Goal: Task Accomplishment & Management: Complete application form

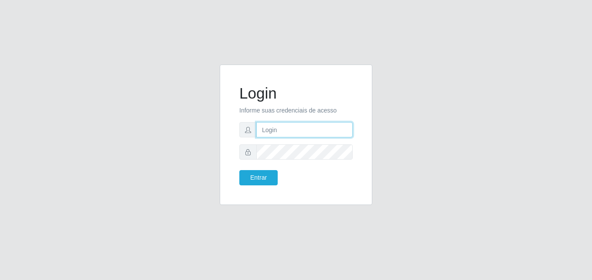
click at [287, 124] on input "text" at bounding box center [304, 129] width 96 height 15
type input "karla@bemais"
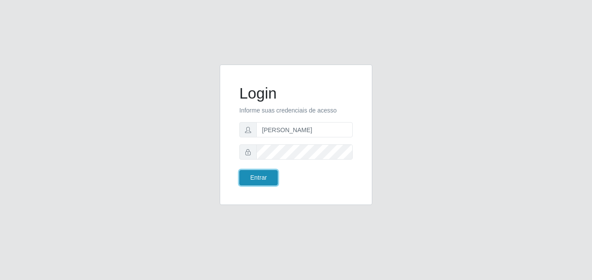
click at [256, 177] on button "Entrar" at bounding box center [258, 177] width 38 height 15
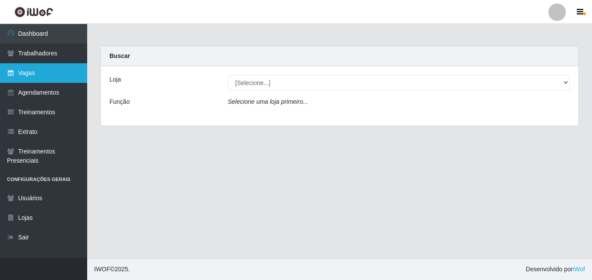
click at [45, 79] on link "Vagas" at bounding box center [43, 73] width 87 height 20
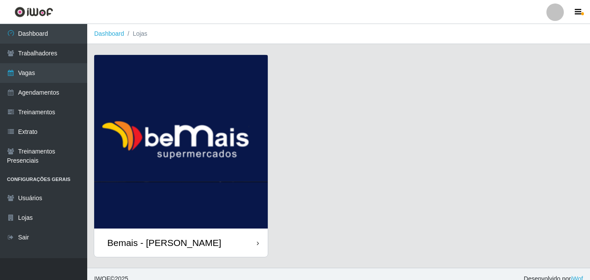
click at [191, 242] on div "Bemais - [PERSON_NAME]" at bounding box center [164, 242] width 114 height 11
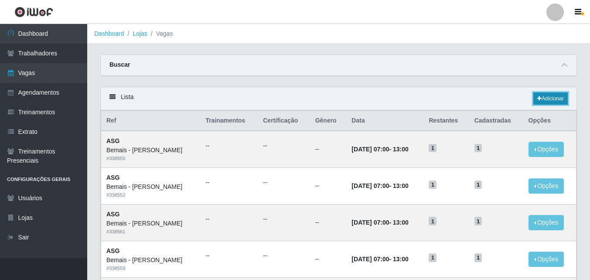
click at [554, 95] on link "Adicionar" at bounding box center [550, 98] width 34 height 12
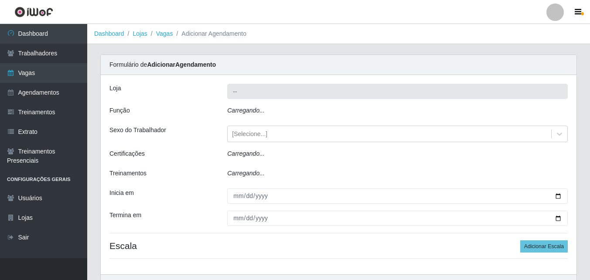
type input "Bemais - [PERSON_NAME]"
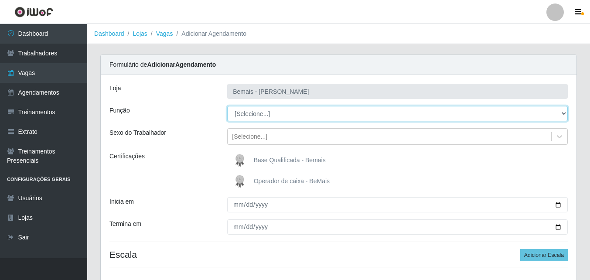
click at [563, 112] on select "[Selecione...] ASG ASG + ASG ++ Auxiliar de Depósito Auxiliar de Depósito + Aux…" at bounding box center [397, 113] width 340 height 15
select select "4"
click at [227, 106] on select "[Selecione...] ASG ASG + ASG ++ Auxiliar de Depósito Auxiliar de Depósito + Aux…" at bounding box center [397, 113] width 340 height 15
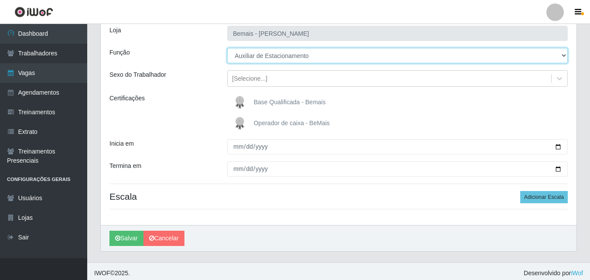
scroll to position [62, 0]
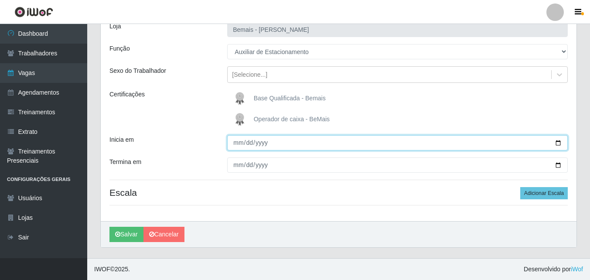
click at [557, 145] on input "Inicia em" at bounding box center [397, 142] width 340 height 15
type input "2025-09-01"
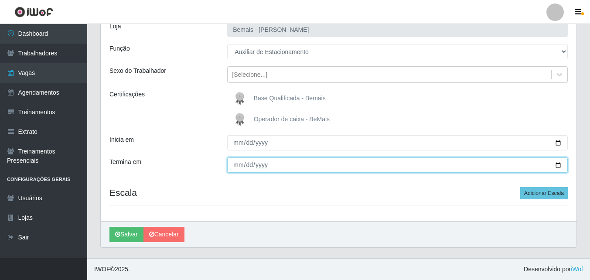
click at [557, 167] on input "Termina em" at bounding box center [397, 164] width 340 height 15
type input "2025-09-14"
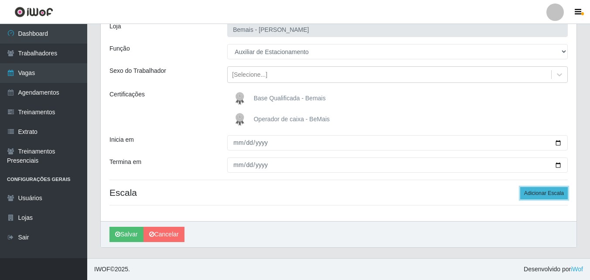
click at [530, 196] on button "Adicionar Escala" at bounding box center [544, 193] width 48 height 12
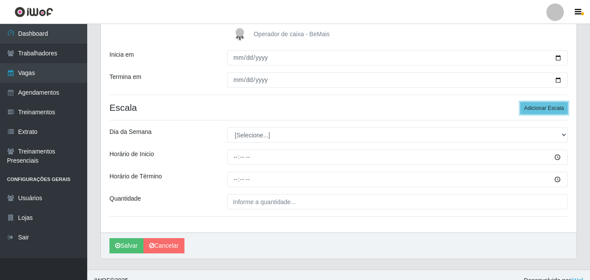
scroll to position [158, 0]
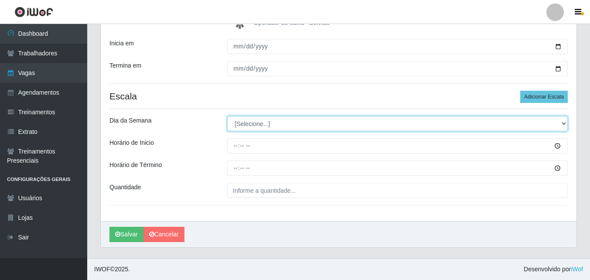
click at [265, 124] on select "[Selecione...] Segunda Terça Quarta Quinta Sexta Sábado Domingo" at bounding box center [397, 123] width 340 height 15
click at [227, 116] on select "[Selecione...] Segunda Terça Quarta Quinta Sexta Sábado Domingo" at bounding box center [397, 123] width 340 height 15
click at [563, 122] on select "[Selecione...] Segunda Terça Quarta Quinta Sexta Sábado Domingo" at bounding box center [397, 123] width 340 height 15
select select "2"
click at [227, 116] on select "[Selecione...] Segunda Terça Quarta Quinta Sexta Sábado Domingo" at bounding box center [397, 123] width 340 height 15
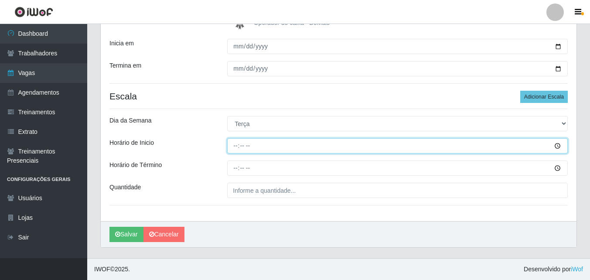
click at [236, 144] on input "Horário de Inicio" at bounding box center [397, 145] width 340 height 15
type input "07:00"
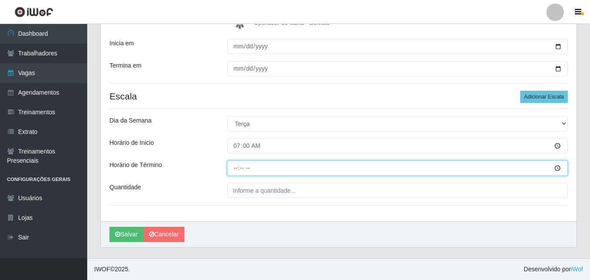
click at [235, 168] on input "Horário de Término" at bounding box center [397, 167] width 340 height 15
type input "13:00"
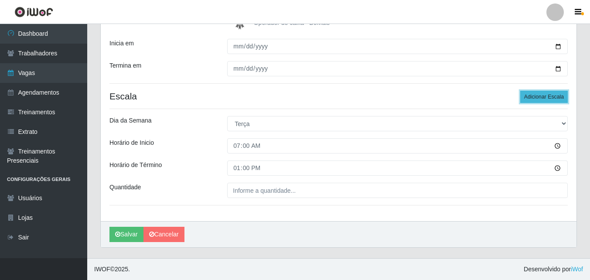
click at [546, 98] on button "Adicionar Escala" at bounding box center [544, 97] width 48 height 12
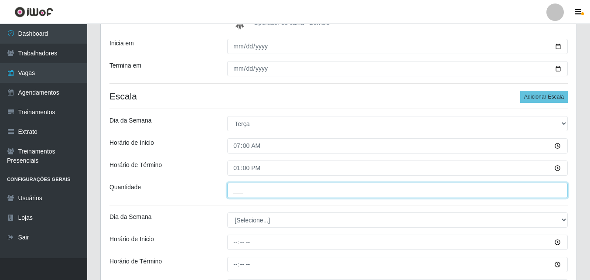
click at [268, 193] on input "___" at bounding box center [397, 190] width 340 height 15
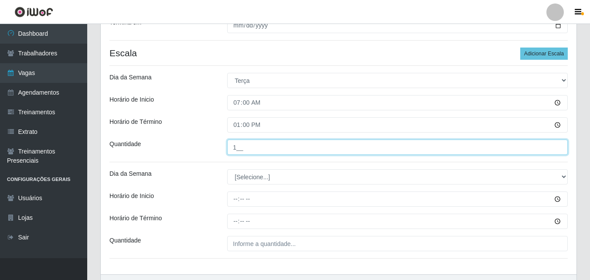
scroll to position [202, 0]
type input "1__"
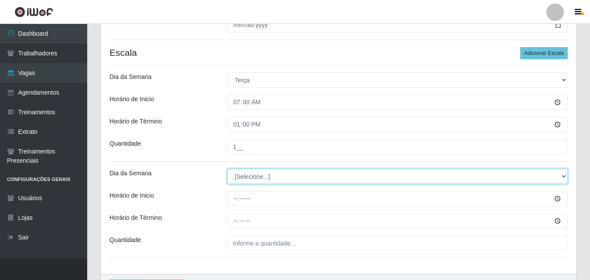
click at [244, 180] on select "[Selecione...] Segunda Terça Quarta Quinta Sexta Sábado Domingo" at bounding box center [397, 176] width 340 height 15
select select "3"
click at [227, 169] on select "[Selecione...] Segunda Terça Quarta Quinta Sexta Sábado Domingo" at bounding box center [397, 176] width 340 height 15
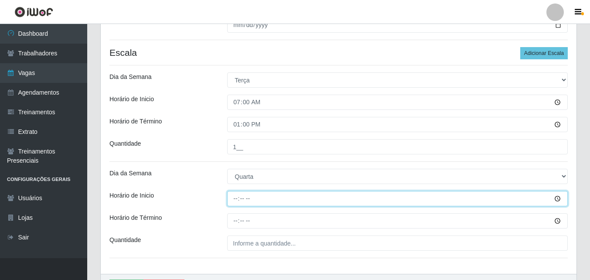
click at [238, 197] on input "Horário de Inicio" at bounding box center [397, 198] width 340 height 15
type input "10:30"
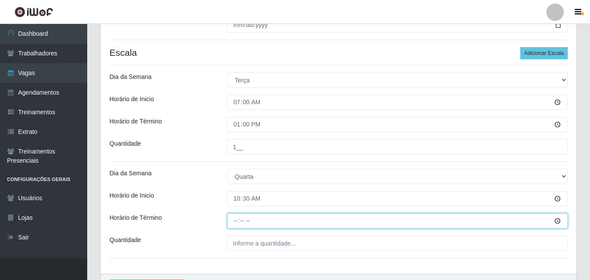
click at [237, 222] on input "Horário de Término" at bounding box center [397, 220] width 340 height 15
type input "16:30"
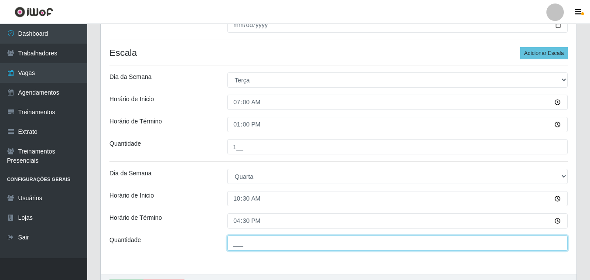
click at [236, 245] on input "___" at bounding box center [397, 242] width 340 height 15
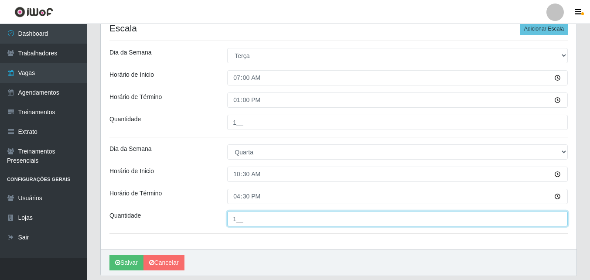
scroll to position [211, 0]
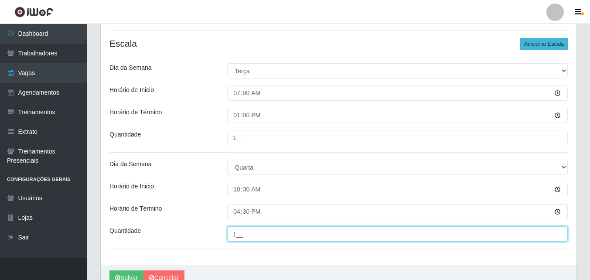
type input "1__"
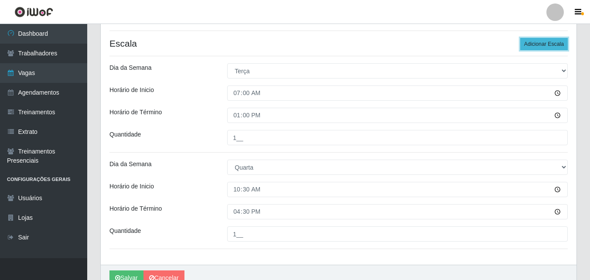
click at [551, 40] on button "Adicionar Escala" at bounding box center [544, 44] width 48 height 12
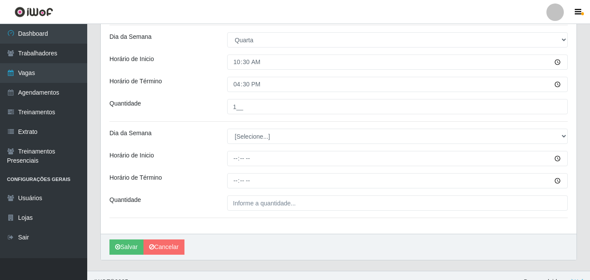
scroll to position [342, 0]
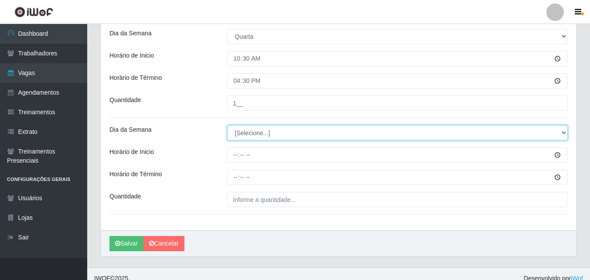
click at [246, 132] on select "[Selecione...] Segunda Terça Quarta Quinta Sexta Sábado Domingo" at bounding box center [397, 132] width 340 height 15
select select "4"
click at [227, 125] on select "[Selecione...] Segunda Terça Quarta Quinta Sexta Sábado Domingo" at bounding box center [397, 132] width 340 height 15
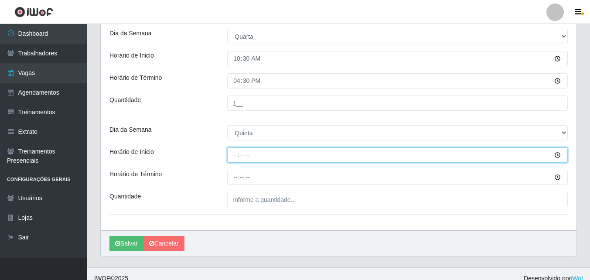
click at [237, 153] on input "Horário de Inicio" at bounding box center [397, 154] width 340 height 15
type input "16:30"
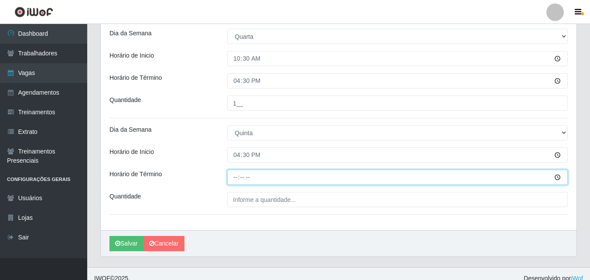
click at [239, 177] on input "Horário de Término" at bounding box center [397, 177] width 340 height 15
type input "22:30"
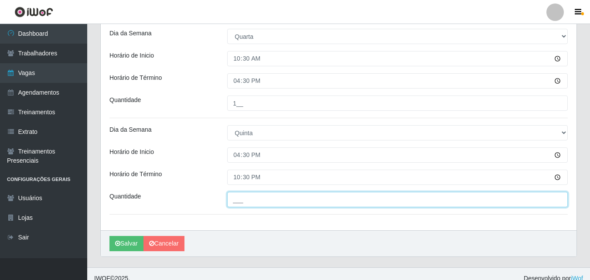
click at [244, 201] on input "___" at bounding box center [397, 199] width 340 height 15
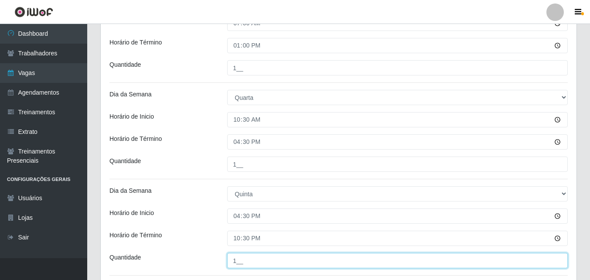
scroll to position [255, 0]
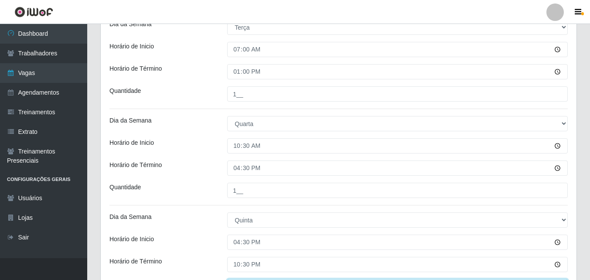
type input "1__"
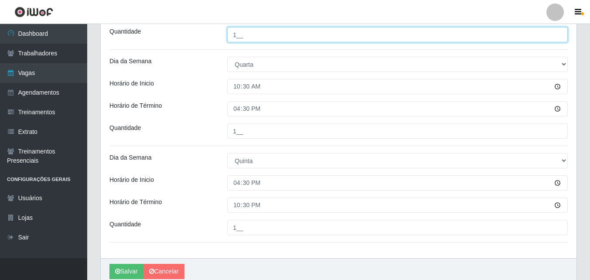
scroll to position [351, 0]
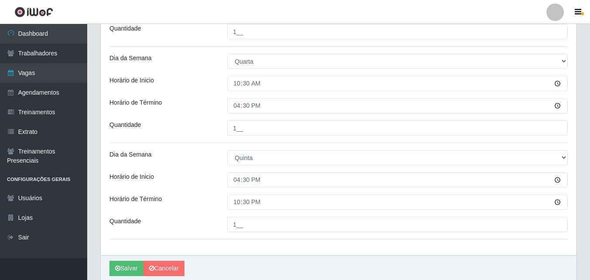
scroll to position [264, 0]
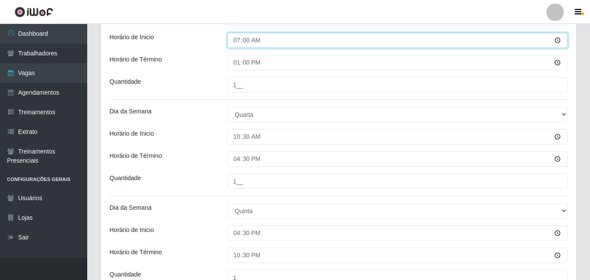
click at [248, 37] on input "07:00" at bounding box center [397, 40] width 340 height 15
click at [238, 44] on input "07:00" at bounding box center [397, 40] width 340 height 15
type input "00:00"
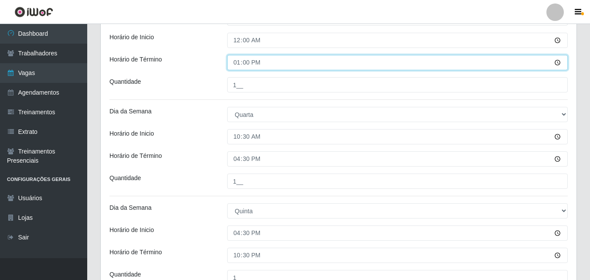
click at [239, 64] on input "13:00" at bounding box center [397, 62] width 340 height 15
type input "00:00"
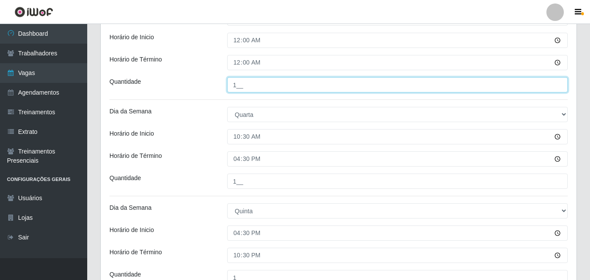
click at [242, 85] on input "1__" at bounding box center [397, 84] width 340 height 15
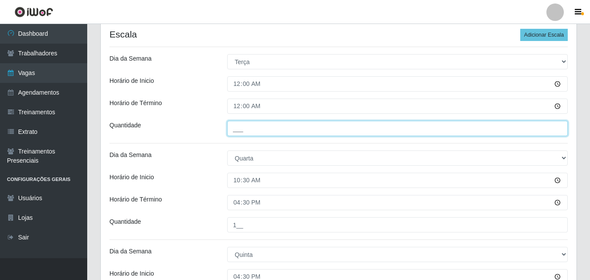
type input "___"
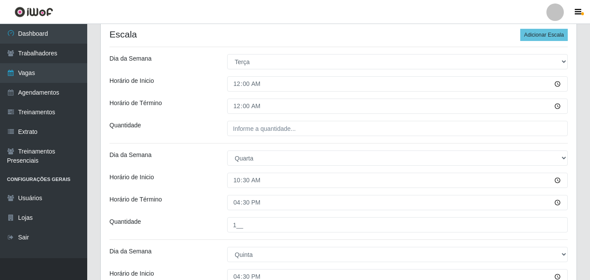
click at [252, 71] on div "Loja Bemais - Ruy Carneiro Função [Selecione...] ASG ASG + ASG ++ Auxiliar de D…" at bounding box center [339, 103] width 476 height 497
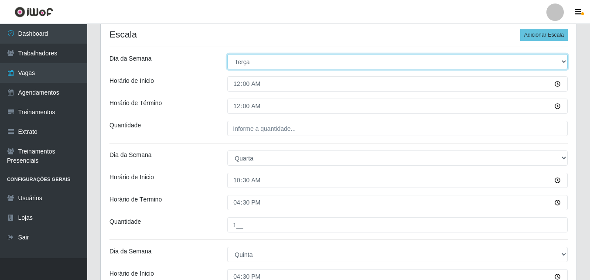
click at [253, 66] on select "[Selecione...] Segunda Terça Quarta Quinta Sexta Sábado Domingo" at bounding box center [397, 61] width 340 height 15
select select "[Selecione...]"
click at [227, 54] on select "[Selecione...] Segunda Terça Quarta Quinta Sexta Sábado Domingo" at bounding box center [397, 61] width 340 height 15
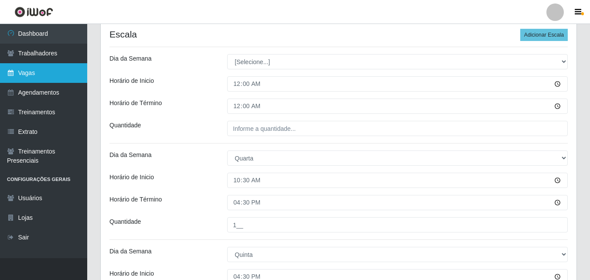
click at [49, 68] on link "Vagas" at bounding box center [43, 73] width 87 height 20
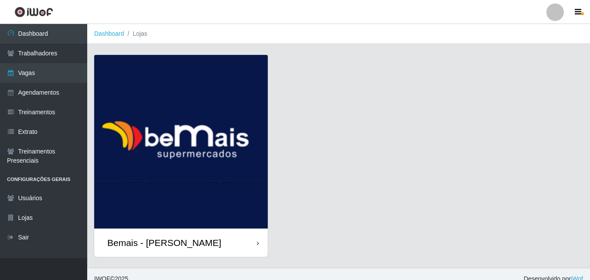
click at [230, 240] on div "Bemais - [PERSON_NAME]" at bounding box center [180, 242] width 173 height 28
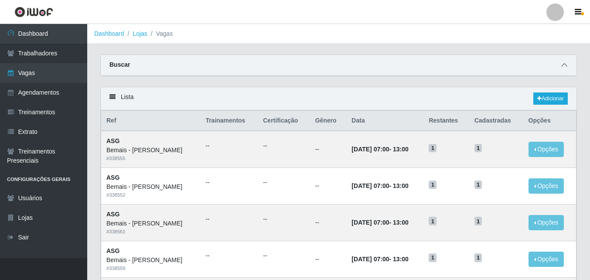
click at [562, 62] on span at bounding box center [564, 65] width 10 height 10
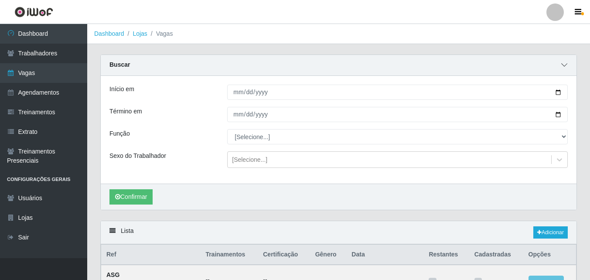
click at [562, 62] on span at bounding box center [564, 65] width 10 height 10
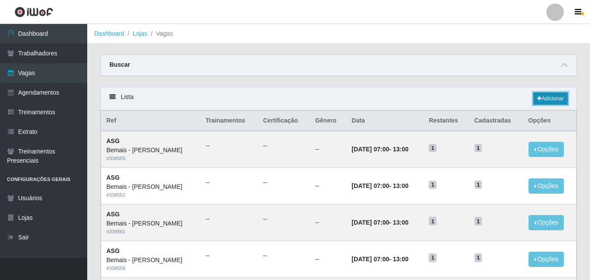
click at [550, 97] on link "Adicionar" at bounding box center [550, 98] width 34 height 12
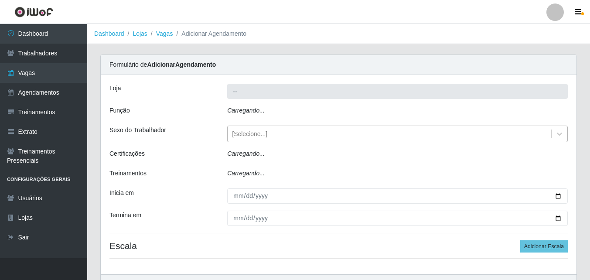
type input "Bemais - [PERSON_NAME]"
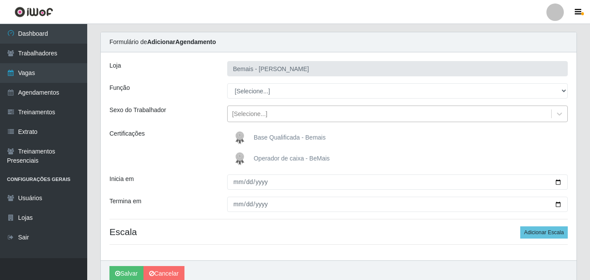
scroll to position [44, 0]
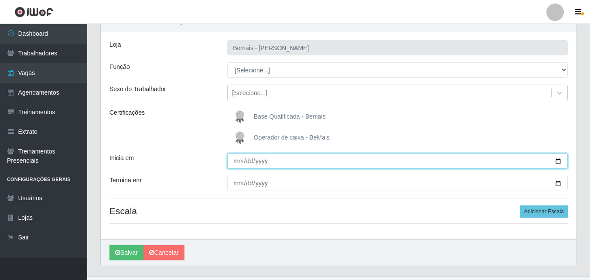
click at [553, 162] on input "Inicia em" at bounding box center [397, 160] width 340 height 15
click at [558, 158] on input "Inicia em" at bounding box center [397, 160] width 340 height 15
type input "[DATE]"
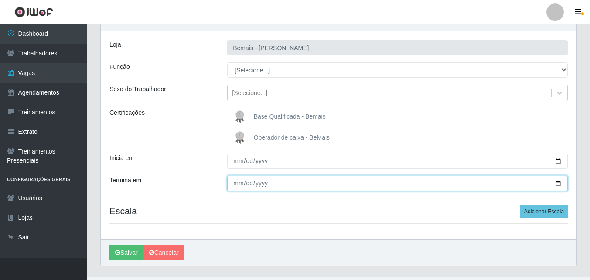
click at [559, 182] on input "Termina em" at bounding box center [397, 183] width 340 height 15
type input "2025-09-14"
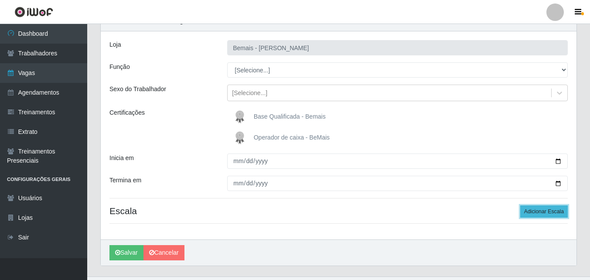
click at [535, 209] on button "Adicionar Escala" at bounding box center [544, 211] width 48 height 12
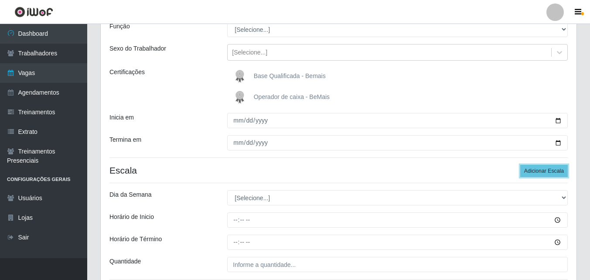
scroll to position [131, 0]
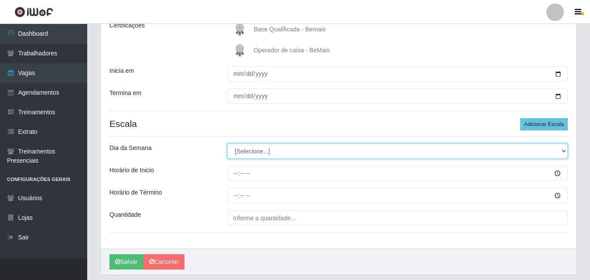
click at [257, 147] on select "[Selecione...] Segunda Terça Quarta Quinta Sexta Sábado Domingo" at bounding box center [397, 150] width 340 height 15
select select "3"
click at [227, 143] on select "[Selecione...] Segunda Terça Quarta Quinta Sexta Sábado Domingo" at bounding box center [397, 150] width 340 height 15
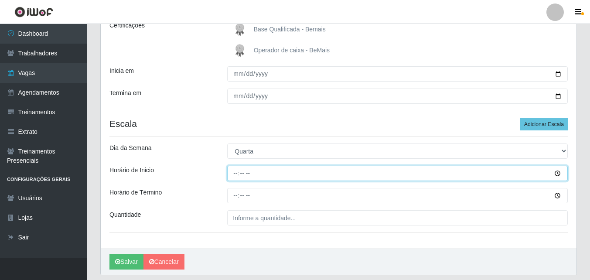
click at [236, 171] on input "Horário de Inicio" at bounding box center [397, 173] width 340 height 15
type input "10:30"
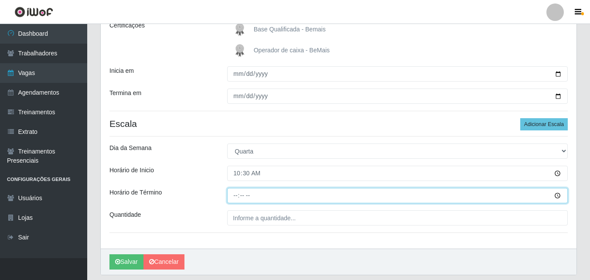
click at [236, 194] on input "Horário de Término" at bounding box center [397, 195] width 340 height 15
type input "16:30"
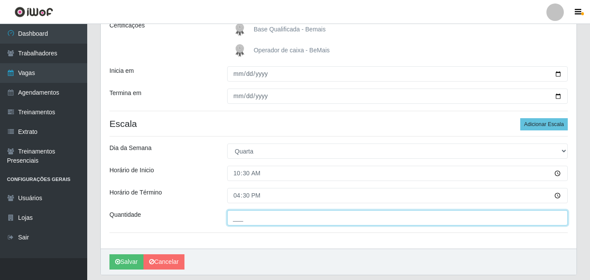
click at [249, 219] on input "___" at bounding box center [397, 217] width 340 height 15
type input "1__"
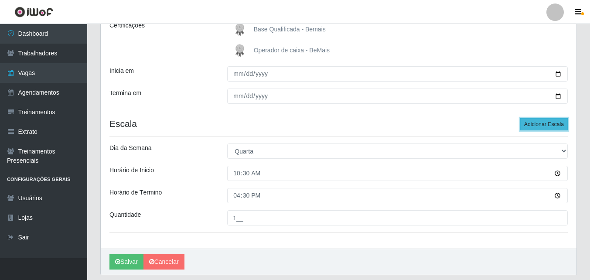
click at [538, 121] on button "Adicionar Escala" at bounding box center [544, 124] width 48 height 12
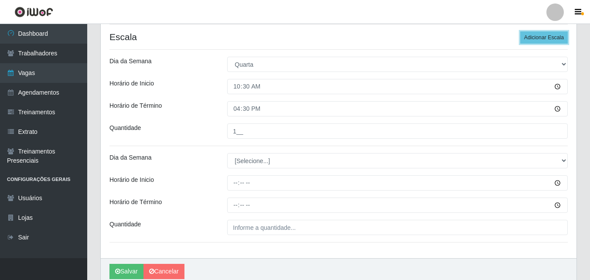
scroll to position [218, 0]
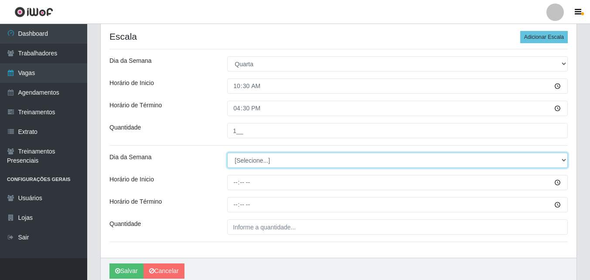
click at [238, 157] on select "[Selecione...] Segunda Terça Quarta Quinta Sexta Sábado Domingo" at bounding box center [397, 160] width 340 height 15
select select "4"
click at [227, 153] on select "[Selecione...] Segunda Terça Quarta Quinta Sexta Sábado Domingo" at bounding box center [397, 160] width 340 height 15
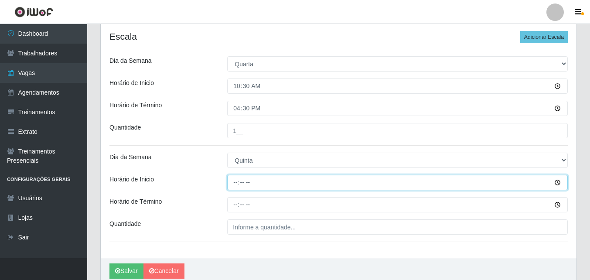
click at [235, 183] on input "Horário de Inicio" at bounding box center [397, 182] width 340 height 15
type input "16:30"
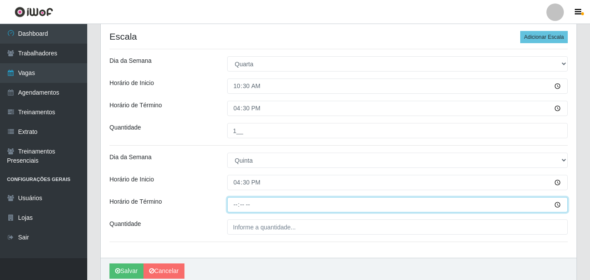
click at [235, 207] on input "Horário de Término" at bounding box center [397, 204] width 340 height 15
type input "22:30"
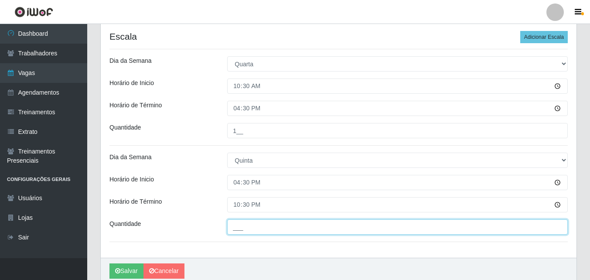
click at [245, 227] on input "___" at bounding box center [397, 226] width 340 height 15
type input "1__"
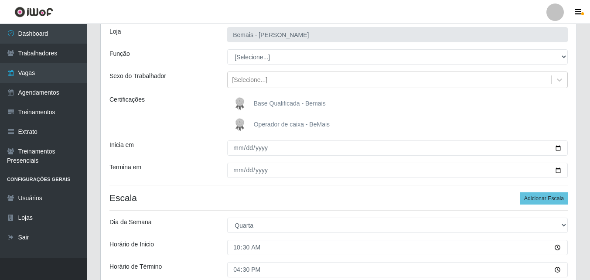
scroll to position [0, 0]
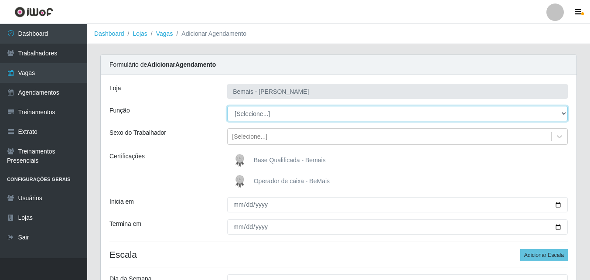
click at [275, 108] on select "[Selecione...] ASG ASG + ASG ++ Auxiliar de Depósito Auxiliar de Depósito + Aux…" at bounding box center [397, 113] width 340 height 15
select select "4"
click at [227, 106] on select "[Selecione...] ASG ASG + ASG ++ Auxiliar de Depósito Auxiliar de Depósito + Aux…" at bounding box center [397, 113] width 340 height 15
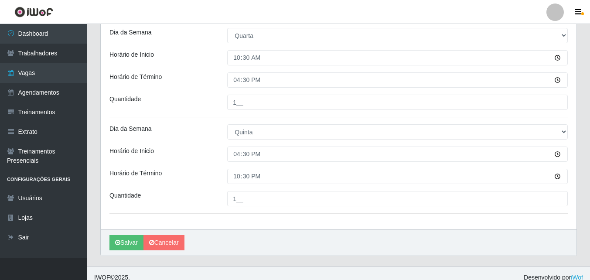
scroll to position [255, 0]
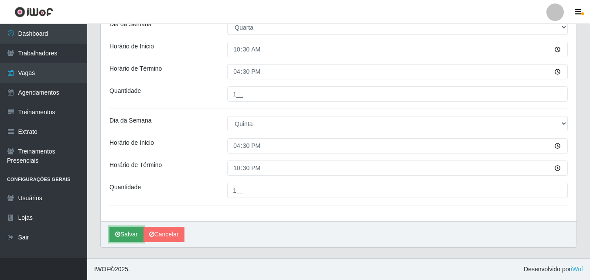
click at [131, 232] on button "Salvar" at bounding box center [126, 234] width 34 height 15
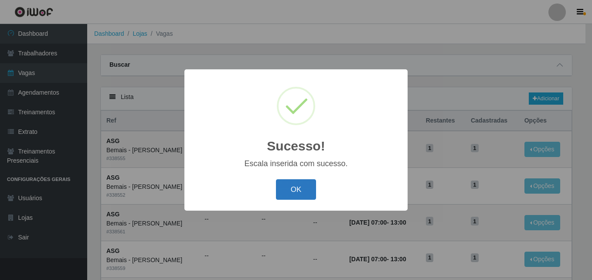
click at [300, 187] on button "OK" at bounding box center [296, 189] width 41 height 20
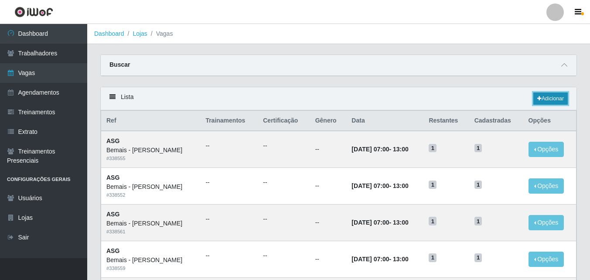
click at [547, 103] on link "Adicionar" at bounding box center [550, 98] width 34 height 12
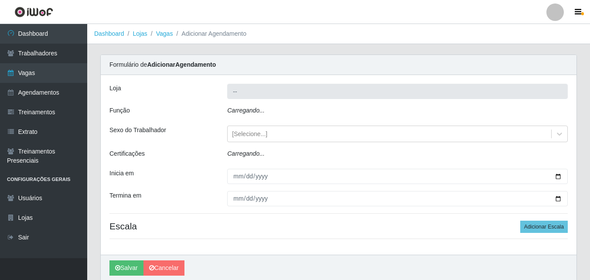
type input "Bemais - [PERSON_NAME]"
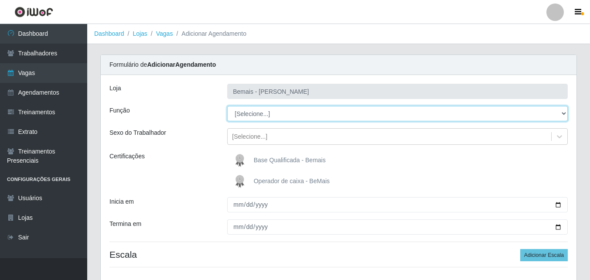
click at [249, 116] on select "[Selecione...] ASG ASG + ASG ++ Auxiliar de Depósito Auxiliar de Depósito + Aux…" at bounding box center [397, 113] width 340 height 15
click at [227, 106] on select "[Selecione...] ASG ASG + ASG ++ Auxiliar de Depósito Auxiliar de Depósito + Aux…" at bounding box center [397, 113] width 340 height 15
click at [313, 116] on select "[Selecione...] ASG ASG + ASG ++ Auxiliar de Depósito Auxiliar de Depósito + Aux…" at bounding box center [397, 113] width 340 height 15
select select "104"
click at [227, 106] on select "[Selecione...] ASG ASG + ASG ++ Auxiliar de Depósito Auxiliar de Depósito + Aux…" at bounding box center [397, 113] width 340 height 15
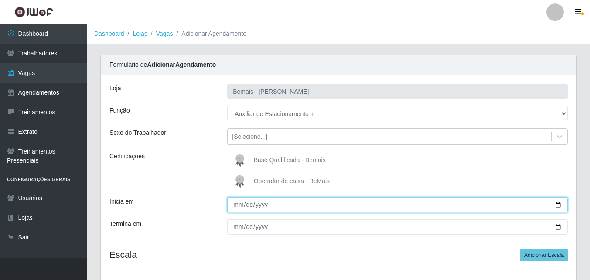
click at [559, 202] on input "Inicia em" at bounding box center [397, 204] width 340 height 15
type input "2025-09-16"
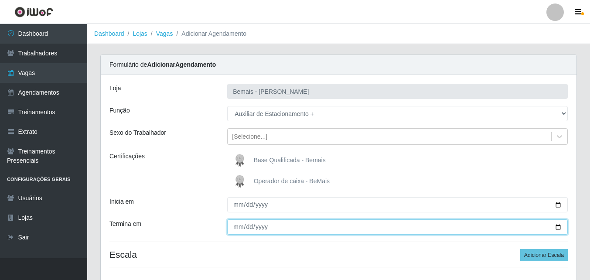
click at [559, 224] on input "Termina em" at bounding box center [397, 226] width 340 height 15
type input "2025-09-30"
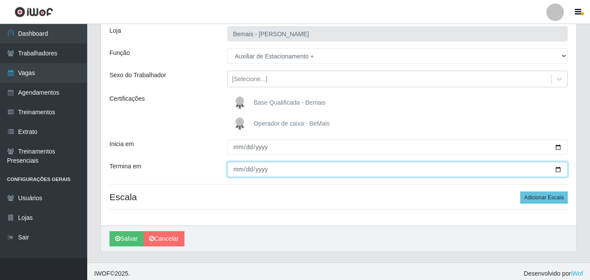
scroll to position [62, 0]
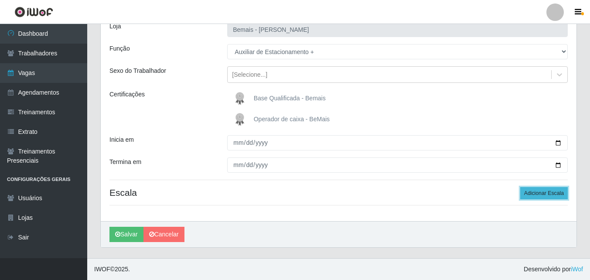
click at [551, 190] on button "Adicionar Escala" at bounding box center [544, 193] width 48 height 12
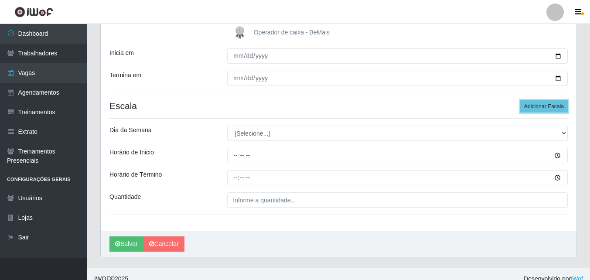
scroll to position [149, 0]
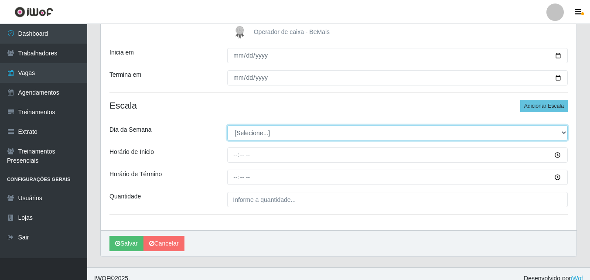
click at [281, 133] on select "[Selecione...] Segunda Terça Quarta Quinta Sexta Sábado Domingo" at bounding box center [397, 132] width 340 height 15
select select "3"
click at [227, 125] on select "[Selecione...] Segunda Terça Quarta Quinta Sexta Sábado Domingo" at bounding box center [397, 132] width 340 height 15
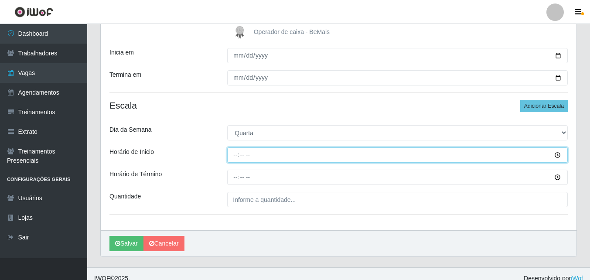
click at [232, 153] on input "Horário de Inicio" at bounding box center [397, 154] width 340 height 15
type input "10:30"
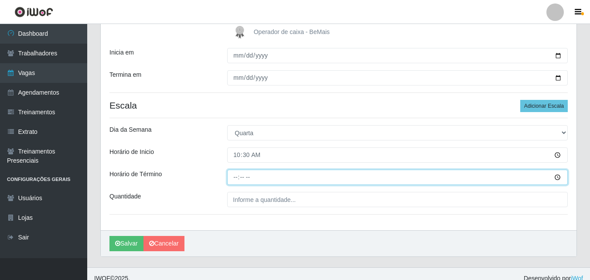
click at [235, 176] on input "Horário de Término" at bounding box center [397, 177] width 340 height 15
type input "16:30"
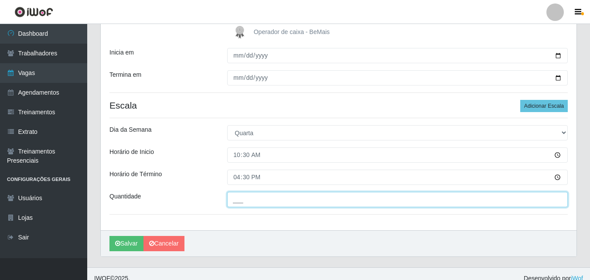
click at [237, 198] on input "___" at bounding box center [397, 199] width 340 height 15
type input "1__"
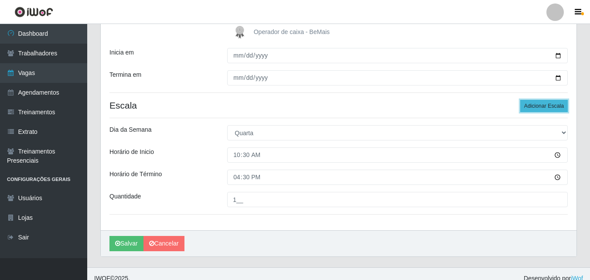
click at [533, 104] on button "Adicionar Escala" at bounding box center [544, 106] width 48 height 12
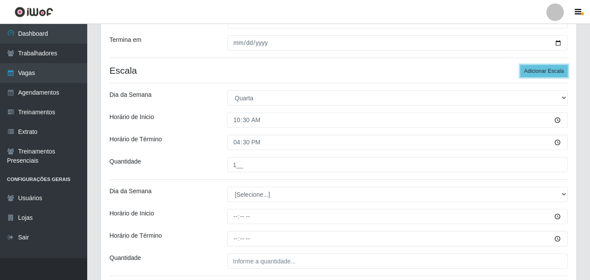
scroll to position [236, 0]
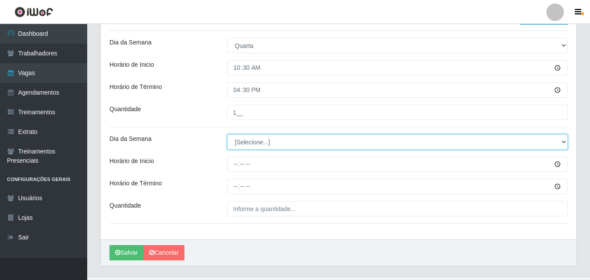
click at [254, 138] on select "[Selecione...] Segunda Terça Quarta Quinta Sexta Sábado Domingo" at bounding box center [397, 141] width 340 height 15
select select "4"
click at [227, 134] on select "[Selecione...] Segunda Terça Quarta Quinta Sexta Sábado Domingo" at bounding box center [397, 141] width 340 height 15
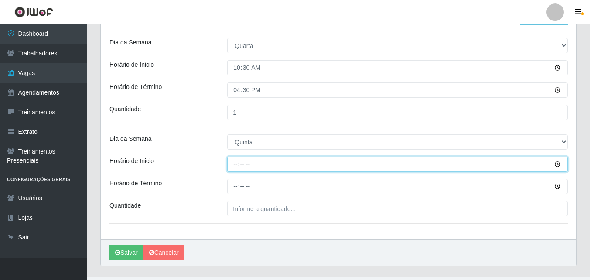
click at [236, 164] on input "Horário de Inicio" at bounding box center [397, 163] width 340 height 15
type input "16:30"
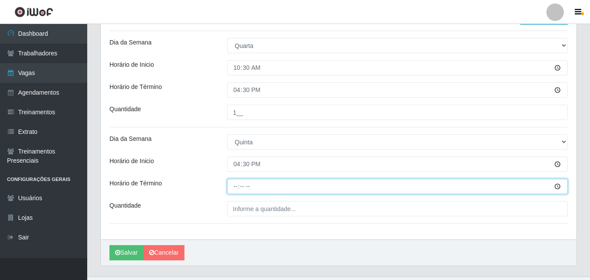
click at [239, 184] on input "Horário de Término" at bounding box center [397, 186] width 340 height 15
type input "22:30"
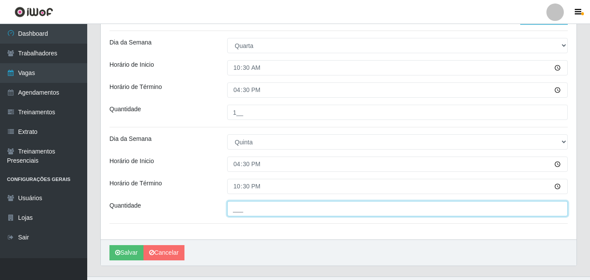
click at [232, 209] on input "___" at bounding box center [397, 208] width 340 height 15
type input "1__"
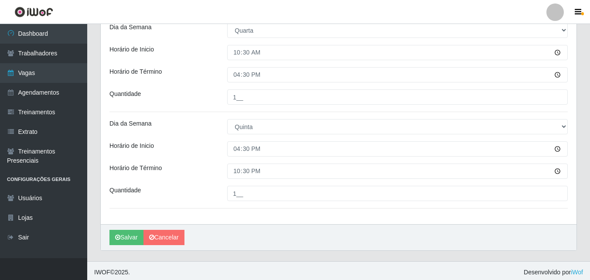
scroll to position [255, 0]
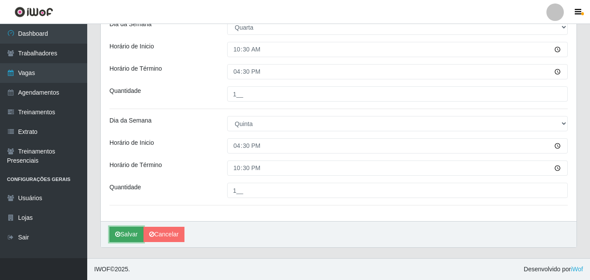
click at [129, 234] on button "Salvar" at bounding box center [126, 234] width 34 height 15
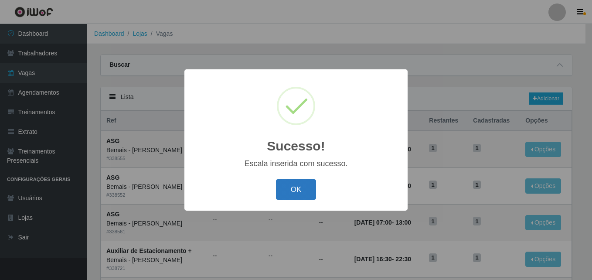
click at [293, 192] on button "OK" at bounding box center [296, 189] width 41 height 20
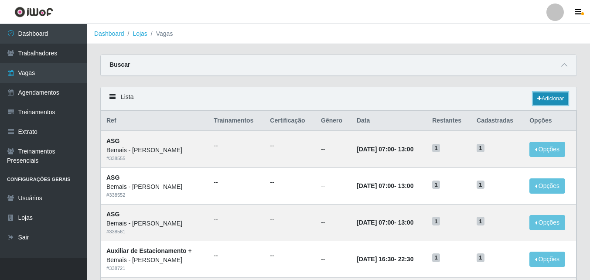
click at [550, 99] on link "Adicionar" at bounding box center [550, 98] width 34 height 12
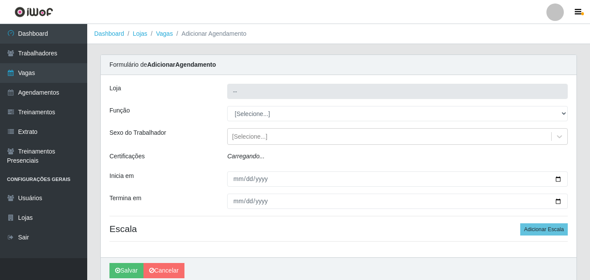
type input "Bemais - [PERSON_NAME]"
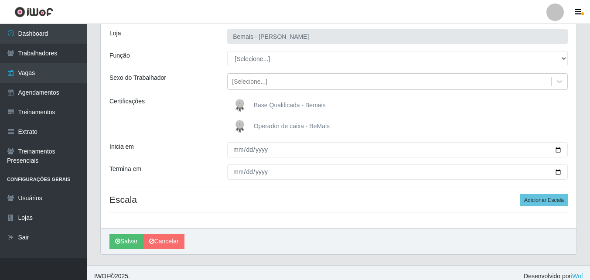
scroll to position [62, 0]
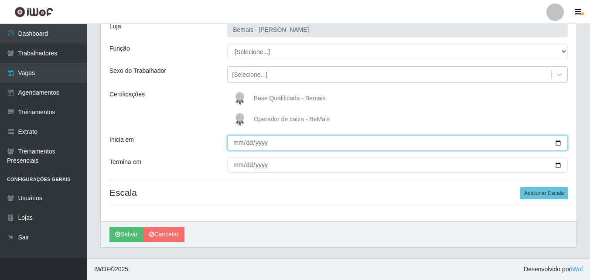
click at [558, 143] on input "Inicia em" at bounding box center [397, 142] width 340 height 15
type input "[DATE]"
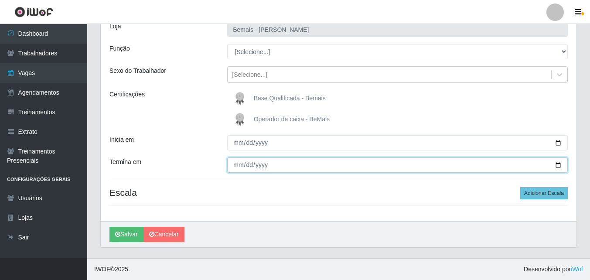
click at [555, 163] on input "Termina em" at bounding box center [397, 164] width 340 height 15
type input "2025-09-30"
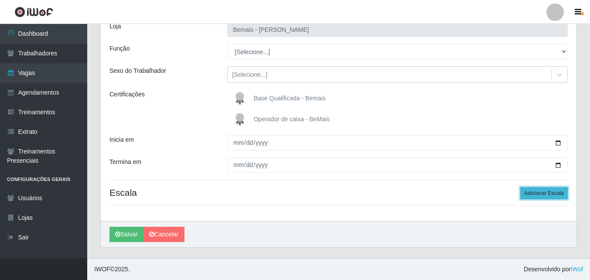
click at [540, 193] on button "Adicionar Escala" at bounding box center [544, 193] width 48 height 12
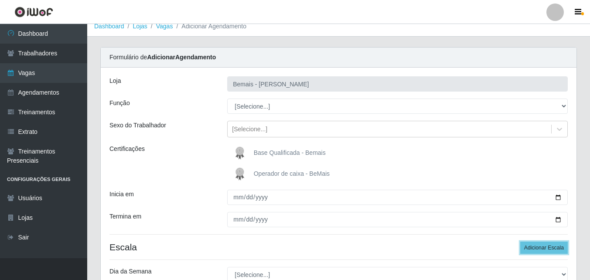
scroll to position [0, 0]
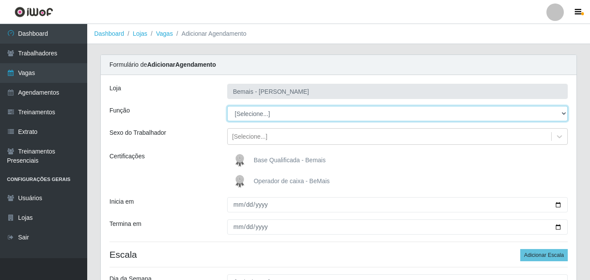
click at [258, 116] on select "[Selecione...] ASG ASG + ASG ++ Auxiliar de Depósito Auxiliar de Depósito + Aux…" at bounding box center [397, 113] width 340 height 15
select select "104"
click at [227, 106] on select "[Selecione...] ASG ASG + ASG ++ Auxiliar de Depósito Auxiliar de Depósito + Aux…" at bounding box center [397, 113] width 340 height 15
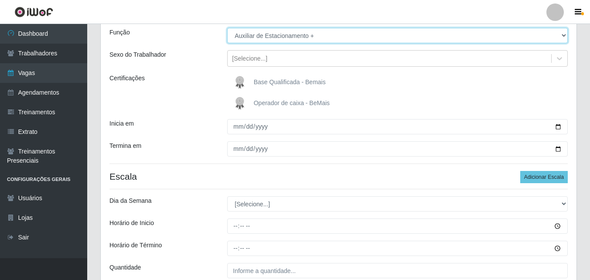
scroll to position [87, 0]
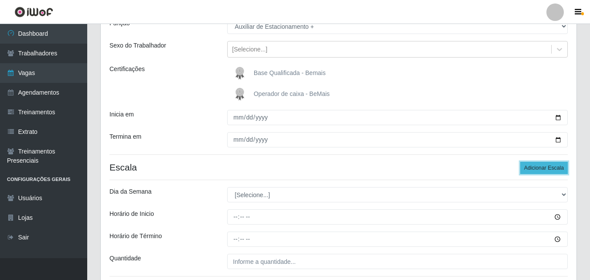
click at [544, 165] on button "Adicionar Escala" at bounding box center [544, 168] width 48 height 12
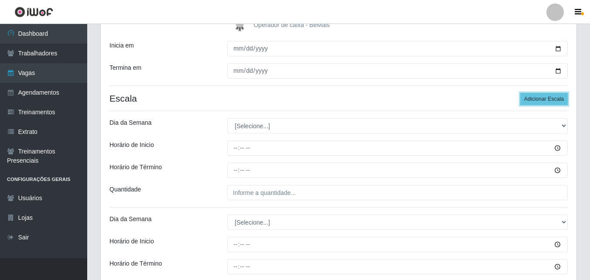
scroll to position [174, 0]
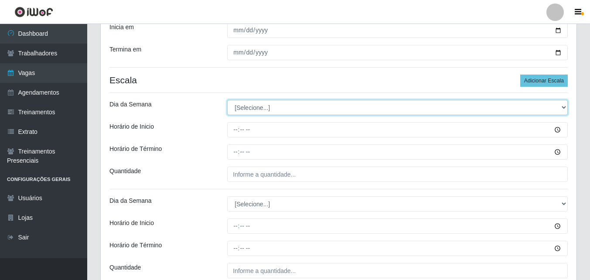
click at [251, 107] on select "[Selecione...] Segunda Terça Quarta Quinta Sexta Sábado Domingo" at bounding box center [397, 107] width 340 height 15
select select "0"
click at [227, 100] on select "[Selecione...] Segunda Terça Quarta Quinta Sexta Sábado Domingo" at bounding box center [397, 107] width 340 height 15
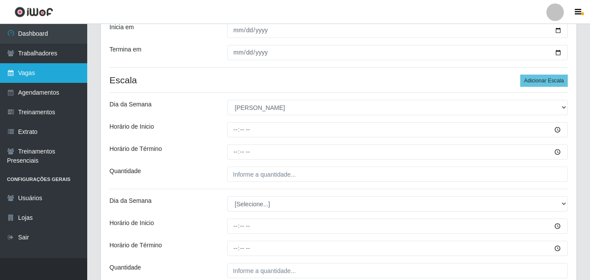
click at [42, 78] on link "Vagas" at bounding box center [43, 73] width 87 height 20
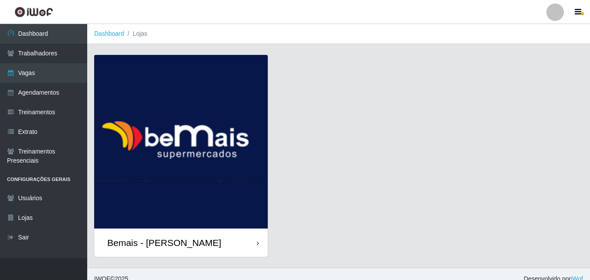
click at [192, 238] on div "Bemais - [PERSON_NAME]" at bounding box center [164, 242] width 114 height 11
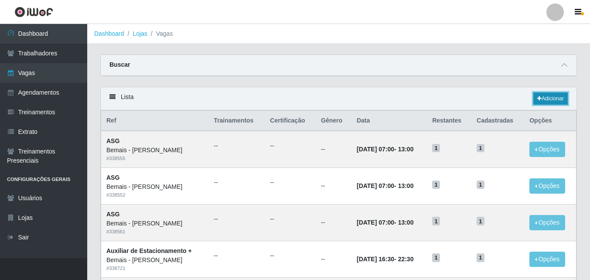
click at [557, 94] on link "Adicionar" at bounding box center [550, 98] width 34 height 12
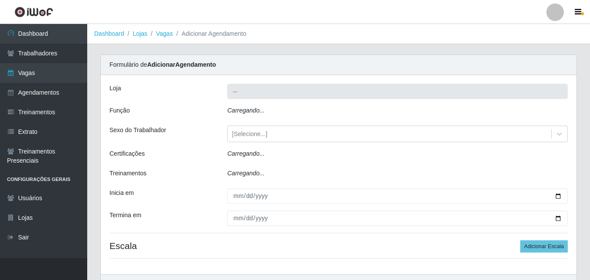
type input "Bemais - [PERSON_NAME]"
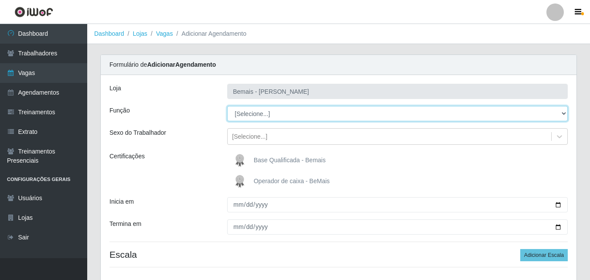
click at [561, 113] on select "[Selecione...] ASG ASG + ASG ++ Auxiliar de Depósito Auxiliar de Depósito + Aux…" at bounding box center [397, 113] width 340 height 15
select select "104"
click at [227, 106] on select "[Selecione...] ASG ASG + ASG ++ Auxiliar de Depósito Auxiliar de Depósito + Aux…" at bounding box center [397, 113] width 340 height 15
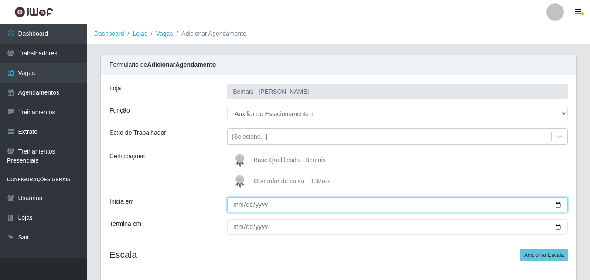
click at [561, 205] on input "Inicia em" at bounding box center [397, 204] width 340 height 15
type input "2025-09-07"
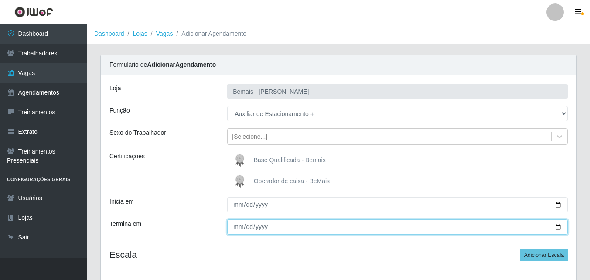
click at [557, 225] on input "Termina em" at bounding box center [397, 226] width 340 height 15
type input "[DATE]"
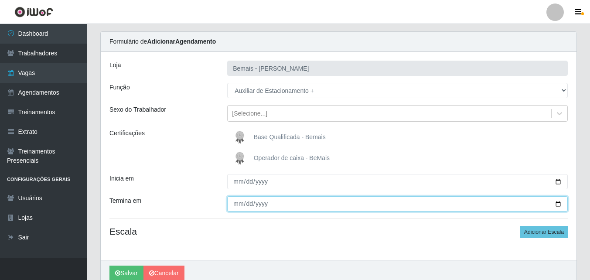
scroll to position [44, 0]
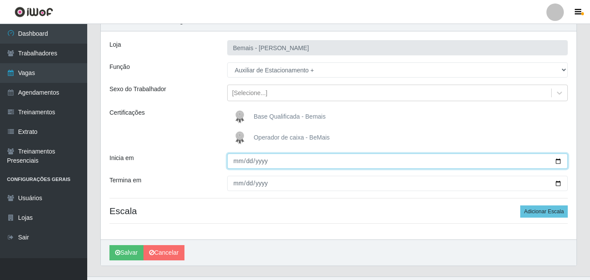
click at [560, 160] on input "2025-09-07" at bounding box center [397, 160] width 340 height 15
type input "[DATE]"
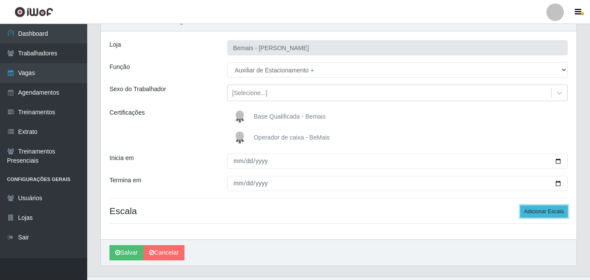
click at [526, 209] on button "Adicionar Escala" at bounding box center [544, 211] width 48 height 12
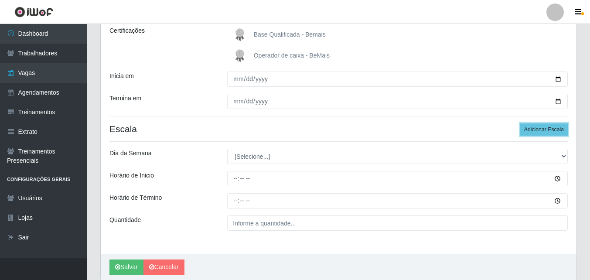
scroll to position [131, 0]
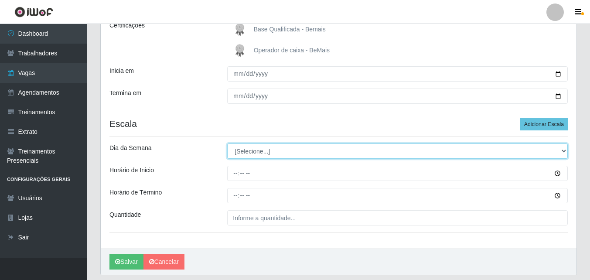
click at [266, 153] on select "[Selecione...] Segunda Terça Quarta Quinta Sexta Sábado Domingo" at bounding box center [397, 150] width 340 height 15
select select "0"
click at [227, 143] on select "[Selecione...] Segunda Terça Quarta Quinta Sexta Sábado Domingo" at bounding box center [397, 150] width 340 height 15
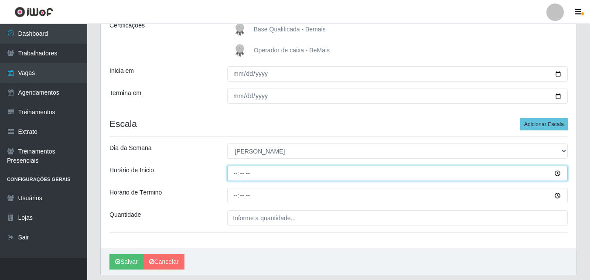
click at [237, 174] on input "Horário de Inicio" at bounding box center [397, 173] width 340 height 15
click at [243, 174] on input "15:15" at bounding box center [397, 173] width 340 height 15
type input "15:30"
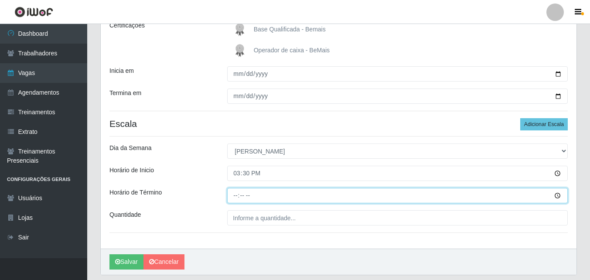
click at [236, 197] on input "Horário de Término" at bounding box center [397, 195] width 340 height 15
type input "21:30"
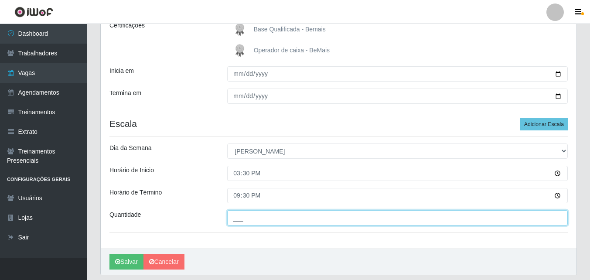
click at [240, 221] on input "___" at bounding box center [397, 217] width 340 height 15
type input "1__"
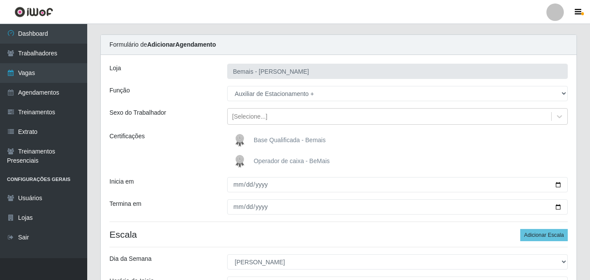
scroll to position [0, 0]
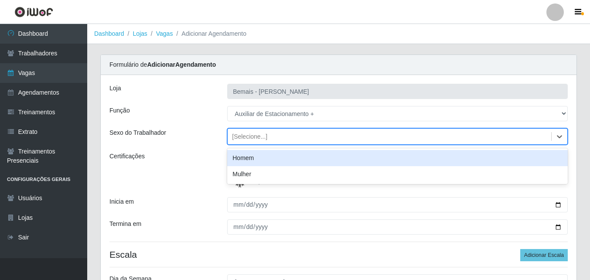
click at [261, 133] on div "[Selecione...]" at bounding box center [249, 136] width 35 height 9
click at [258, 163] on div "Homem" at bounding box center [397, 158] width 340 height 16
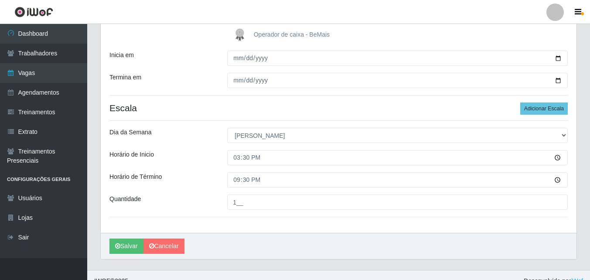
scroll to position [158, 0]
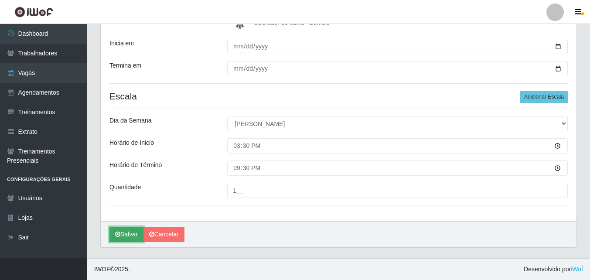
click at [131, 228] on button "Salvar" at bounding box center [126, 234] width 34 height 15
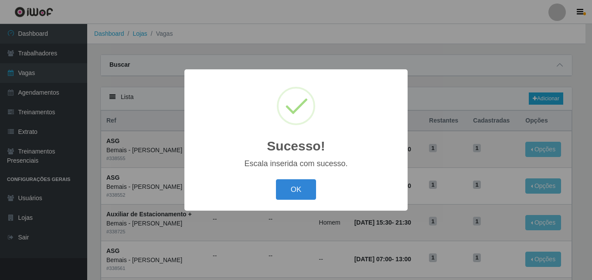
click at [295, 177] on div "Sucesso! × Escala inserida com sucesso. OK Cancel" at bounding box center [295, 139] width 223 height 141
click at [295, 184] on button "OK" at bounding box center [296, 189] width 41 height 20
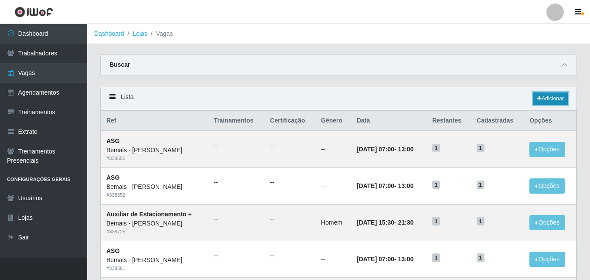
click at [550, 99] on link "Adicionar" at bounding box center [550, 98] width 34 height 12
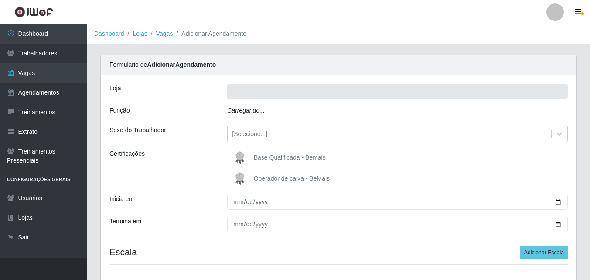
type input "Bemais - [PERSON_NAME]"
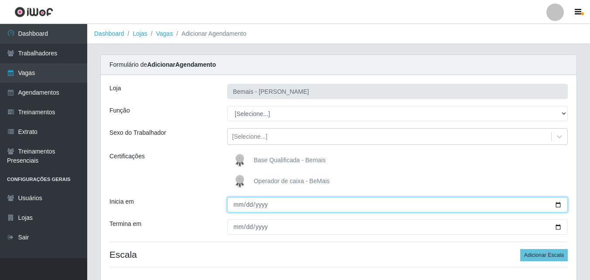
click at [558, 207] on input "Inicia em" at bounding box center [397, 204] width 340 height 15
type input "[DATE]"
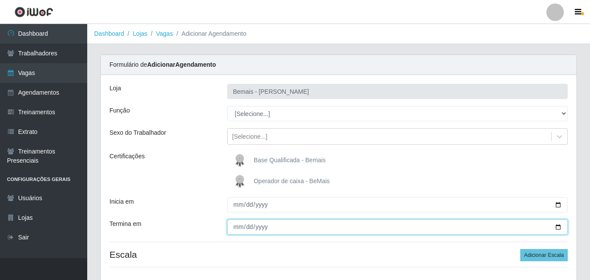
click at [555, 227] on input "Termina em" at bounding box center [397, 226] width 340 height 15
type input "2025-09-30"
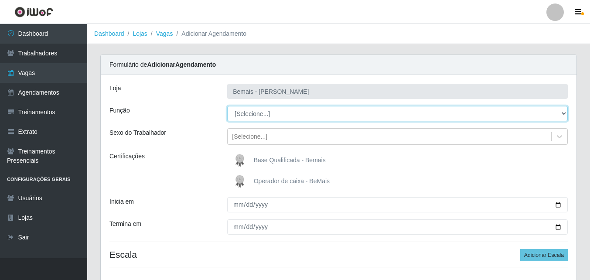
click at [564, 113] on select "[Selecione...] ASG ASG + ASG ++ Auxiliar de Depósito Auxiliar de Depósito + Aux…" at bounding box center [397, 113] width 340 height 15
select select "1"
click at [227, 106] on select "[Selecione...] ASG ASG + ASG ++ Auxiliar de Depósito Auxiliar de Depósito + Aux…" at bounding box center [397, 113] width 340 height 15
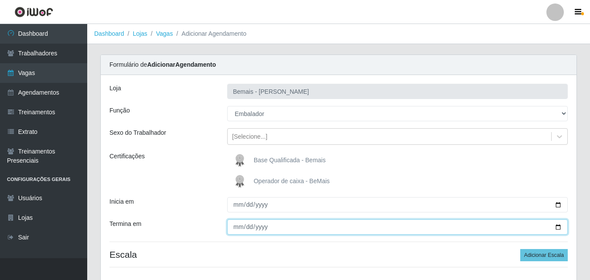
click at [558, 225] on input "[DATE]" at bounding box center [397, 226] width 340 height 15
type input "2025-09-14"
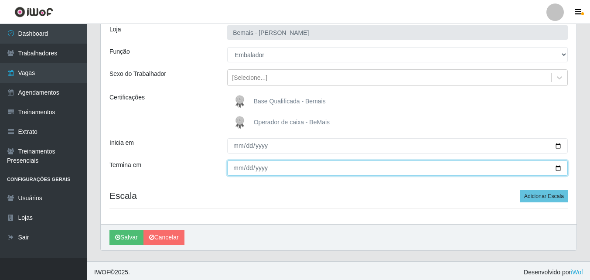
scroll to position [62, 0]
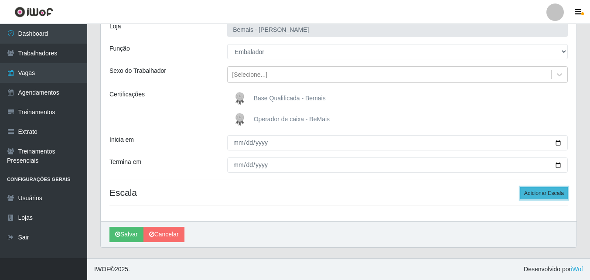
click at [540, 194] on button "Adicionar Escala" at bounding box center [544, 193] width 48 height 12
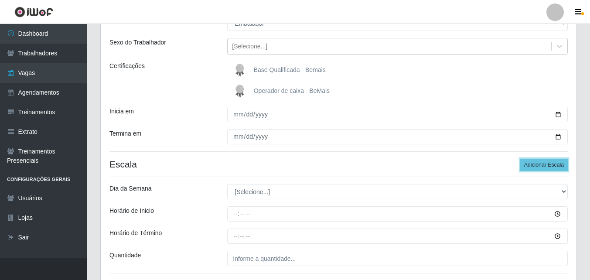
scroll to position [105, 0]
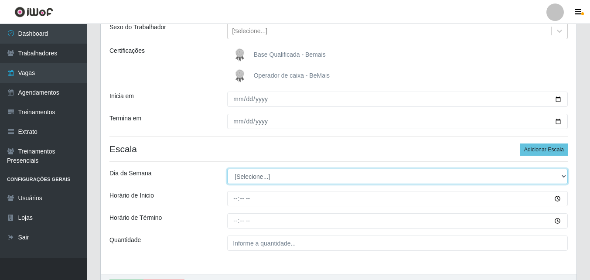
click at [256, 175] on select "[Selecione...] Segunda Terça Quarta Quinta Sexta Sábado Domingo" at bounding box center [397, 176] width 340 height 15
select select "1"
click at [227, 169] on select "[Selecione...] Segunda Terça Quarta Quinta Sexta Sábado Domingo" at bounding box center [397, 176] width 340 height 15
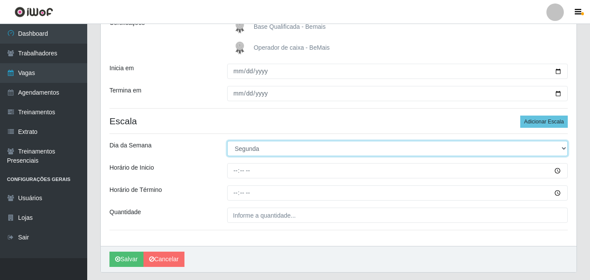
scroll to position [149, 0]
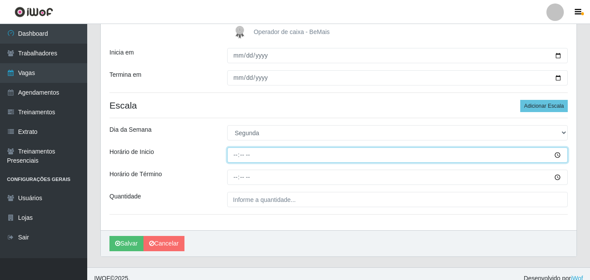
click at [235, 157] on input "Horário de Inicio" at bounding box center [397, 154] width 340 height 15
type input "17:00"
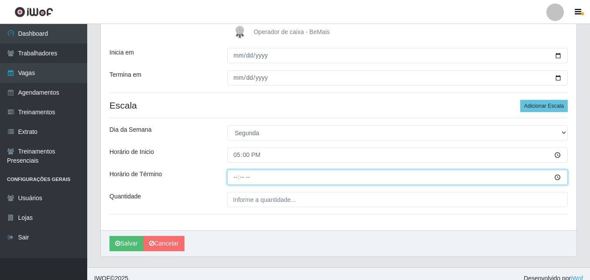
click at [238, 180] on input "Horário de Término" at bounding box center [397, 177] width 340 height 15
type input "22:00"
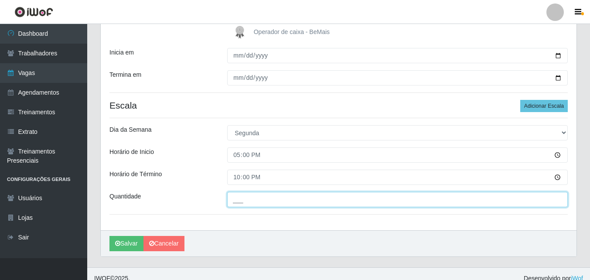
click at [234, 195] on input "___" at bounding box center [397, 199] width 340 height 15
type input "5__"
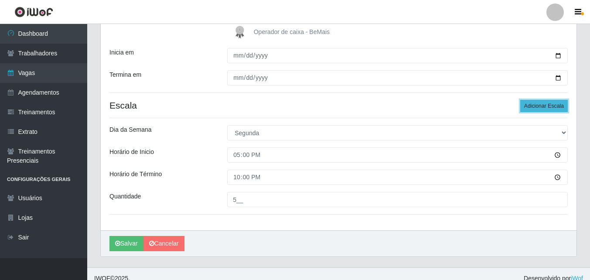
drag, startPoint x: 538, startPoint y: 102, endPoint x: 534, endPoint y: 99, distance: 4.7
click at [537, 102] on button "Adicionar Escala" at bounding box center [544, 106] width 48 height 12
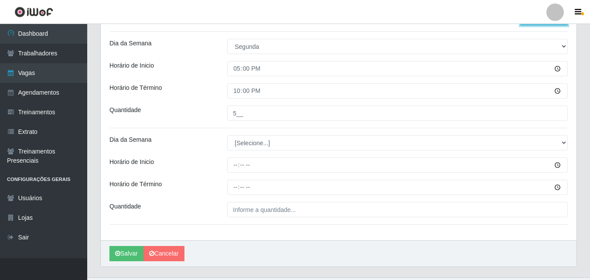
scroll to position [236, 0]
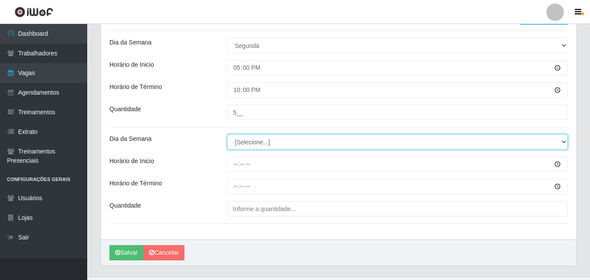
click at [245, 141] on select "[Selecione...] Segunda Terça Quarta Quinta Sexta Sábado Domingo" at bounding box center [397, 141] width 340 height 15
select select "2"
click at [227, 134] on select "[Selecione...] Segunda Terça Quarta Quinta Sexta Sábado Domingo" at bounding box center [397, 141] width 340 height 15
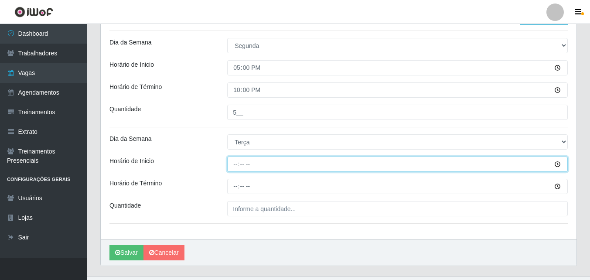
click at [236, 163] on input "Horário de Inicio" at bounding box center [397, 163] width 340 height 15
type input "17:00"
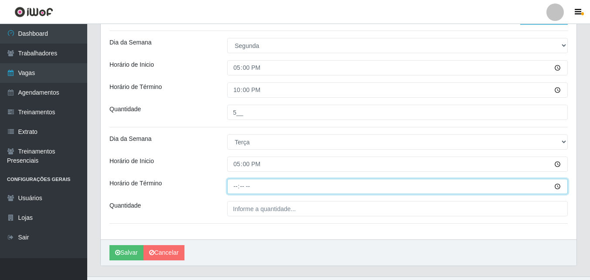
click at [235, 189] on input "Horário de Término" at bounding box center [397, 186] width 340 height 15
type input "22:00"
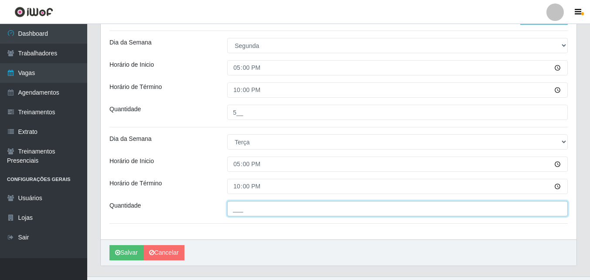
click at [241, 213] on input "___" at bounding box center [397, 208] width 340 height 15
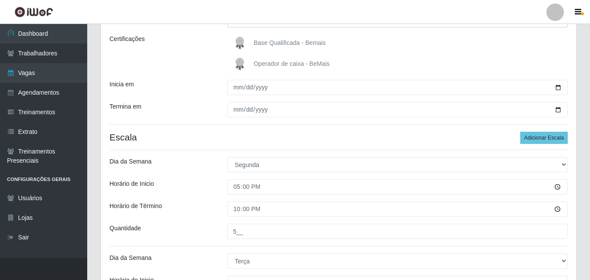
scroll to position [105, 0]
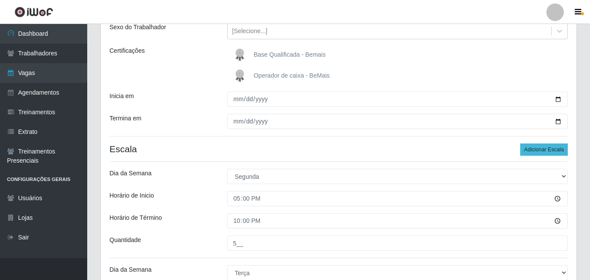
type input "5__"
click at [551, 149] on button "Adicionar Escala" at bounding box center [544, 149] width 48 height 12
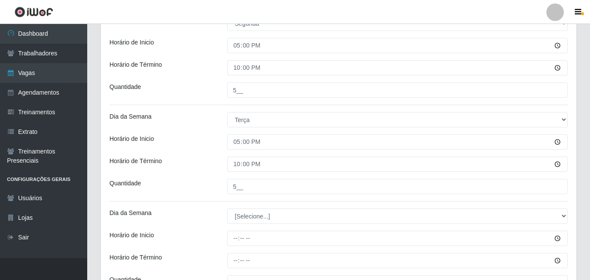
scroll to position [280, 0]
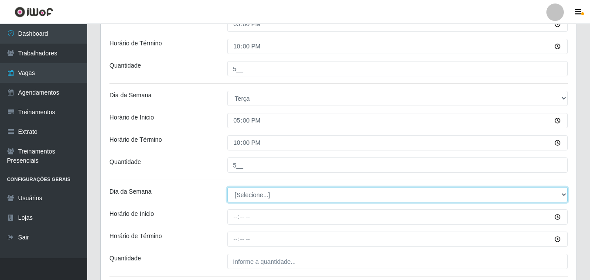
click at [257, 195] on select "[Selecione...] Segunda Terça Quarta Quinta Sexta Sábado Domingo" at bounding box center [397, 194] width 340 height 15
select select "3"
click at [227, 187] on select "[Selecione...] Segunda Terça Quarta Quinta Sexta Sábado Domingo" at bounding box center [397, 194] width 340 height 15
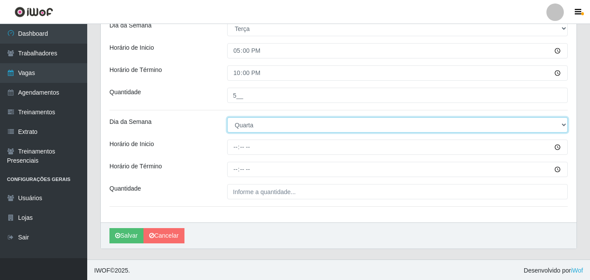
scroll to position [351, 0]
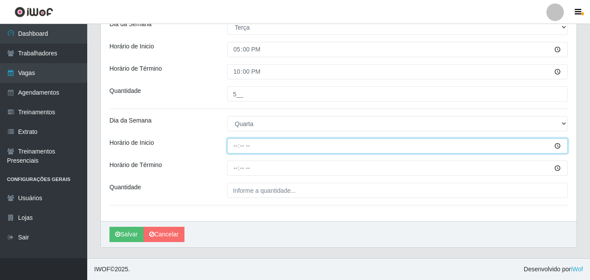
click at [233, 143] on input "Horário de Inicio" at bounding box center [397, 145] width 340 height 15
type input "17:00"
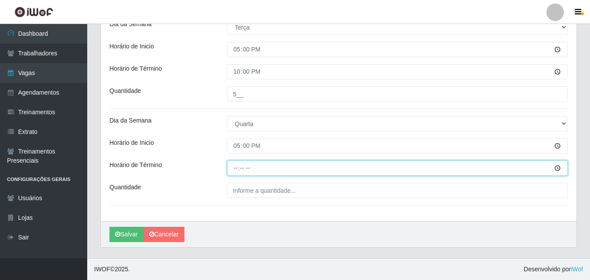
click at [233, 170] on input "Horário de Término" at bounding box center [397, 167] width 340 height 15
type input "22:00"
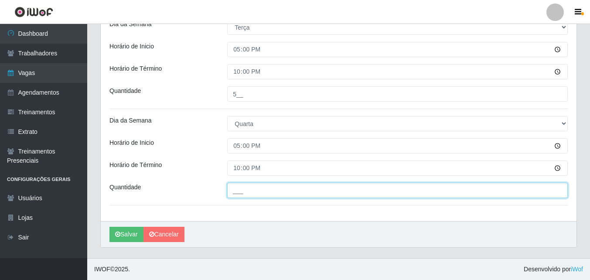
click at [237, 197] on input "___" at bounding box center [397, 190] width 340 height 15
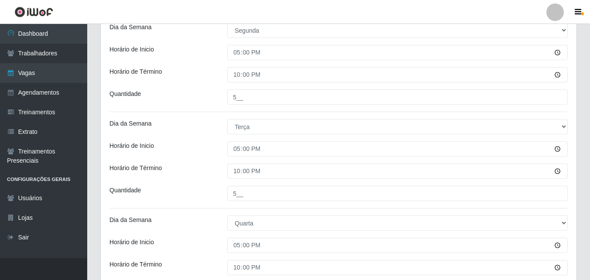
scroll to position [220, 0]
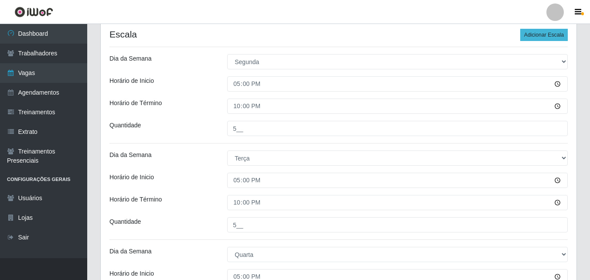
type input "5__"
click at [544, 36] on button "Adicionar Escala" at bounding box center [544, 35] width 48 height 12
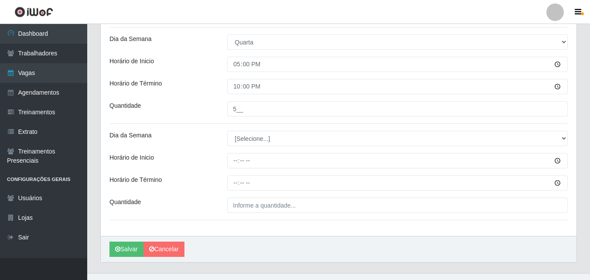
scroll to position [438, 0]
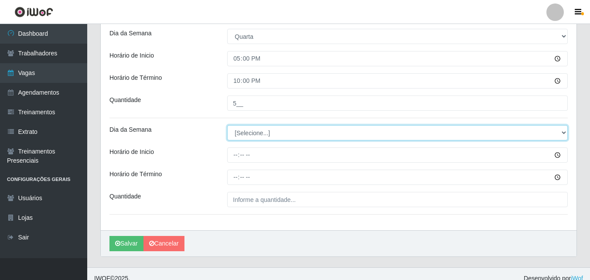
click at [243, 131] on select "[Selecione...] Segunda Terça Quarta Quinta Sexta Sábado Domingo" at bounding box center [397, 132] width 340 height 15
select select "4"
click at [227, 125] on select "[Selecione...] Segunda Terça Quarta Quinta Sexta Sábado Domingo" at bounding box center [397, 132] width 340 height 15
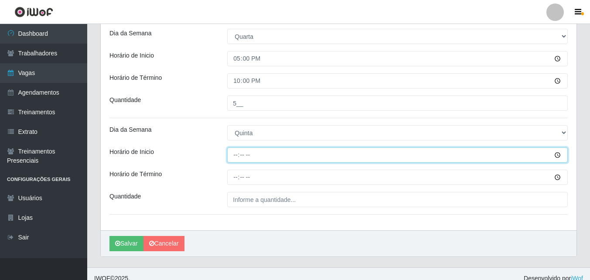
click at [238, 153] on input "Horário de Inicio" at bounding box center [397, 154] width 340 height 15
type input "17:00"
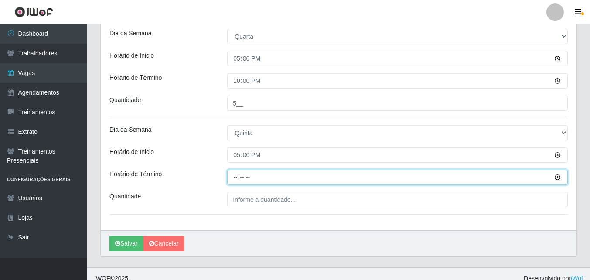
click at [235, 181] on input "Horário de Término" at bounding box center [397, 177] width 340 height 15
type input "22:00"
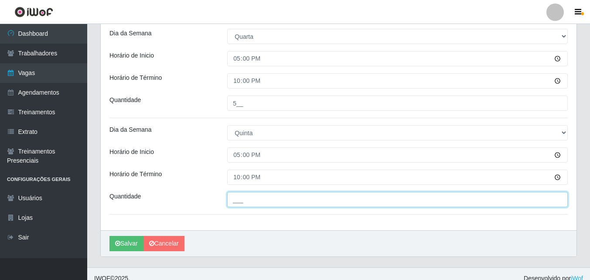
click at [245, 205] on input "___" at bounding box center [397, 199] width 340 height 15
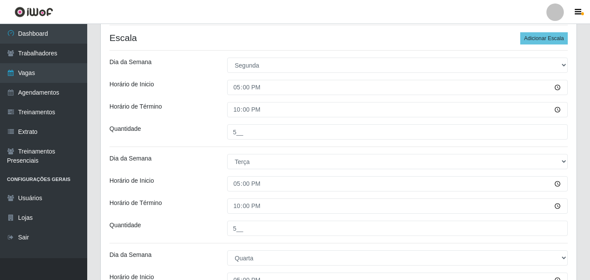
scroll to position [133, 0]
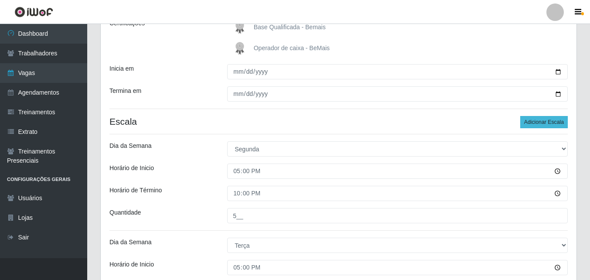
type input "5__"
drag, startPoint x: 544, startPoint y: 123, endPoint x: 432, endPoint y: 131, distance: 111.8
click at [542, 124] on button "Adicionar Escala" at bounding box center [544, 122] width 48 height 12
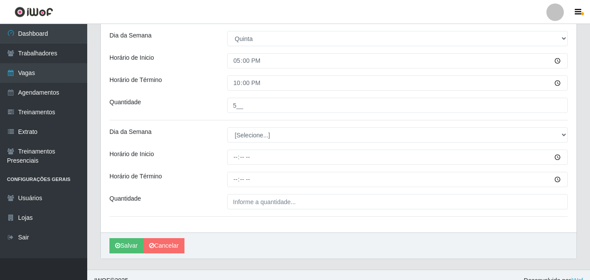
scroll to position [544, 0]
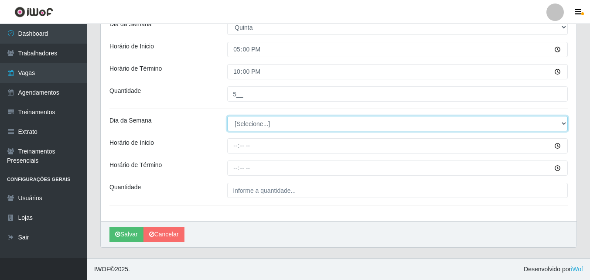
click at [251, 126] on select "[Selecione...] Segunda Terça Quarta Quinta Sexta Sábado Domingo" at bounding box center [397, 123] width 340 height 15
select select "5"
click at [227, 116] on select "[Selecione...] Segunda Terça Quarta Quinta Sexta Sábado Domingo" at bounding box center [397, 123] width 340 height 15
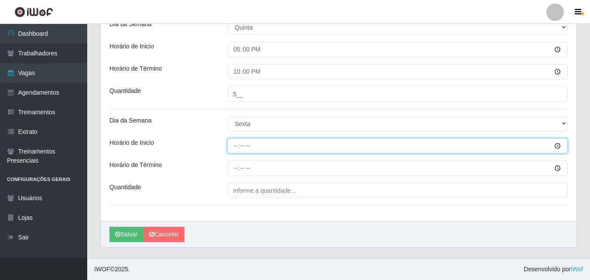
click at [235, 146] on input "Horário de Inicio" at bounding box center [397, 145] width 340 height 15
type input "17:00"
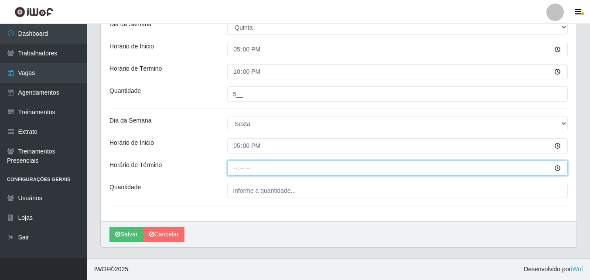
click at [235, 167] on input "Horário de Término" at bounding box center [397, 167] width 340 height 15
type input "22:00"
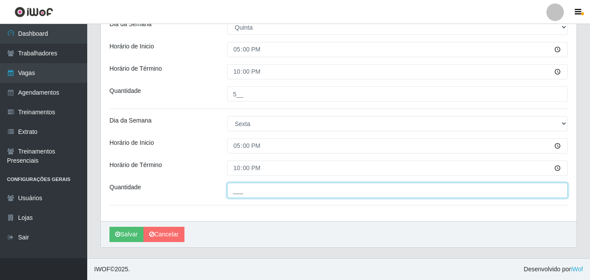
click at [239, 189] on input "___" at bounding box center [397, 190] width 340 height 15
type input "5__"
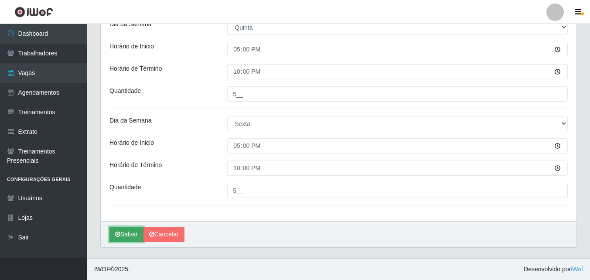
click at [131, 231] on button "Salvar" at bounding box center [126, 234] width 34 height 15
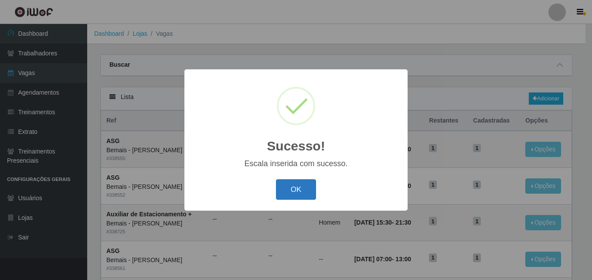
click at [307, 190] on button "OK" at bounding box center [296, 189] width 41 height 20
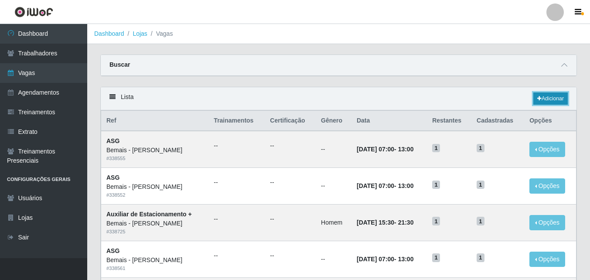
click at [552, 100] on link "Adicionar" at bounding box center [550, 98] width 34 height 12
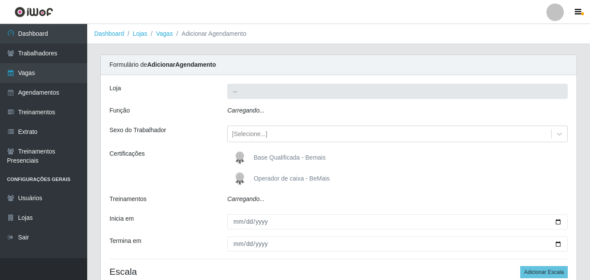
type input "Bemais - [PERSON_NAME]"
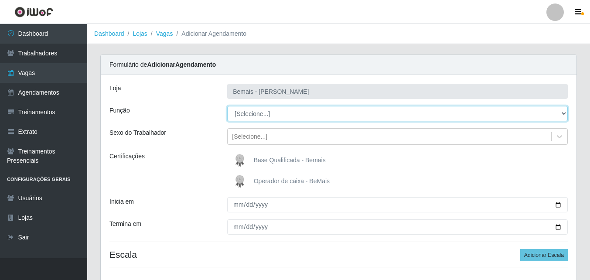
click at [561, 113] on select "[Selecione...] ASG ASG + ASG ++ Auxiliar de Depósito Auxiliar de Depósito + Aux…" at bounding box center [397, 113] width 340 height 15
click at [227, 106] on select "[Selecione...] ASG ASG + ASG ++ Auxiliar de Depósito Auxiliar de Depósito + Aux…" at bounding box center [397, 113] width 340 height 15
click at [289, 115] on select "[Selecione...] ASG ASG + ASG ++ Auxiliar de Depósito Auxiliar de Depósito + Aux…" at bounding box center [397, 113] width 340 height 15
click at [227, 106] on select "[Selecione...] ASG ASG + ASG ++ Auxiliar de Depósito Auxiliar de Depósito + Aux…" at bounding box center [397, 113] width 340 height 15
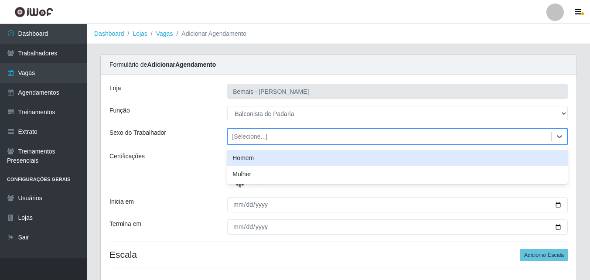
click at [346, 139] on div "[Selecione...]" at bounding box center [389, 136] width 323 height 14
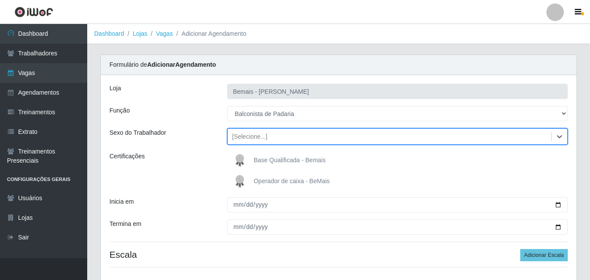
click at [345, 139] on div "[Selecione...]" at bounding box center [389, 136] width 323 height 14
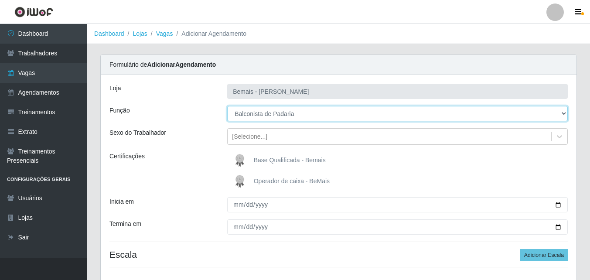
click at [335, 111] on select "[Selecione...] ASG ASG + ASG ++ Auxiliar de Depósito Auxiliar de Depósito + Aux…" at bounding box center [397, 113] width 340 height 15
select select "1"
click at [227, 106] on select "[Selecione...] ASG ASG + ASG ++ Auxiliar de Depósito Auxiliar de Depósito + Aux…" at bounding box center [397, 113] width 340 height 15
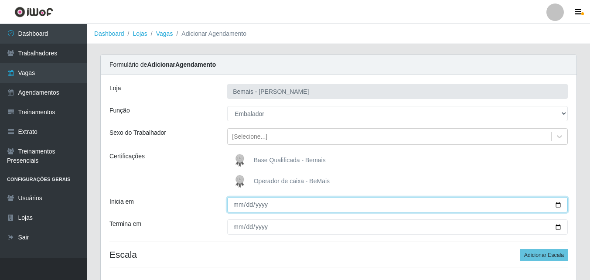
click at [560, 204] on input "Inicia em" at bounding box center [397, 204] width 340 height 15
type input "2025-09-16"
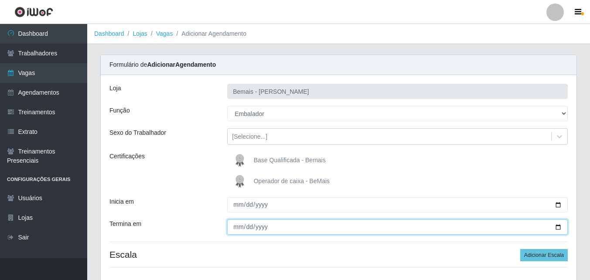
click at [557, 228] on input "Termina em" at bounding box center [397, 226] width 340 height 15
type input "[DATE]"
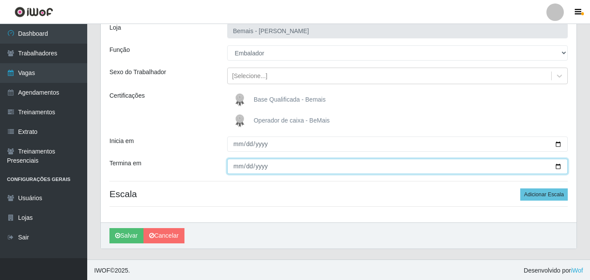
scroll to position [62, 0]
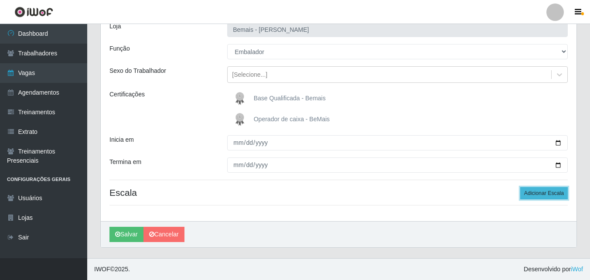
click at [534, 192] on button "Adicionar Escala" at bounding box center [544, 193] width 48 height 12
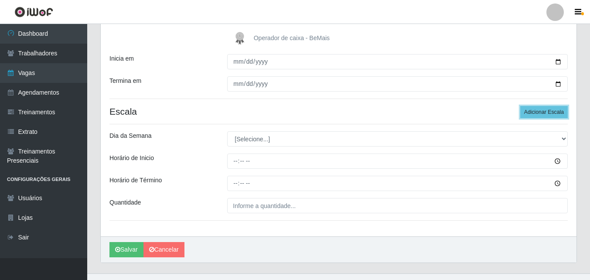
scroll to position [149, 0]
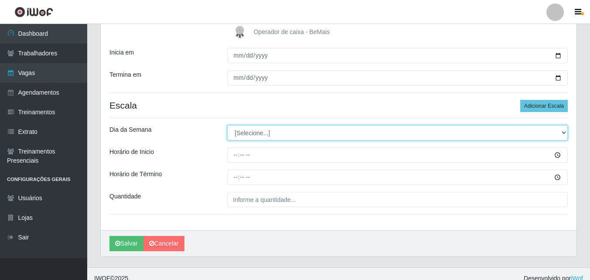
click at [264, 129] on select "[Selecione...] Segunda Terça Quarta Quinta Sexta Sábado Domingo" at bounding box center [397, 132] width 340 height 15
select select "1"
click at [227, 125] on select "[Selecione...] Segunda Terça Quarta Quinta Sexta Sábado Domingo" at bounding box center [397, 132] width 340 height 15
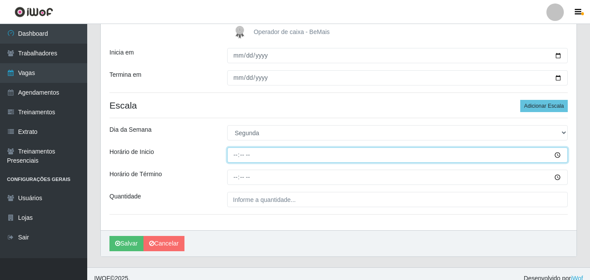
click at [235, 157] on input "Horário de Inicio" at bounding box center [397, 154] width 340 height 15
type input "17:00"
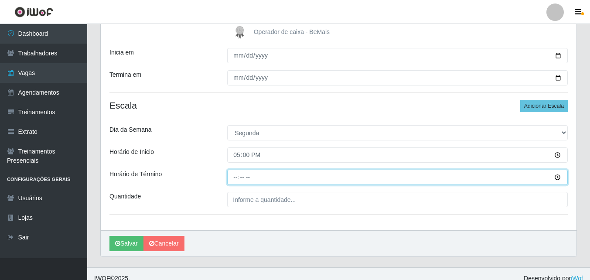
click at [235, 178] on input "Horário de Término" at bounding box center [397, 177] width 340 height 15
type input "22:00"
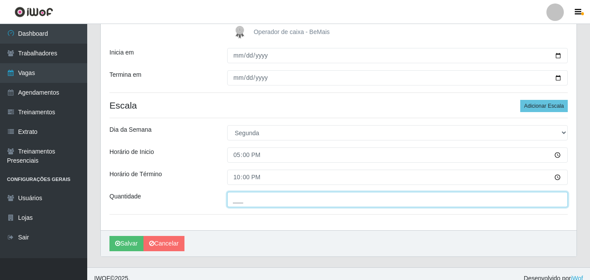
click at [238, 204] on input "___" at bounding box center [397, 199] width 340 height 15
type input "1__"
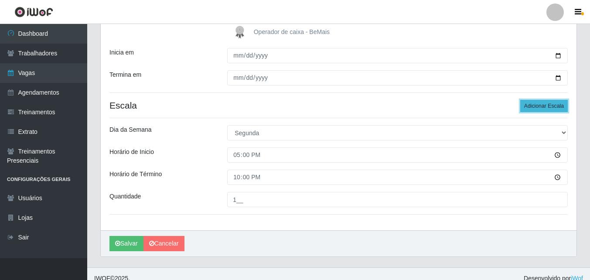
click at [535, 102] on button "Adicionar Escala" at bounding box center [544, 106] width 48 height 12
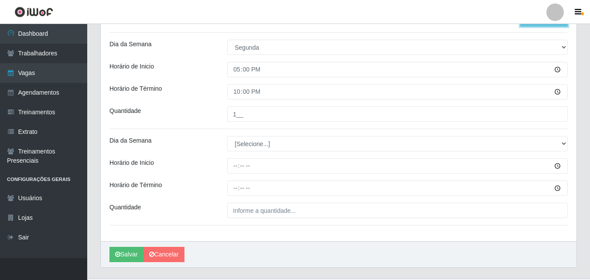
scroll to position [236, 0]
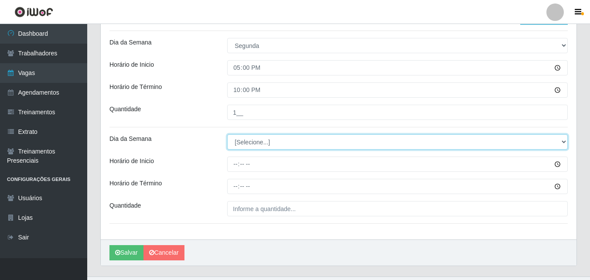
click at [255, 141] on select "[Selecione...] Segunda Terça Quarta Quinta Sexta Sábado Domingo" at bounding box center [397, 141] width 340 height 15
select select "2"
click at [227, 134] on select "[Selecione...] Segunda Terça Quarta Quinta Sexta Sábado Domingo" at bounding box center [397, 141] width 340 height 15
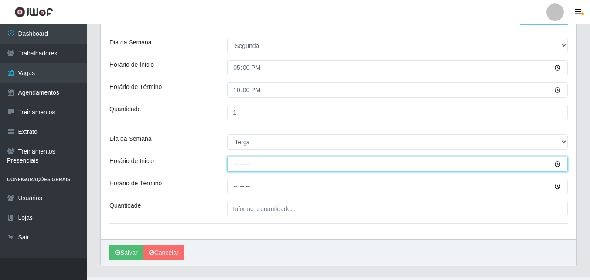
click at [238, 167] on input "Horário de Inicio" at bounding box center [397, 163] width 340 height 15
type input "17:00"
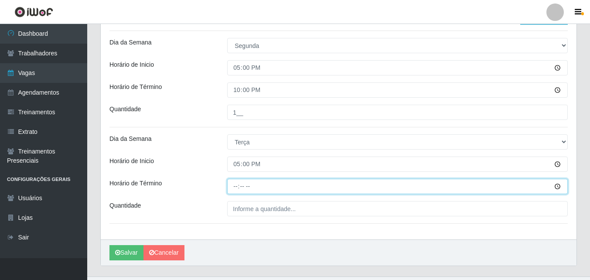
click at [229, 181] on input "Horário de Término" at bounding box center [397, 186] width 340 height 15
type input "22:00"
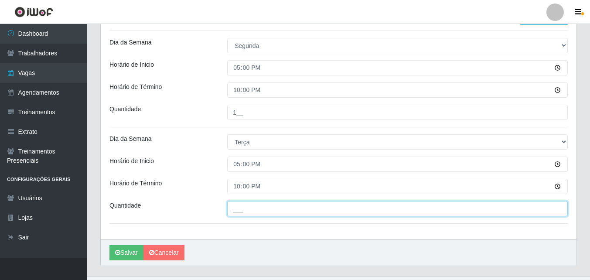
click at [260, 207] on input "___" at bounding box center [397, 208] width 340 height 15
type input "1__"
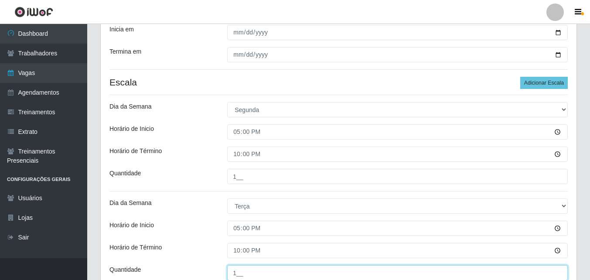
scroll to position [105, 0]
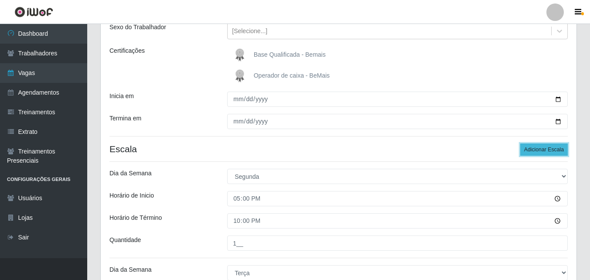
click at [535, 145] on button "Adicionar Escala" at bounding box center [544, 149] width 48 height 12
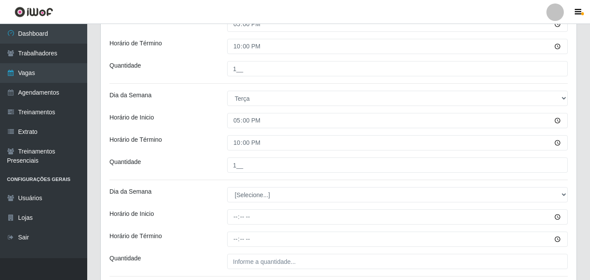
scroll to position [351, 0]
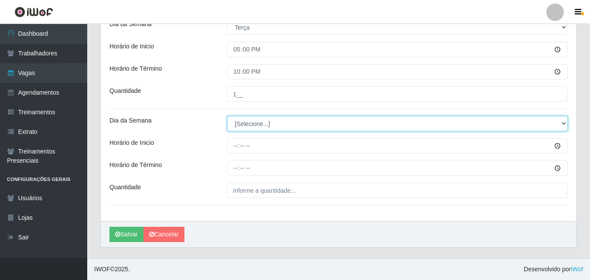
click at [252, 123] on select "[Selecione...] Segunda Terça Quarta Quinta Sexta Sábado Domingo" at bounding box center [397, 123] width 340 height 15
select select "3"
click at [227, 116] on select "[Selecione...] Segunda Terça Quarta Quinta Sexta Sábado Domingo" at bounding box center [397, 123] width 340 height 15
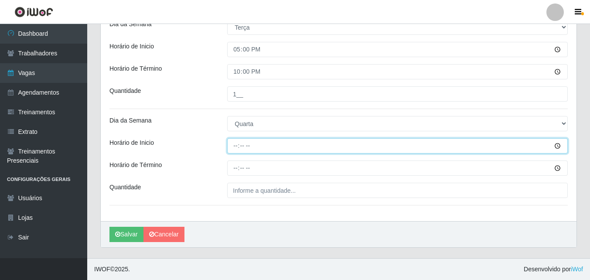
click at [236, 148] on input "Horário de Inicio" at bounding box center [397, 145] width 340 height 15
type input "17:00"
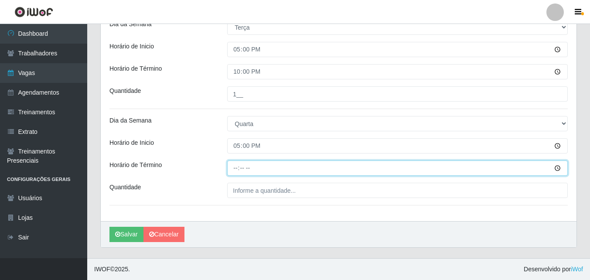
click at [233, 169] on input "Horário de Término" at bounding box center [397, 167] width 340 height 15
type input "22:00"
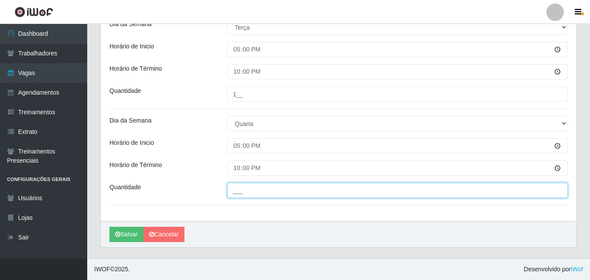
click at [239, 191] on input "___" at bounding box center [397, 190] width 340 height 15
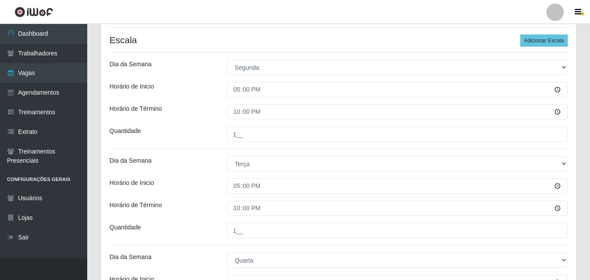
scroll to position [177, 0]
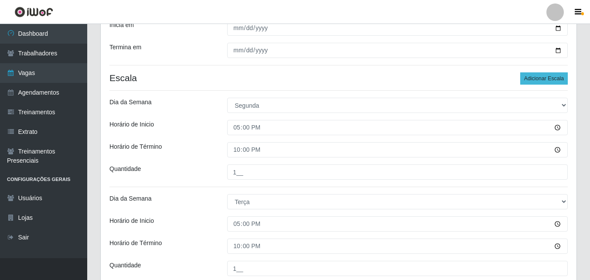
type input "5__"
click at [547, 80] on button "Adicionar Escala" at bounding box center [544, 78] width 48 height 12
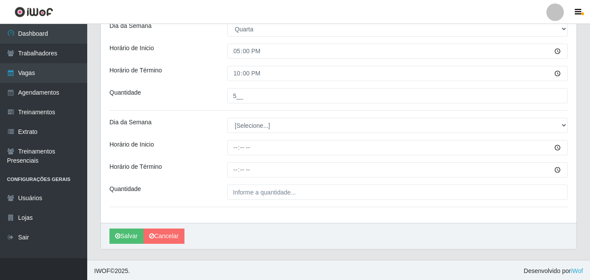
scroll to position [447, 0]
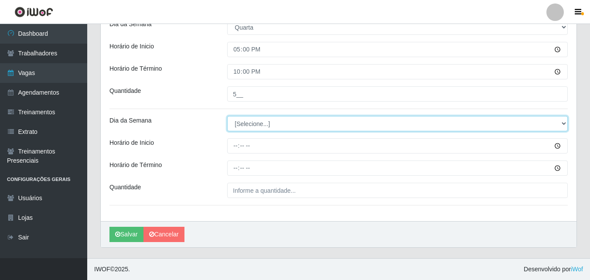
click at [253, 123] on select "[Selecione...] Segunda Terça Quarta Quinta Sexta Sábado Domingo" at bounding box center [397, 123] width 340 height 15
select select "4"
click at [227, 116] on select "[Selecione...] Segunda Terça Quarta Quinta Sexta Sábado Domingo" at bounding box center [397, 123] width 340 height 15
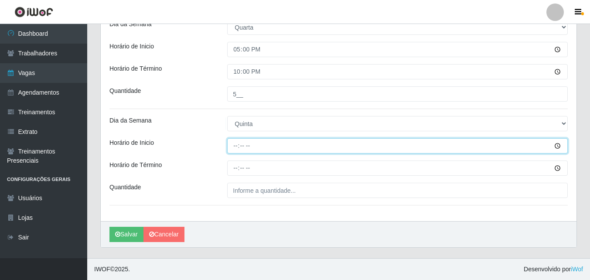
click at [234, 146] on input "Horário de Inicio" at bounding box center [397, 145] width 340 height 15
type input "17:00"
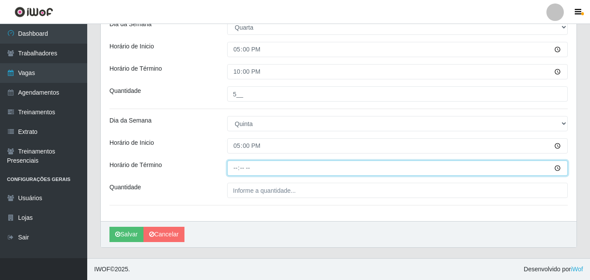
click at [241, 169] on input "Horário de Término" at bounding box center [397, 167] width 340 height 15
type input "22:00"
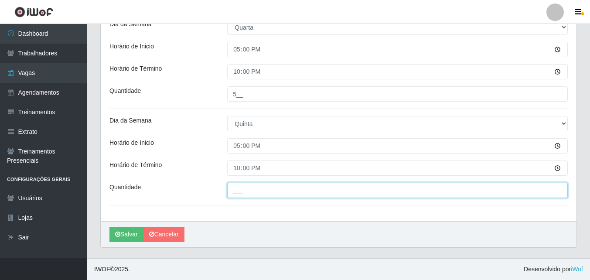
click at [251, 191] on input "___" at bounding box center [397, 190] width 340 height 15
type input "5__"
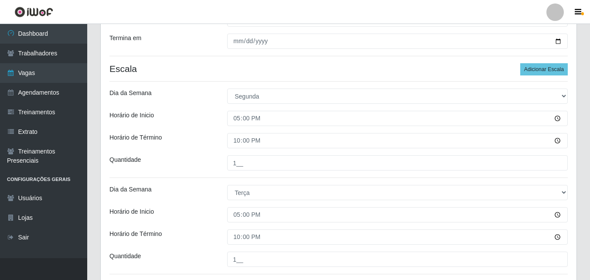
scroll to position [142, 0]
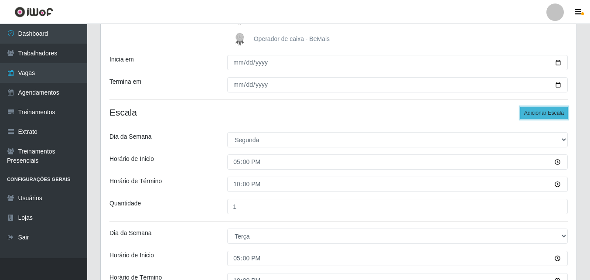
click at [553, 111] on button "Adicionar Escala" at bounding box center [544, 113] width 48 height 12
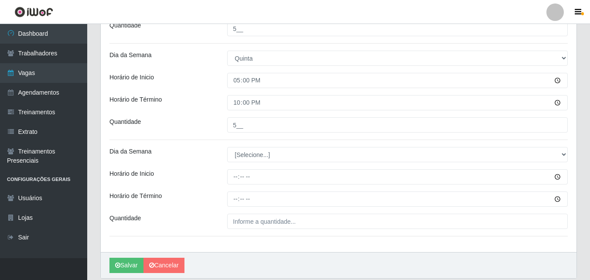
scroll to position [534, 0]
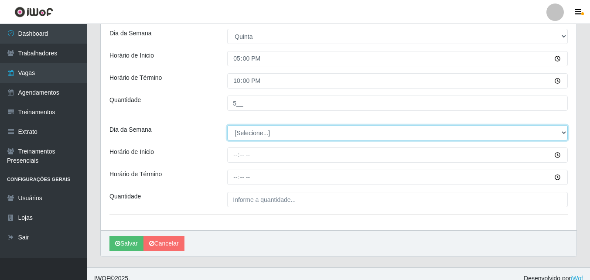
click at [262, 134] on select "[Selecione...] Segunda Terça Quarta Quinta Sexta Sábado Domingo" at bounding box center [397, 132] width 340 height 15
select select "5"
click at [227, 125] on select "[Selecione...] Segunda Terça Quarta Quinta Sexta Sábado Domingo" at bounding box center [397, 132] width 340 height 15
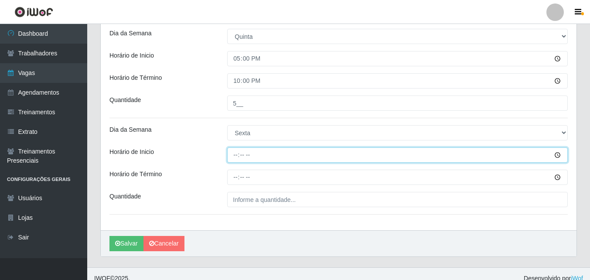
click at [237, 157] on input "Horário de Inicio" at bounding box center [397, 154] width 340 height 15
type input "17:00"
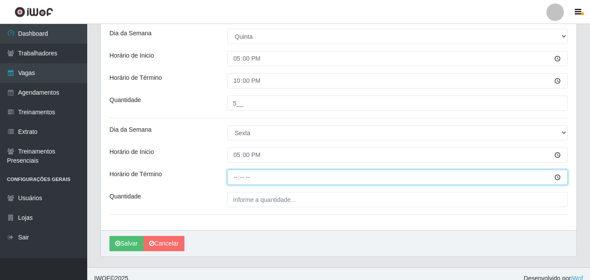
click at [233, 180] on input "Horário de Término" at bounding box center [397, 177] width 340 height 15
type input "22:00"
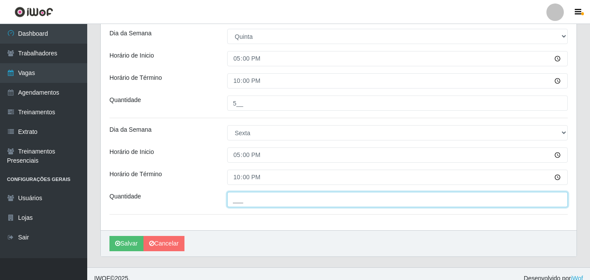
click at [235, 205] on input "___" at bounding box center [397, 199] width 340 height 15
type input "5__"
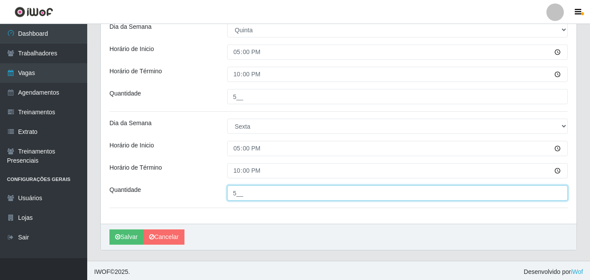
scroll to position [544, 0]
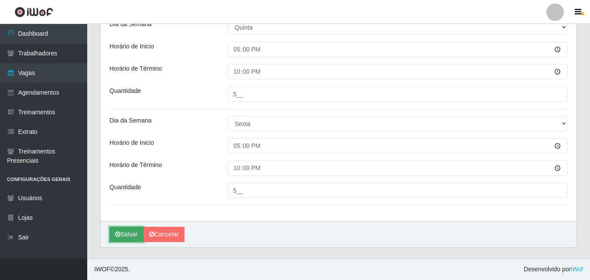
click at [132, 233] on button "Salvar" at bounding box center [126, 234] width 34 height 15
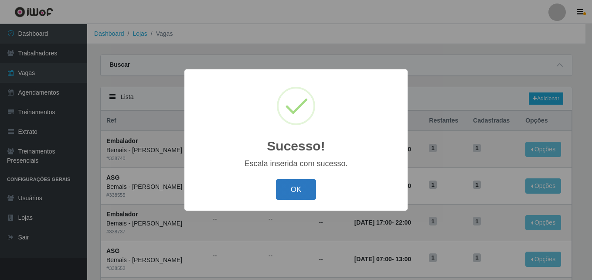
click at [312, 192] on button "OK" at bounding box center [296, 189] width 41 height 20
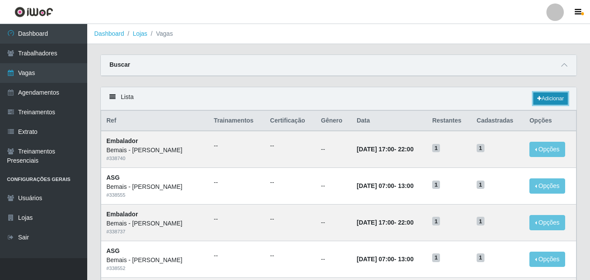
click at [547, 94] on link "Adicionar" at bounding box center [550, 98] width 34 height 12
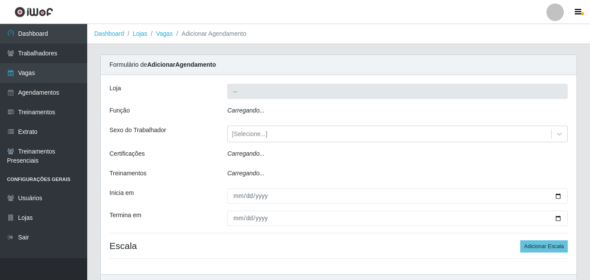
type input "Bemais - [PERSON_NAME]"
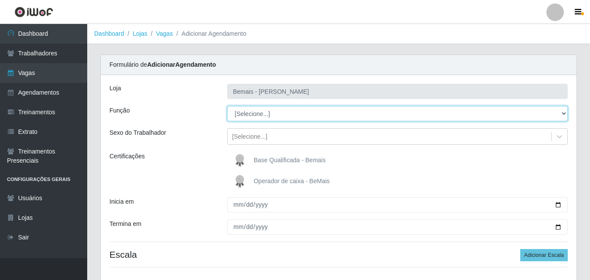
click at [535, 110] on select "[Selecione...] ASG ASG + ASG ++ Auxiliar de Depósito Auxiliar de Depósito + Aux…" at bounding box center [397, 113] width 340 height 15
select select "70"
click at [227, 106] on select "[Selecione...] ASG ASG + ASG ++ Auxiliar de Depósito Auxiliar de Depósito + Aux…" at bounding box center [397, 113] width 340 height 15
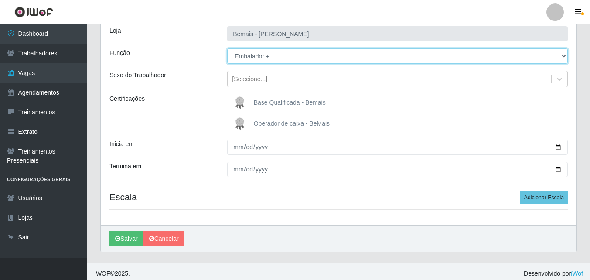
scroll to position [62, 0]
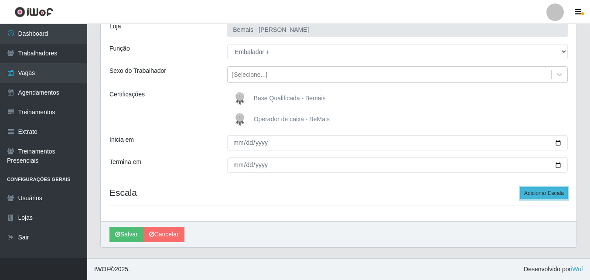
click at [542, 190] on button "Adicionar Escala" at bounding box center [544, 193] width 48 height 12
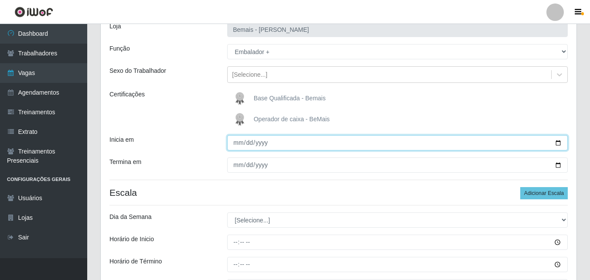
click at [562, 142] on input "Inicia em" at bounding box center [397, 142] width 340 height 15
click at [558, 143] on input "Inicia em" at bounding box center [397, 142] width 340 height 15
type input "[DATE]"
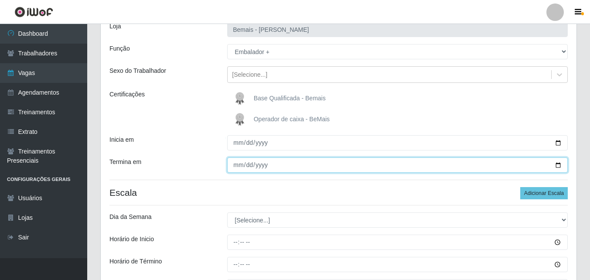
drag, startPoint x: 556, startPoint y: 167, endPoint x: 544, endPoint y: 160, distance: 14.5
click at [556, 168] on input "Termina em" at bounding box center [397, 164] width 340 height 15
type input "[DATE]"
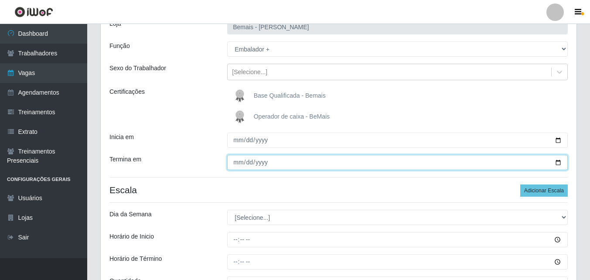
scroll to position [105, 0]
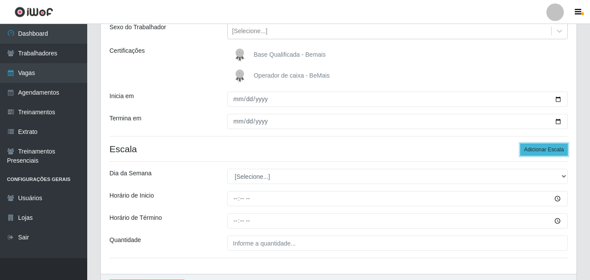
click at [536, 149] on button "Adicionar Escala" at bounding box center [544, 149] width 48 height 12
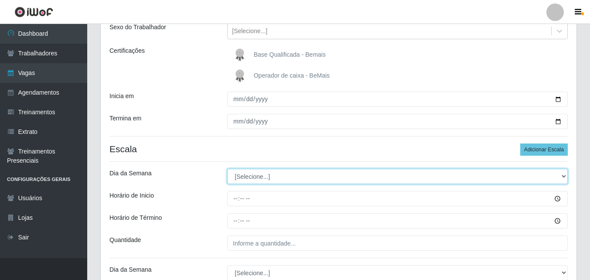
click at [240, 181] on select "[Selecione...] Segunda Terça Quarta Quinta Sexta Sábado Domingo" at bounding box center [397, 176] width 340 height 15
select select "6"
click at [227, 169] on select "[Selecione...] Segunda Terça Quarta Quinta Sexta Sábado Domingo" at bounding box center [397, 176] width 340 height 15
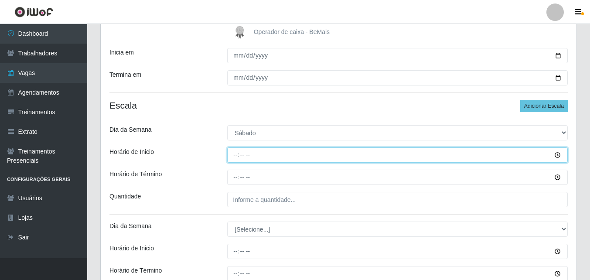
click at [237, 158] on input "Horário de Inicio" at bounding box center [397, 154] width 340 height 15
type input "09:00"
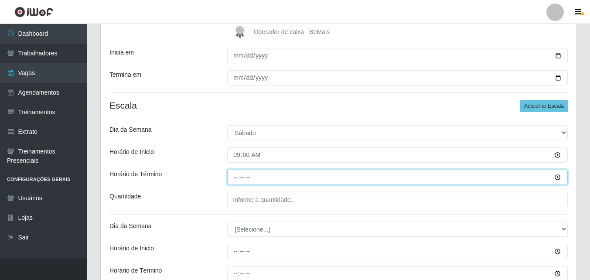
click at [236, 177] on input "Horário de Término" at bounding box center [397, 177] width 340 height 15
type input "15:00"
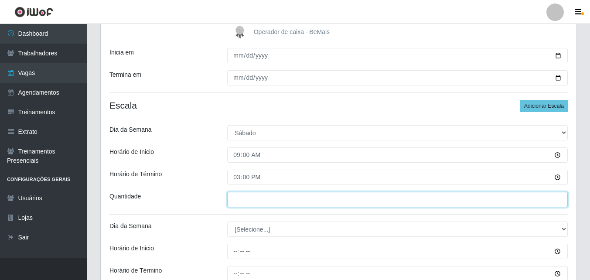
click at [246, 197] on input "___" at bounding box center [397, 199] width 340 height 15
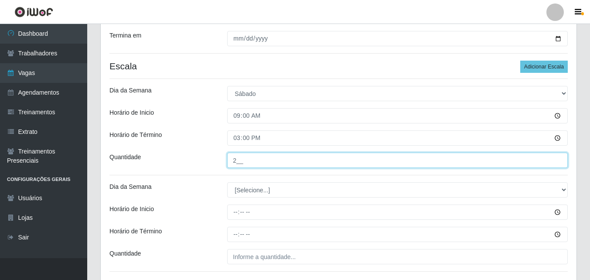
scroll to position [193, 0]
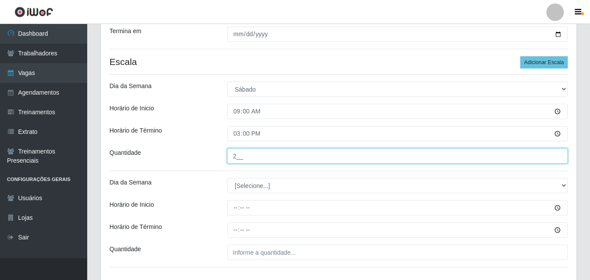
type input "2__"
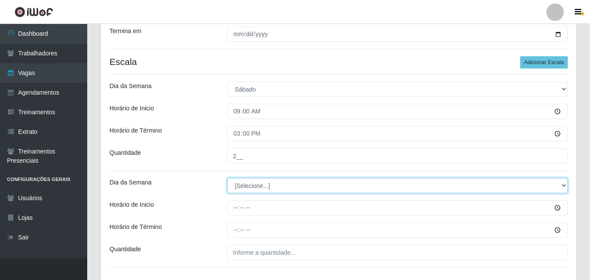
click at [253, 184] on select "[Selecione...] Segunda Terça Quarta Quinta Sexta Sábado Domingo" at bounding box center [397, 185] width 340 height 15
select select "6"
click at [227, 178] on select "[Selecione...] Segunda Terça Quarta Quinta Sexta Sábado Domingo" at bounding box center [397, 185] width 340 height 15
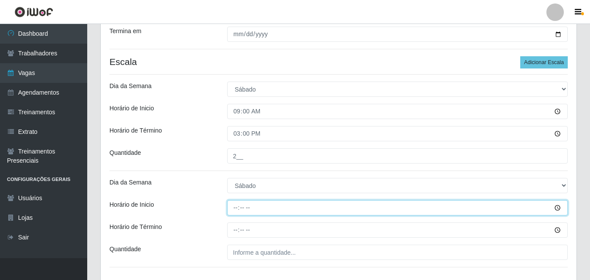
click at [236, 207] on input "Horário de Inicio" at bounding box center [397, 207] width 340 height 15
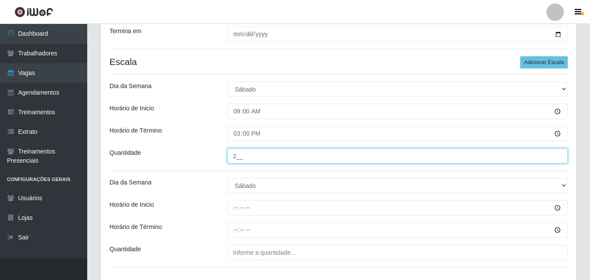
click at [237, 155] on input "2__" at bounding box center [397, 155] width 340 height 15
type input "3__"
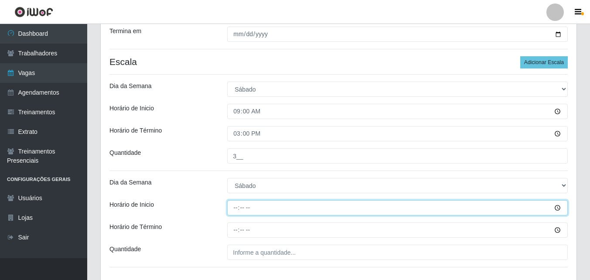
click at [233, 206] on input "Horário de Inicio" at bounding box center [397, 207] width 340 height 15
type input "17:00"
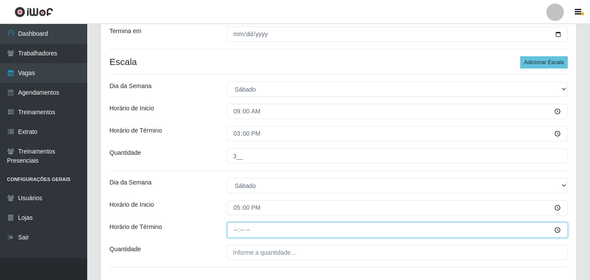
click at [236, 230] on input "Horário de Término" at bounding box center [397, 229] width 340 height 15
type input "22:00"
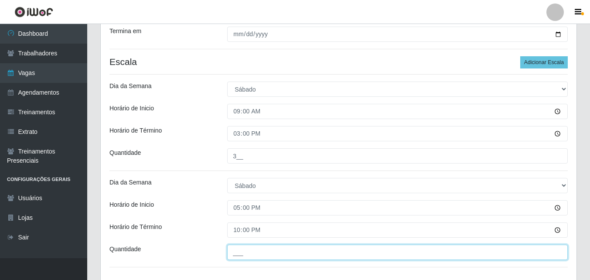
click at [246, 257] on input "___" at bounding box center [397, 252] width 340 height 15
type input "5__"
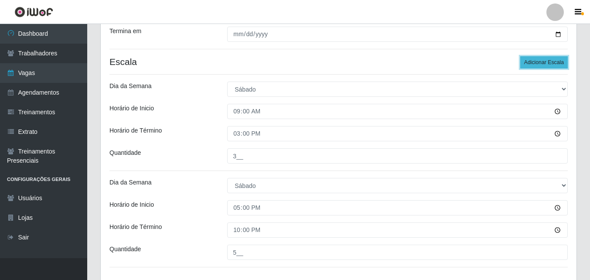
click at [532, 58] on button "Adicionar Escala" at bounding box center [544, 62] width 48 height 12
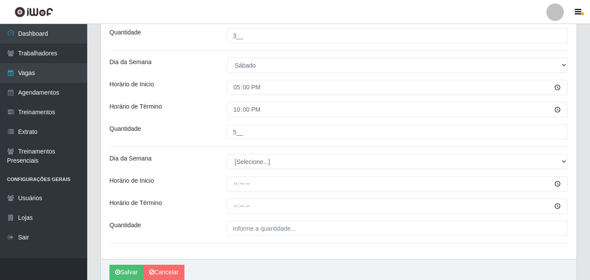
scroll to position [323, 0]
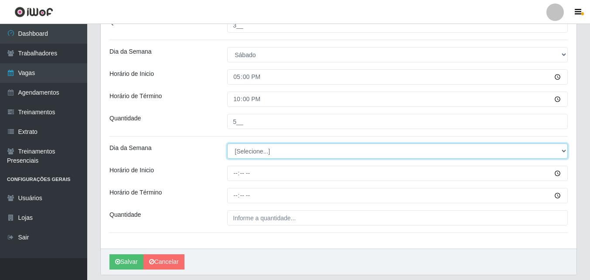
click at [275, 151] on select "[Selecione...] Segunda Terça Quarta Quinta Sexta Sábado Domingo" at bounding box center [397, 150] width 340 height 15
click at [246, 155] on select "[Selecione...] Segunda Terça Quarta Quinta Sexta Sábado Domingo" at bounding box center [397, 150] width 340 height 15
select select "0"
click at [227, 143] on select "[Selecione...] Segunda Terça Quarta Quinta Sexta Sábado Domingo" at bounding box center [397, 150] width 340 height 15
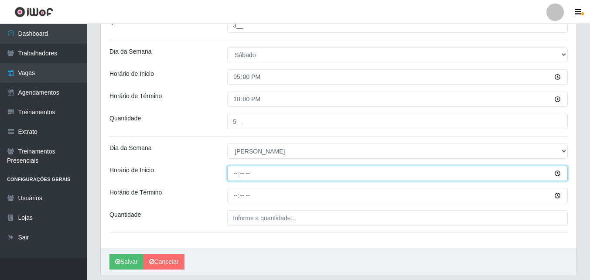
click at [238, 173] on input "Horário de Inicio" at bounding box center [397, 173] width 340 height 15
type input "09:15"
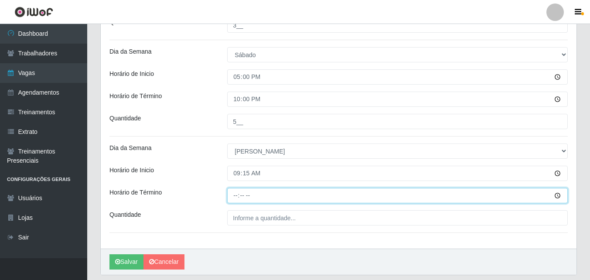
click at [233, 196] on input "Horário de Término" at bounding box center [397, 195] width 340 height 15
type input "15:15"
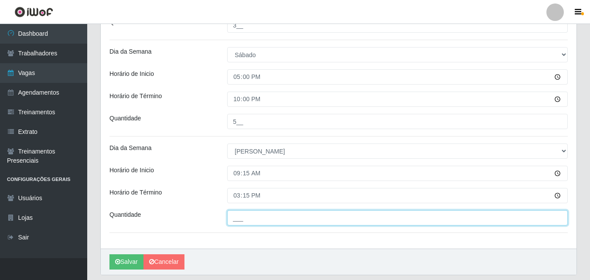
click at [252, 217] on input "___" at bounding box center [397, 217] width 340 height 15
type input "3__"
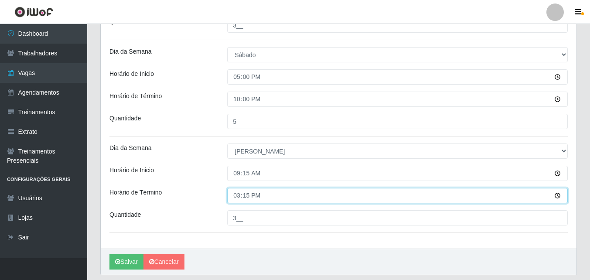
click at [318, 193] on input "15:15" at bounding box center [397, 195] width 340 height 15
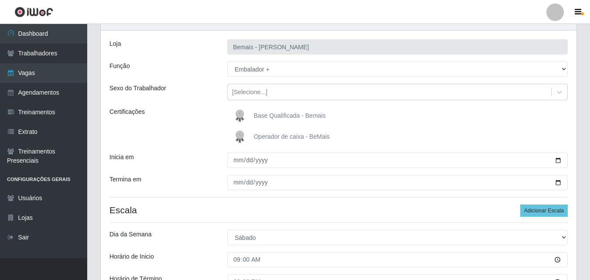
scroll to position [18, 0]
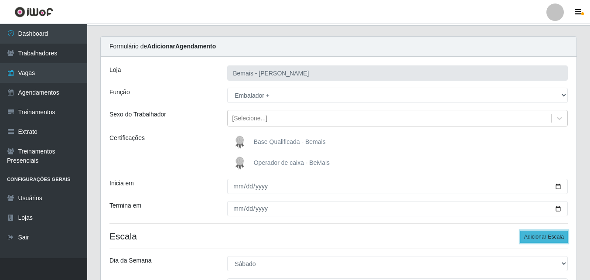
click at [537, 234] on button "Adicionar Escala" at bounding box center [544, 237] width 48 height 12
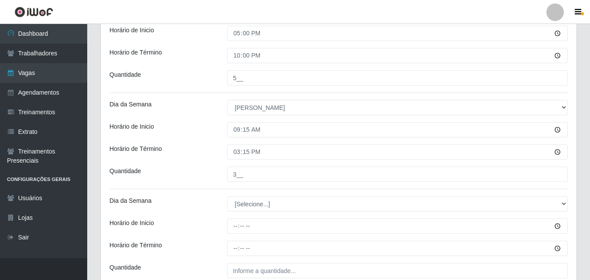
scroll to position [447, 0]
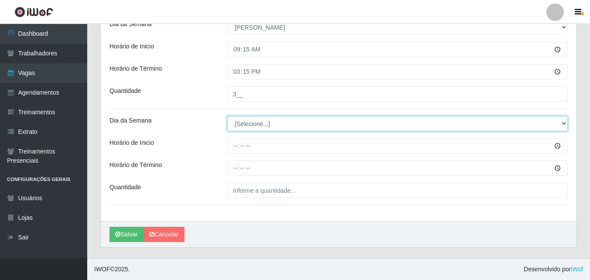
click at [253, 128] on select "[Selecione...] Segunda Terça Quarta Quinta Sexta Sábado Domingo" at bounding box center [397, 123] width 340 height 15
select select "0"
click at [227, 116] on select "[Selecione...] Segunda Terça Quarta Quinta Sexta Sábado Domingo" at bounding box center [397, 123] width 340 height 15
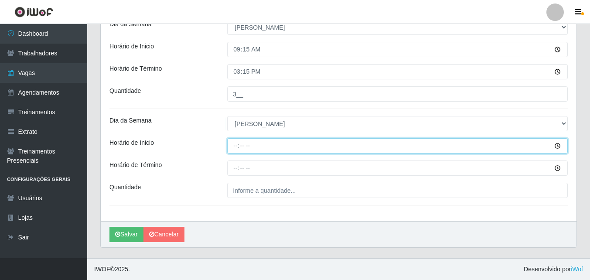
click at [235, 146] on input "Horário de Inicio" at bounding box center [397, 145] width 340 height 15
type input "15:30"
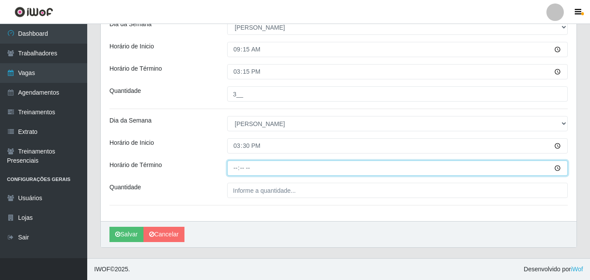
click at [236, 170] on input "Horário de Término" at bounding box center [397, 167] width 340 height 15
type input "21:30"
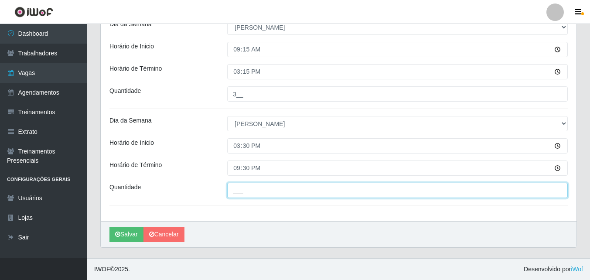
click at [248, 188] on input "___" at bounding box center [397, 190] width 340 height 15
type input "6__"
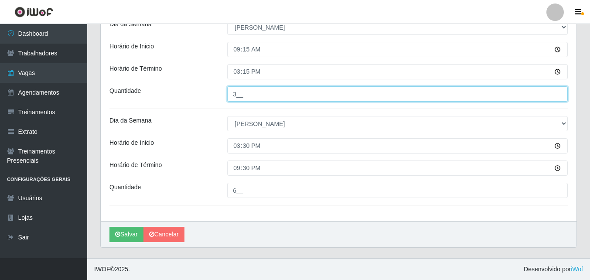
click at [286, 101] on input "3__" at bounding box center [397, 93] width 340 height 15
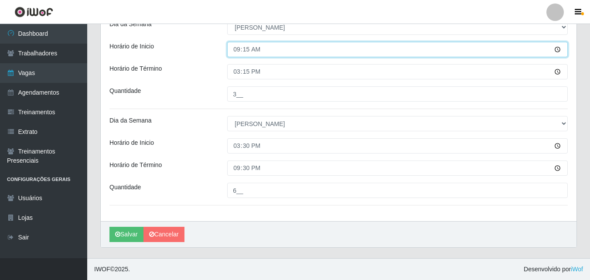
click at [250, 49] on input "09:15" at bounding box center [397, 49] width 340 height 15
click at [249, 50] on input "09:15" at bounding box center [397, 49] width 340 height 15
type input "09:30"
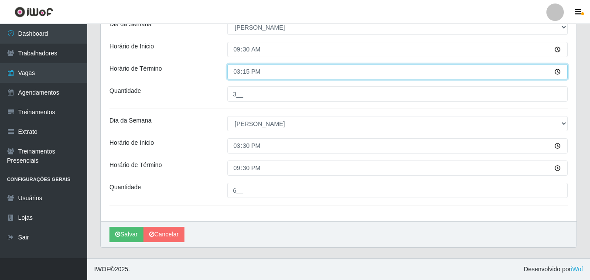
click at [248, 71] on input "15:15" at bounding box center [397, 71] width 340 height 15
type input "15:30"
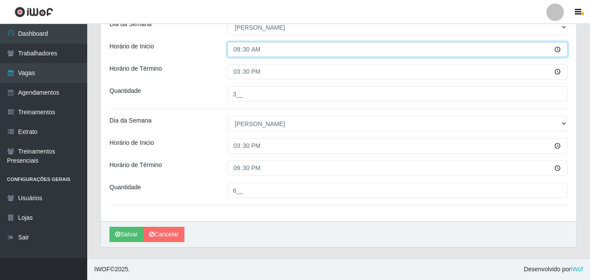
click at [248, 50] on input "09:30" at bounding box center [397, 49] width 340 height 15
type input "09:15"
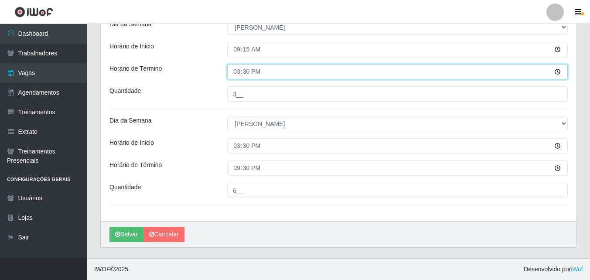
click at [245, 73] on input "15:30" at bounding box center [397, 71] width 340 height 15
type input "15:15"
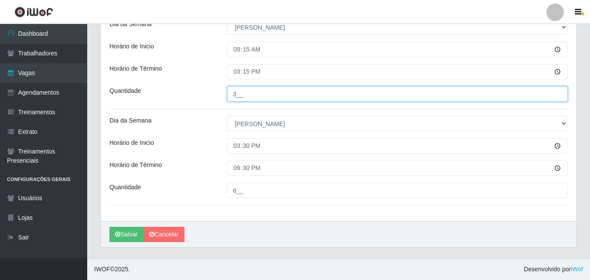
click at [297, 99] on input "3__" at bounding box center [397, 93] width 340 height 15
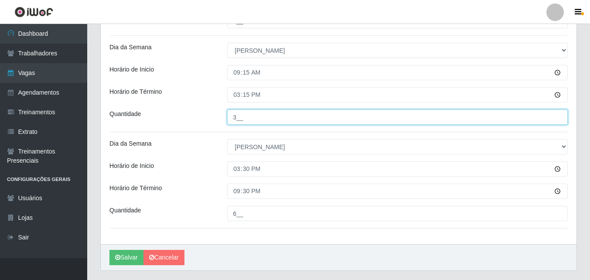
scroll to position [404, 0]
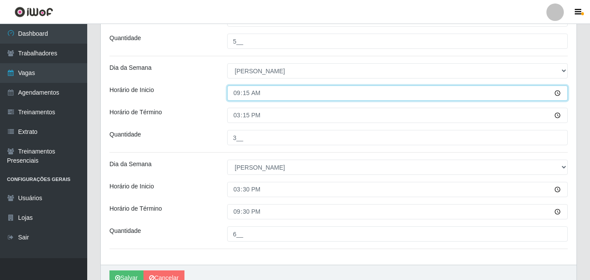
click at [249, 91] on input "09:15" at bounding box center [397, 92] width 340 height 15
click at [245, 95] on input "09:15" at bounding box center [397, 92] width 340 height 15
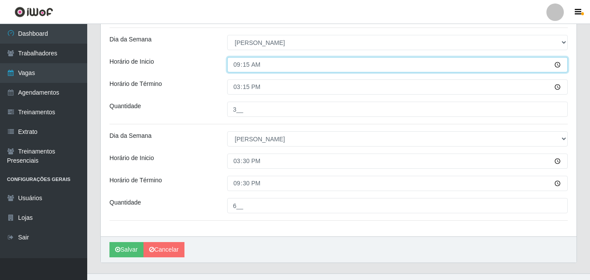
scroll to position [447, 0]
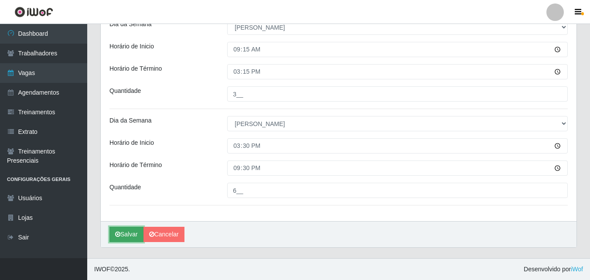
click at [130, 230] on button "Salvar" at bounding box center [126, 234] width 34 height 15
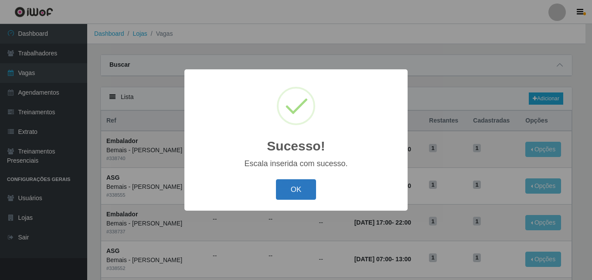
click at [304, 190] on button "OK" at bounding box center [296, 189] width 41 height 20
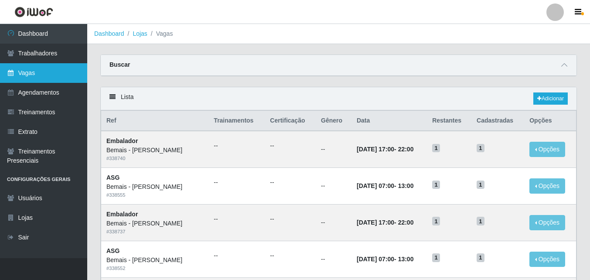
click at [67, 75] on link "Vagas" at bounding box center [43, 73] width 87 height 20
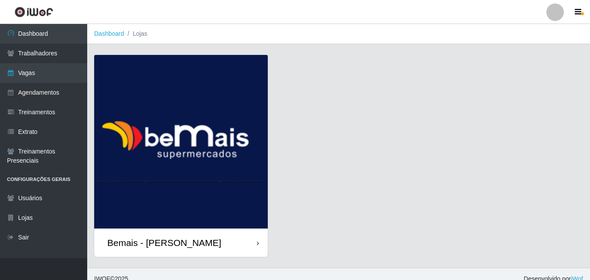
click at [244, 239] on div "Bemais - [PERSON_NAME]" at bounding box center [180, 242] width 173 height 28
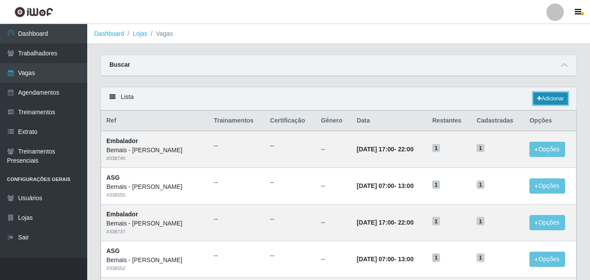
click at [553, 98] on link "Adicionar" at bounding box center [550, 98] width 34 height 12
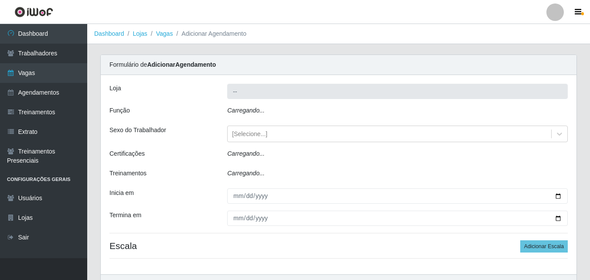
type input "Bemais - [PERSON_NAME]"
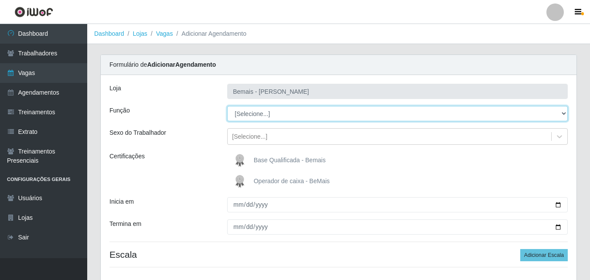
click at [250, 112] on select "[Selecione...] ASG ASG + ASG ++ Auxiliar de Depósito Auxiliar de Depósito + Aux…" at bounding box center [397, 113] width 340 height 15
select select "72"
click at [227, 106] on select "[Selecione...] ASG ASG + ASG ++ Auxiliar de Depósito Auxiliar de Depósito + Aux…" at bounding box center [397, 113] width 340 height 15
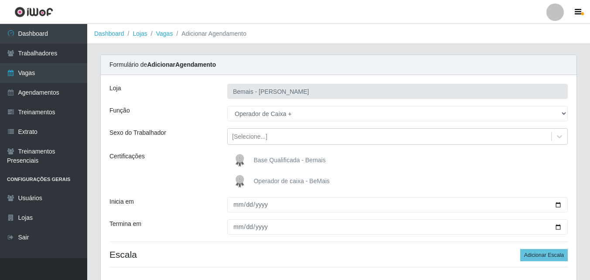
click at [276, 181] on span "Operador de caixa - BeMais" at bounding box center [292, 180] width 76 height 7
click at [0, 0] on input "Operador de caixa - BeMais" at bounding box center [0, 0] width 0 height 0
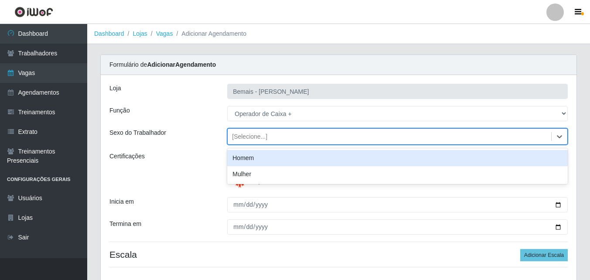
click at [284, 138] on div "[Selecione...]" at bounding box center [389, 136] width 323 height 14
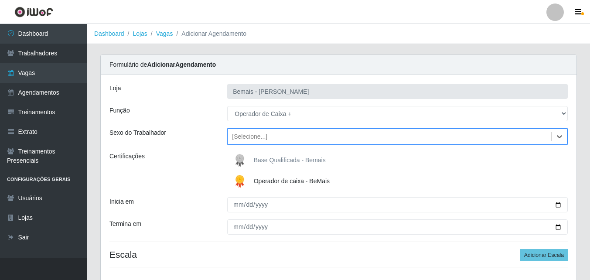
click at [285, 138] on div "[Selecione...]" at bounding box center [389, 136] width 323 height 14
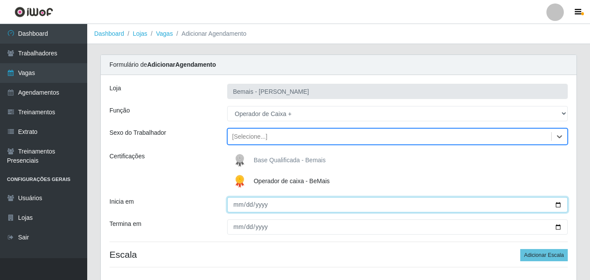
click at [559, 205] on input "Inicia em" at bounding box center [397, 204] width 340 height 15
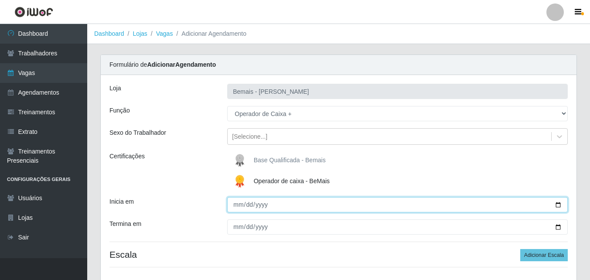
type input "[DATE]"
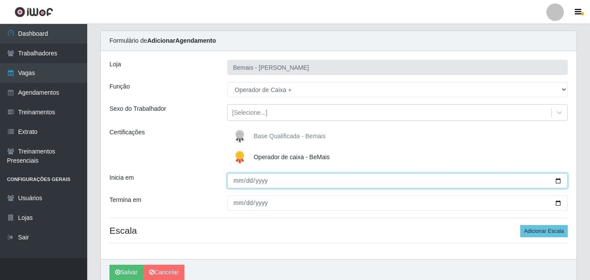
scroll to position [44, 0]
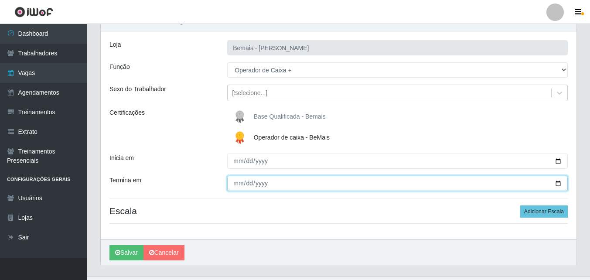
click at [558, 184] on input "Termina em" at bounding box center [397, 183] width 340 height 15
type input "[DATE]"
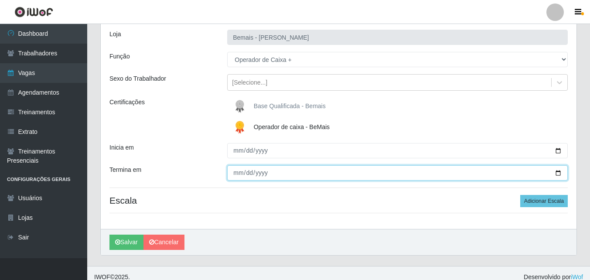
scroll to position [62, 0]
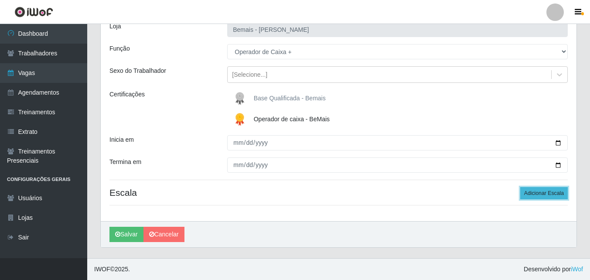
click at [533, 193] on button "Adicionar Escala" at bounding box center [544, 193] width 48 height 12
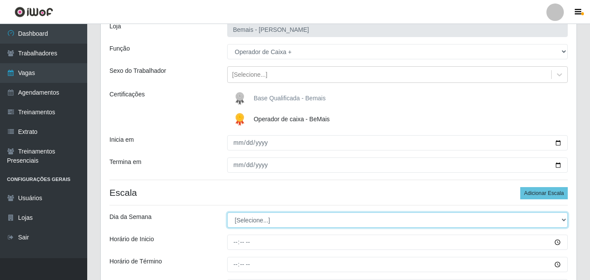
click at [256, 217] on select "[Selecione...] Segunda Terça Quarta Quinta Sexta Sábado Domingo" at bounding box center [397, 219] width 340 height 15
select select "0"
click at [227, 212] on select "[Selecione...] Segunda Terça Quarta Quinta Sexta Sábado Domingo" at bounding box center [397, 219] width 340 height 15
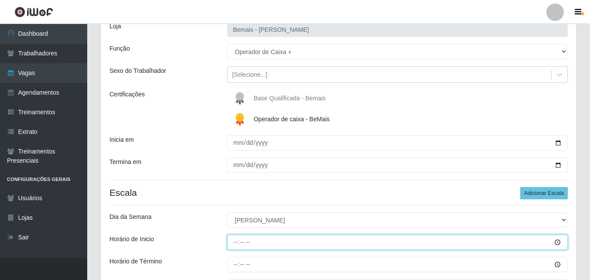
click at [234, 243] on input "Horário de Inicio" at bounding box center [397, 242] width 340 height 15
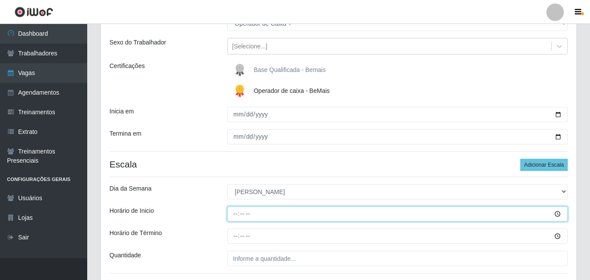
scroll to position [105, 0]
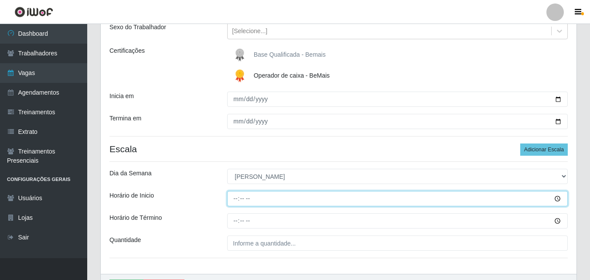
type input "07:00"
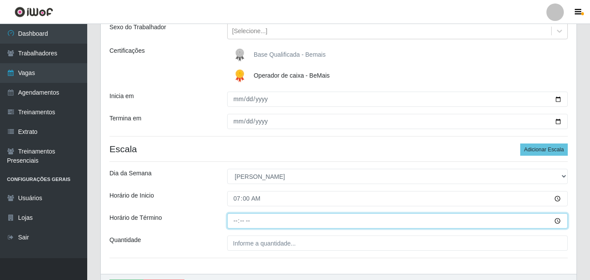
click at [237, 223] on input "Horário de Término" at bounding box center [397, 220] width 340 height 15
type input "13:00"
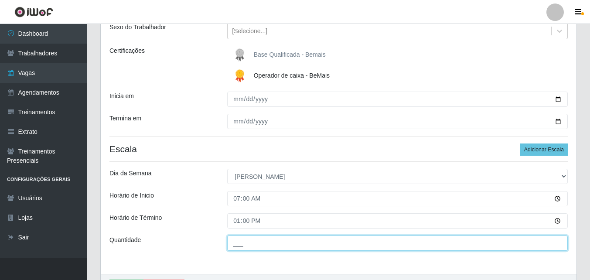
click at [237, 245] on input "___" at bounding box center [397, 242] width 340 height 15
type input "1__"
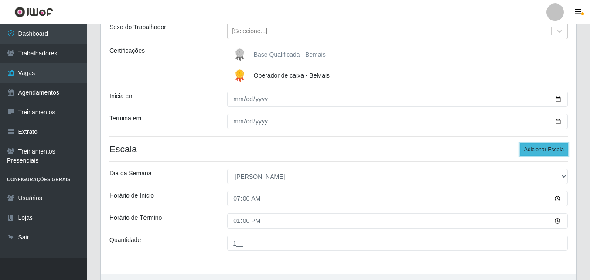
click at [544, 147] on button "Adicionar Escala" at bounding box center [544, 149] width 48 height 12
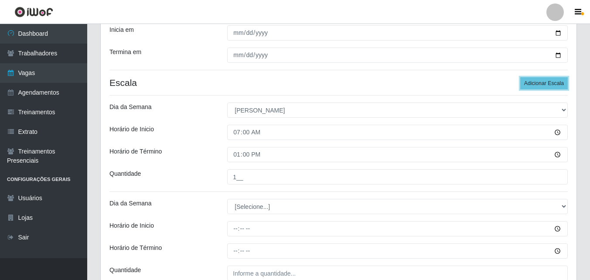
scroll to position [193, 0]
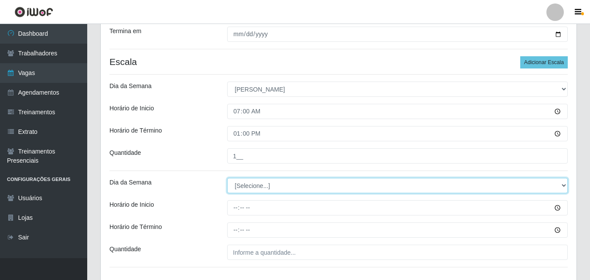
click at [562, 184] on select "[Selecione...] Segunda Terça Quarta Quinta Sexta Sábado Domingo" at bounding box center [397, 185] width 340 height 15
select select "0"
click at [227, 178] on select "[Selecione...] Segunda Terça Quarta Quinta Sexta Sábado Domingo" at bounding box center [397, 185] width 340 height 15
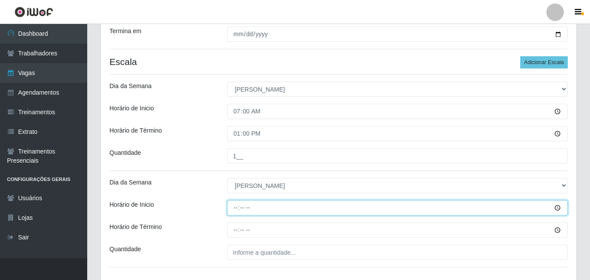
click at [235, 214] on input "Horário de Inicio" at bounding box center [397, 207] width 340 height 15
type input "09:15"
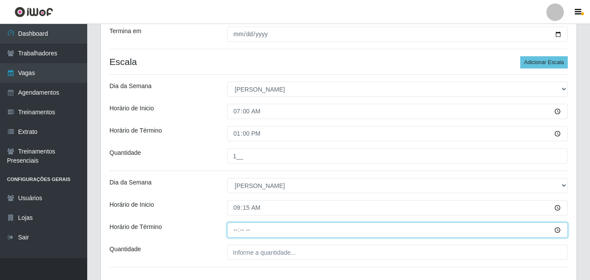
click at [240, 231] on input "Horário de Término" at bounding box center [397, 229] width 340 height 15
type input "15:15"
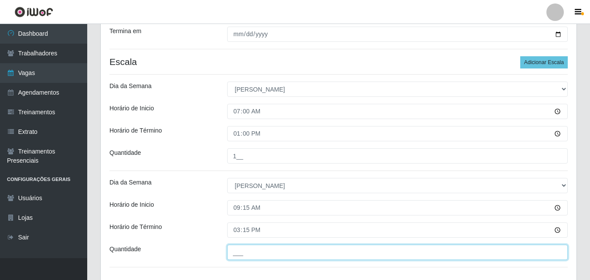
click at [240, 247] on input "___" at bounding box center [397, 252] width 340 height 15
type input "3__"
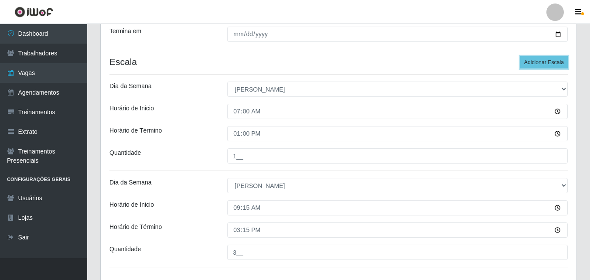
drag, startPoint x: 544, startPoint y: 61, endPoint x: 439, endPoint y: 71, distance: 105.5
click at [543, 61] on button "Adicionar Escala" at bounding box center [544, 62] width 48 height 12
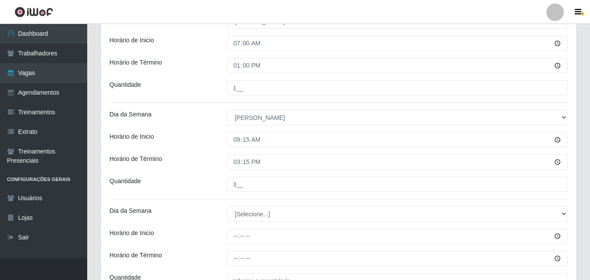
scroll to position [280, 0]
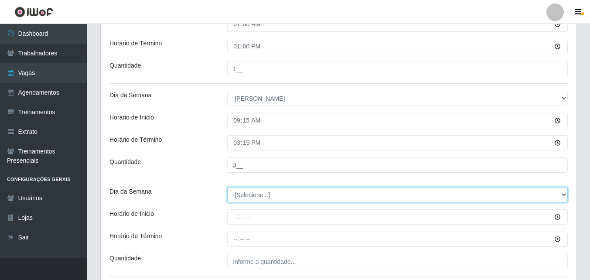
click at [247, 197] on select "[Selecione...] Segunda Terça Quarta Quinta Sexta Sábado Domingo" at bounding box center [397, 194] width 340 height 15
select select "0"
click at [227, 187] on select "[Selecione...] Segunda Terça Quarta Quinta Sexta Sábado Domingo" at bounding box center [397, 194] width 340 height 15
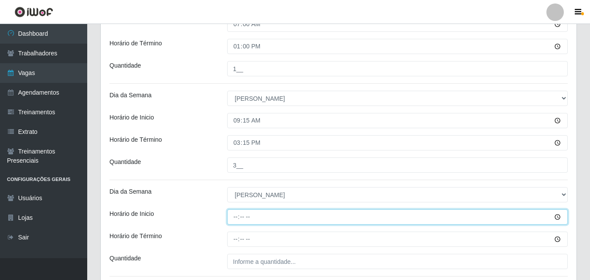
click at [233, 218] on input "Horário de Inicio" at bounding box center [397, 216] width 340 height 15
type input "15:15"
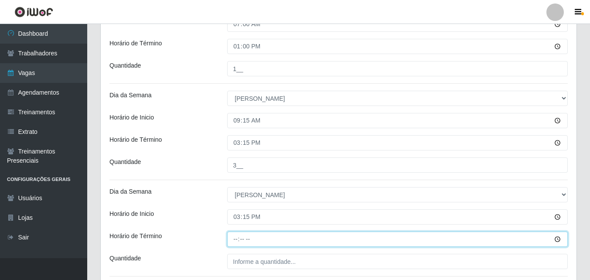
click at [235, 240] on input "Horário de Término" at bounding box center [397, 238] width 340 height 15
type input "21:15"
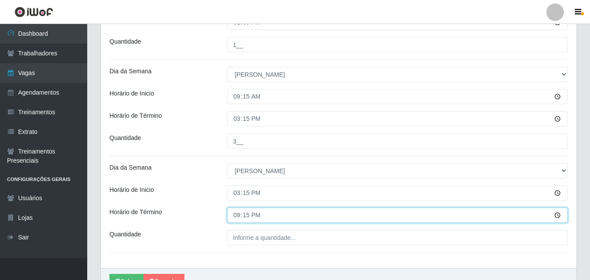
scroll to position [323, 0]
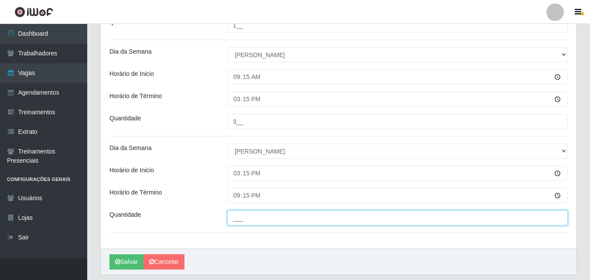
click at [252, 219] on input "___" at bounding box center [397, 217] width 340 height 15
type input "3__"
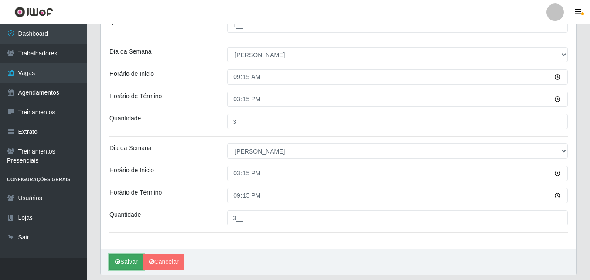
click at [126, 258] on button "Salvar" at bounding box center [126, 261] width 34 height 15
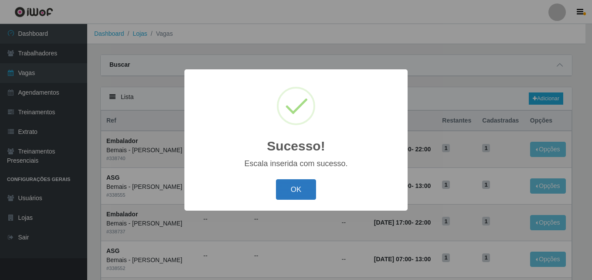
click at [291, 182] on button "OK" at bounding box center [296, 189] width 41 height 20
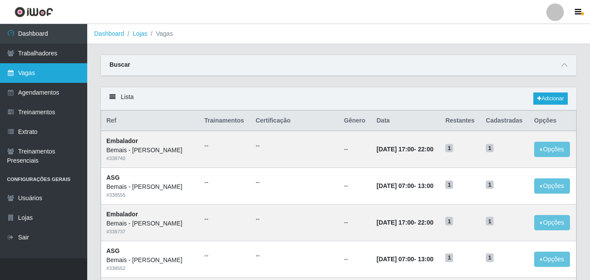
click at [54, 74] on link "Vagas" at bounding box center [43, 73] width 87 height 20
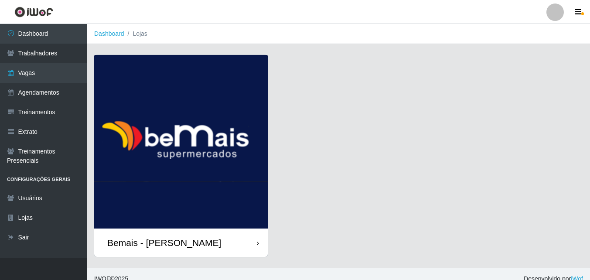
click at [145, 240] on div "Bemais - [PERSON_NAME]" at bounding box center [164, 242] width 114 height 11
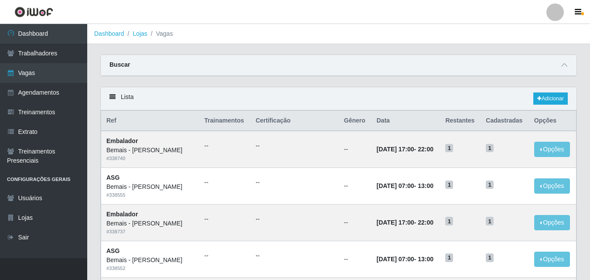
click at [567, 60] on div at bounding box center [564, 65] width 10 height 10
click at [547, 100] on link "Adicionar" at bounding box center [550, 98] width 34 height 12
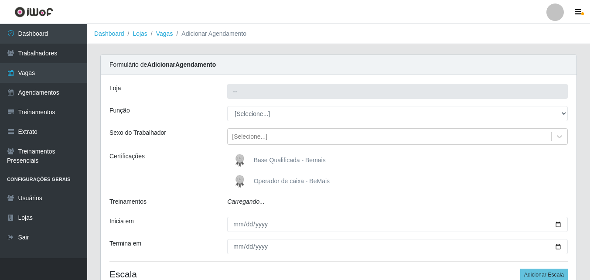
type input "Bemais - [PERSON_NAME]"
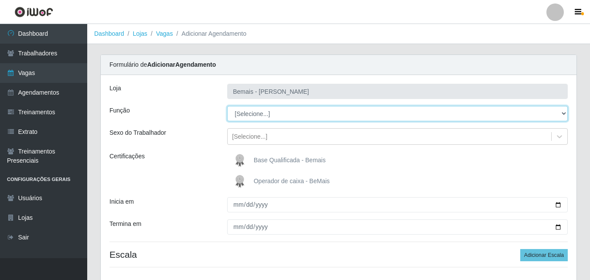
click at [252, 118] on select "[Selecione...] ASG ASG + ASG ++ Auxiliar de Depósito Auxiliar de Depósito + Aux…" at bounding box center [397, 113] width 340 height 15
select select "24"
click at [227, 106] on select "[Selecione...] ASG ASG + ASG ++ Auxiliar de Depósito Auxiliar de Depósito + Aux…" at bounding box center [397, 113] width 340 height 15
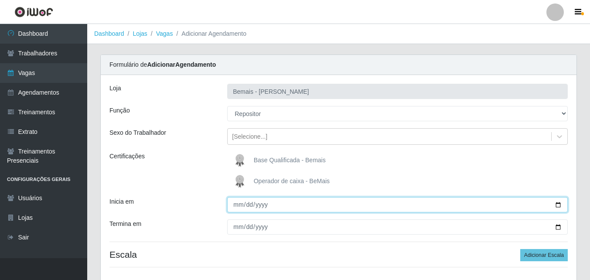
click at [557, 204] on input "Inicia em" at bounding box center [397, 204] width 340 height 15
type input "[DATE]"
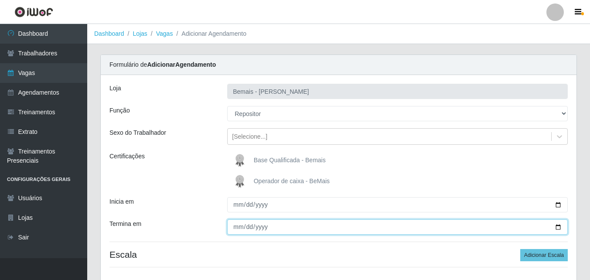
click at [558, 227] on input "Termina em" at bounding box center [397, 226] width 340 height 15
click at [551, 228] on input "2025-10-01" at bounding box center [397, 226] width 340 height 15
click at [556, 225] on input "2025-10-01" at bounding box center [397, 226] width 340 height 15
type input "2025-10-31"
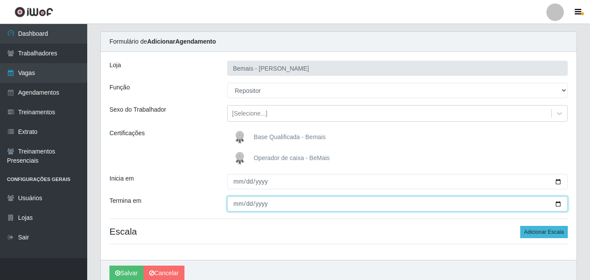
scroll to position [44, 0]
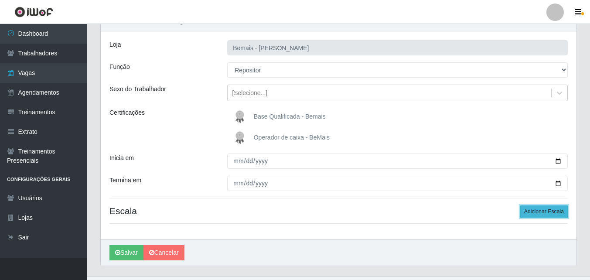
click at [541, 209] on button "Adicionar Escala" at bounding box center [544, 211] width 48 height 12
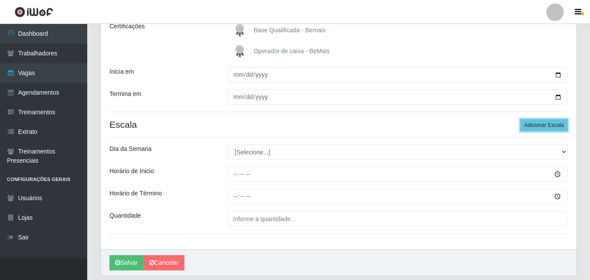
scroll to position [131, 0]
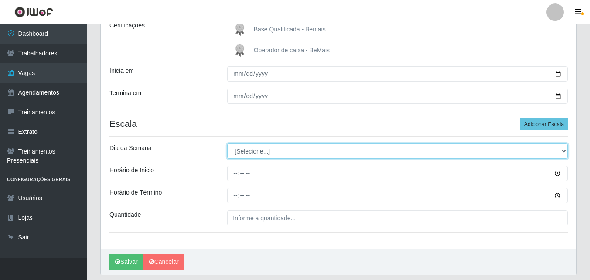
click at [250, 147] on select "[Selecione...] Segunda Terça Quarta Quinta Sexta Sábado Domingo" at bounding box center [397, 150] width 340 height 15
select select "1"
click at [227, 143] on select "[Selecione...] Segunda Terça Quarta Quinta Sexta Sábado Domingo" at bounding box center [397, 150] width 340 height 15
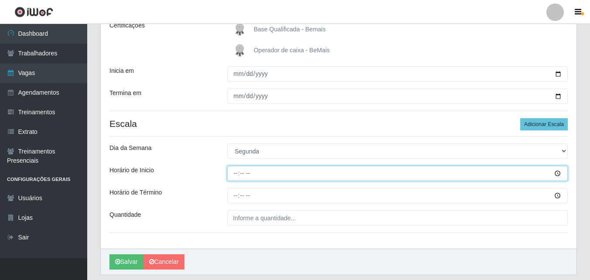
click at [237, 172] on input "Horário de Inicio" at bounding box center [397, 173] width 340 height 15
type input "09:00"
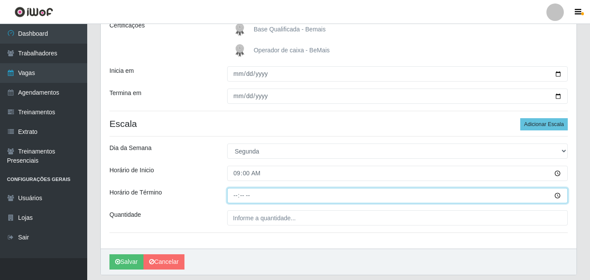
click at [235, 191] on input "Horário de Término" at bounding box center [397, 195] width 340 height 15
type input "15:00"
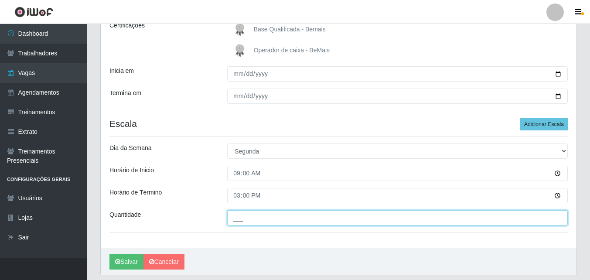
click at [239, 220] on input "___" at bounding box center [397, 217] width 340 height 15
type input "1__"
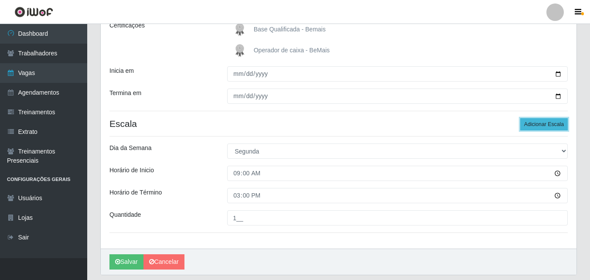
click at [531, 120] on button "Adicionar Escala" at bounding box center [544, 124] width 48 height 12
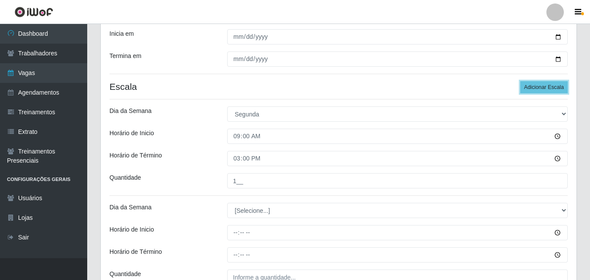
scroll to position [218, 0]
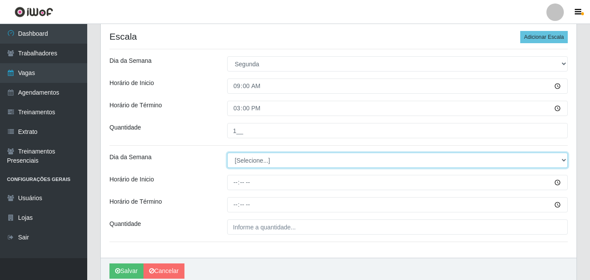
click at [252, 161] on select "[Selecione...] Segunda Terça Quarta Quinta Sexta Sábado Domingo" at bounding box center [397, 160] width 340 height 15
select select "2"
click at [227, 153] on select "[Selecione...] Segunda Terça Quarta Quinta Sexta Sábado Domingo" at bounding box center [397, 160] width 340 height 15
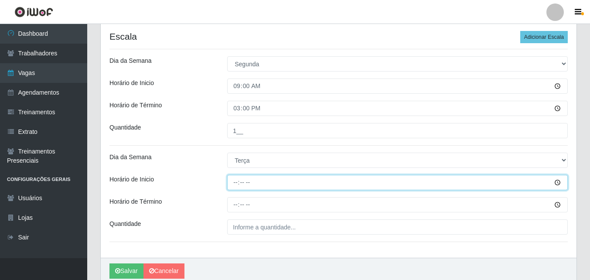
click at [236, 186] on input "Horário de Inicio" at bounding box center [397, 182] width 340 height 15
type input "09:00"
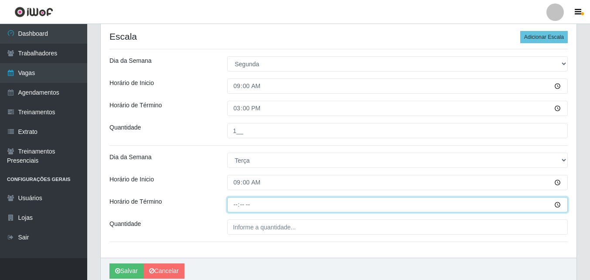
click at [235, 204] on input "Horário de Término" at bounding box center [397, 204] width 340 height 15
type input "15:00"
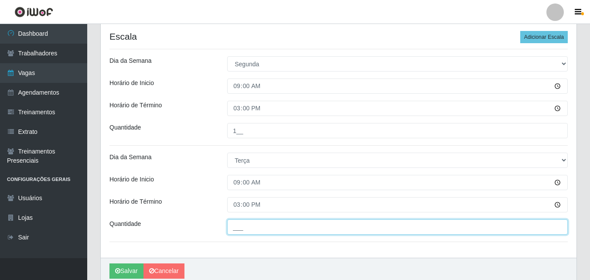
click at [248, 233] on input "___" at bounding box center [397, 226] width 340 height 15
type input "1__"
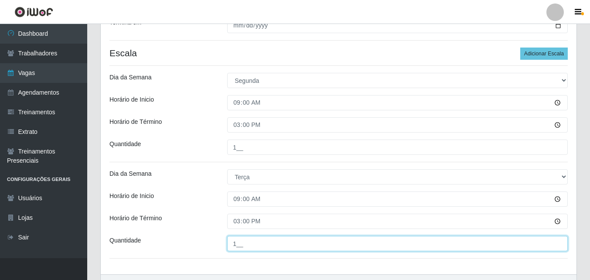
scroll to position [174, 0]
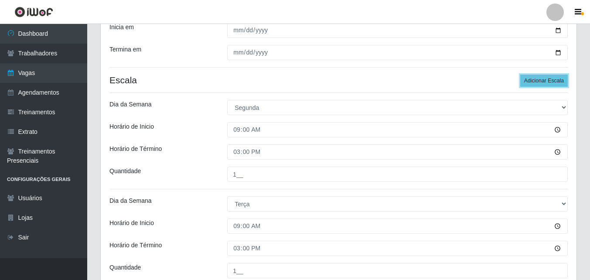
drag, startPoint x: 529, startPoint y: 84, endPoint x: 510, endPoint y: 86, distance: 18.9
click at [528, 84] on button "Adicionar Escala" at bounding box center [544, 81] width 48 height 12
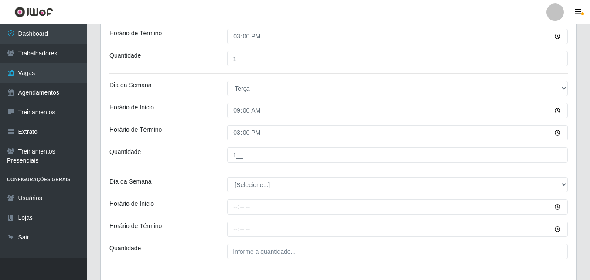
scroll to position [305, 0]
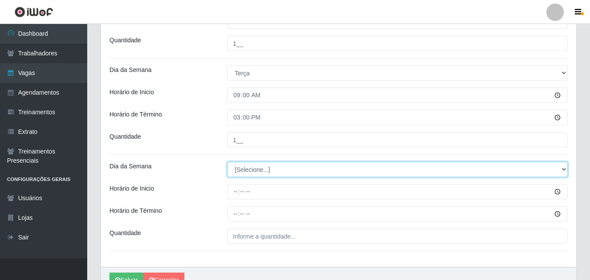
click at [242, 174] on select "[Selecione...] Segunda Terça Quarta Quinta Sexta Sábado Domingo" at bounding box center [397, 169] width 340 height 15
select select "3"
click at [227, 162] on select "[Selecione...] Segunda Terça Quarta Quinta Sexta Sábado Domingo" at bounding box center [397, 169] width 340 height 15
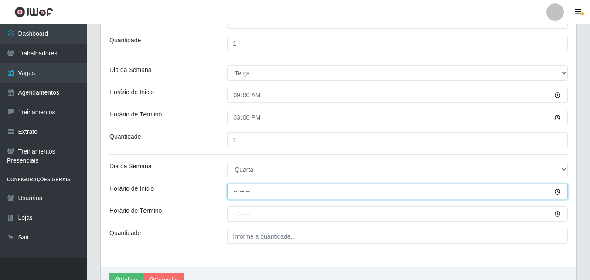
click at [237, 193] on input "Horário de Inicio" at bounding box center [397, 191] width 340 height 15
type input "09:00"
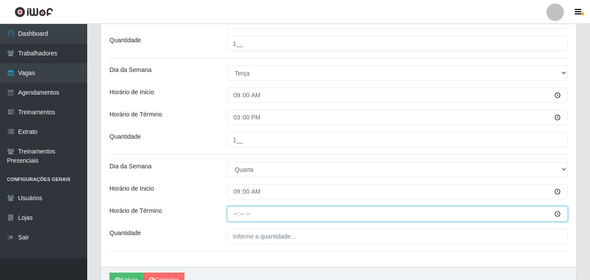
click at [233, 217] on input "Horário de Término" at bounding box center [397, 213] width 340 height 15
type input "15:00"
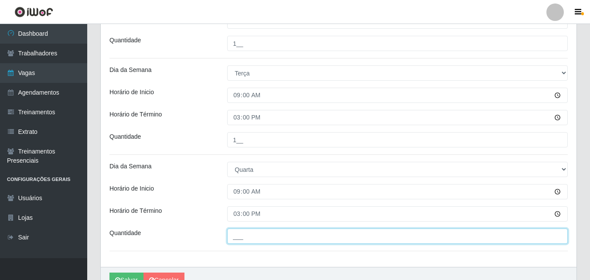
click at [246, 232] on input "___" at bounding box center [397, 235] width 340 height 15
type input "1__"
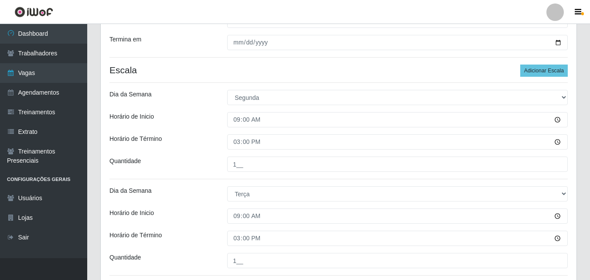
scroll to position [174, 0]
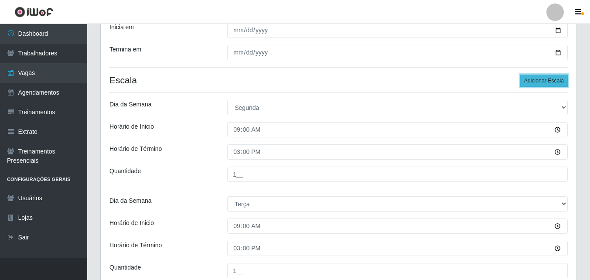
click at [531, 82] on button "Adicionar Escala" at bounding box center [544, 81] width 48 height 12
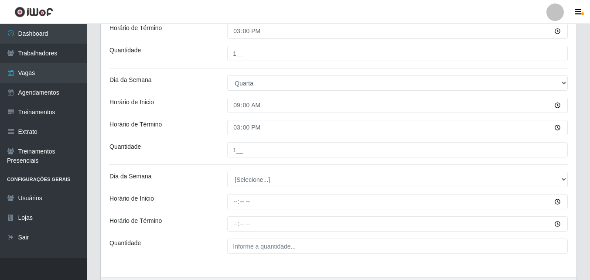
scroll to position [392, 0]
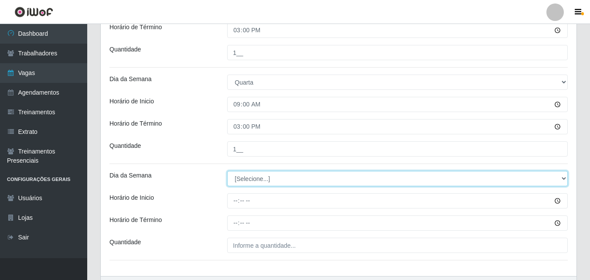
click at [266, 183] on select "[Selecione...] Segunda Terça Quarta Quinta Sexta Sábado Domingo" at bounding box center [397, 178] width 340 height 15
select select "4"
click at [227, 171] on select "[Selecione...] Segunda Terça Quarta Quinta Sexta Sábado Domingo" at bounding box center [397, 178] width 340 height 15
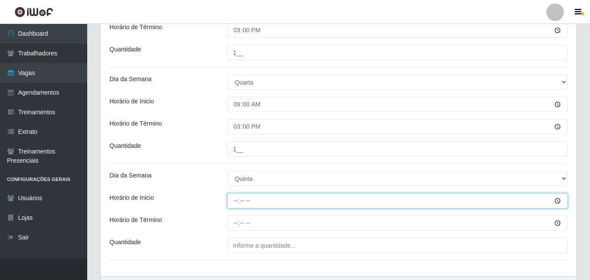
click at [234, 202] on input "Horário de Inicio" at bounding box center [397, 200] width 340 height 15
type input "09:00"
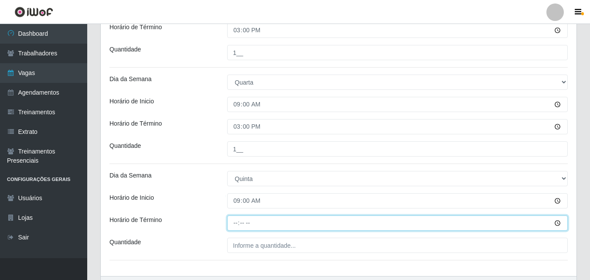
click at [236, 221] on input "Horário de Término" at bounding box center [397, 222] width 340 height 15
type input "15:00"
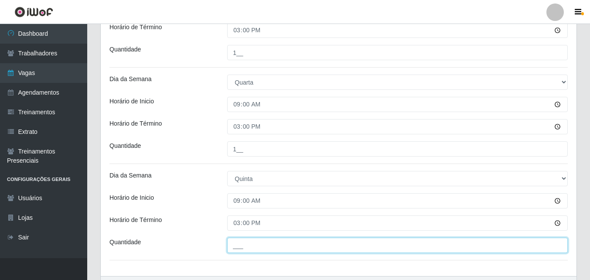
click at [253, 243] on input "___" at bounding box center [397, 245] width 340 height 15
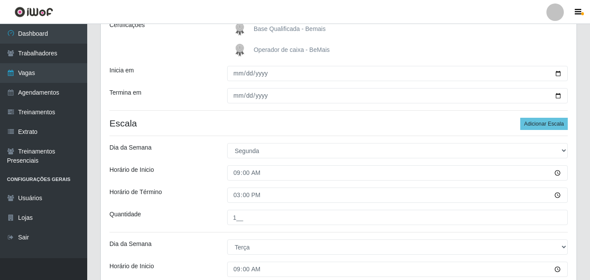
scroll to position [131, 0]
type input "1__"
click at [547, 125] on button "Adicionar Escala" at bounding box center [544, 124] width 48 height 12
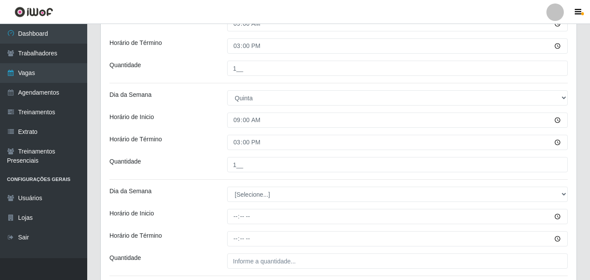
scroll to position [523, 0]
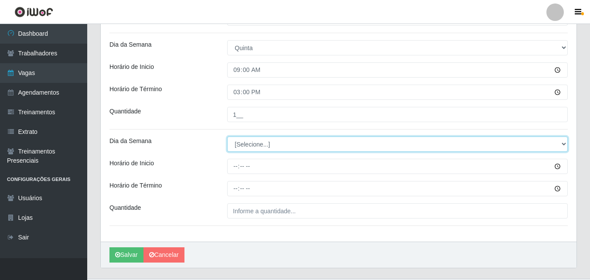
click at [248, 145] on select "[Selecione...] Segunda Terça Quarta Quinta Sexta Sábado Domingo" at bounding box center [397, 143] width 340 height 15
select select "5"
click at [227, 136] on select "[Selecione...] Segunda Terça Quarta Quinta Sexta Sábado Domingo" at bounding box center [397, 143] width 340 height 15
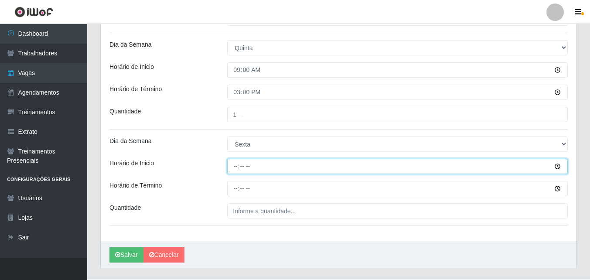
click at [235, 164] on input "Horário de Inicio" at bounding box center [397, 166] width 340 height 15
type input "09:00"
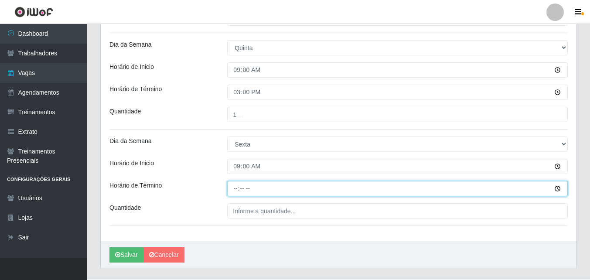
click at [233, 192] on input "Horário de Término" at bounding box center [397, 188] width 340 height 15
type input "15:00"
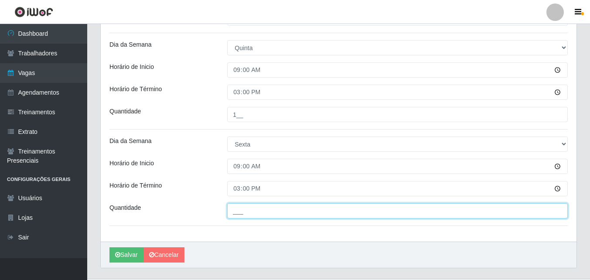
click at [251, 213] on input "___" at bounding box center [397, 210] width 340 height 15
type input "1__"
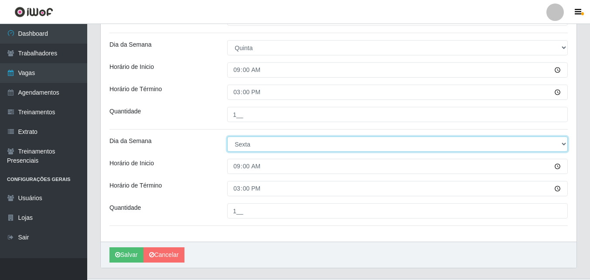
click at [330, 145] on select "[Selecione...] Segunda Terça Quarta Quinta Sexta Sábado Domingo" at bounding box center [397, 143] width 340 height 15
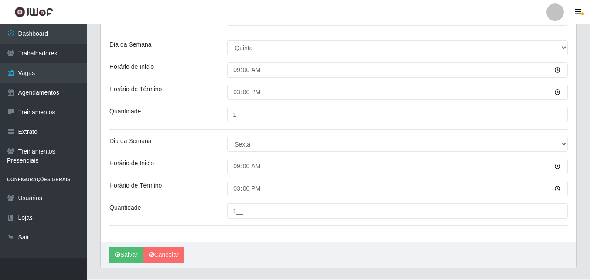
click at [201, 206] on div "Quantidade" at bounding box center [162, 210] width 118 height 15
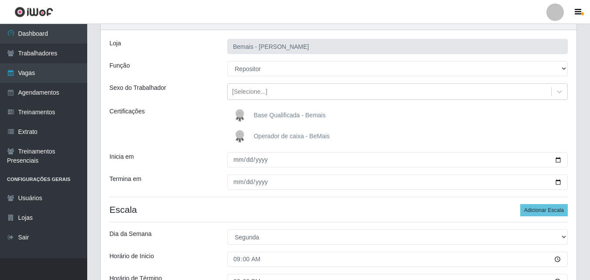
scroll to position [87, 0]
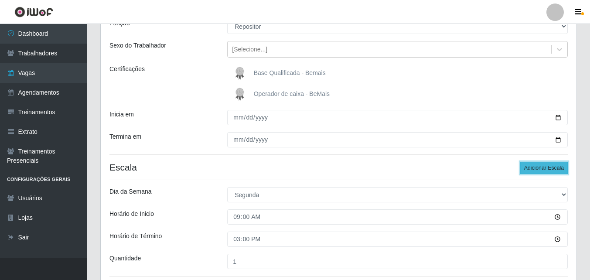
click at [534, 163] on button "Adicionar Escala" at bounding box center [544, 168] width 48 height 12
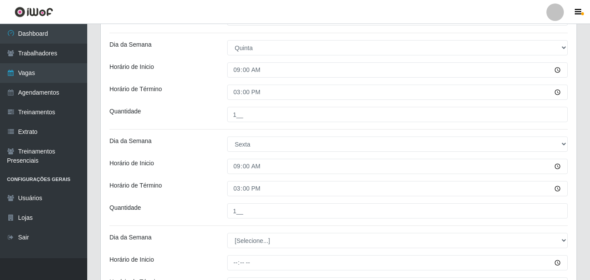
scroll to position [567, 0]
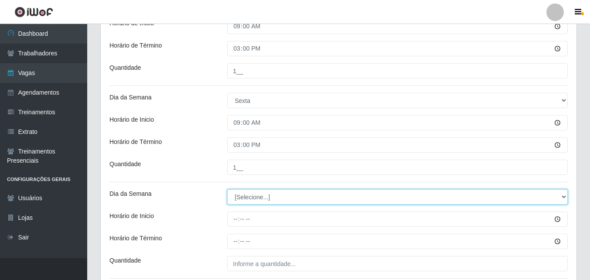
click at [252, 195] on select "[Selecione...] Segunda Terça Quarta Quinta Sexta Sábado Domingo" at bounding box center [397, 196] width 340 height 15
select select "1"
click at [227, 189] on select "[Selecione...] Segunda Terça Quarta Quinta Sexta Sábado Domingo" at bounding box center [397, 196] width 340 height 15
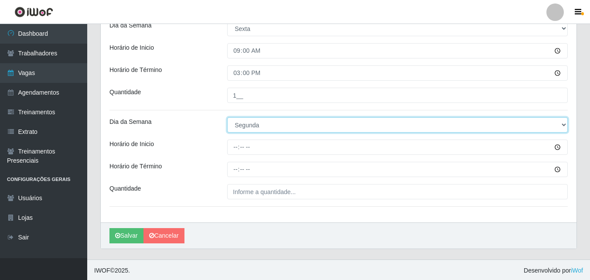
scroll to position [640, 0]
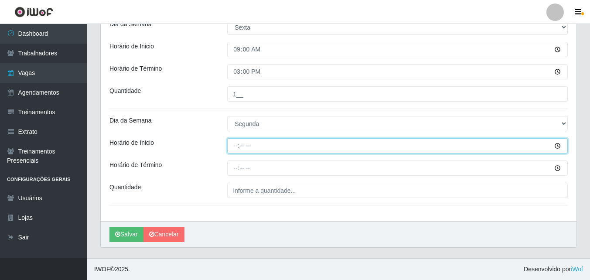
click at [236, 147] on input "Horário de Inicio" at bounding box center [397, 145] width 340 height 15
type input "16:00"
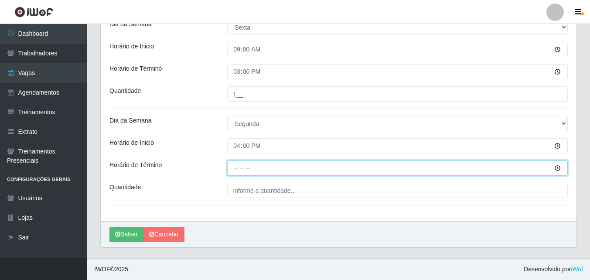
click at [238, 169] on input "Horário de Término" at bounding box center [397, 167] width 340 height 15
type input "22:00"
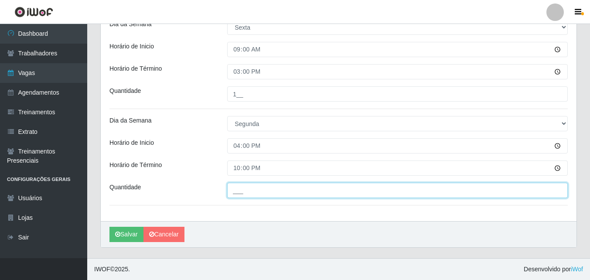
click at [241, 190] on input "___" at bounding box center [397, 190] width 340 height 15
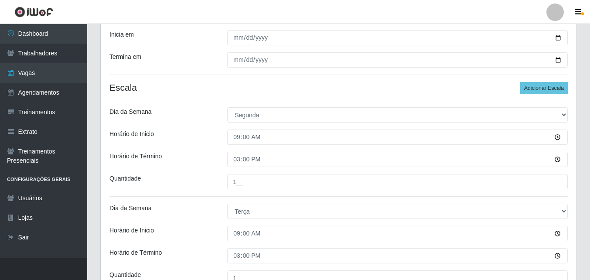
scroll to position [160, 0]
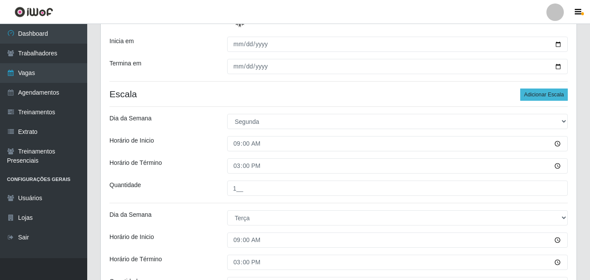
type input "2__"
click at [544, 90] on button "Adicionar Escala" at bounding box center [544, 94] width 48 height 12
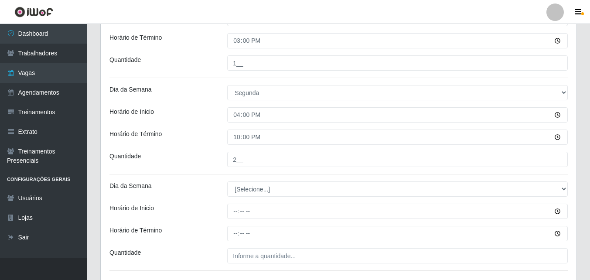
scroll to position [736, 0]
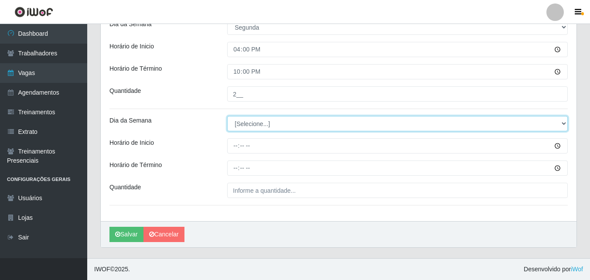
click at [233, 124] on select "[Selecione...] Segunda Terça Quarta Quinta Sexta Sábado Domingo" at bounding box center [397, 123] width 340 height 15
select select "2"
click at [227, 116] on select "[Selecione...] Segunda Terça Quarta Quinta Sexta Sábado Domingo" at bounding box center [397, 123] width 340 height 15
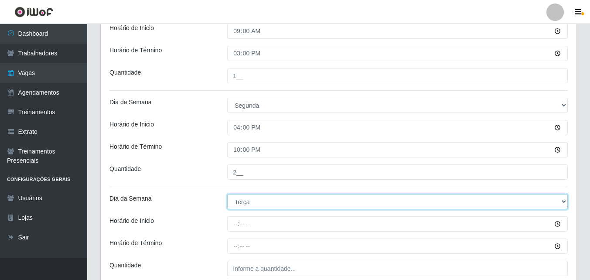
scroll to position [649, 0]
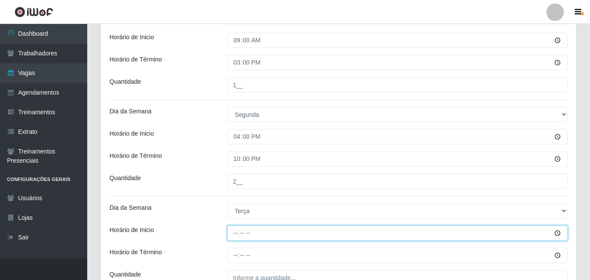
click at [237, 236] on input "Horário de Inicio" at bounding box center [397, 232] width 340 height 15
type input "16:00"
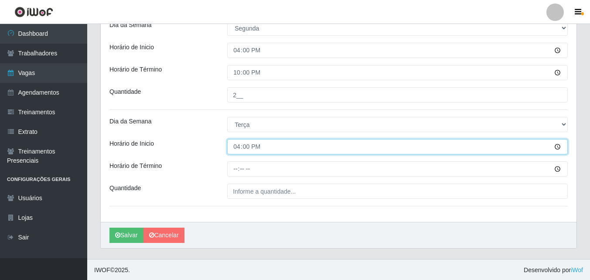
scroll to position [736, 0]
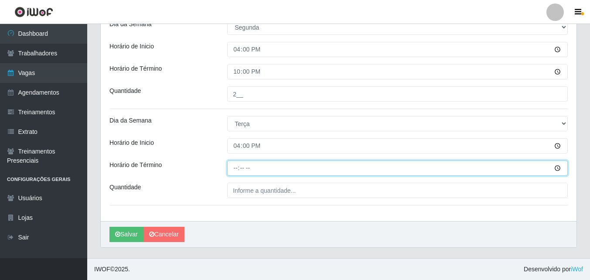
click at [237, 168] on input "Horário de Término" at bounding box center [397, 167] width 340 height 15
type input "22:00"
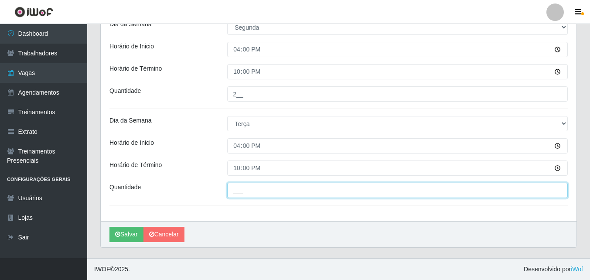
click at [246, 190] on input "___" at bounding box center [397, 190] width 340 height 15
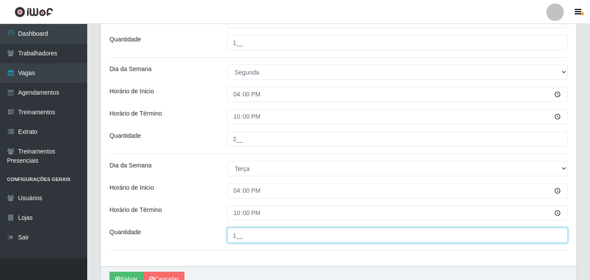
scroll to position [693, 0]
click at [250, 235] on input "1__" at bounding box center [397, 233] width 340 height 15
click at [238, 234] on input "1__" at bounding box center [397, 233] width 340 height 15
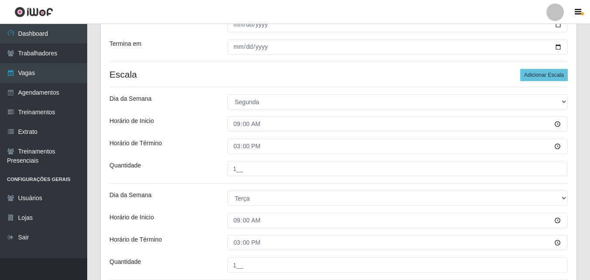
scroll to position [170, 0]
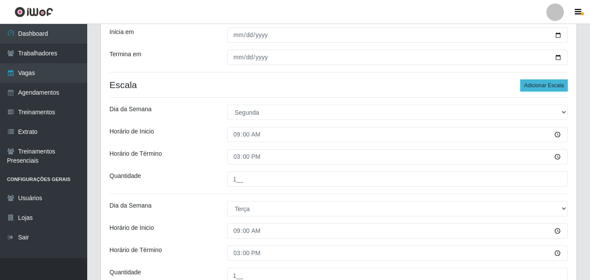
type input "1__"
drag, startPoint x: 535, startPoint y: 80, endPoint x: 486, endPoint y: 88, distance: 49.8
click at [534, 81] on button "Adicionar Escala" at bounding box center [544, 85] width 48 height 12
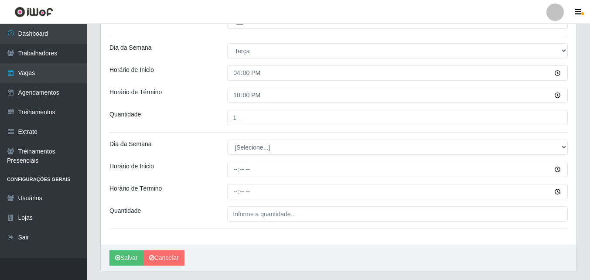
scroll to position [789, 0]
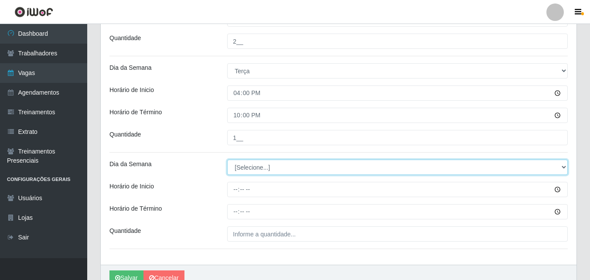
click at [241, 165] on select "[Selecione...] Segunda Terça Quarta Quinta Sexta Sábado Domingo" at bounding box center [397, 167] width 340 height 15
select select "3"
click at [227, 160] on select "[Selecione...] Segunda Terça Quarta Quinta Sexta Sábado Domingo" at bounding box center [397, 167] width 340 height 15
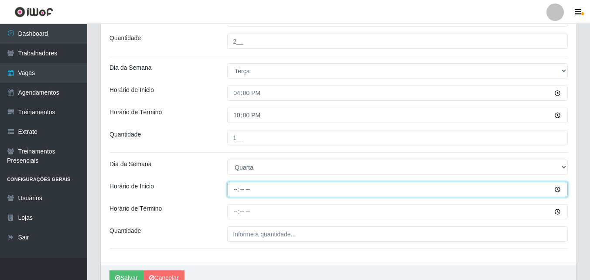
click at [239, 193] on input "Horário de Inicio" at bounding box center [397, 189] width 340 height 15
type input "16:00"
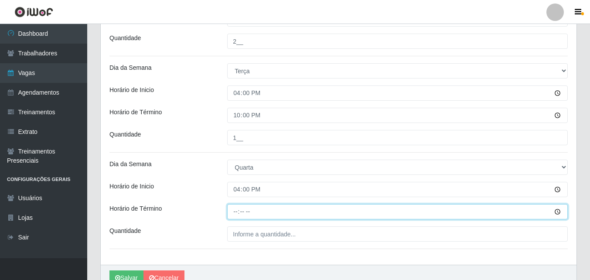
click at [235, 212] on input "Horário de Término" at bounding box center [397, 211] width 340 height 15
type input "22:00"
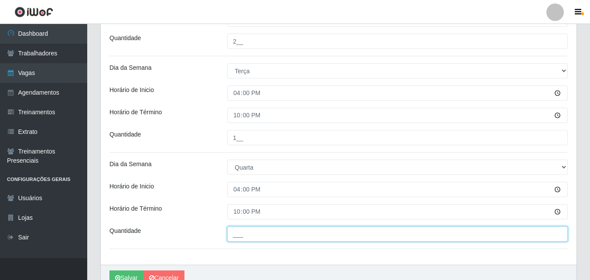
click at [237, 231] on input "___" at bounding box center [397, 233] width 340 height 15
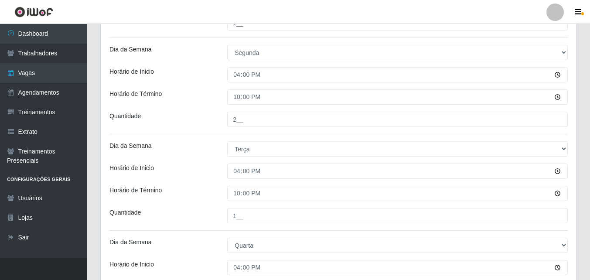
scroll to position [745, 0]
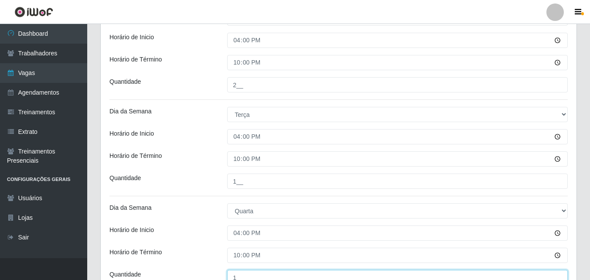
type input "1__"
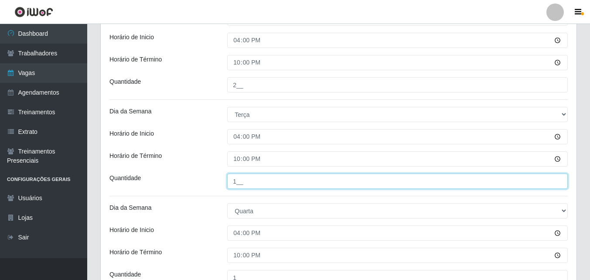
click at [238, 184] on input "1__" at bounding box center [397, 180] width 340 height 15
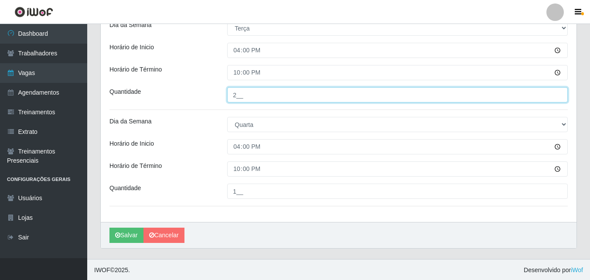
scroll to position [833, 0]
type input "2__"
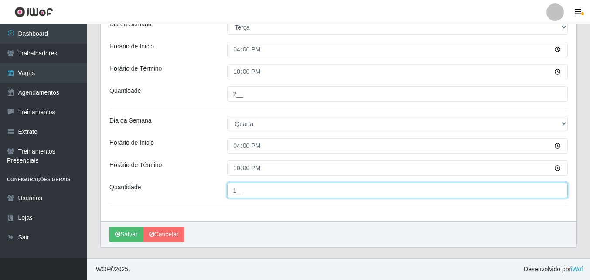
click at [237, 188] on input "1__" at bounding box center [397, 190] width 340 height 15
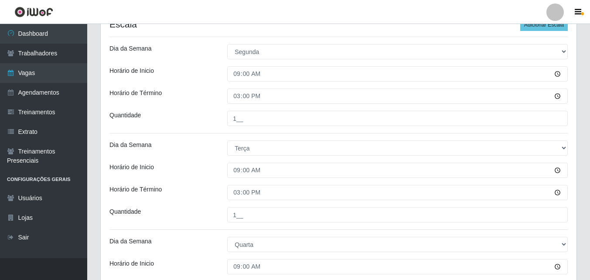
scroll to position [222, 0]
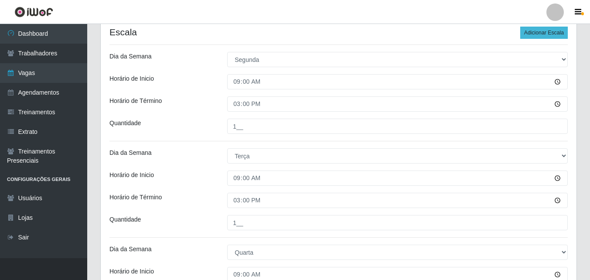
type input "2__"
click at [532, 30] on button "Adicionar Escala" at bounding box center [544, 33] width 48 height 12
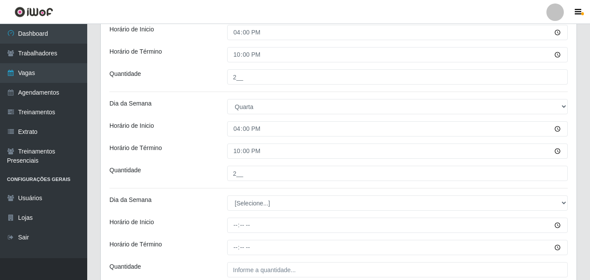
scroll to position [876, 0]
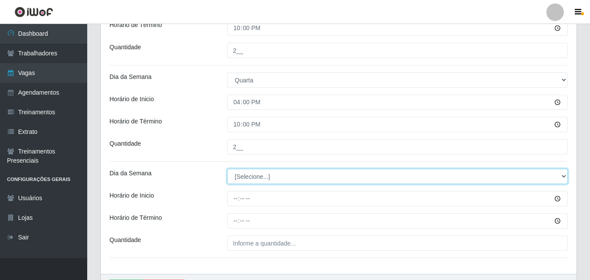
click at [252, 179] on select "[Selecione...] Segunda Terça Quarta Quinta Sexta Sábado Domingo" at bounding box center [397, 176] width 340 height 15
select select "4"
click at [227, 169] on select "[Selecione...] Segunda Terça Quarta Quinta Sexta Sábado Domingo" at bounding box center [397, 176] width 340 height 15
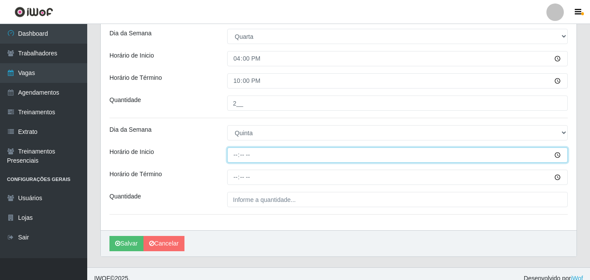
click at [237, 156] on input "Horário de Inicio" at bounding box center [397, 154] width 340 height 15
type input "16:00"
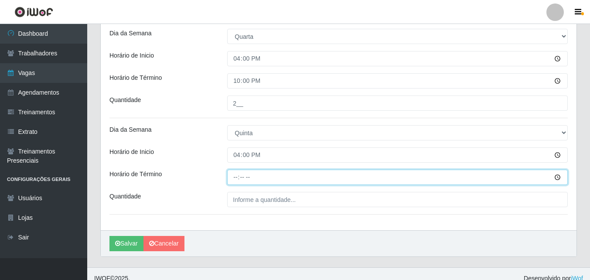
click at [236, 174] on input "Horário de Término" at bounding box center [397, 177] width 340 height 15
type input "22:00"
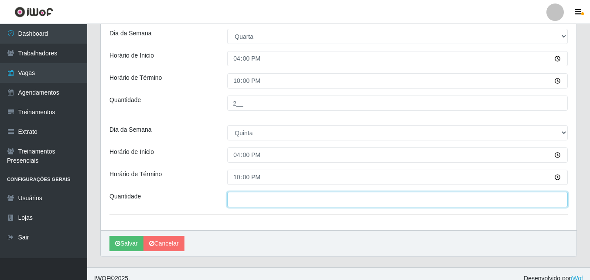
click at [234, 200] on input "___" at bounding box center [397, 199] width 340 height 15
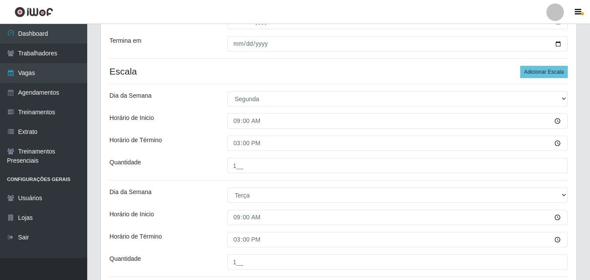
scroll to position [179, 0]
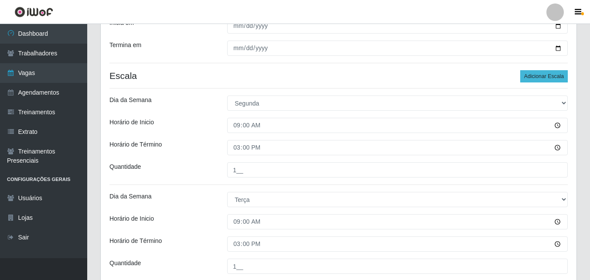
type input "2__"
click at [539, 71] on button "Adicionar Escala" at bounding box center [544, 76] width 48 height 12
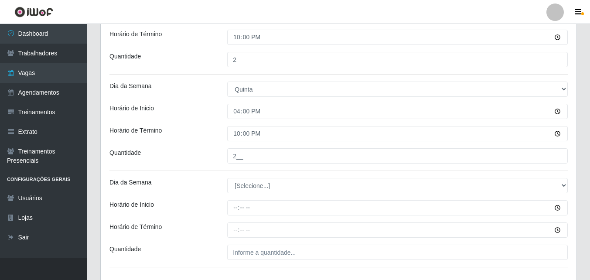
scroll to position [1025, 0]
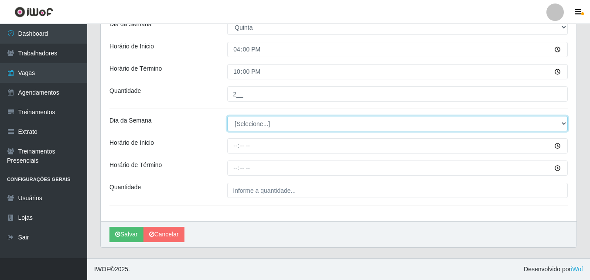
click at [253, 122] on select "[Selecione...] Segunda Terça Quarta Quinta Sexta Sábado Domingo" at bounding box center [397, 123] width 340 height 15
select select "5"
click at [227, 116] on select "[Selecione...] Segunda Terça Quarta Quinta Sexta Sábado Domingo" at bounding box center [397, 123] width 340 height 15
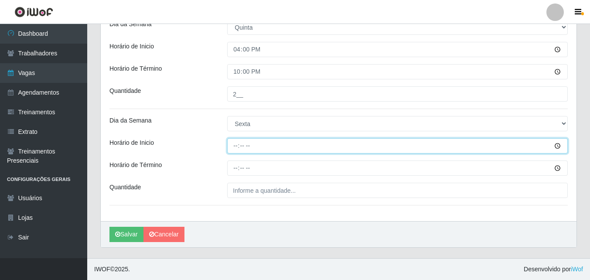
click at [236, 147] on input "Horário de Inicio" at bounding box center [397, 145] width 340 height 15
type input "16:00"
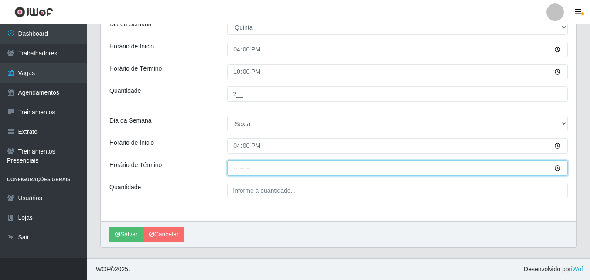
click at [238, 169] on input "Horário de Término" at bounding box center [397, 167] width 340 height 15
type input "22:00"
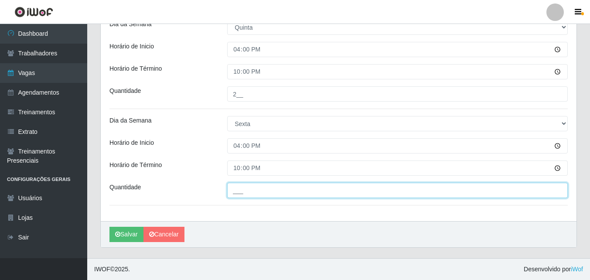
click at [248, 187] on input "___" at bounding box center [397, 190] width 340 height 15
type input "2__"
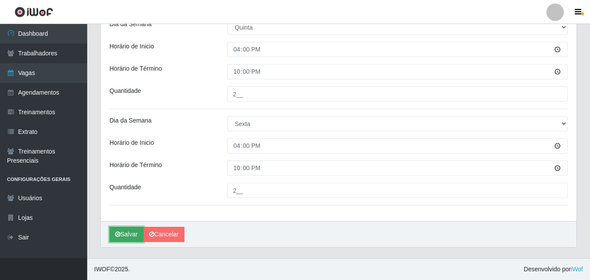
click at [129, 235] on button "Salvar" at bounding box center [126, 234] width 34 height 15
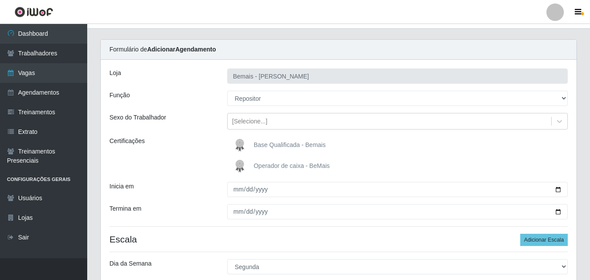
scroll to position [0, 0]
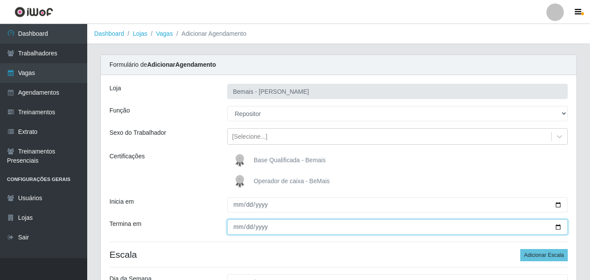
click at [553, 229] on input "2025-10-31" at bounding box center [397, 226] width 340 height 15
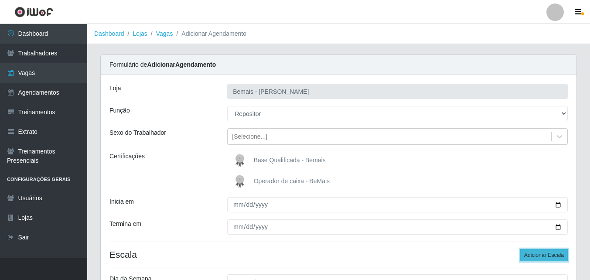
click at [534, 257] on button "Adicionar Escala" at bounding box center [544, 255] width 48 height 12
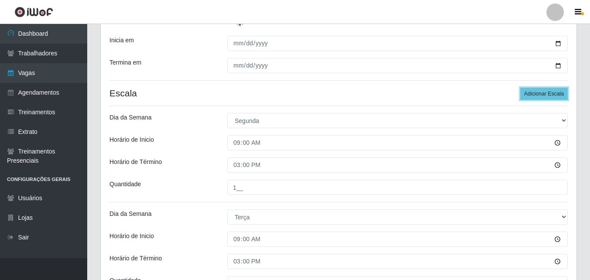
scroll to position [131, 0]
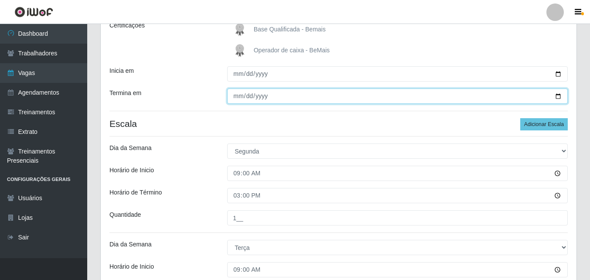
click at [266, 95] on input "2025-10-31" at bounding box center [397, 95] width 340 height 15
click at [264, 96] on input "2025-10-31" at bounding box center [397, 95] width 340 height 15
click at [263, 97] on input "2025-10-31" at bounding box center [397, 95] width 340 height 15
click at [261, 97] on input "2025-10-31" at bounding box center [397, 95] width 340 height 15
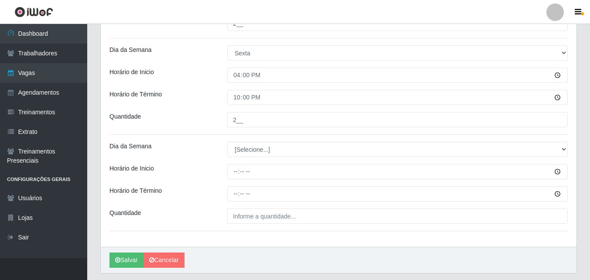
scroll to position [1122, 0]
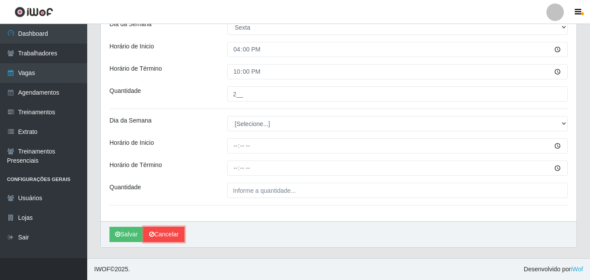
click at [170, 235] on link "Cancelar" at bounding box center [163, 234] width 41 height 15
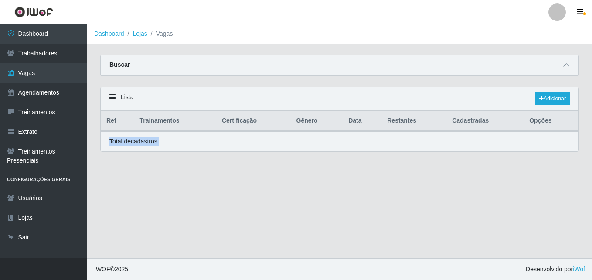
click at [170, 235] on main "Dashboard Lojas Vagas Carregando... Buscar Início em Término em Função Carregan…" at bounding box center [339, 141] width 505 height 234
click at [169, 235] on main "Dashboard Lojas Vagas Carregando... Buscar Início em Término em Função Carregan…" at bounding box center [339, 141] width 505 height 234
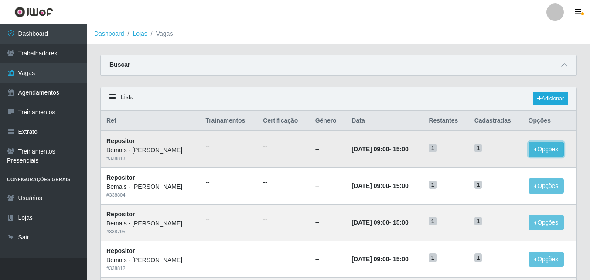
click at [558, 149] on button "Opções" at bounding box center [546, 149] width 36 height 15
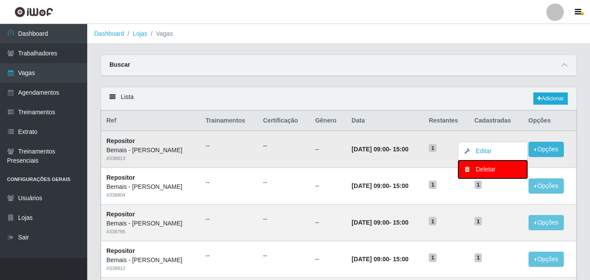
click at [483, 172] on div "Deletar" at bounding box center [492, 169] width 51 height 9
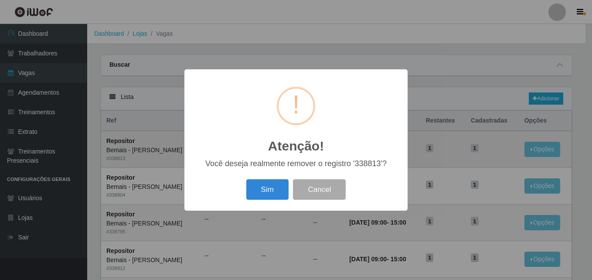
click at [263, 189] on button "Sim" at bounding box center [267, 189] width 42 height 20
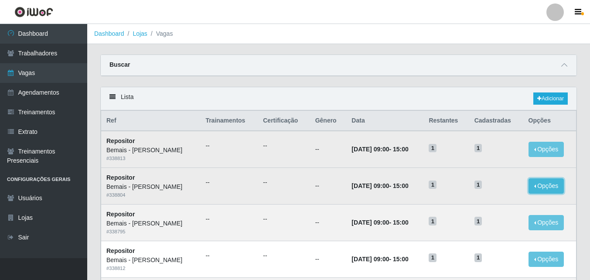
click at [548, 182] on button "Opções" at bounding box center [546, 185] width 36 height 15
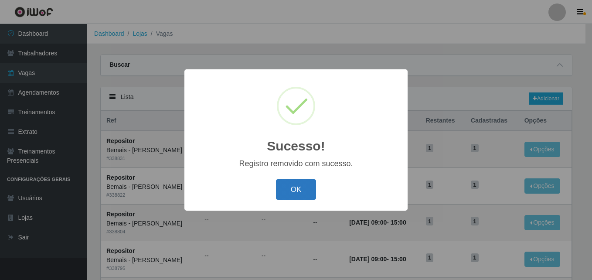
click at [299, 186] on button "OK" at bounding box center [296, 189] width 41 height 20
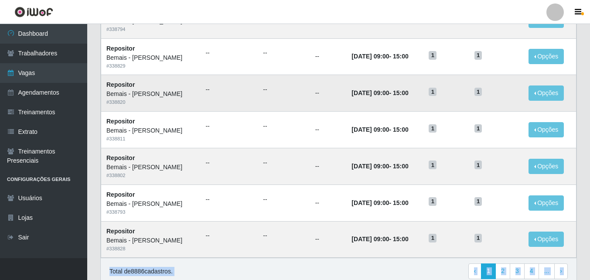
scroll to position [459, 0]
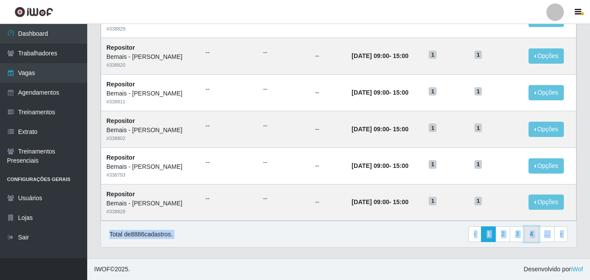
click at [536, 233] on link "4" at bounding box center [531, 234] width 15 height 16
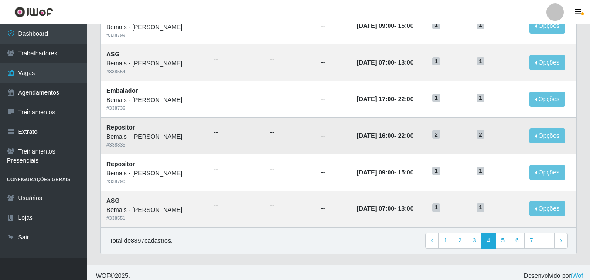
scroll to position [459, 0]
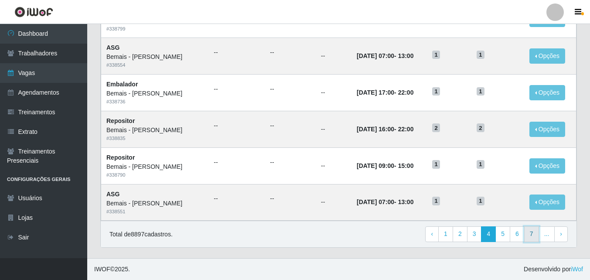
click at [535, 232] on link "7" at bounding box center [531, 234] width 15 height 16
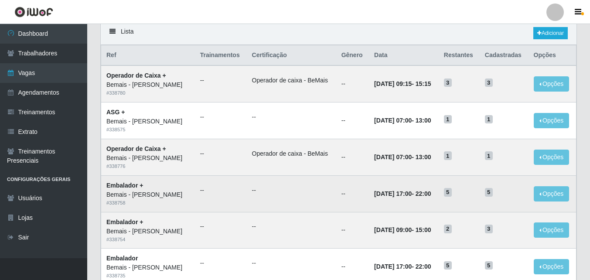
scroll to position [44, 0]
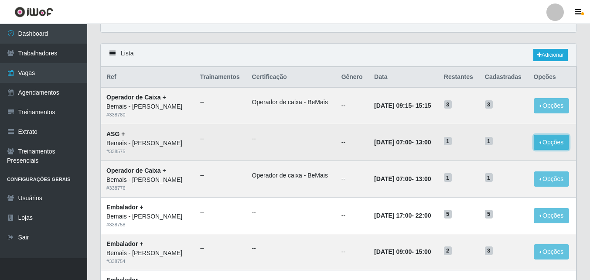
click at [553, 146] on button "Opções" at bounding box center [552, 142] width 36 height 15
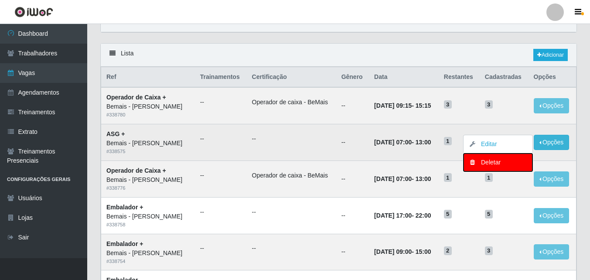
click at [501, 163] on div "Deletar" at bounding box center [497, 162] width 51 height 9
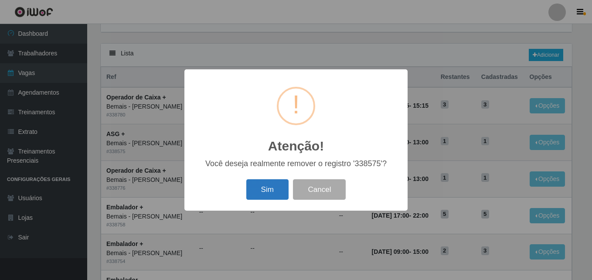
click at [277, 191] on button "Sim" at bounding box center [267, 189] width 42 height 20
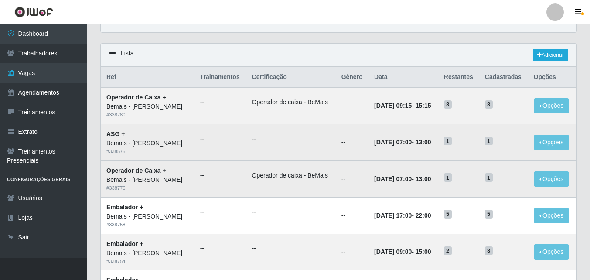
scroll to position [0, 0]
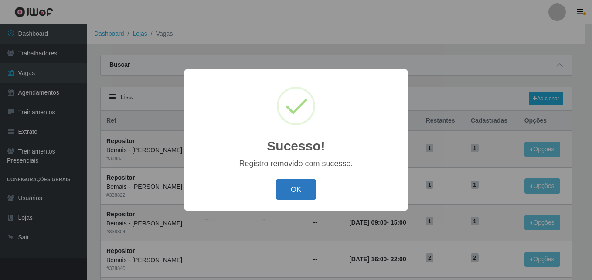
click at [297, 189] on button "OK" at bounding box center [296, 189] width 41 height 20
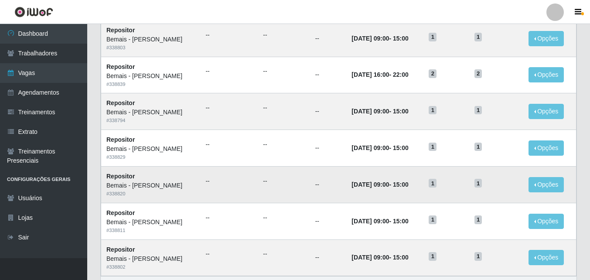
scroll to position [459, 0]
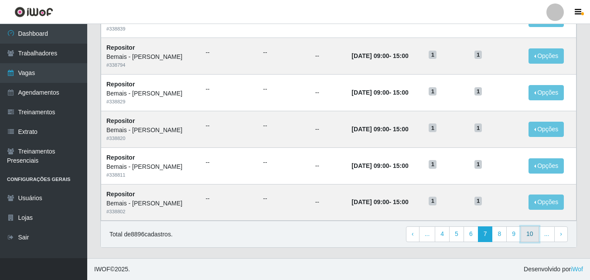
click at [529, 228] on link "10" at bounding box center [529, 234] width 18 height 16
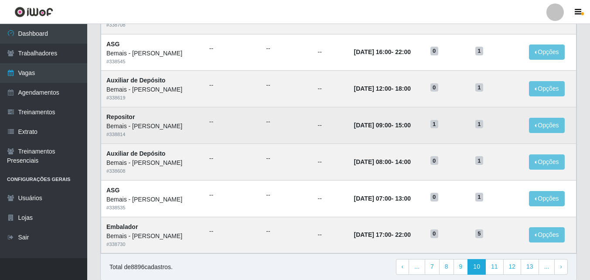
scroll to position [459, 0]
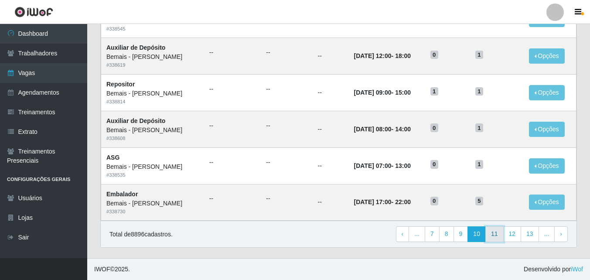
click at [497, 231] on link "11" at bounding box center [494, 234] width 18 height 16
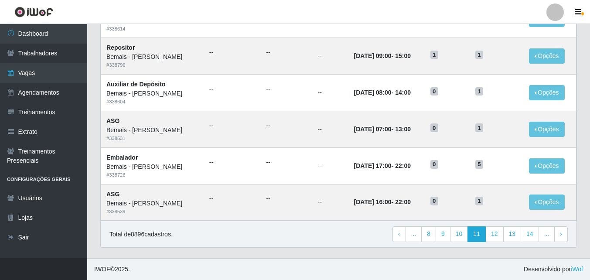
scroll to position [459, 0]
click at [458, 235] on link "10" at bounding box center [459, 234] width 18 height 16
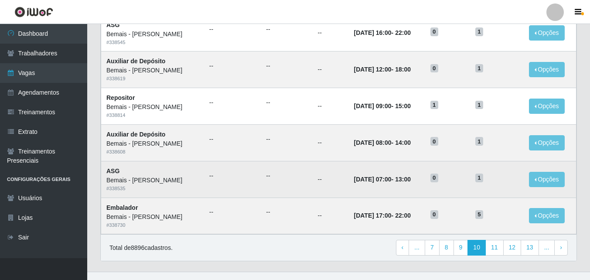
scroll to position [459, 0]
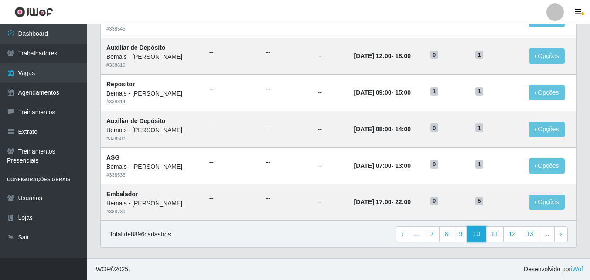
click at [473, 234] on link "10" at bounding box center [476, 234] width 18 height 16
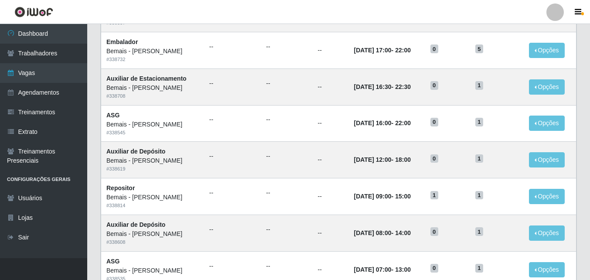
scroll to position [459, 0]
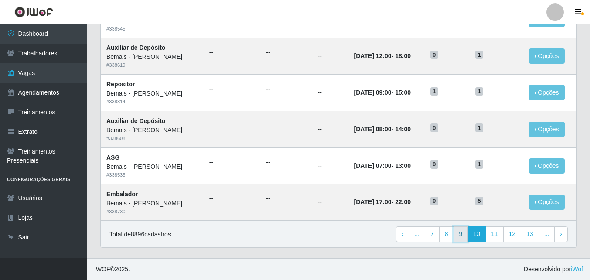
click at [461, 238] on link "9" at bounding box center [460, 234] width 15 height 16
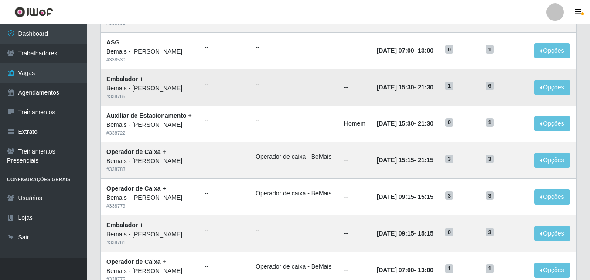
scroll to position [459, 0]
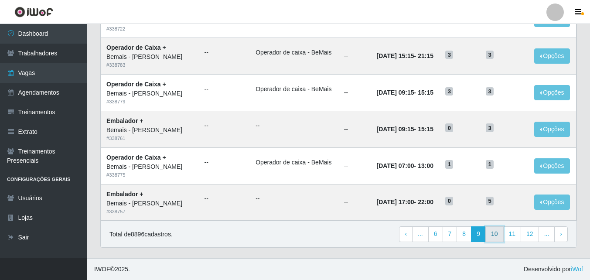
click at [498, 230] on link "10" at bounding box center [494, 234] width 18 height 16
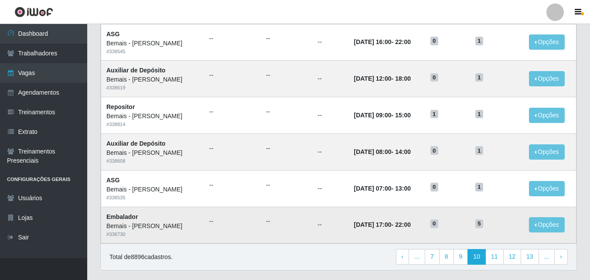
scroll to position [459, 0]
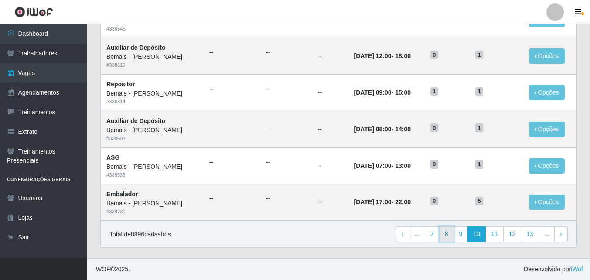
click at [442, 238] on link "8" at bounding box center [446, 234] width 15 height 16
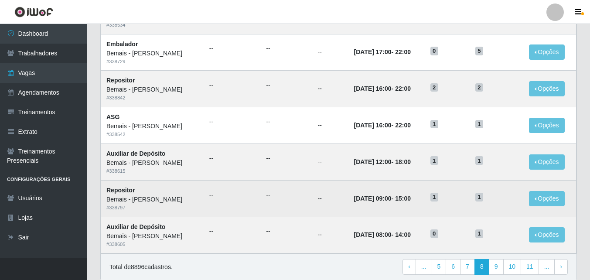
scroll to position [459, 0]
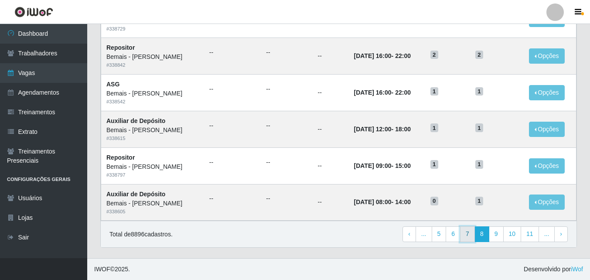
click at [466, 235] on link "7" at bounding box center [467, 234] width 15 height 16
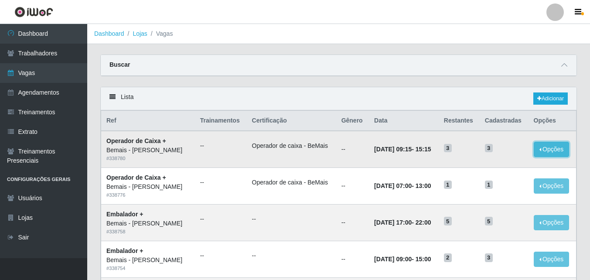
click at [551, 148] on button "Opções" at bounding box center [552, 149] width 36 height 15
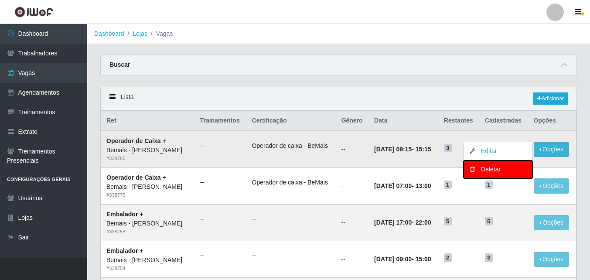
click at [497, 167] on div "Deletar" at bounding box center [497, 169] width 51 height 9
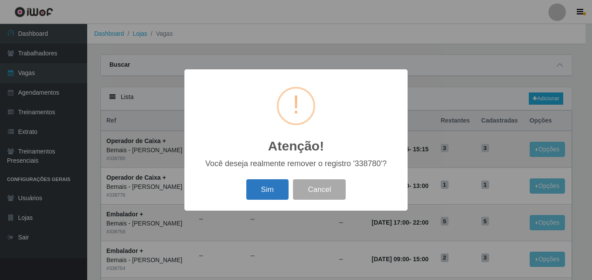
click at [269, 184] on button "Sim" at bounding box center [267, 189] width 42 height 20
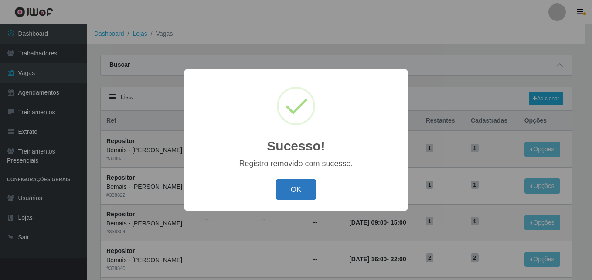
click at [297, 188] on button "OK" at bounding box center [296, 189] width 41 height 20
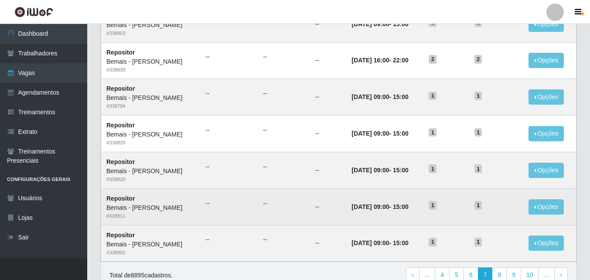
scroll to position [459, 0]
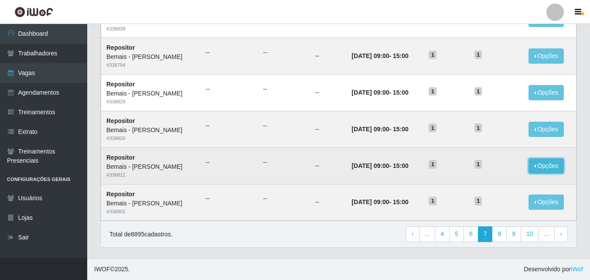
click at [548, 164] on button "Opções" at bounding box center [546, 165] width 36 height 15
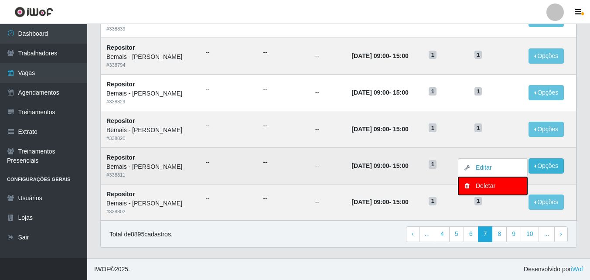
click at [498, 186] on div "Deletar" at bounding box center [492, 185] width 51 height 9
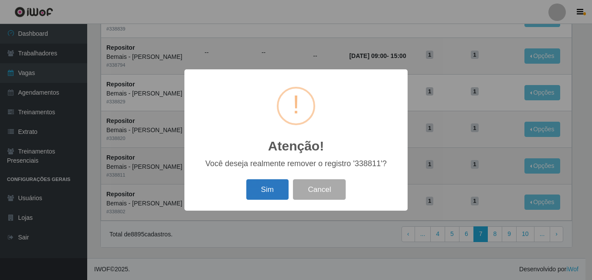
click at [260, 183] on button "Sim" at bounding box center [267, 189] width 42 height 20
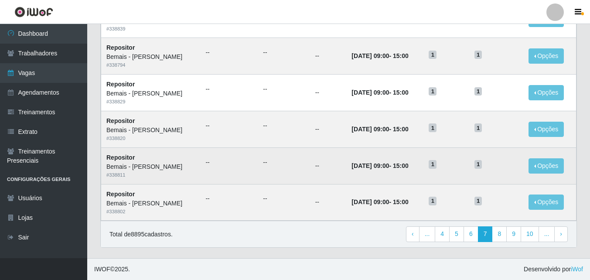
scroll to position [0, 0]
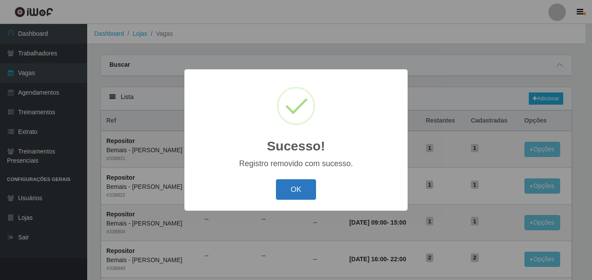
click at [297, 186] on button "OK" at bounding box center [296, 189] width 41 height 20
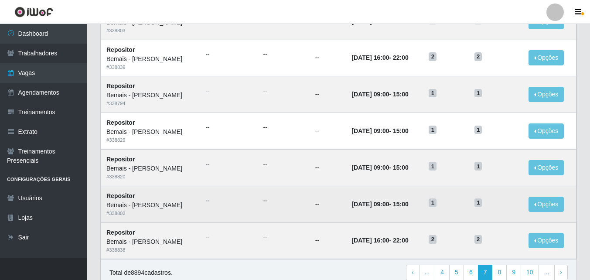
scroll to position [459, 0]
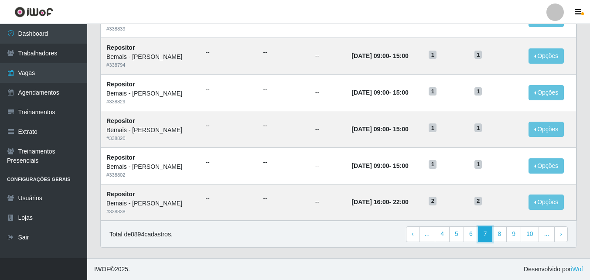
click at [483, 233] on link "7" at bounding box center [485, 234] width 15 height 16
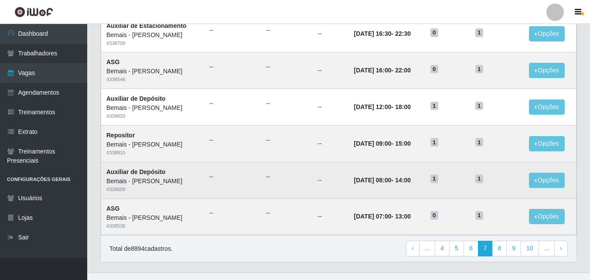
scroll to position [459, 0]
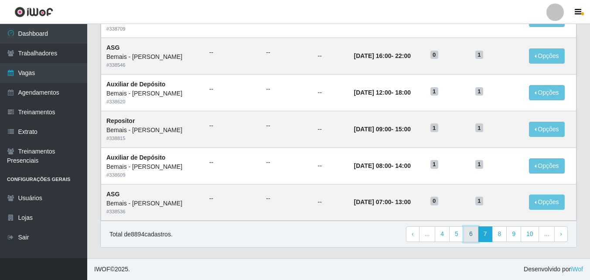
click at [473, 232] on link "6" at bounding box center [470, 234] width 15 height 16
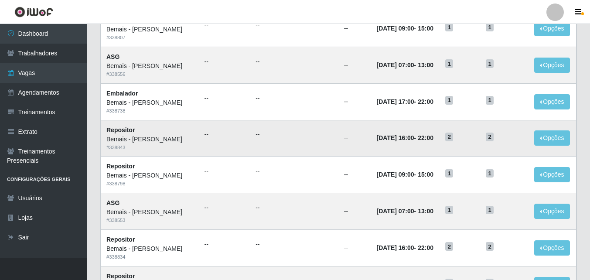
scroll to position [262, 0]
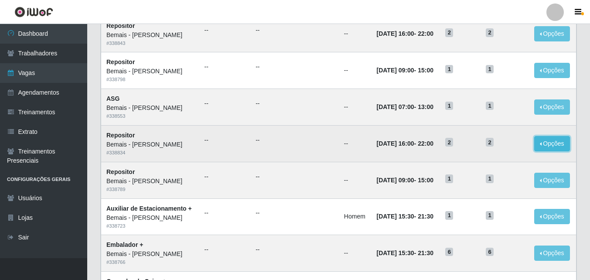
click at [558, 144] on button "Opções" at bounding box center [552, 143] width 36 height 15
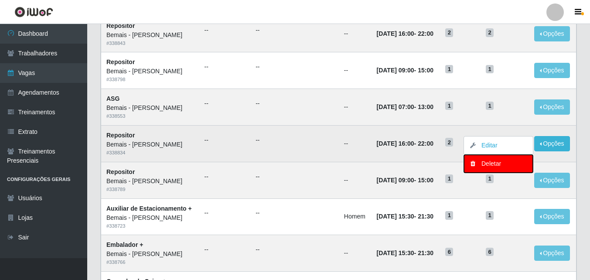
click at [497, 165] on div "Deletar" at bounding box center [498, 163] width 51 height 9
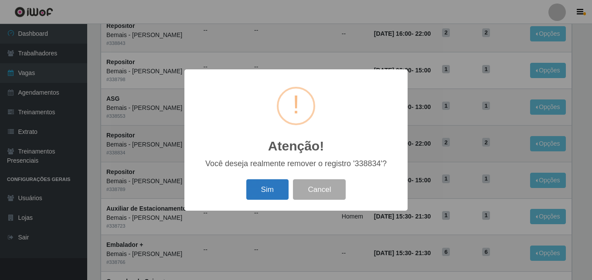
click at [270, 187] on button "Sim" at bounding box center [267, 189] width 42 height 20
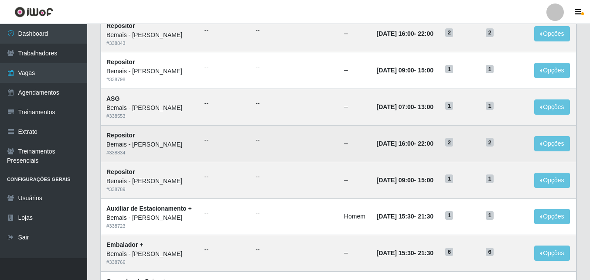
scroll to position [0, 0]
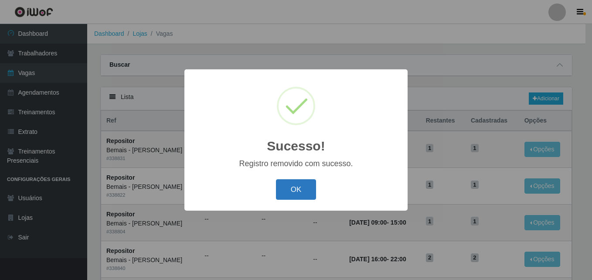
click at [293, 183] on button "OK" at bounding box center [296, 189] width 41 height 20
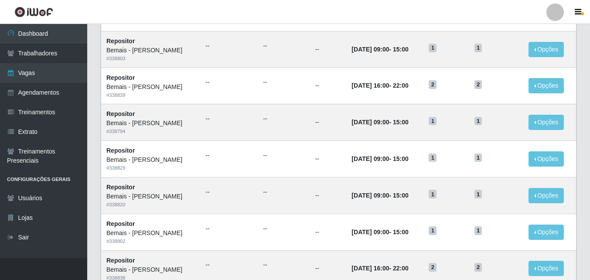
scroll to position [459, 0]
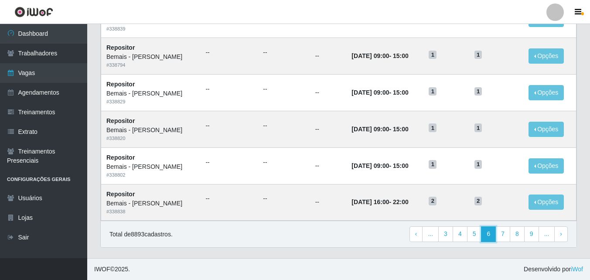
click at [487, 230] on link "6" at bounding box center [488, 234] width 15 height 16
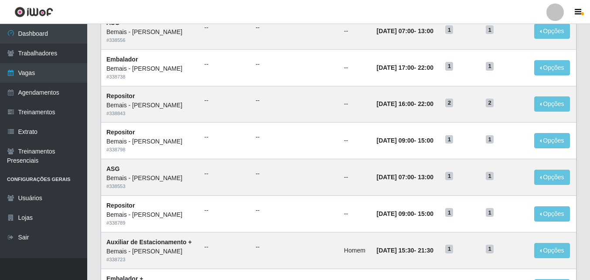
scroll to position [218, 0]
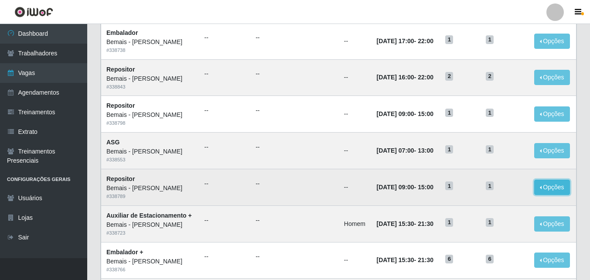
click at [550, 185] on button "Opções" at bounding box center [552, 187] width 36 height 15
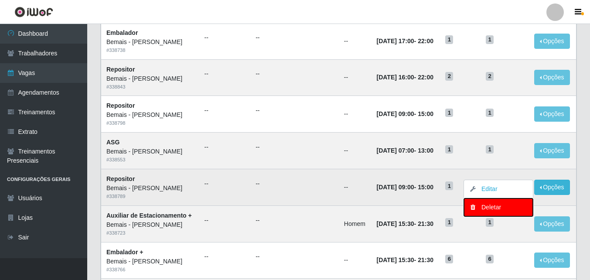
click at [490, 207] on div "Deletar" at bounding box center [498, 207] width 51 height 9
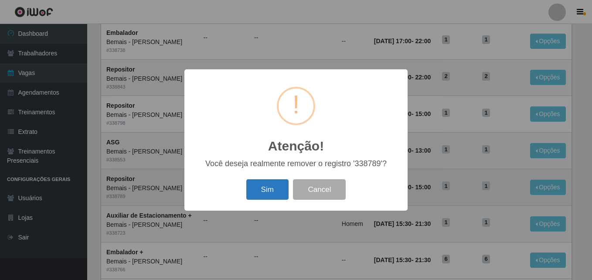
click at [276, 184] on button "Sim" at bounding box center [267, 189] width 42 height 20
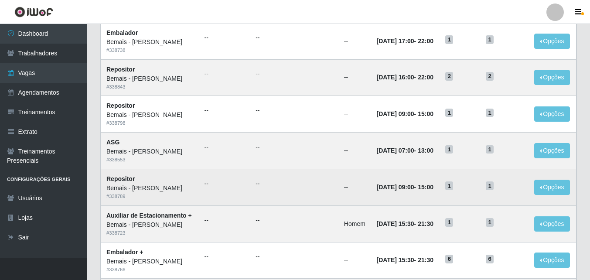
scroll to position [0, 0]
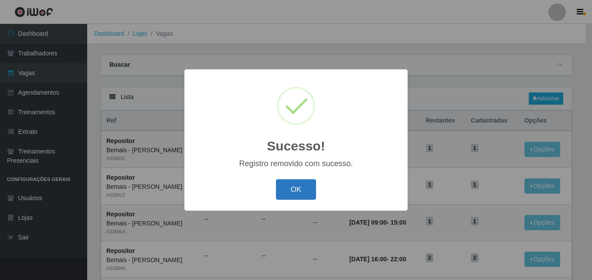
click at [298, 185] on button "OK" at bounding box center [296, 189] width 41 height 20
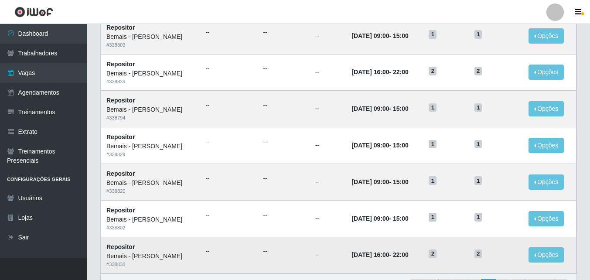
scroll to position [459, 0]
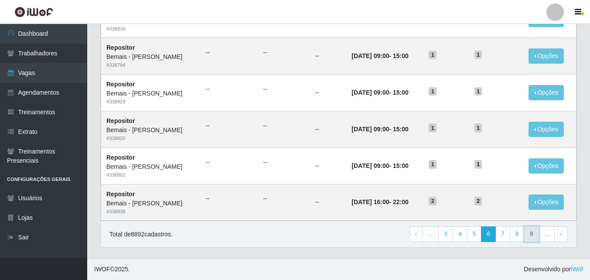
click at [534, 233] on link "9" at bounding box center [531, 234] width 15 height 16
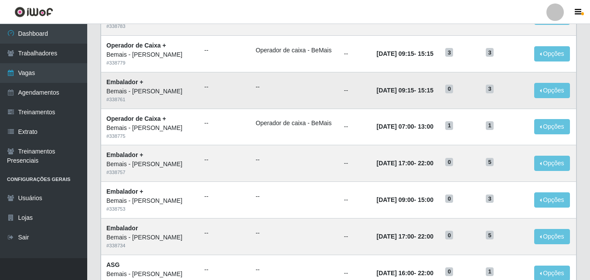
scroll to position [459, 0]
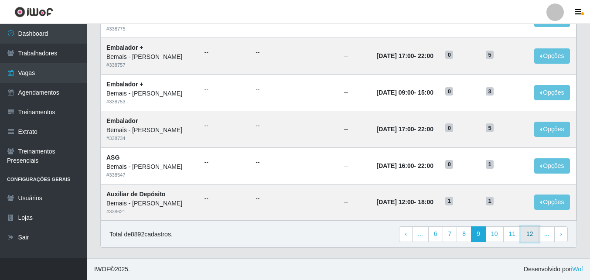
click at [534, 230] on link "12" at bounding box center [529, 234] width 18 height 16
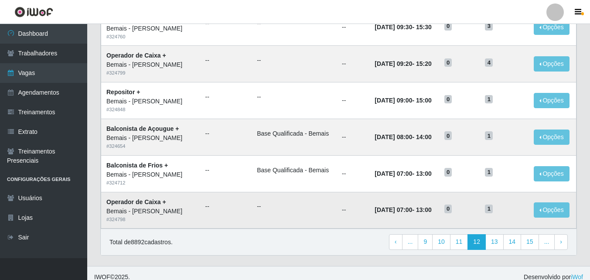
scroll to position [459, 0]
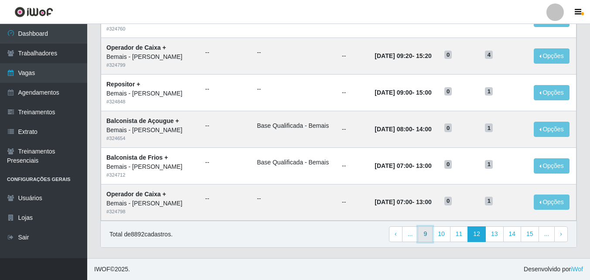
click at [425, 231] on link "9" at bounding box center [425, 234] width 15 height 16
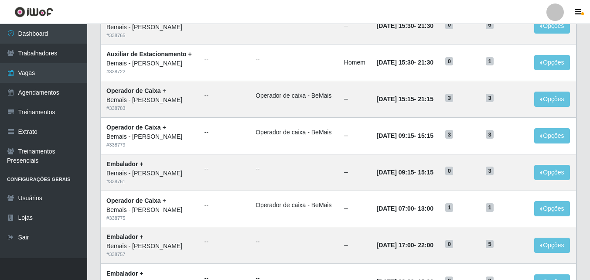
scroll to position [459, 0]
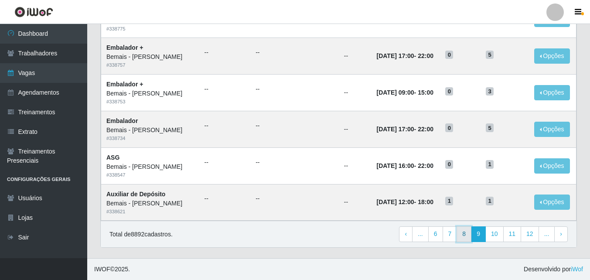
click at [466, 233] on link "8" at bounding box center [463, 234] width 15 height 16
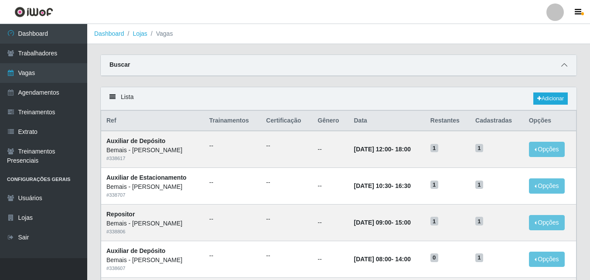
click at [565, 62] on span at bounding box center [564, 65] width 10 height 10
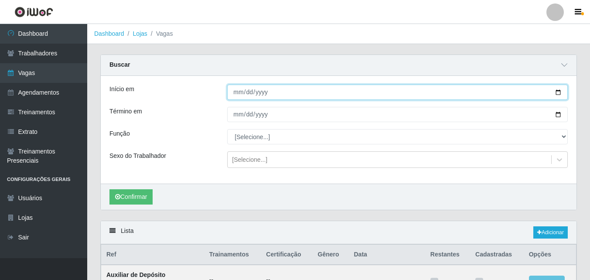
click at [559, 91] on input "Início em" at bounding box center [397, 92] width 340 height 15
type input "[DATE]"
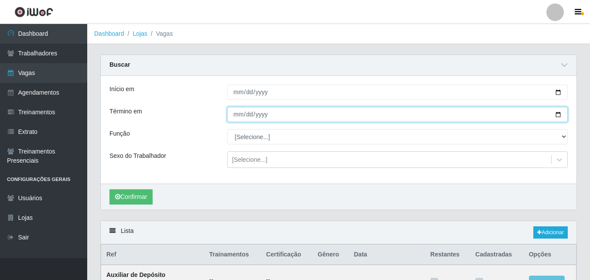
click at [558, 116] on input "Término em" at bounding box center [397, 114] width 340 height 15
type input "[DATE]"
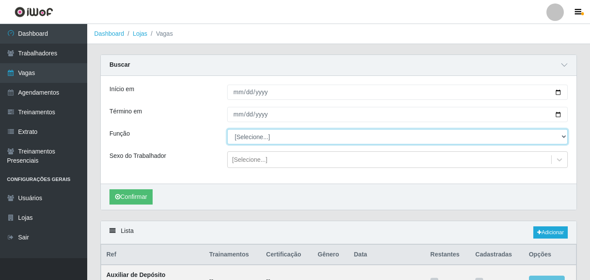
click at [288, 141] on select "[Selecione...] ASG ASG + ASG ++ Auxiliar de Depósito Auxiliar de Depósito + Aux…" at bounding box center [397, 136] width 340 height 15
select select "24"
click at [227, 129] on select "[Selecione...] ASG ASG + ASG ++ Auxiliar de Depósito Auxiliar de Depósito + Aux…" at bounding box center [397, 136] width 340 height 15
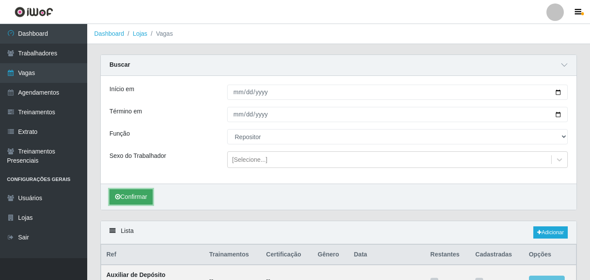
click at [138, 195] on button "Confirmar" at bounding box center [130, 196] width 43 height 15
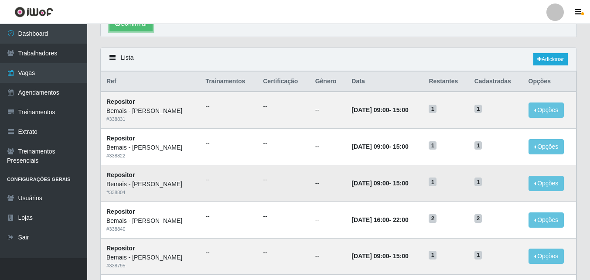
scroll to position [174, 0]
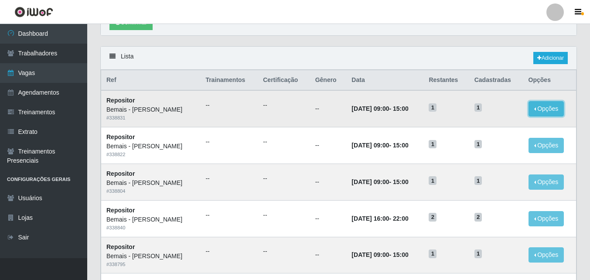
click at [541, 103] on button "Opções" at bounding box center [546, 108] width 36 height 15
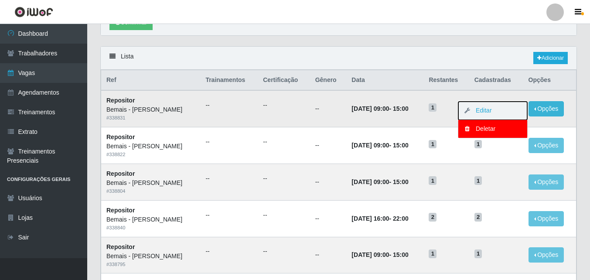
click at [475, 119] on button "Editar" at bounding box center [492, 111] width 69 height 18
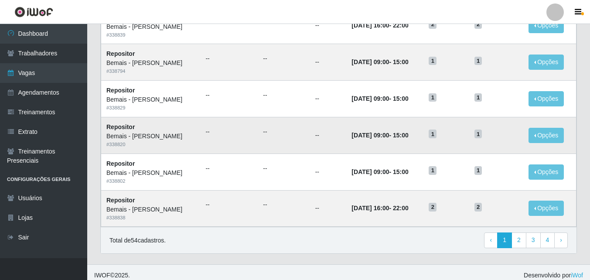
scroll to position [593, 0]
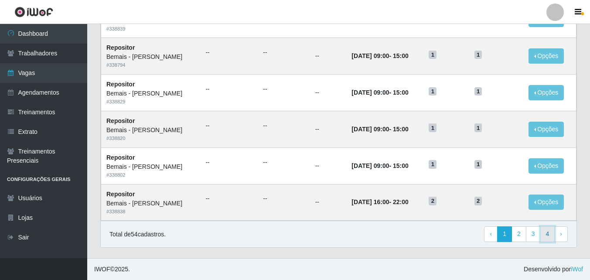
click at [545, 231] on link "4" at bounding box center [547, 234] width 15 height 16
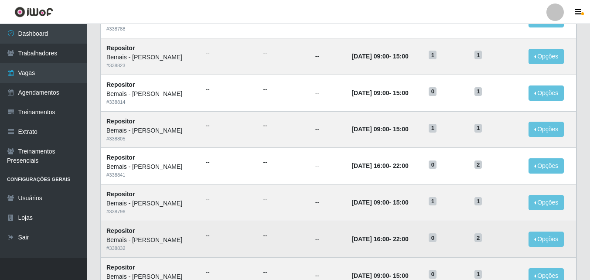
scroll to position [240, 0]
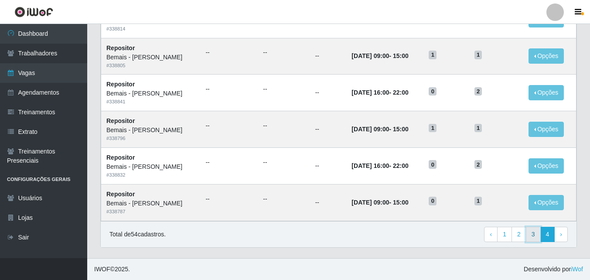
click at [533, 235] on link "3" at bounding box center [533, 235] width 15 height 16
click at [517, 234] on link "2" at bounding box center [518, 234] width 15 height 16
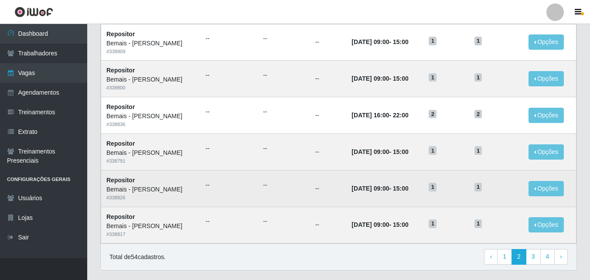
scroll to position [392, 0]
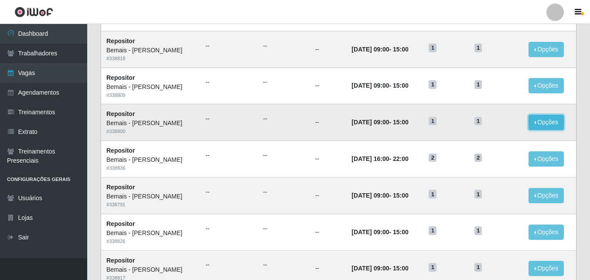
click at [547, 125] on button "Opções" at bounding box center [546, 122] width 36 height 15
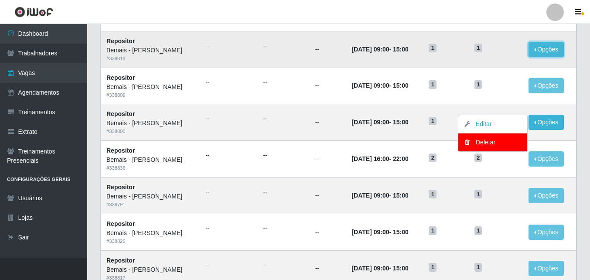
click at [547, 53] on button "Opções" at bounding box center [546, 49] width 36 height 15
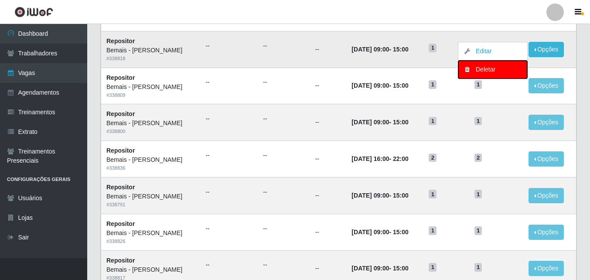
click at [482, 70] on div "Deletar" at bounding box center [492, 69] width 51 height 9
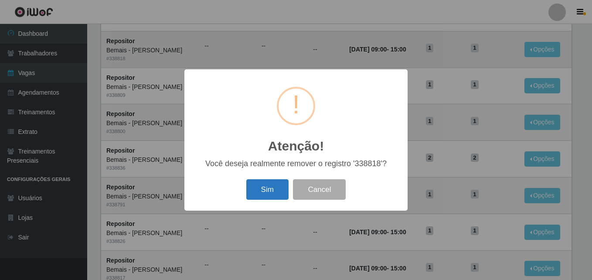
click at [262, 189] on button "Sim" at bounding box center [267, 189] width 42 height 20
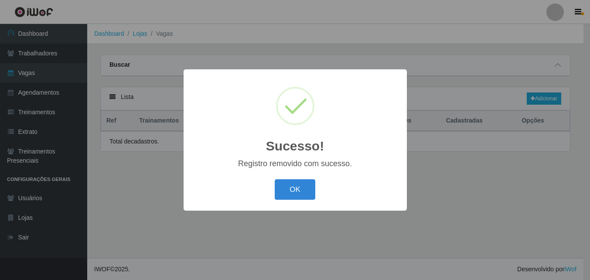
scroll to position [0, 0]
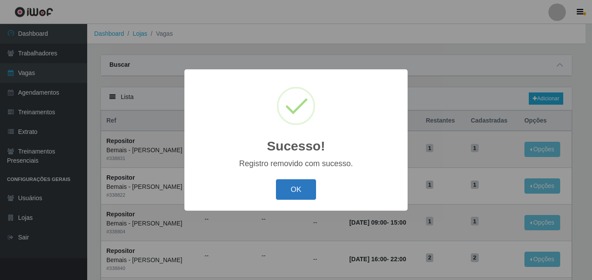
click at [304, 188] on button "OK" at bounding box center [296, 189] width 41 height 20
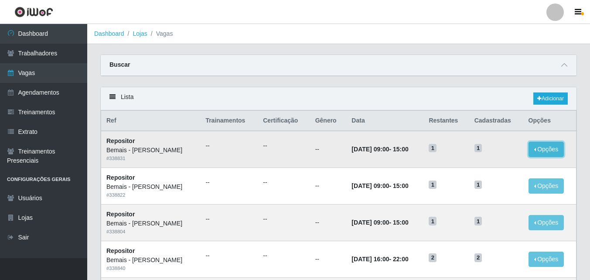
click at [541, 153] on button "Opções" at bounding box center [546, 149] width 36 height 15
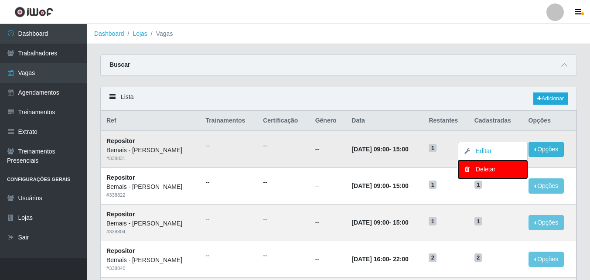
click at [475, 169] on div "Deletar" at bounding box center [492, 169] width 51 height 9
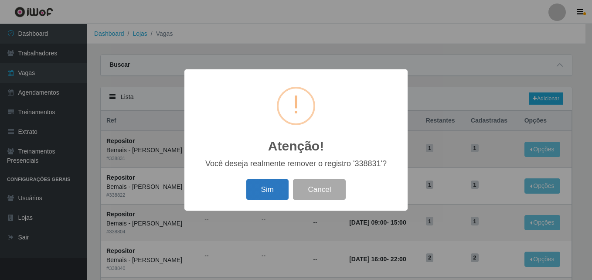
click at [256, 195] on button "Sim" at bounding box center [267, 189] width 42 height 20
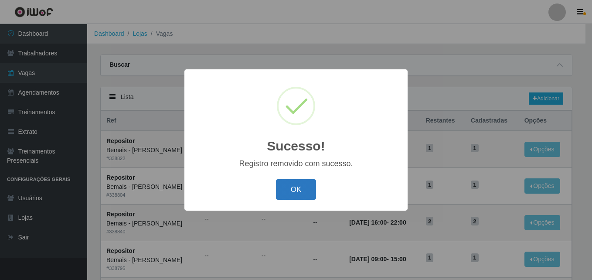
click at [296, 192] on button "OK" at bounding box center [296, 189] width 41 height 20
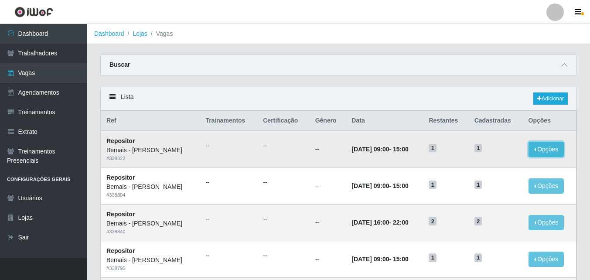
click at [539, 154] on button "Opções" at bounding box center [546, 149] width 36 height 15
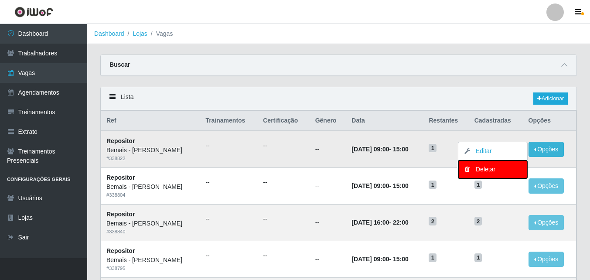
click at [465, 170] on icon "button" at bounding box center [466, 169] width 9 height 6
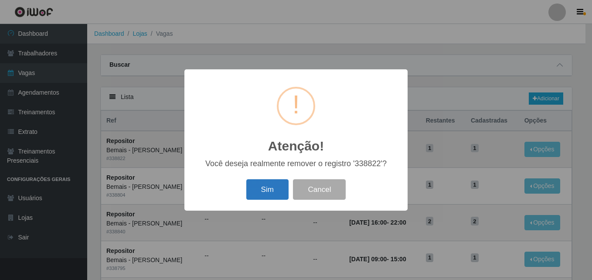
click at [269, 191] on button "Sim" at bounding box center [267, 189] width 42 height 20
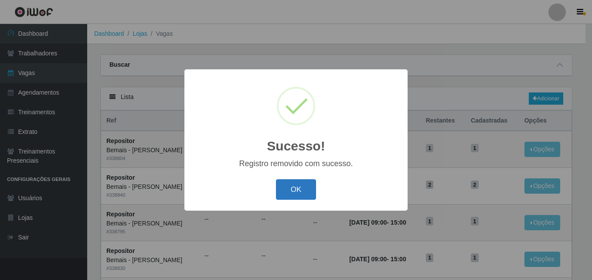
click at [294, 186] on button "OK" at bounding box center [296, 189] width 41 height 20
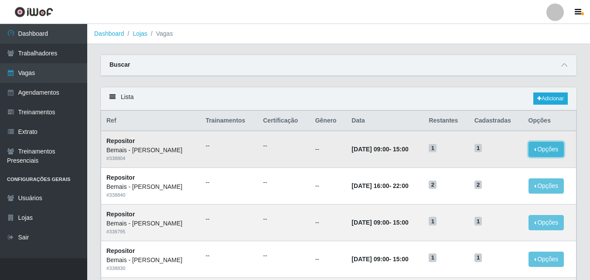
click at [537, 149] on button "Opções" at bounding box center [546, 149] width 36 height 15
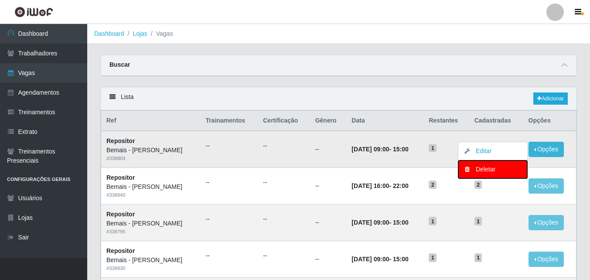
click at [495, 170] on div "Deletar" at bounding box center [492, 169] width 51 height 9
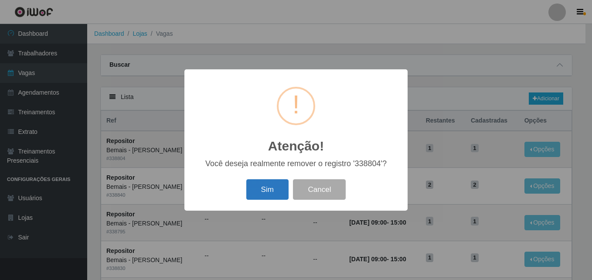
click at [264, 193] on button "Sim" at bounding box center [267, 189] width 42 height 20
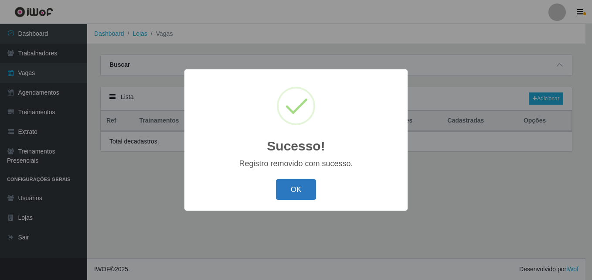
click at [310, 183] on button "OK" at bounding box center [296, 189] width 41 height 20
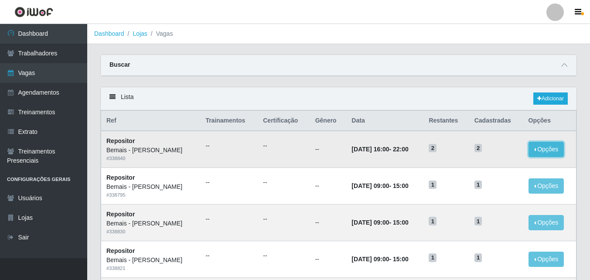
click at [545, 147] on button "Opções" at bounding box center [546, 149] width 36 height 15
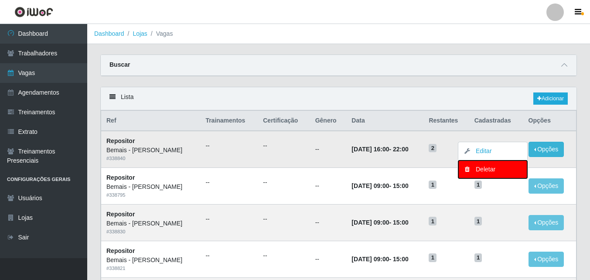
click at [476, 171] on div "Deletar" at bounding box center [492, 169] width 51 height 9
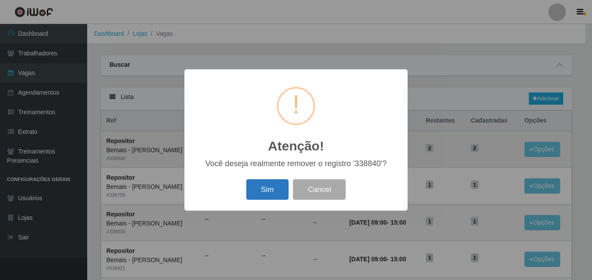
click at [271, 189] on button "Sim" at bounding box center [267, 189] width 42 height 20
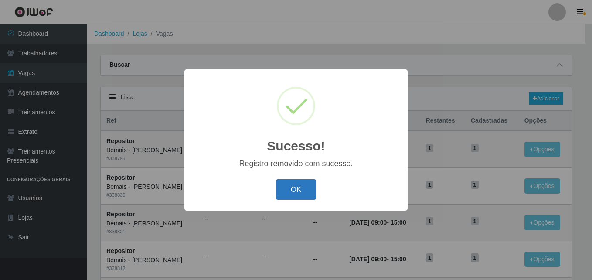
click at [284, 186] on button "OK" at bounding box center [296, 189] width 41 height 20
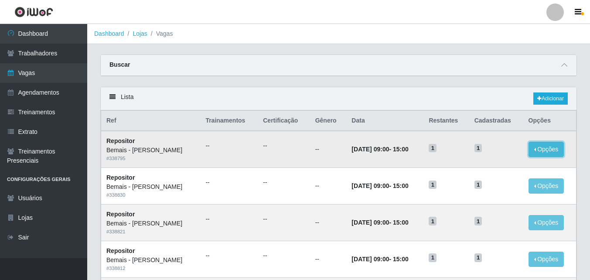
click at [551, 151] on button "Opções" at bounding box center [546, 149] width 36 height 15
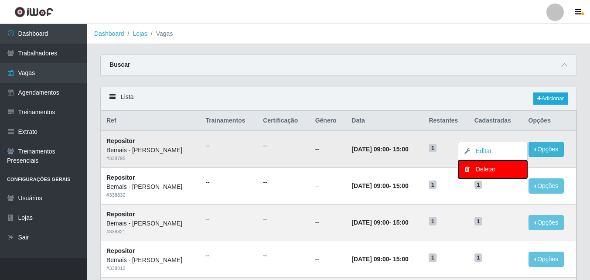
click at [490, 170] on div "Deletar" at bounding box center [492, 169] width 51 height 9
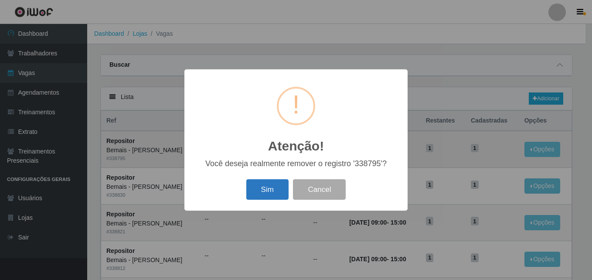
click at [259, 193] on button "Sim" at bounding box center [267, 189] width 42 height 20
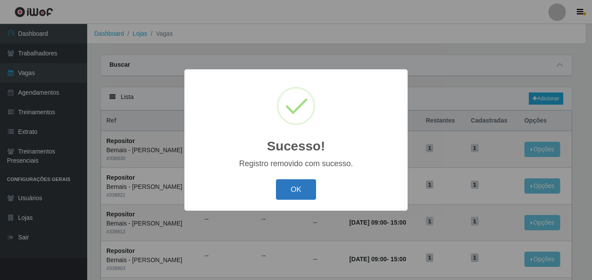
click at [308, 195] on button "OK" at bounding box center [296, 189] width 41 height 20
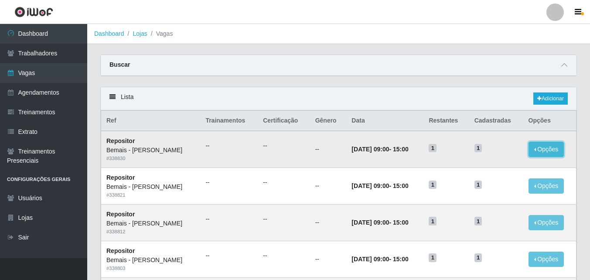
click at [543, 152] on button "Opções" at bounding box center [546, 149] width 36 height 15
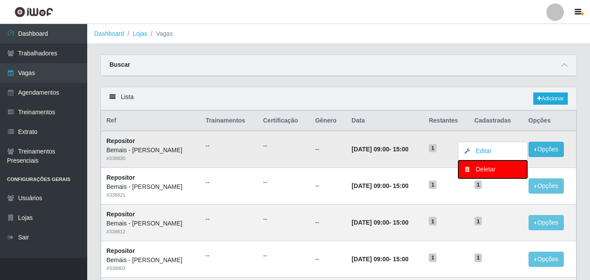
click at [489, 170] on div "Deletar" at bounding box center [492, 169] width 51 height 9
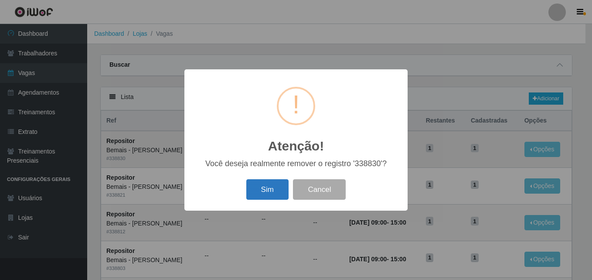
click at [274, 184] on button "Sim" at bounding box center [267, 189] width 42 height 20
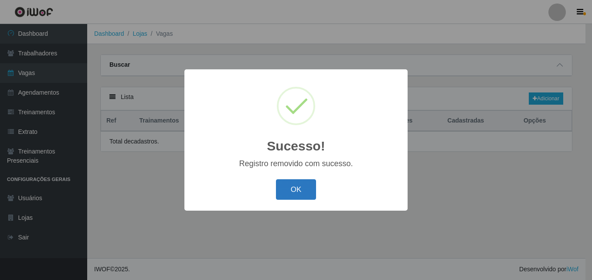
click at [292, 190] on button "OK" at bounding box center [296, 189] width 41 height 20
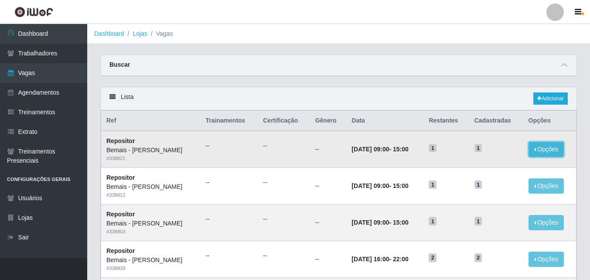
click at [544, 148] on button "Opções" at bounding box center [546, 149] width 36 height 15
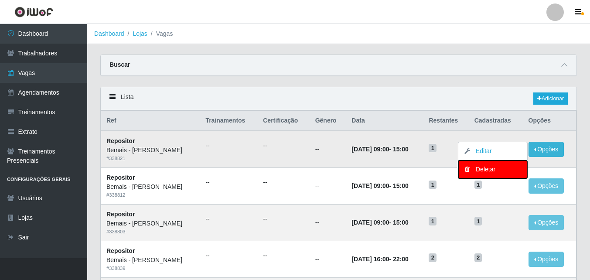
click at [468, 172] on icon "button" at bounding box center [466, 169] width 9 height 6
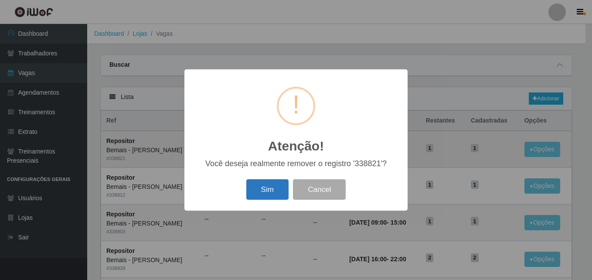
click at [271, 194] on button "Sim" at bounding box center [267, 189] width 42 height 20
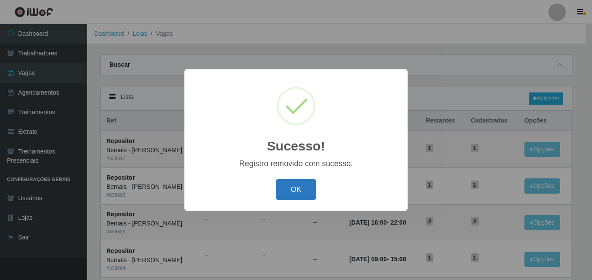
click at [289, 197] on button "OK" at bounding box center [296, 189] width 41 height 20
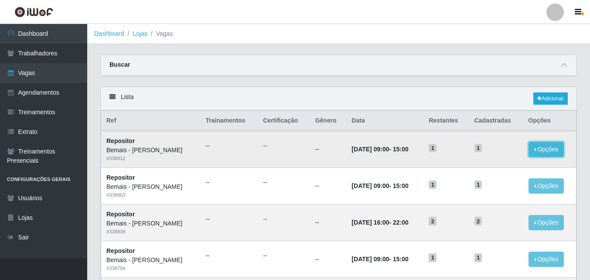
click at [543, 147] on button "Opções" at bounding box center [546, 149] width 36 height 15
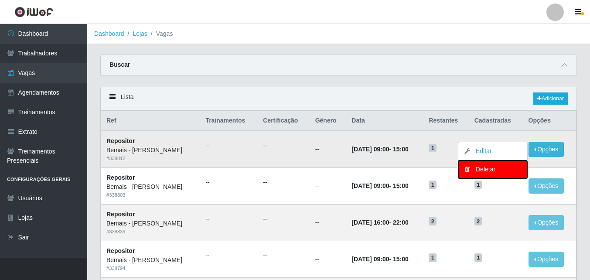
click at [493, 167] on div "Deletar" at bounding box center [492, 169] width 51 height 9
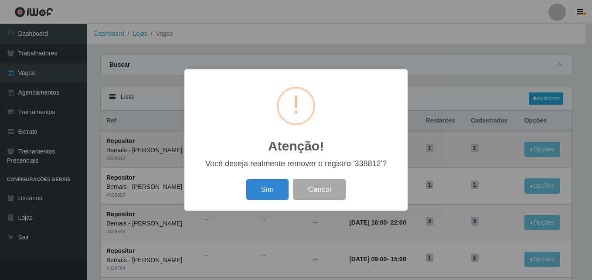
click at [246, 179] on button "Sim" at bounding box center [267, 189] width 42 height 20
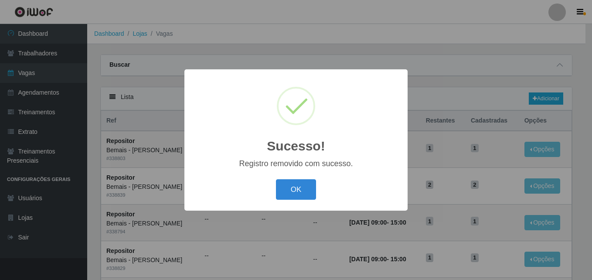
click at [276, 179] on button "OK" at bounding box center [296, 189] width 41 height 20
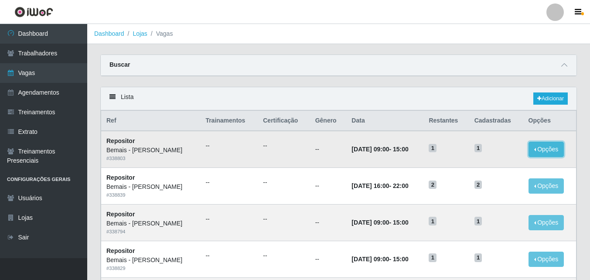
click at [536, 151] on button "Opções" at bounding box center [546, 149] width 36 height 15
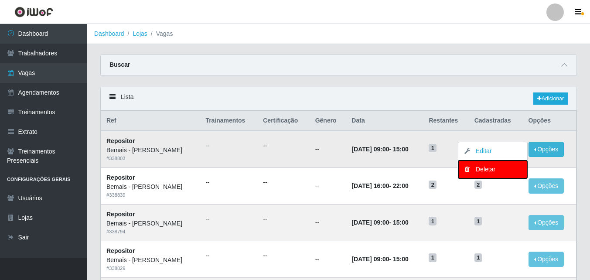
click at [517, 167] on div "Deletar" at bounding box center [492, 169] width 51 height 9
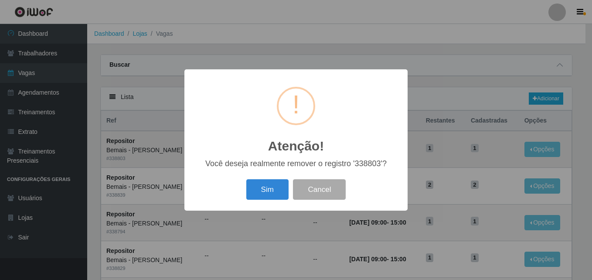
click at [246, 179] on button "Sim" at bounding box center [267, 189] width 42 height 20
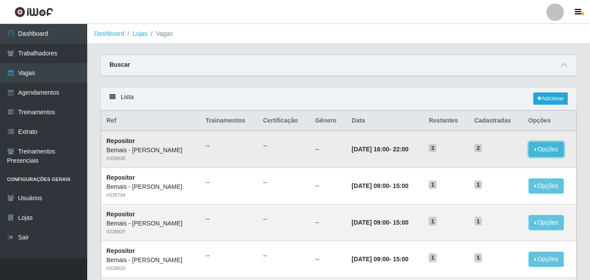
click at [547, 153] on button "Opções" at bounding box center [546, 149] width 36 height 15
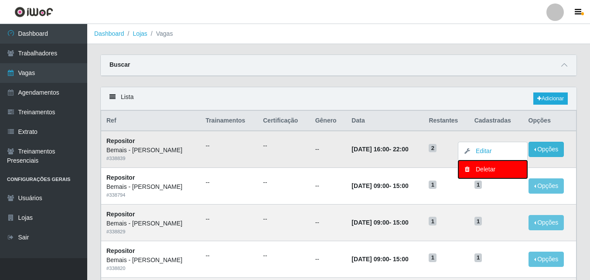
click at [506, 170] on div "Deletar" at bounding box center [492, 169] width 51 height 9
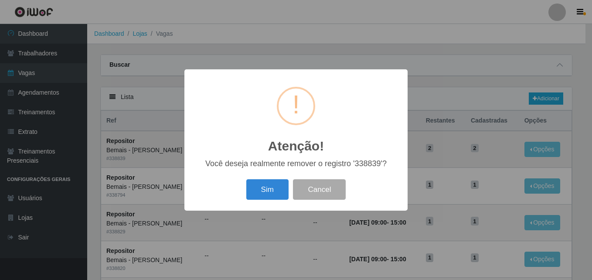
click at [246, 179] on button "Sim" at bounding box center [267, 189] width 42 height 20
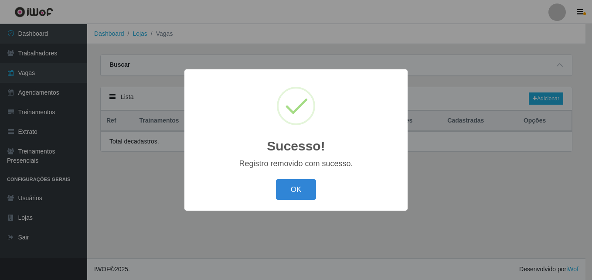
click at [276, 179] on button "OK" at bounding box center [296, 189] width 41 height 20
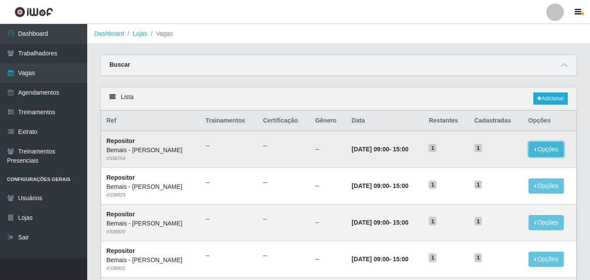
click at [547, 148] on button "Opções" at bounding box center [546, 149] width 36 height 15
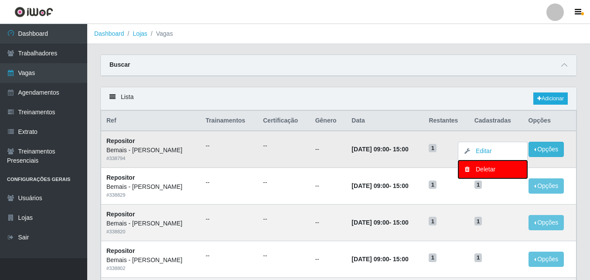
click at [519, 170] on button "Deletar" at bounding box center [492, 169] width 69 height 18
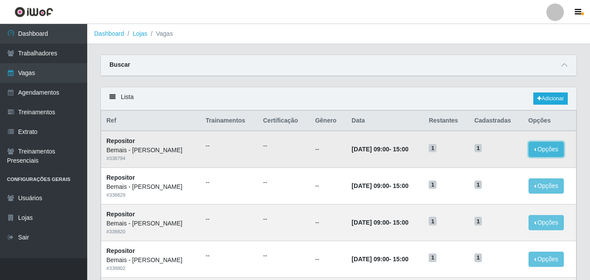
click at [548, 149] on button "Opções" at bounding box center [546, 149] width 36 height 15
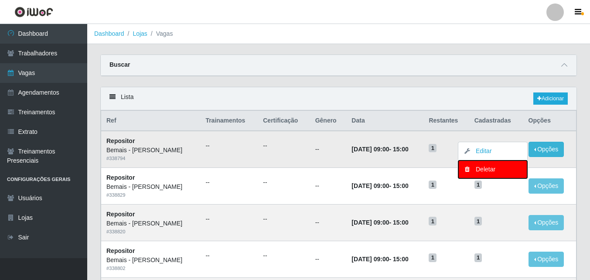
click at [498, 169] on div "Deletar" at bounding box center [492, 169] width 51 height 9
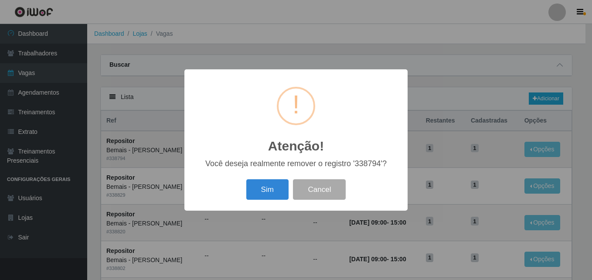
click at [246, 179] on button "Sim" at bounding box center [267, 189] width 42 height 20
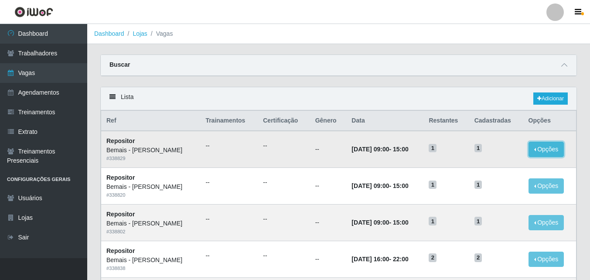
click at [551, 146] on button "Opções" at bounding box center [546, 149] width 36 height 15
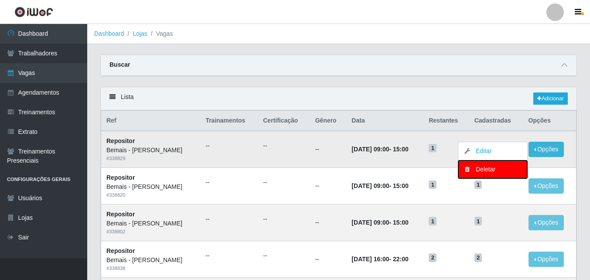
click at [507, 171] on div "Deletar" at bounding box center [492, 169] width 51 height 9
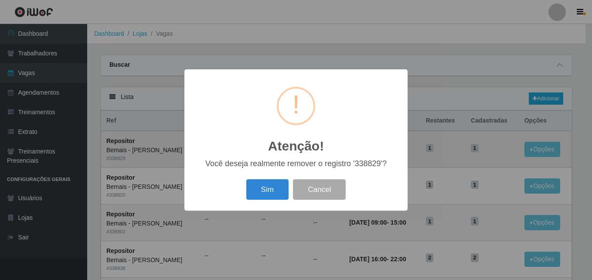
click at [246, 179] on button "Sim" at bounding box center [267, 189] width 42 height 20
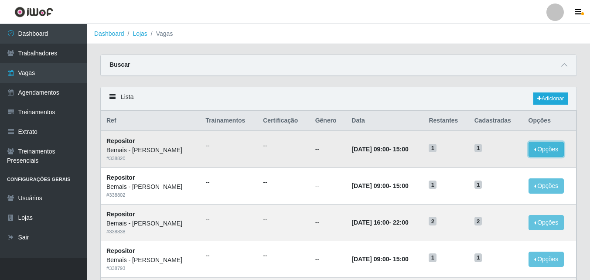
click at [548, 150] on button "Opções" at bounding box center [546, 149] width 36 height 15
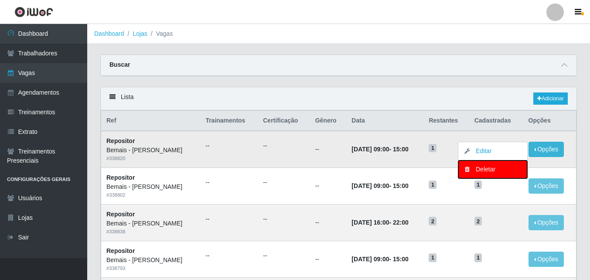
click at [511, 171] on div "Deletar" at bounding box center [492, 169] width 51 height 9
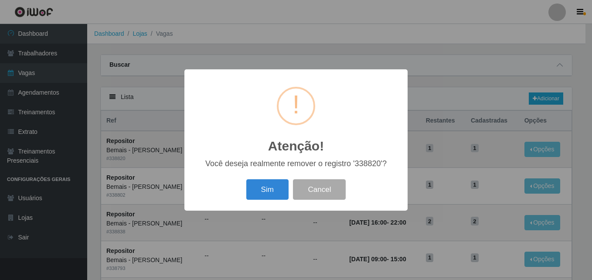
click at [246, 179] on button "Sim" at bounding box center [267, 189] width 42 height 20
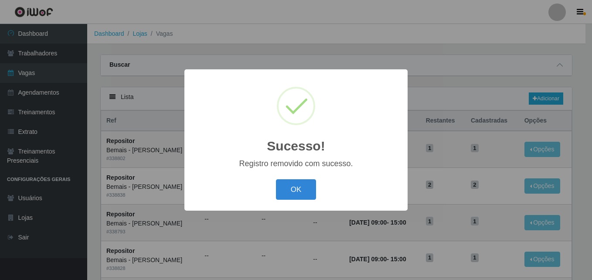
click at [276, 179] on button "OK" at bounding box center [296, 189] width 41 height 20
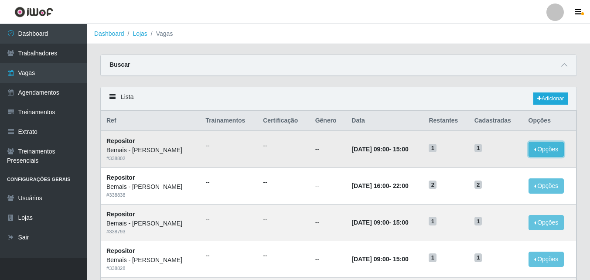
click at [542, 151] on button "Opções" at bounding box center [546, 149] width 36 height 15
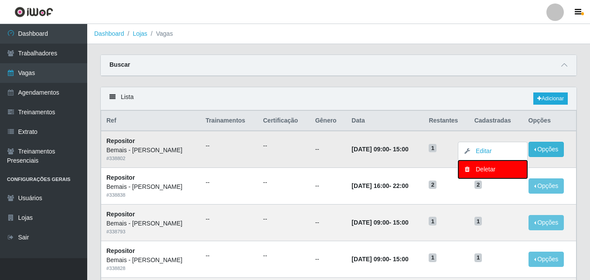
click at [507, 171] on div "Deletar" at bounding box center [492, 169] width 51 height 9
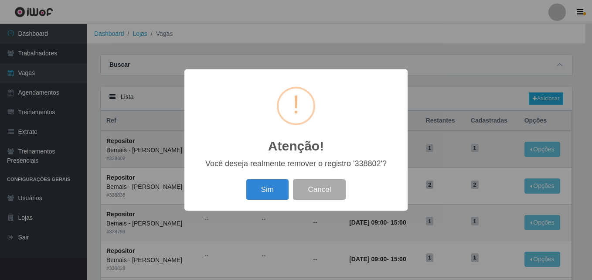
click at [246, 179] on button "Sim" at bounding box center [267, 189] width 42 height 20
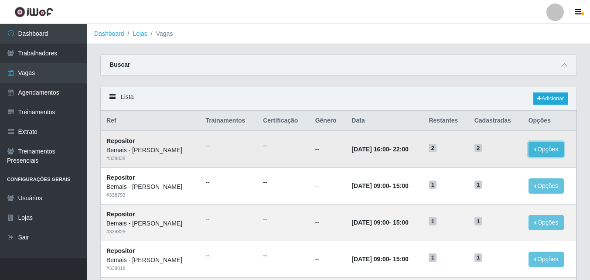
click at [541, 149] on button "Opções" at bounding box center [546, 149] width 36 height 15
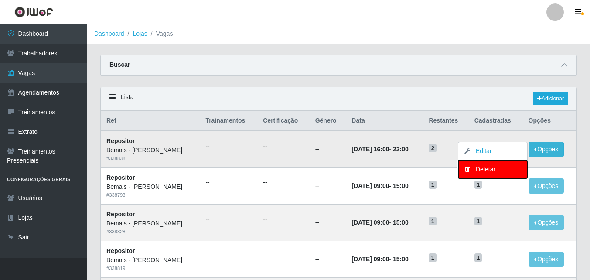
click at [508, 175] on button "Deletar" at bounding box center [492, 169] width 69 height 18
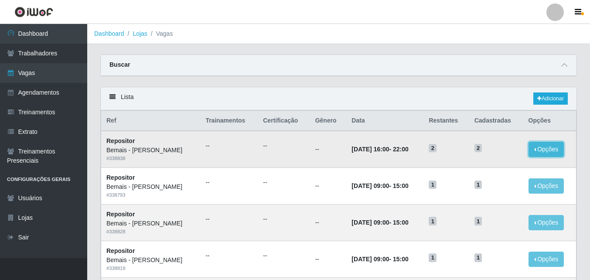
click at [537, 149] on button "Opções" at bounding box center [546, 149] width 36 height 15
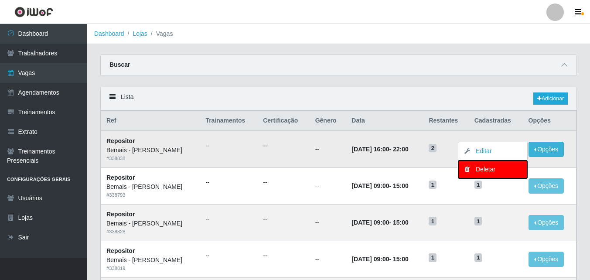
click at [497, 171] on div "Deletar" at bounding box center [492, 169] width 51 height 9
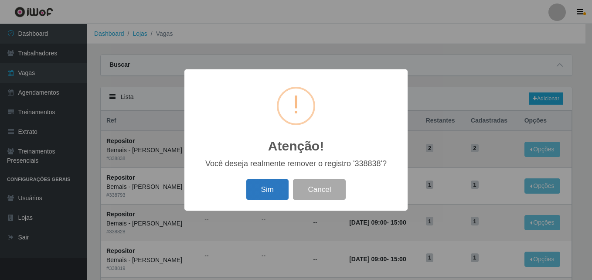
click at [272, 188] on button "Sim" at bounding box center [267, 189] width 42 height 20
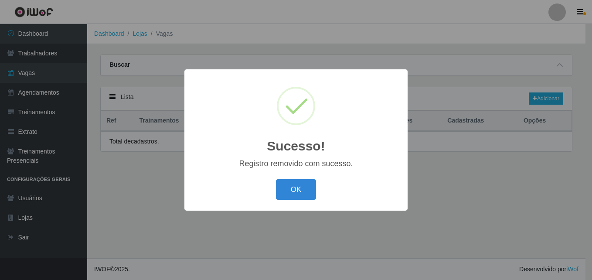
click at [276, 179] on button "OK" at bounding box center [296, 189] width 41 height 20
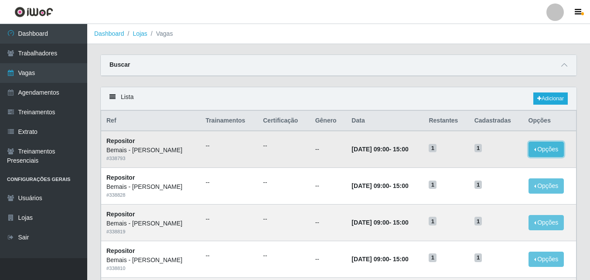
click at [546, 147] on button "Opções" at bounding box center [546, 149] width 36 height 15
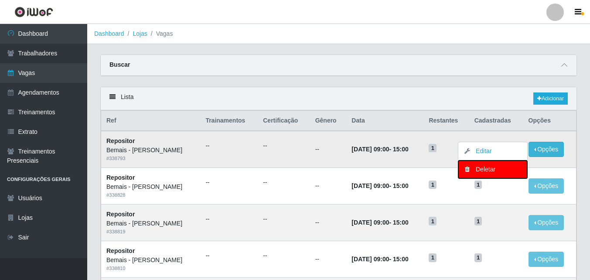
click at [496, 173] on div "Deletar" at bounding box center [492, 169] width 51 height 9
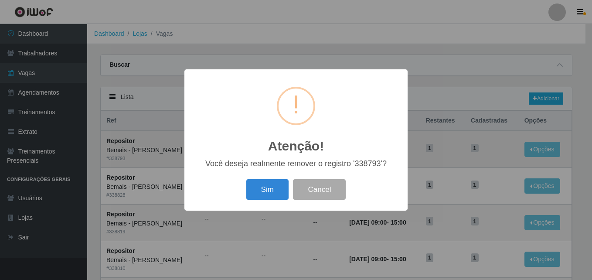
click at [246, 179] on button "Sim" at bounding box center [267, 189] width 42 height 20
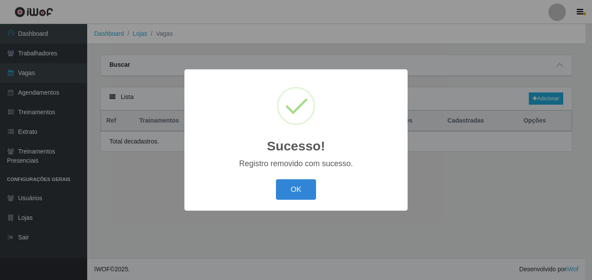
click at [276, 179] on button "OK" at bounding box center [296, 189] width 41 height 20
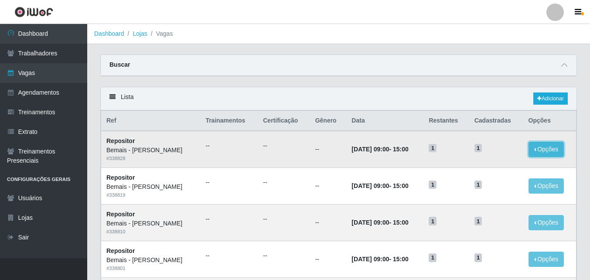
click at [541, 153] on button "Opções" at bounding box center [546, 149] width 36 height 15
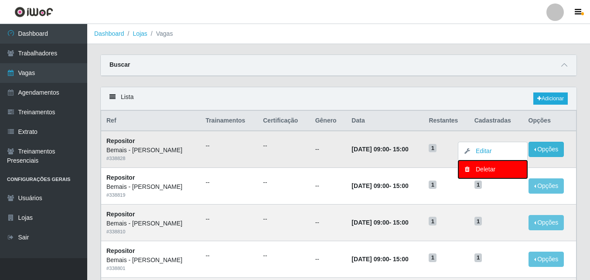
click at [513, 168] on div "Deletar" at bounding box center [492, 169] width 51 height 9
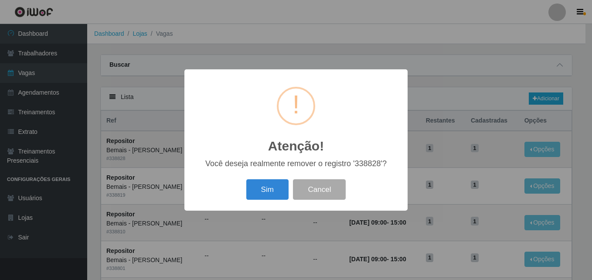
click at [246, 179] on button "Sim" at bounding box center [267, 189] width 42 height 20
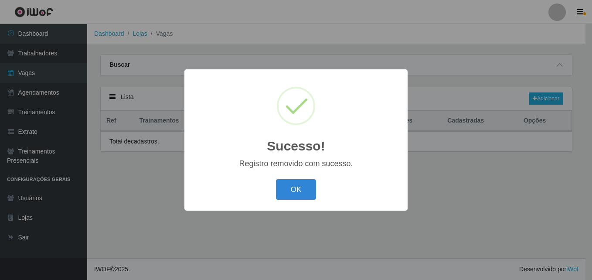
click at [549, 153] on div "Sucesso! × Registro removido com sucesso. OK Cancel" at bounding box center [296, 140] width 592 height 280
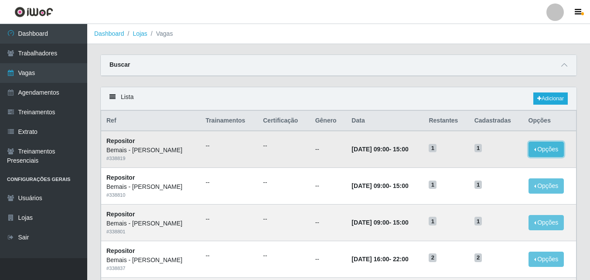
click at [535, 152] on button "Opções" at bounding box center [546, 149] width 36 height 15
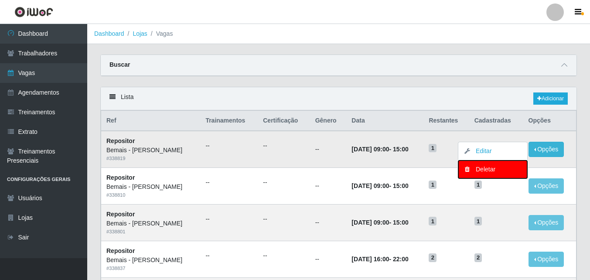
click at [506, 167] on div "Deletar" at bounding box center [492, 169] width 51 height 9
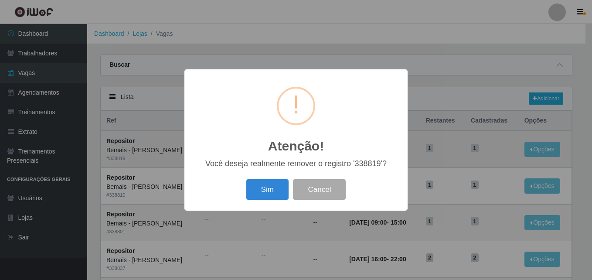
click at [246, 179] on button "Sim" at bounding box center [267, 189] width 42 height 20
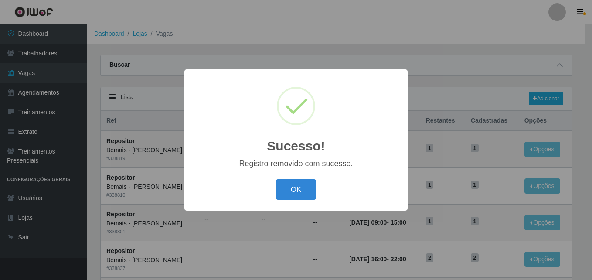
click at [276, 179] on button "OK" at bounding box center [296, 189] width 41 height 20
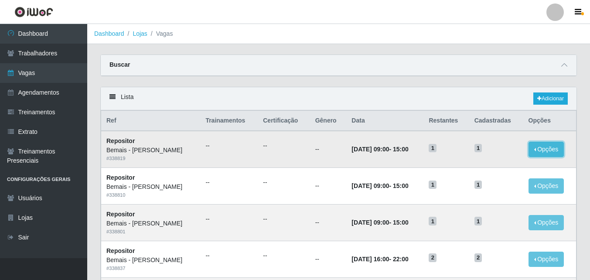
click at [538, 146] on button "Opções" at bounding box center [546, 149] width 36 height 15
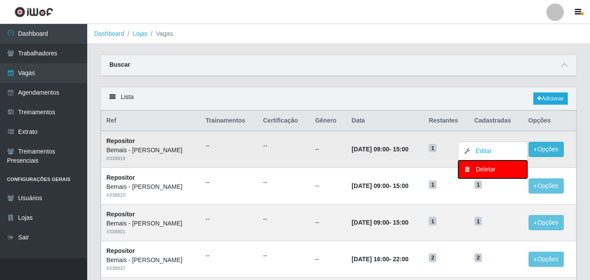
click at [502, 170] on div "Deletar" at bounding box center [492, 169] width 51 height 9
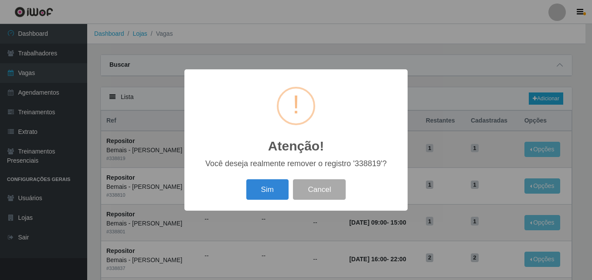
click at [246, 179] on button "Sim" at bounding box center [267, 189] width 42 height 20
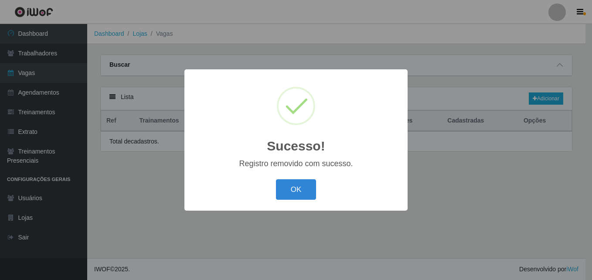
click at [276, 179] on button "OK" at bounding box center [296, 189] width 41 height 20
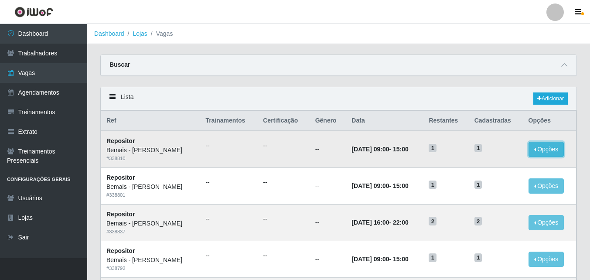
click at [541, 155] on button "Opções" at bounding box center [546, 149] width 36 height 15
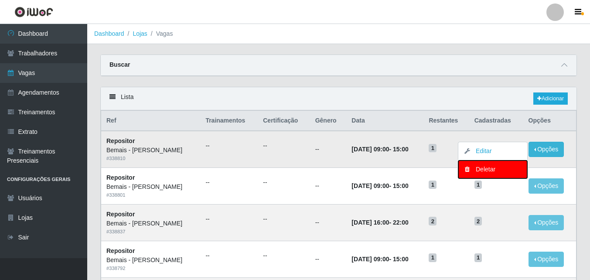
click at [502, 170] on div "Deletar" at bounding box center [492, 169] width 51 height 9
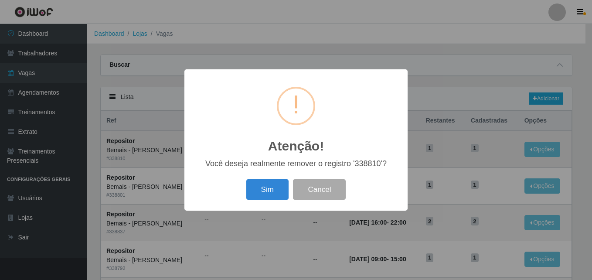
click at [246, 179] on button "Sim" at bounding box center [267, 189] width 42 height 20
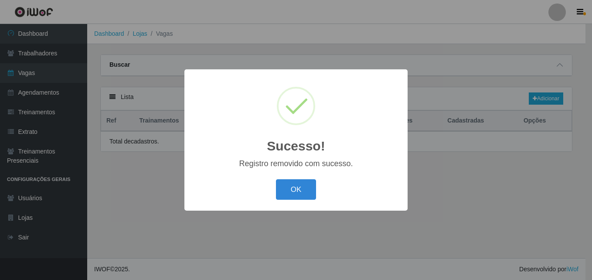
click at [276, 179] on button "OK" at bounding box center [296, 189] width 41 height 20
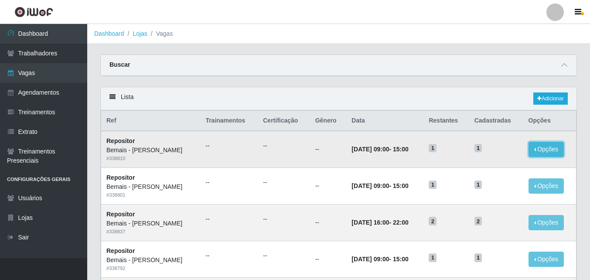
click at [561, 154] on button "Opções" at bounding box center [546, 149] width 36 height 15
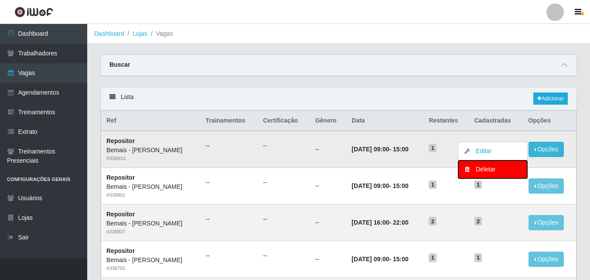
click at [513, 170] on div "Deletar" at bounding box center [492, 169] width 51 height 9
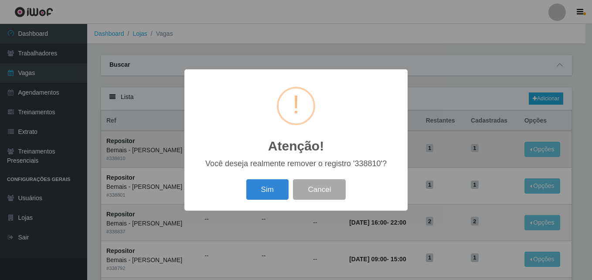
click at [246, 179] on button "Sim" at bounding box center [267, 189] width 42 height 20
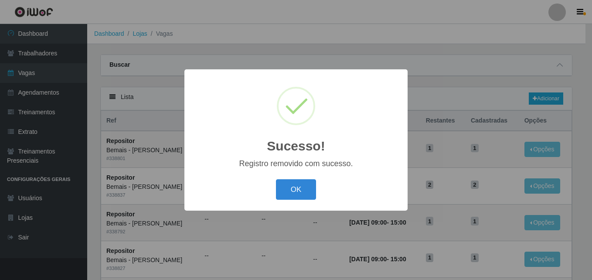
click at [540, 151] on div "Sucesso! × Registro removido com sucesso. OK Cancel" at bounding box center [296, 140] width 592 height 280
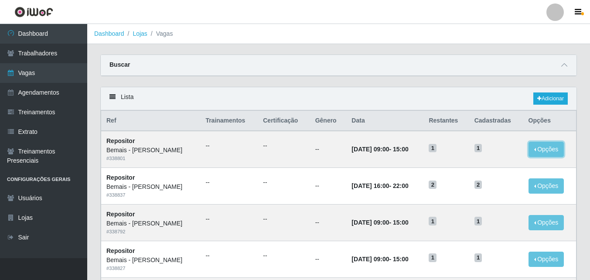
click at [540, 151] on button "Opções" at bounding box center [546, 149] width 36 height 15
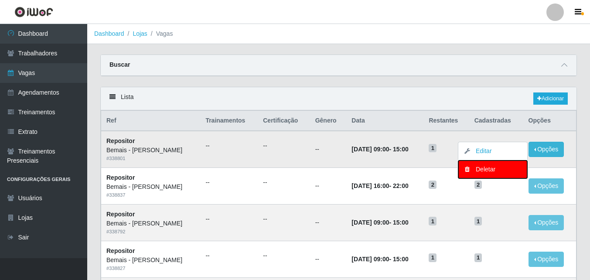
click at [491, 173] on div "Deletar" at bounding box center [492, 169] width 51 height 9
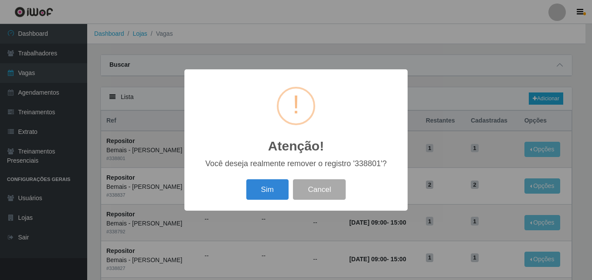
click at [246, 179] on button "Sim" at bounding box center [267, 189] width 42 height 20
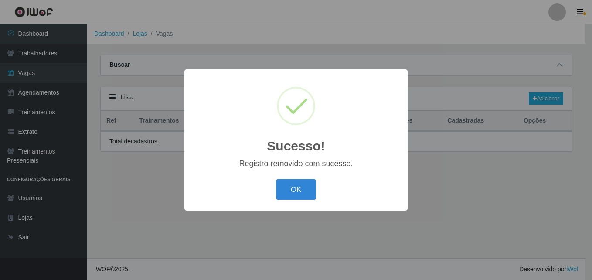
click at [276, 179] on button "OK" at bounding box center [296, 189] width 41 height 20
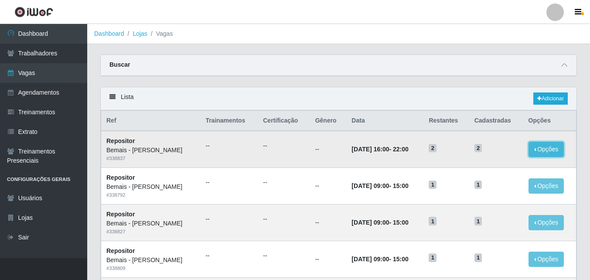
click at [552, 152] on button "Opções" at bounding box center [546, 149] width 36 height 15
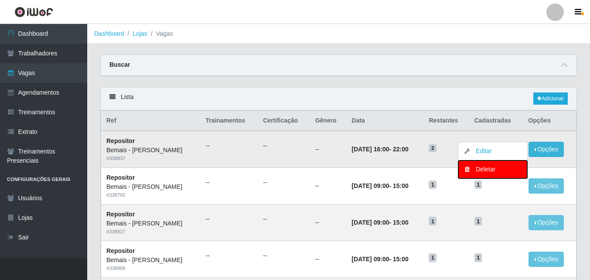
click at [507, 170] on div "Deletar" at bounding box center [492, 169] width 51 height 9
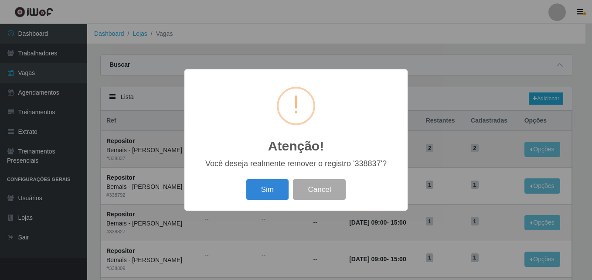
click at [246, 179] on button "Sim" at bounding box center [267, 189] width 42 height 20
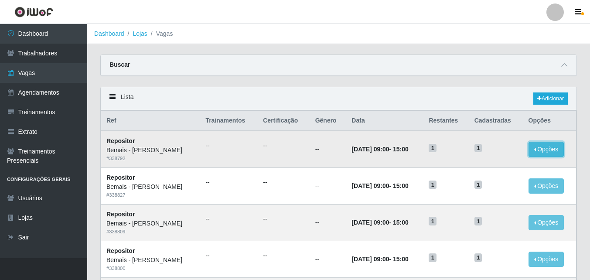
click at [541, 153] on button "Opções" at bounding box center [546, 149] width 36 height 15
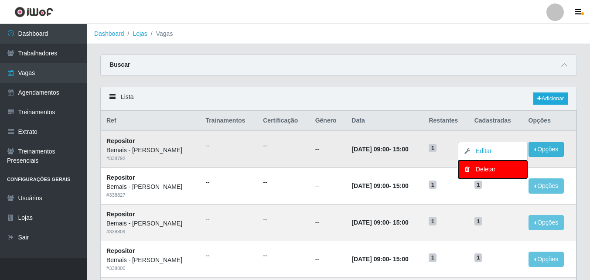
click at [520, 172] on button "Deletar" at bounding box center [492, 169] width 69 height 18
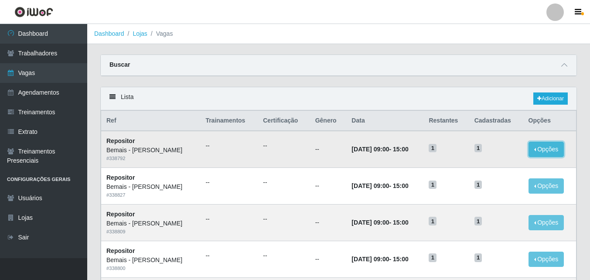
click at [544, 153] on button "Opções" at bounding box center [546, 149] width 36 height 15
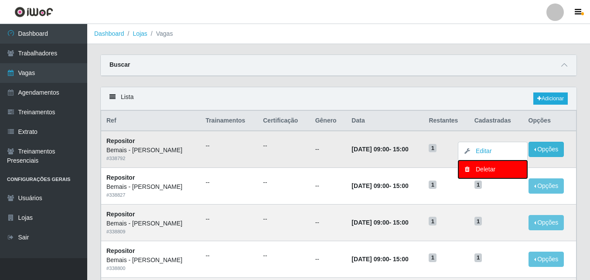
click at [505, 175] on button "Deletar" at bounding box center [492, 169] width 69 height 18
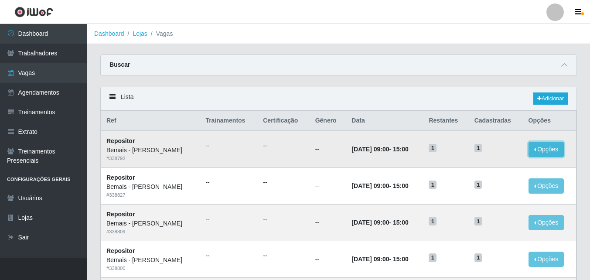
click at [541, 149] on button "Opções" at bounding box center [546, 149] width 36 height 15
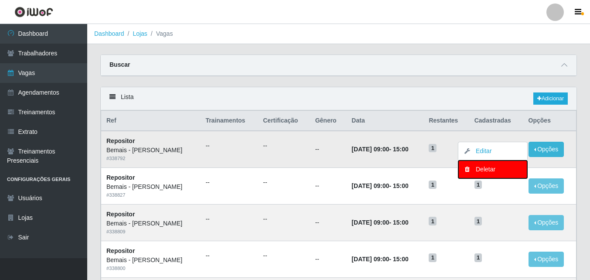
click at [506, 167] on div "Deletar" at bounding box center [492, 169] width 51 height 9
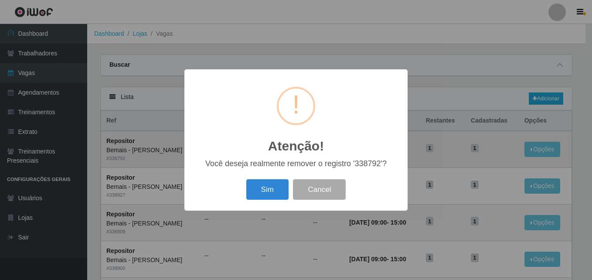
click at [246, 179] on button "Sim" at bounding box center [267, 189] width 42 height 20
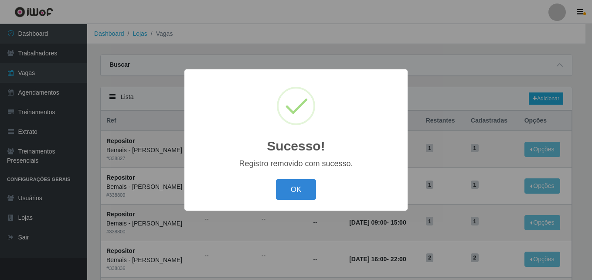
click at [276, 179] on button "OK" at bounding box center [296, 189] width 41 height 20
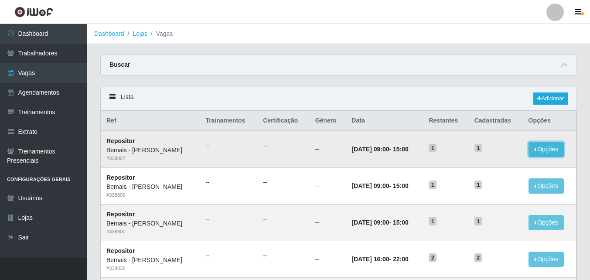
click at [554, 143] on button "Opções" at bounding box center [546, 149] width 36 height 15
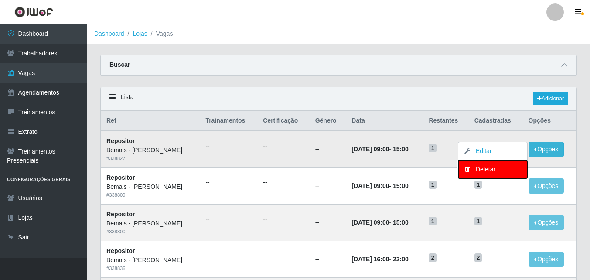
click at [509, 171] on div "Deletar" at bounding box center [492, 169] width 51 height 9
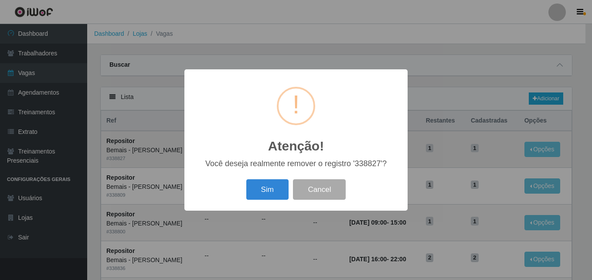
click at [246, 179] on button "Sim" at bounding box center [267, 189] width 42 height 20
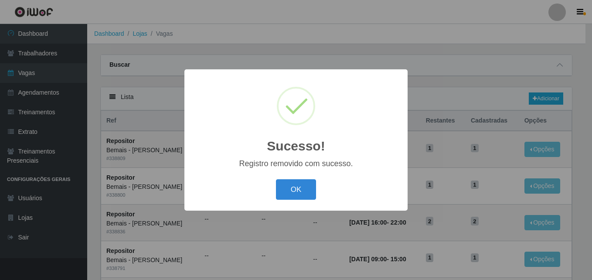
click at [276, 179] on button "OK" at bounding box center [296, 189] width 41 height 20
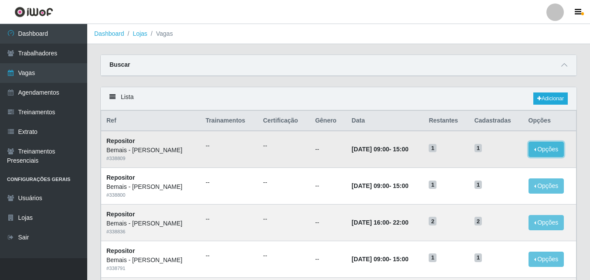
click at [541, 150] on button "Opções" at bounding box center [546, 149] width 36 height 15
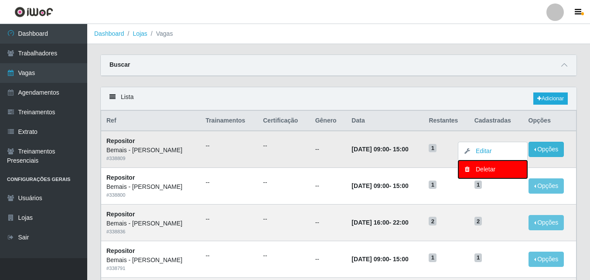
click at [502, 163] on button "Deletar" at bounding box center [492, 169] width 69 height 18
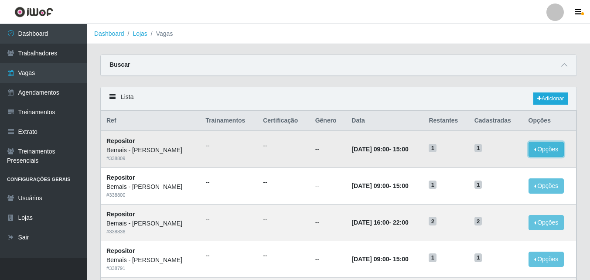
click at [546, 143] on button "Opções" at bounding box center [546, 149] width 36 height 15
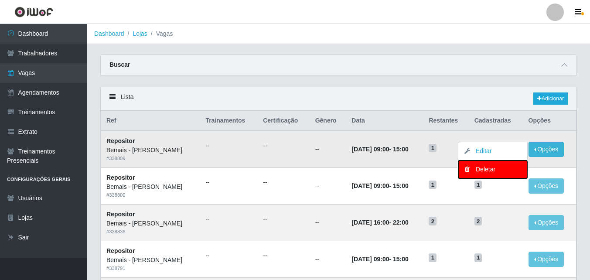
click at [511, 175] on button "Deletar" at bounding box center [492, 169] width 69 height 18
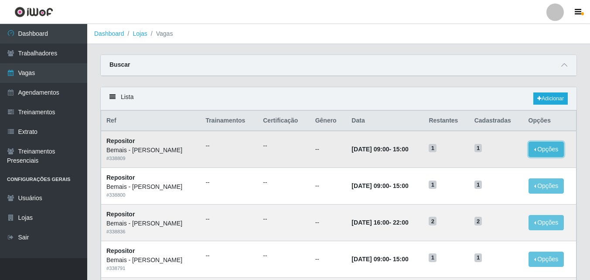
click at [541, 147] on button "Opções" at bounding box center [546, 149] width 36 height 15
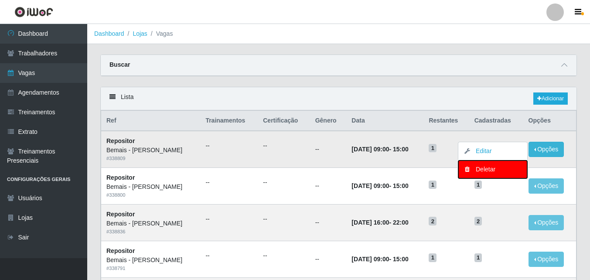
click at [493, 174] on div "Deletar" at bounding box center [492, 169] width 51 height 9
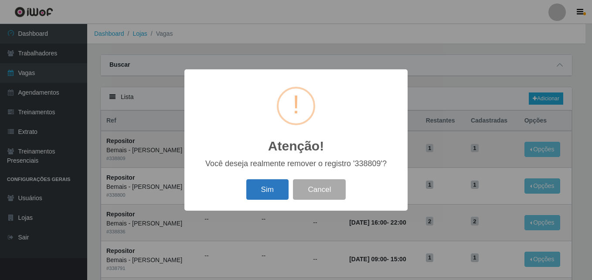
click at [270, 188] on button "Sim" at bounding box center [267, 189] width 42 height 20
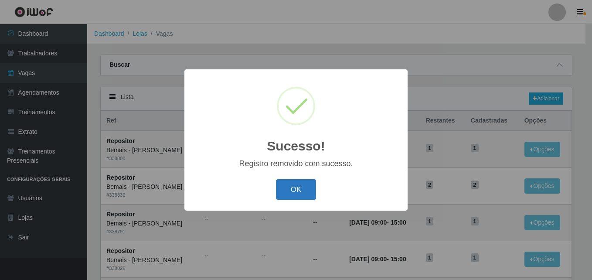
click at [295, 180] on button "OK" at bounding box center [296, 189] width 41 height 20
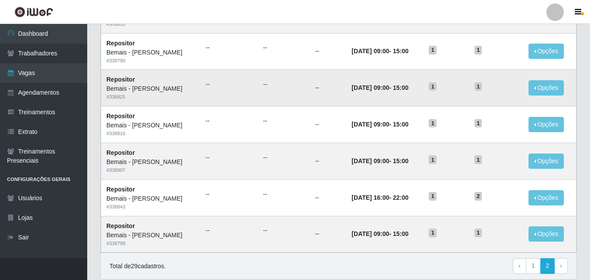
scroll to position [459, 0]
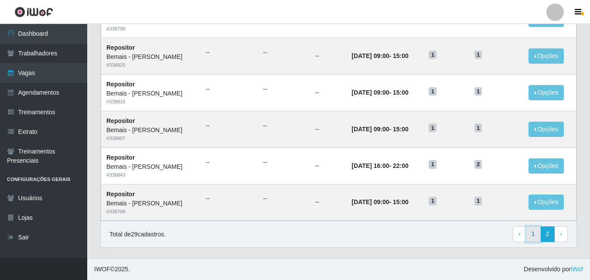
click at [536, 232] on link "1" at bounding box center [533, 234] width 15 height 16
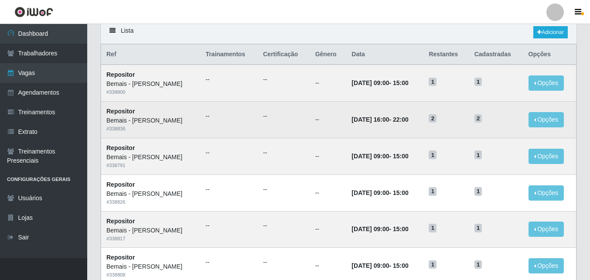
scroll to position [87, 0]
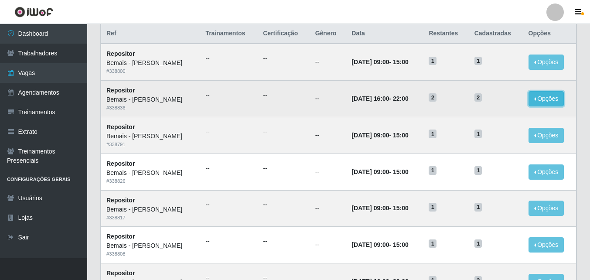
click at [540, 99] on button "Opções" at bounding box center [546, 98] width 36 height 15
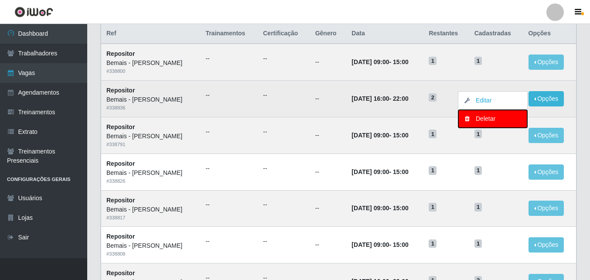
click at [499, 123] on div "Deletar" at bounding box center [492, 118] width 51 height 9
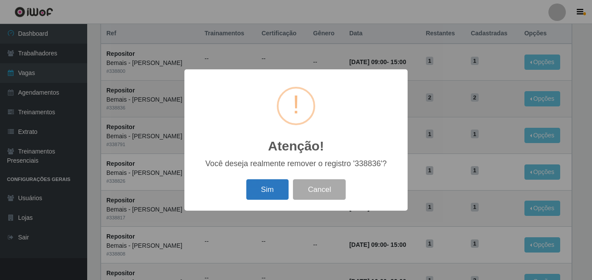
click at [273, 188] on button "Sim" at bounding box center [267, 189] width 42 height 20
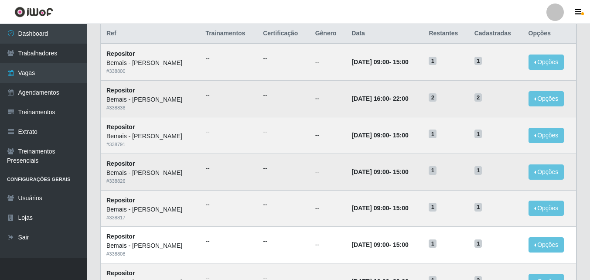
scroll to position [0, 0]
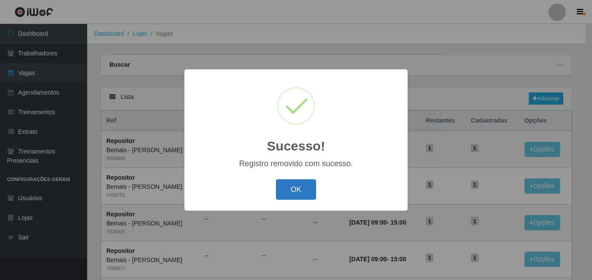
click at [299, 190] on button "OK" at bounding box center [296, 189] width 41 height 20
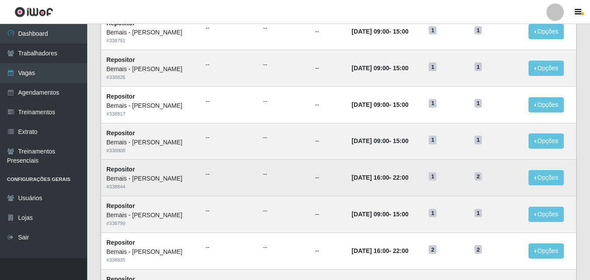
scroll to position [174, 0]
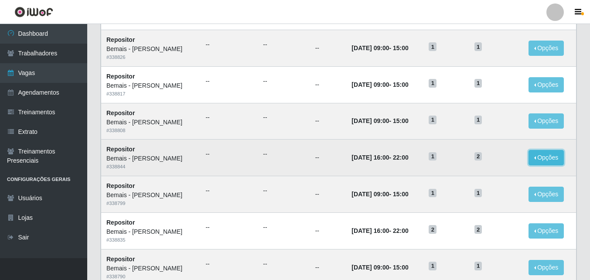
click at [551, 156] on button "Opções" at bounding box center [546, 157] width 36 height 15
click at [477, 160] on link "Editar" at bounding box center [479, 159] width 25 height 7
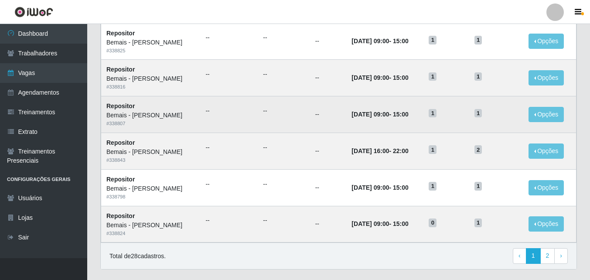
scroll to position [459, 0]
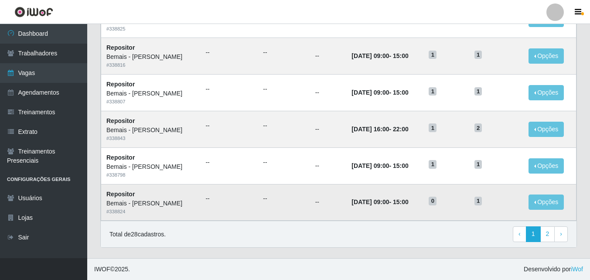
click at [354, 205] on time "[DATE] 09:00" at bounding box center [369, 201] width 37 height 7
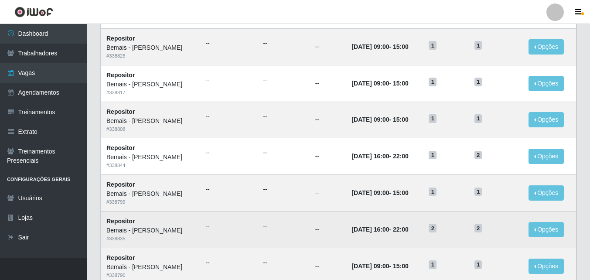
scroll to position [0, 0]
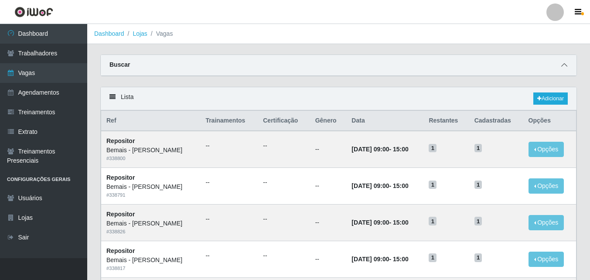
click at [564, 68] on icon at bounding box center [564, 65] width 6 height 6
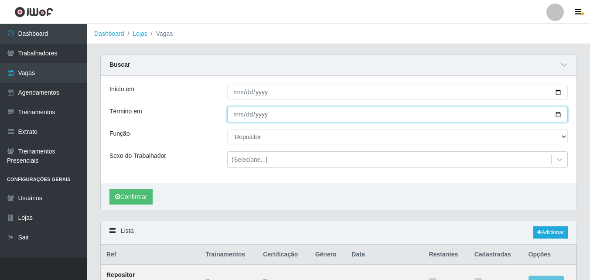
click at [553, 116] on input "[DATE]" at bounding box center [397, 114] width 340 height 15
click at [560, 116] on input "[DATE]" at bounding box center [397, 114] width 340 height 15
click at [558, 117] on input "[DATE]" at bounding box center [397, 114] width 340 height 15
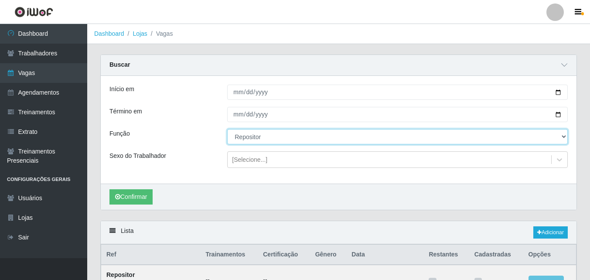
drag, startPoint x: 430, startPoint y: 144, endPoint x: 421, endPoint y: 143, distance: 9.7
click at [429, 144] on select "[Selecione...] ASG ASG + ASG ++ Auxiliar de Depósito Auxiliar de Depósito + Aux…" at bounding box center [397, 136] width 340 height 15
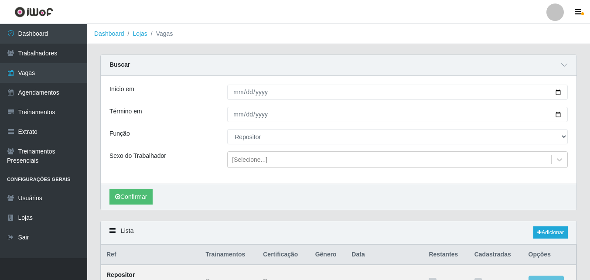
click at [269, 191] on div "Confirmar" at bounding box center [339, 197] width 476 height 26
click at [138, 190] on button "Confirmar" at bounding box center [130, 196] width 43 height 15
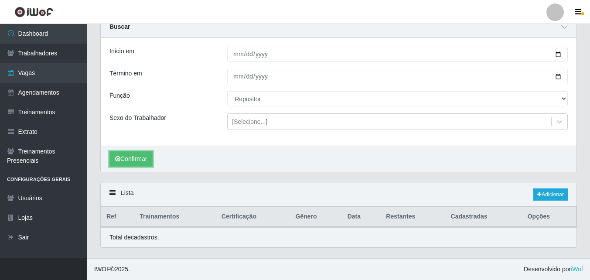
scroll to position [593, 0]
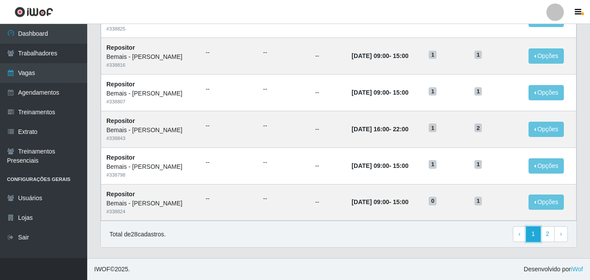
click at [534, 229] on link "1" at bounding box center [533, 234] width 15 height 16
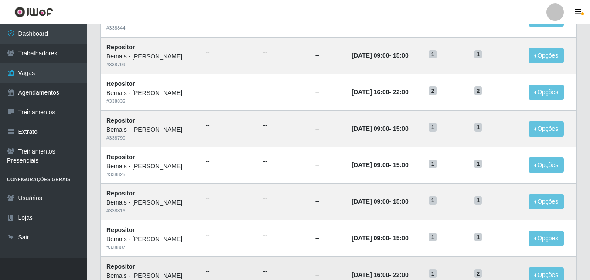
scroll to position [436, 0]
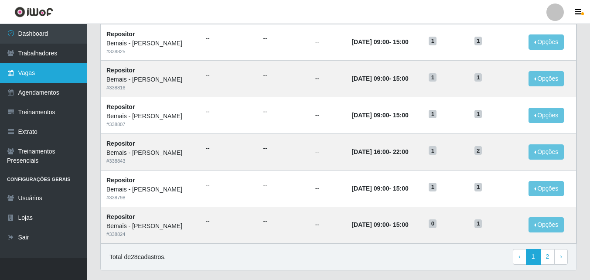
click at [55, 77] on link "Vagas" at bounding box center [43, 73] width 87 height 20
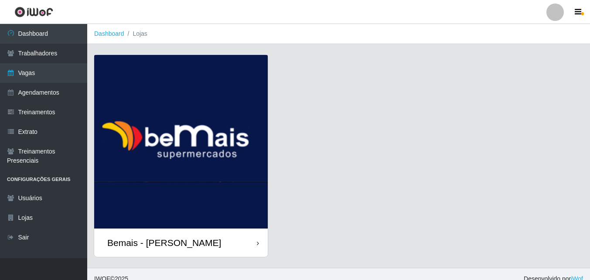
click at [207, 239] on div "Bemais - [PERSON_NAME]" at bounding box center [180, 242] width 173 height 28
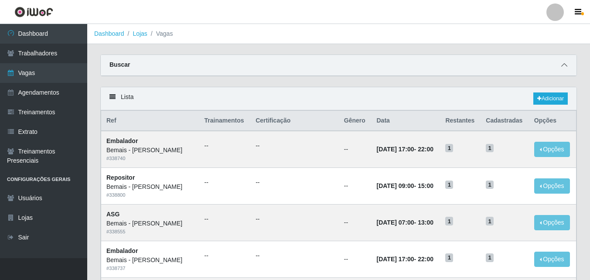
click at [562, 65] on icon at bounding box center [564, 65] width 6 height 6
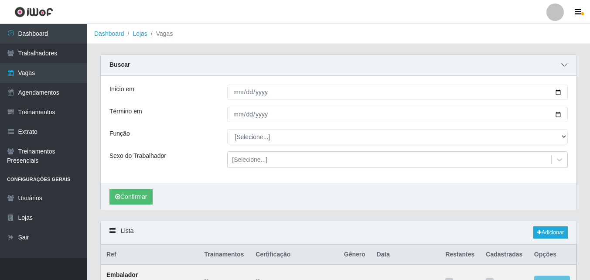
click at [562, 65] on icon at bounding box center [564, 65] width 6 height 6
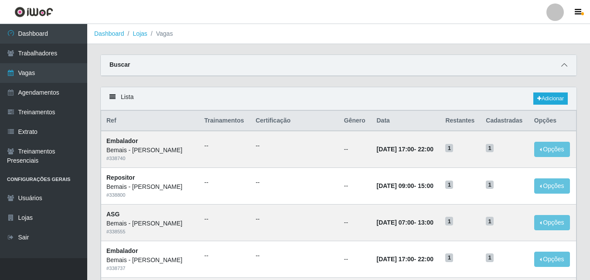
click at [561, 65] on span at bounding box center [564, 65] width 10 height 10
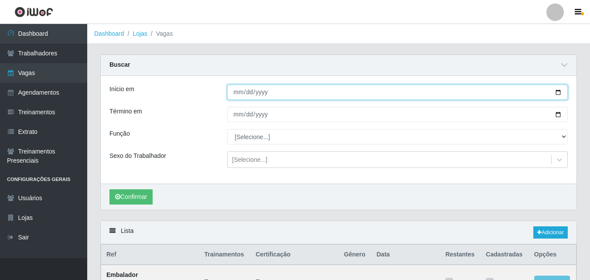
click at [558, 95] on input "Início em" at bounding box center [397, 92] width 340 height 15
type input "[DATE]"
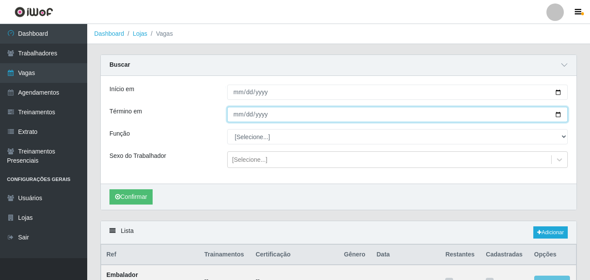
click at [558, 116] on input "Término em" at bounding box center [397, 114] width 340 height 15
type input "[DATE]"
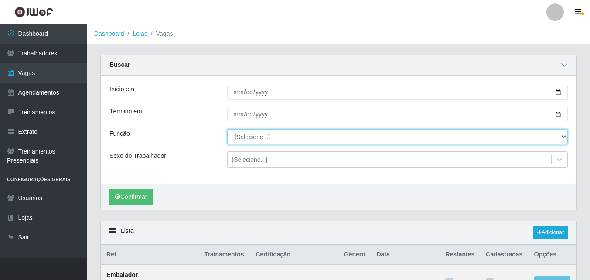
click at [564, 135] on select "[Selecione...] ASG ASG + ASG ++ Auxiliar de Depósito Auxiliar de Depósito + Aux…" at bounding box center [397, 136] width 340 height 15
click at [227, 129] on select "[Selecione...] ASG ASG + ASG ++ Auxiliar de Depósito Auxiliar de Depósito + Aux…" at bounding box center [397, 136] width 340 height 15
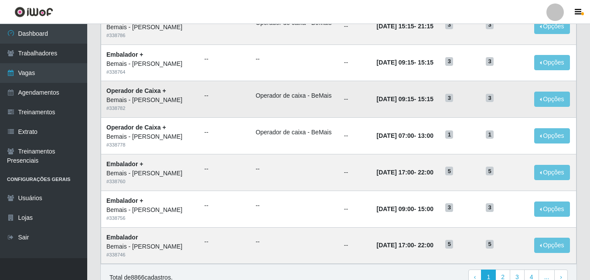
click at [285, 103] on td "Operador de caixa - BeMais" at bounding box center [294, 99] width 88 height 37
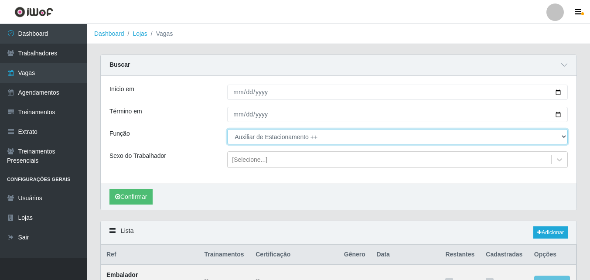
click at [329, 138] on select "[Selecione...] ASG ASG + ASG ++ Auxiliar de Depósito Auxiliar de Depósito + Aux…" at bounding box center [397, 136] width 340 height 15
click at [227, 129] on select "[Selecione...] ASG ASG + ASG ++ Auxiliar de Depósito Auxiliar de Depósito + Aux…" at bounding box center [397, 136] width 340 height 15
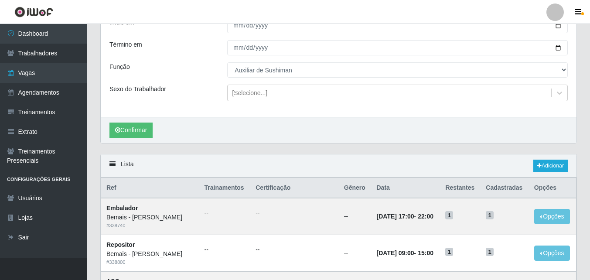
scroll to position [65, 0]
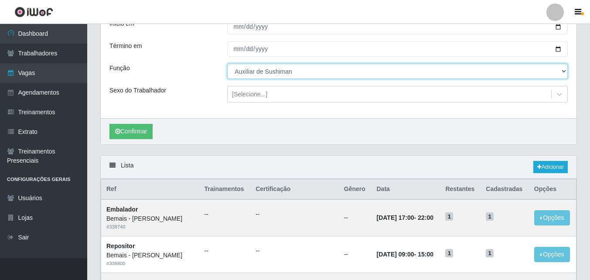
click at [295, 70] on select "[Selecione...] ASG ASG + ASG ++ Auxiliar de Depósito Auxiliar de Depósito + Aux…" at bounding box center [397, 71] width 340 height 15
select select "24"
click at [227, 64] on select "[Selecione...] ASG ASG + ASG ++ Auxiliar de Depósito Auxiliar de Depósito + Aux…" at bounding box center [397, 71] width 340 height 15
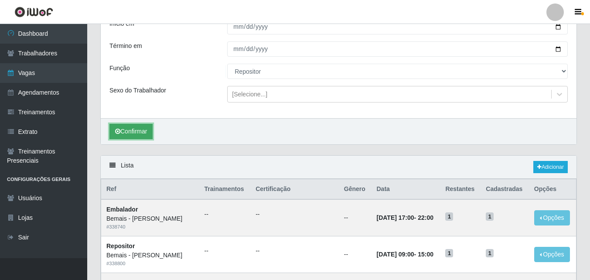
click at [131, 126] on button "Confirmar" at bounding box center [130, 131] width 43 height 15
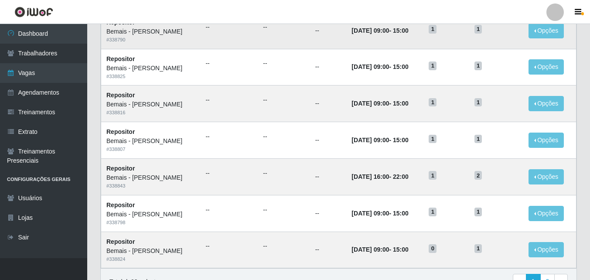
scroll to position [593, 0]
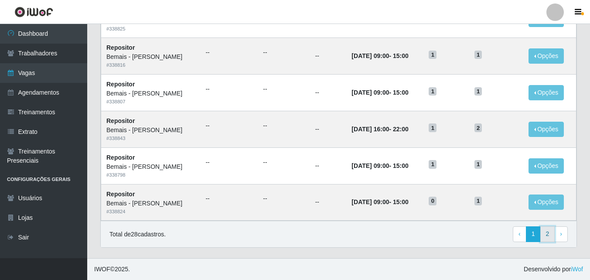
click at [546, 234] on link "2" at bounding box center [547, 234] width 15 height 16
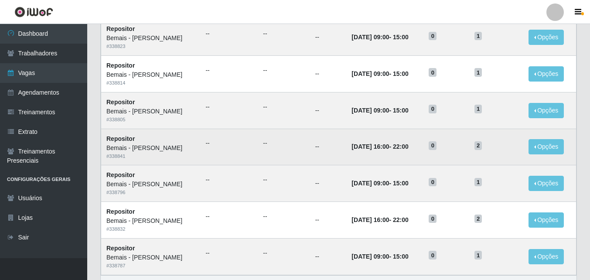
scroll to position [386, 0]
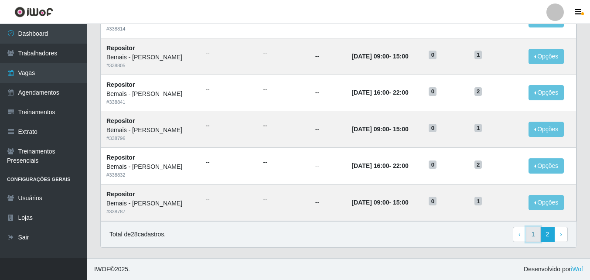
click at [530, 234] on link "1" at bounding box center [533, 235] width 15 height 16
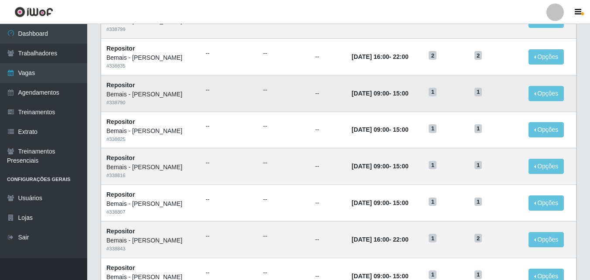
scroll to position [328, 0]
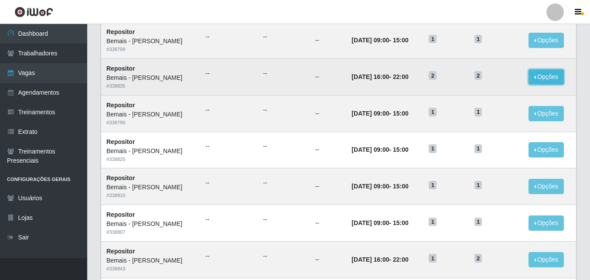
click at [543, 78] on button "Opções" at bounding box center [546, 76] width 36 height 15
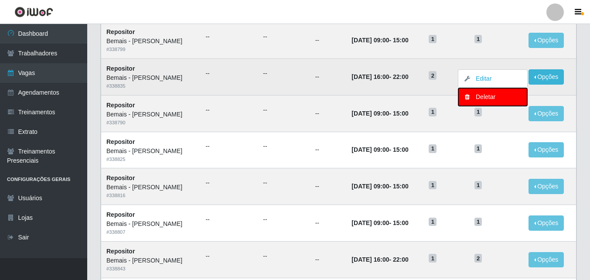
click at [492, 99] on div "Deletar" at bounding box center [492, 96] width 51 height 9
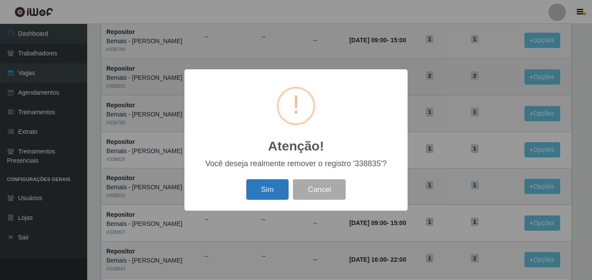
click at [267, 193] on button "Sim" at bounding box center [267, 189] width 42 height 20
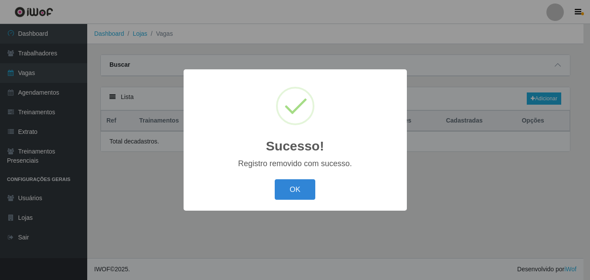
scroll to position [0, 0]
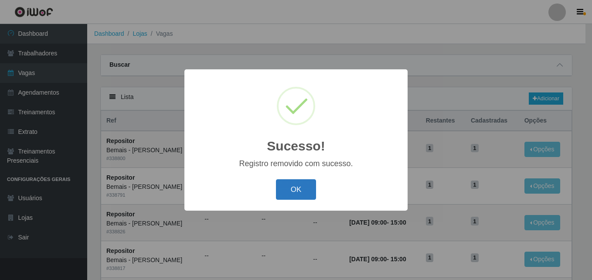
click at [286, 200] on div "OK Cancel" at bounding box center [296, 189] width 206 height 25
click at [287, 199] on button "OK" at bounding box center [296, 189] width 41 height 20
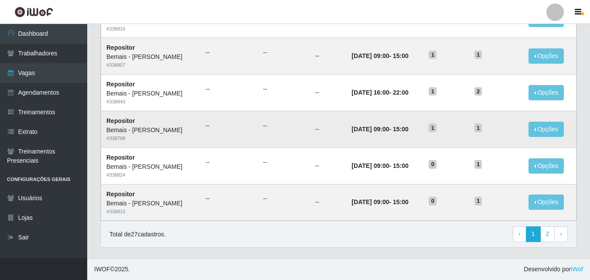
scroll to position [415, 0]
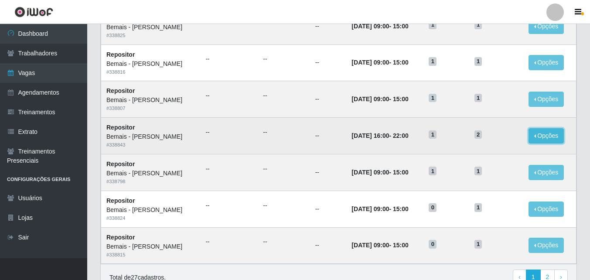
click at [546, 133] on button "Opções" at bounding box center [546, 135] width 36 height 15
click at [544, 138] on button "Opções" at bounding box center [546, 135] width 36 height 15
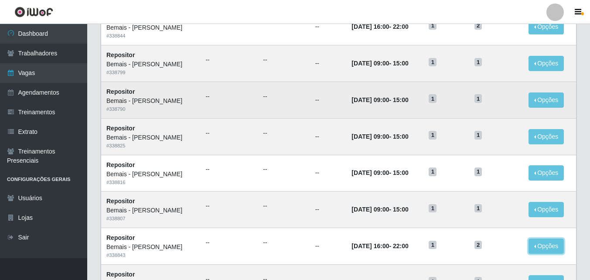
scroll to position [285, 0]
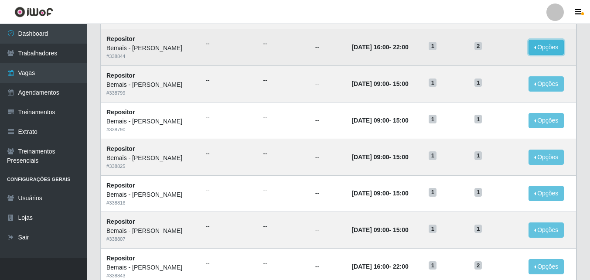
click at [541, 44] on button "Opções" at bounding box center [546, 47] width 36 height 15
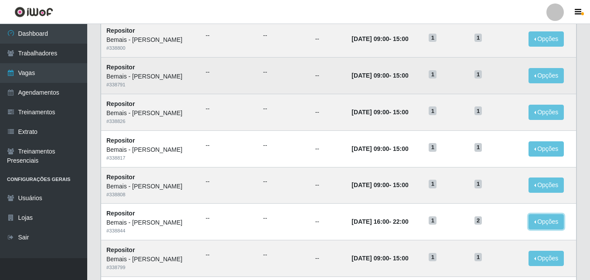
scroll to position [67, 0]
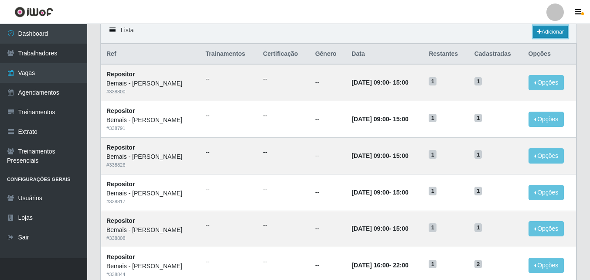
click at [554, 27] on link "Adicionar" at bounding box center [550, 32] width 34 height 12
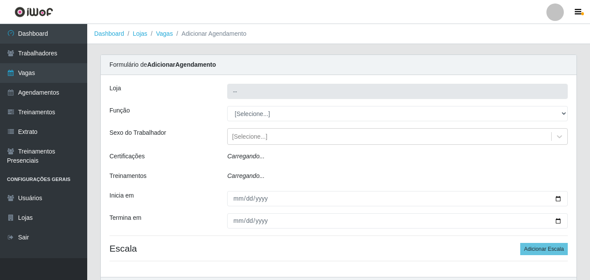
type input "Bemais - [PERSON_NAME]"
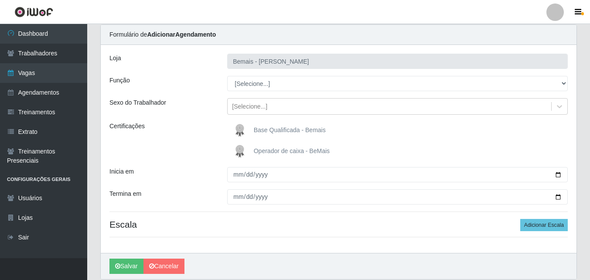
scroll to position [62, 0]
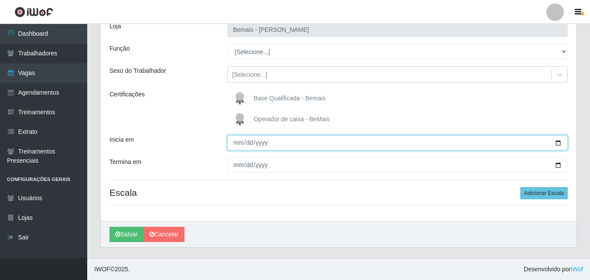
click at [554, 143] on input "Inicia em" at bounding box center [397, 142] width 340 height 15
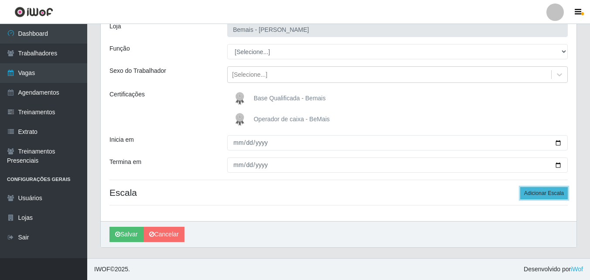
type input "[DATE]"
click at [529, 193] on button "Adicionar Escala" at bounding box center [544, 193] width 48 height 12
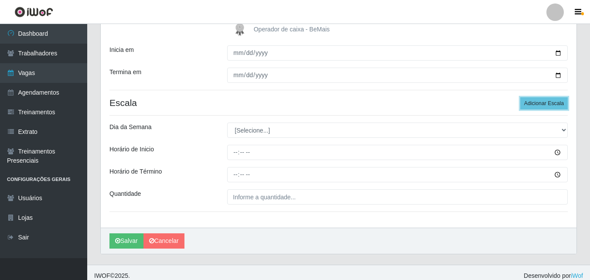
scroll to position [158, 0]
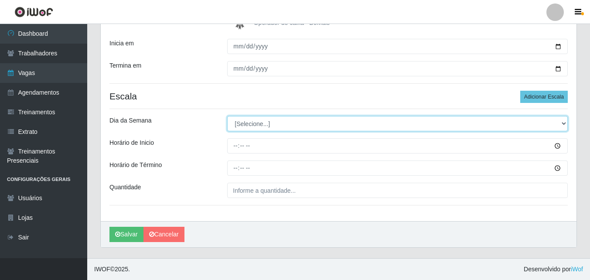
click at [275, 127] on select "[Selecione...] Segunda Terça Quarta Quinta Sexta Sábado Domingo" at bounding box center [397, 123] width 340 height 15
select select "3"
click at [227, 116] on select "[Selecione...] Segunda Terça Quarta Quinta Sexta Sábado Domingo" at bounding box center [397, 123] width 340 height 15
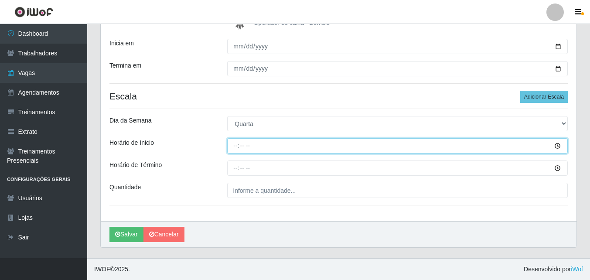
click at [239, 148] on input "Horário de Inicio" at bounding box center [397, 145] width 340 height 15
type input "16:00"
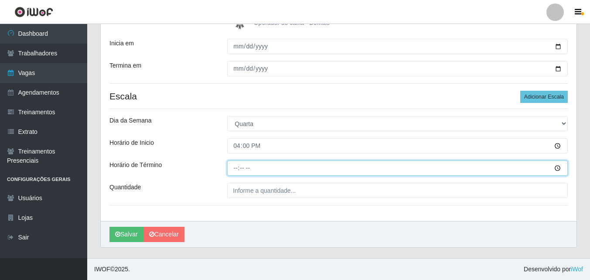
click at [234, 170] on input "Horário de Término" at bounding box center [397, 167] width 340 height 15
type input "22:00"
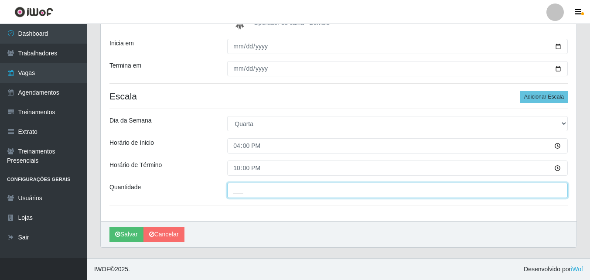
click at [242, 190] on input "___" at bounding box center [397, 190] width 340 height 15
type input "2__"
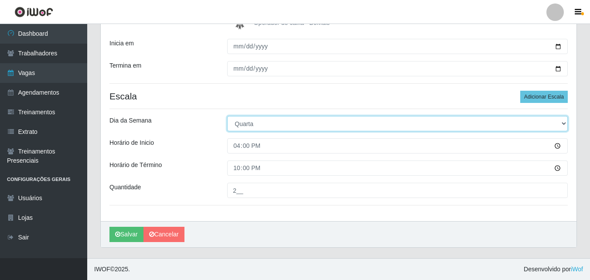
click at [355, 119] on select "[Selecione...] Segunda Terça Quarta Quinta Sexta Sábado Domingo" at bounding box center [397, 123] width 340 height 15
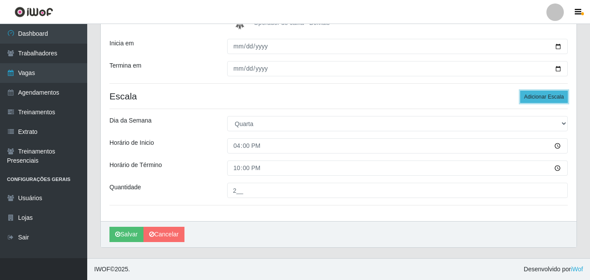
click at [547, 92] on button "Adicionar Escala" at bounding box center [544, 97] width 48 height 12
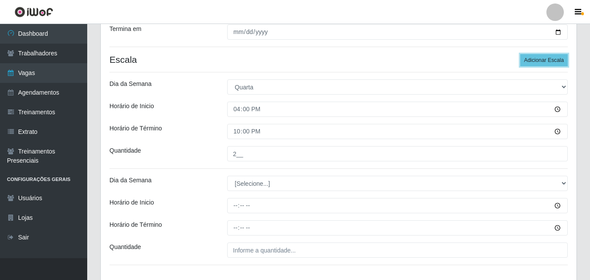
scroll to position [245, 0]
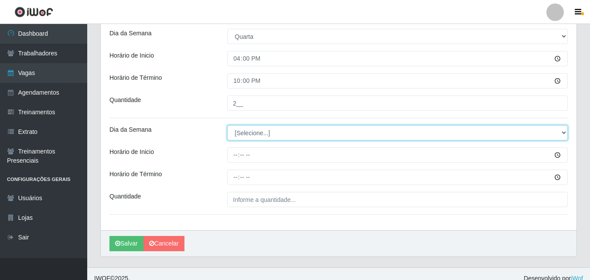
click at [258, 132] on select "[Selecione...] Segunda Terça Quarta Quinta Sexta Sábado Domingo" at bounding box center [397, 132] width 340 height 15
select select "4"
click at [227, 125] on select "[Selecione...] Segunda Terça Quarta Quinta Sexta Sábado Domingo" at bounding box center [397, 132] width 340 height 15
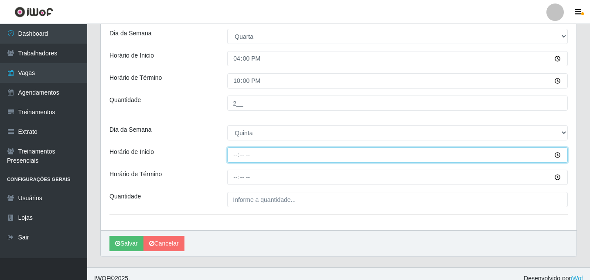
click at [237, 155] on input "Horário de Inicio" at bounding box center [397, 154] width 340 height 15
type input "16:00"
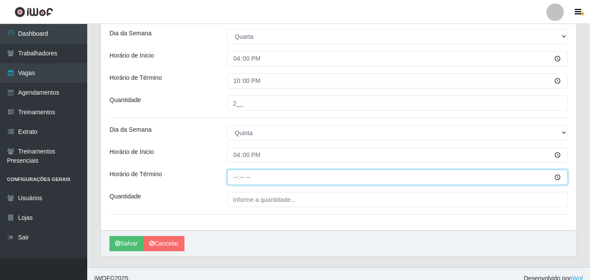
click at [237, 177] on input "Horário de Término" at bounding box center [397, 177] width 340 height 15
type input "22:00"
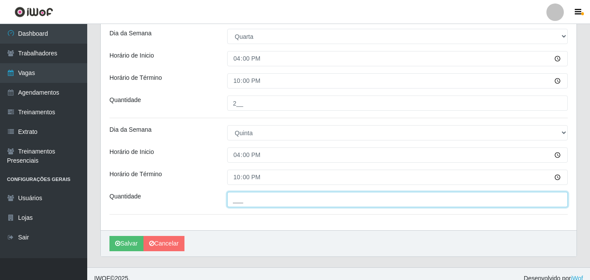
click at [251, 197] on input "___" at bounding box center [397, 199] width 340 height 15
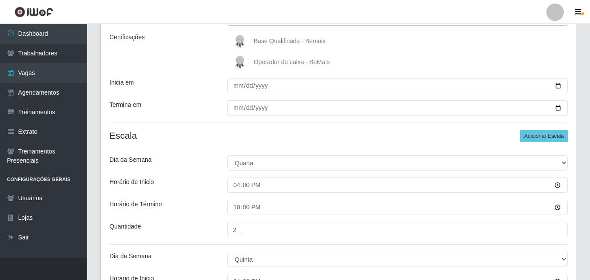
scroll to position [115, 0]
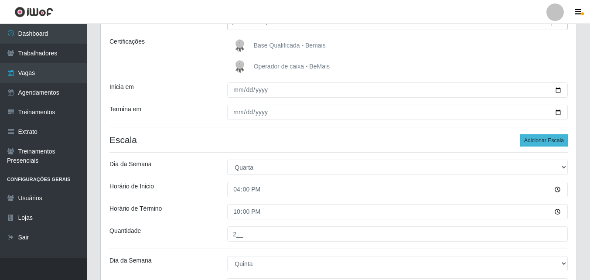
type input "2__"
drag, startPoint x: 553, startPoint y: 143, endPoint x: 515, endPoint y: 136, distance: 39.0
click at [552, 143] on button "Adicionar Escala" at bounding box center [544, 140] width 48 height 12
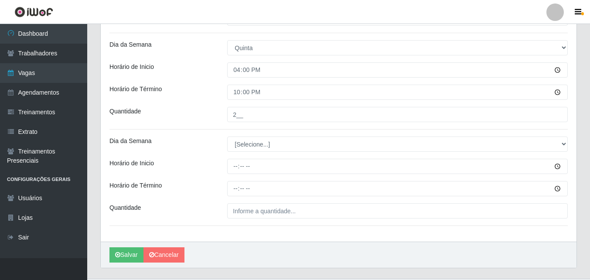
scroll to position [333, 0]
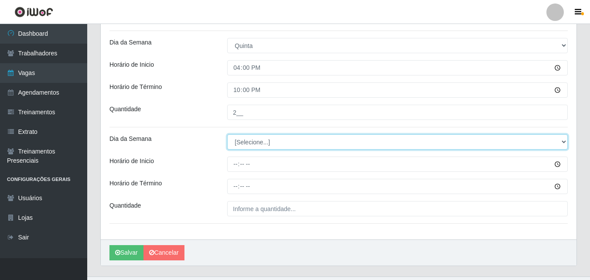
click at [263, 145] on select "[Selecione...] Segunda Terça Quarta Quinta Sexta Sábado Domingo" at bounding box center [397, 141] width 340 height 15
select select "5"
click at [227, 134] on select "[Selecione...] Segunda Terça Quarta Quinta Sexta Sábado Domingo" at bounding box center [397, 141] width 340 height 15
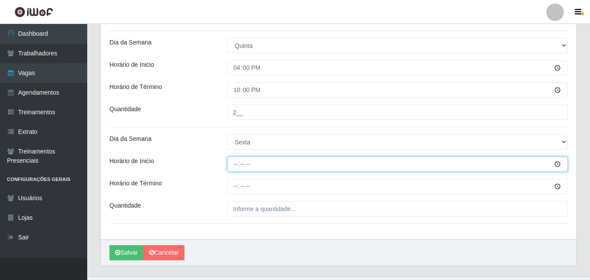
click at [234, 166] on input "Horário de Inicio" at bounding box center [397, 163] width 340 height 15
type input "16:00"
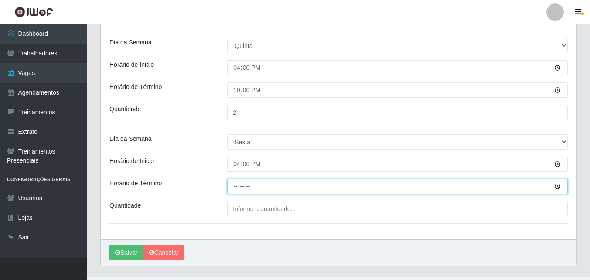
click at [237, 183] on input "Horário de Término" at bounding box center [397, 186] width 340 height 15
type input "22:00"
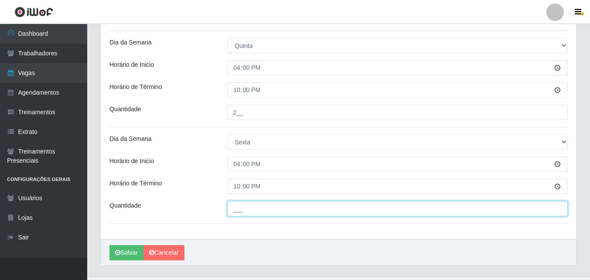
click at [241, 206] on input "___" at bounding box center [397, 208] width 340 height 15
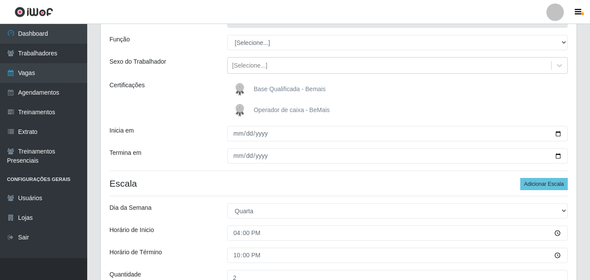
scroll to position [27, 0]
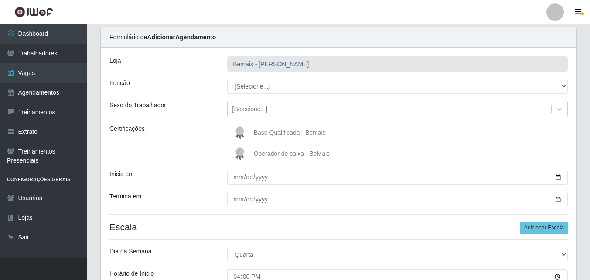
type input "2__"
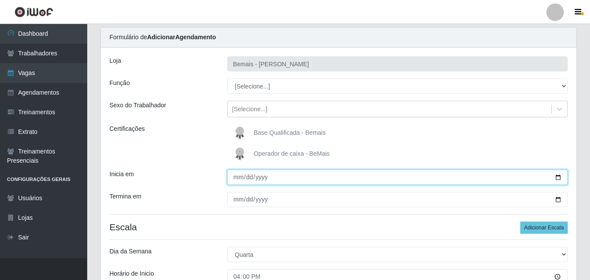
click at [555, 177] on input "[DATE]" at bounding box center [397, 177] width 340 height 15
type input "2025-09-03"
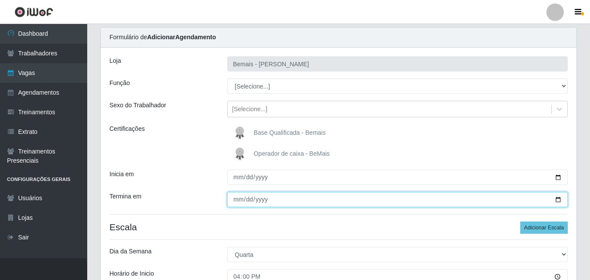
click at [559, 201] on input "Termina em" at bounding box center [397, 199] width 340 height 15
type input "2025-09-12"
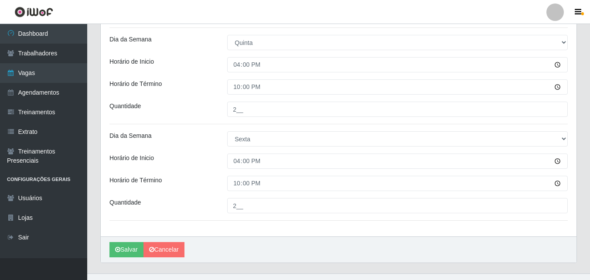
scroll to position [351, 0]
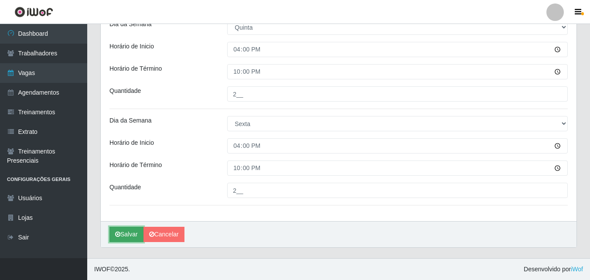
click at [131, 232] on button "Salvar" at bounding box center [126, 234] width 34 height 15
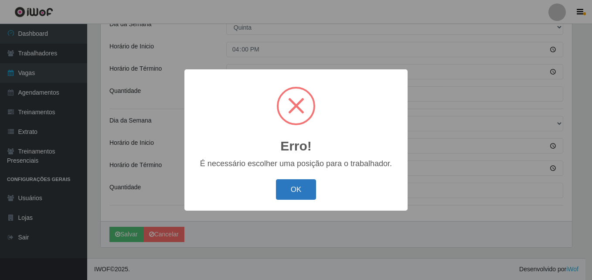
click at [297, 189] on button "OK" at bounding box center [296, 189] width 41 height 20
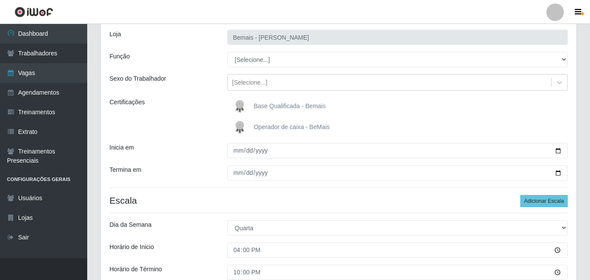
scroll to position [2, 0]
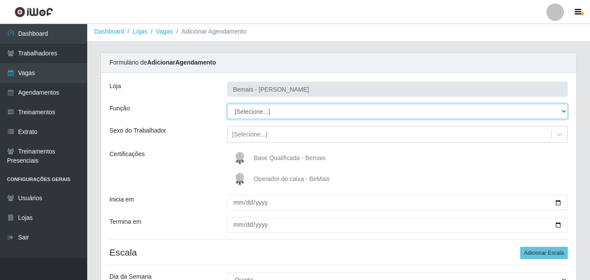
click at [293, 111] on select "[Selecione...] ASG ASG + ASG ++ Auxiliar de Depósito Auxiliar de Depósito + Aux…" at bounding box center [397, 111] width 340 height 15
select select "24"
click at [227, 104] on select "[Selecione...] ASG ASG + ASG ++ Auxiliar de Depósito Auxiliar de Depósito + Aux…" at bounding box center [397, 111] width 340 height 15
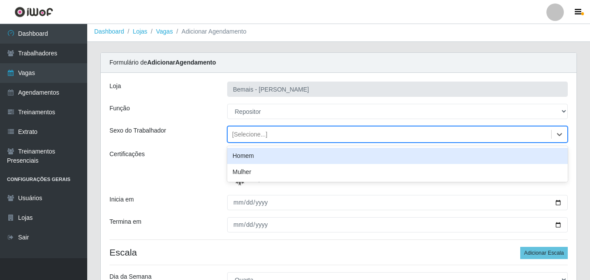
click at [276, 136] on div "[Selecione...]" at bounding box center [389, 134] width 323 height 14
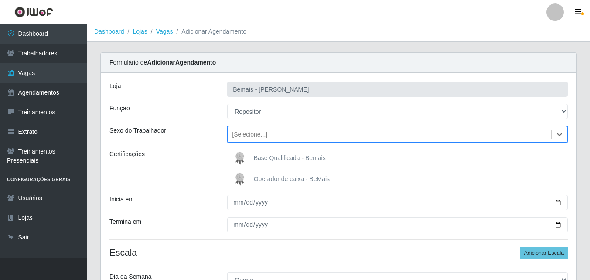
click at [276, 136] on div "[Selecione...]" at bounding box center [389, 134] width 323 height 14
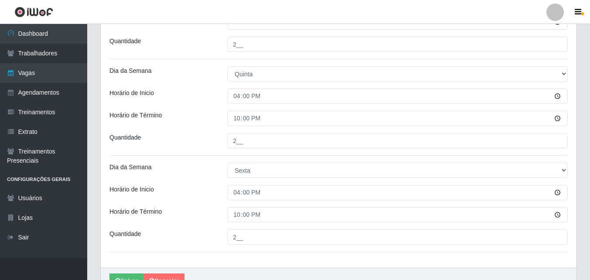
scroll to position [351, 0]
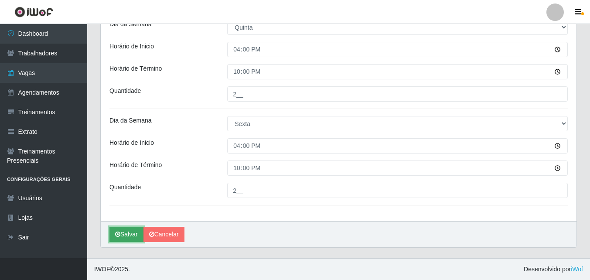
click at [130, 234] on button "Salvar" at bounding box center [126, 234] width 34 height 15
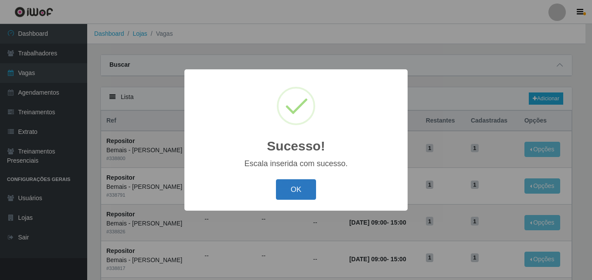
click at [297, 189] on button "OK" at bounding box center [296, 189] width 41 height 20
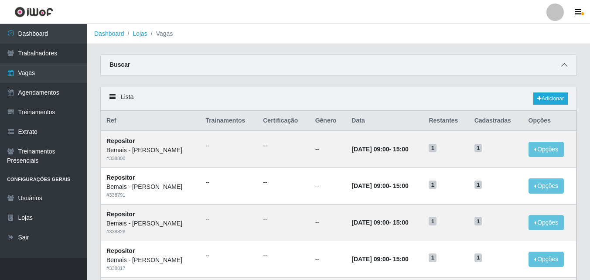
click at [565, 62] on span at bounding box center [564, 65] width 10 height 10
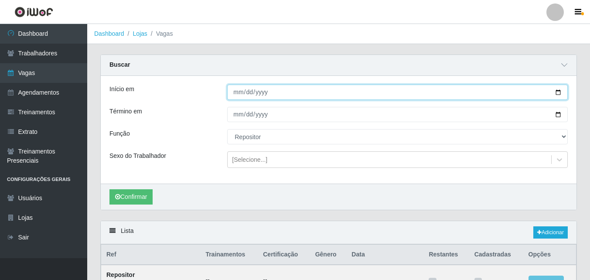
click at [557, 90] on input "[DATE]" at bounding box center [397, 92] width 340 height 15
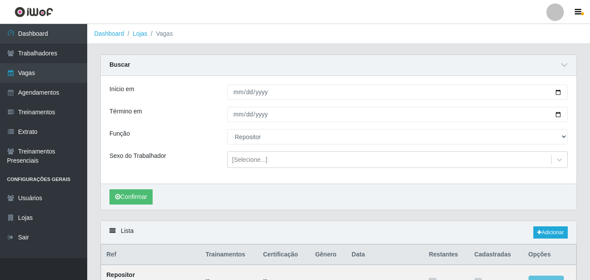
click at [437, 146] on div "Início em 2025-09-01 Término em 2025-09-30 Função [Selecione...] ASG ASG + ASG …" at bounding box center [339, 130] width 476 height 108
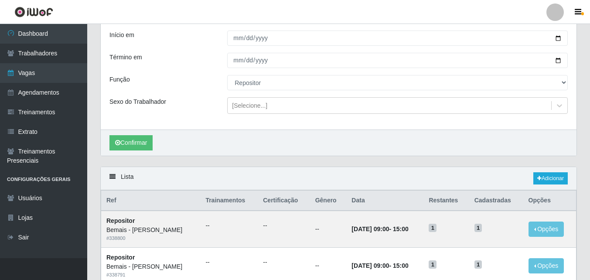
scroll to position [44, 0]
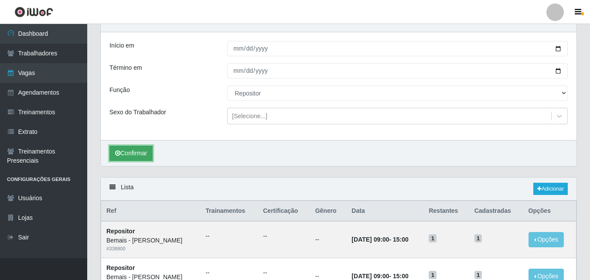
click at [142, 154] on button "Confirmar" at bounding box center [130, 153] width 43 height 15
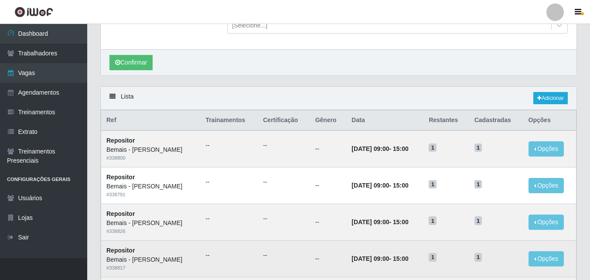
scroll to position [52, 0]
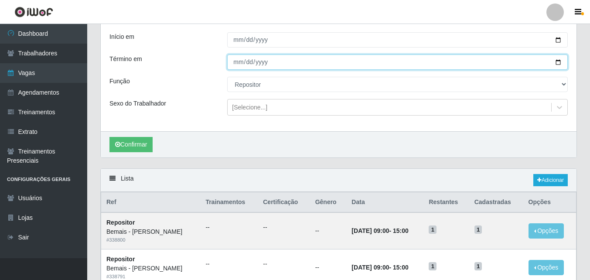
click at [556, 61] on input "[DATE]" at bounding box center [397, 61] width 340 height 15
type input "2025-10-30"
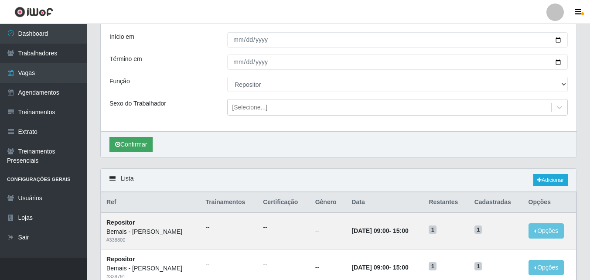
drag, startPoint x: 131, startPoint y: 135, endPoint x: 134, endPoint y: 141, distance: 6.7
click at [131, 136] on div "Confirmar" at bounding box center [339, 144] width 476 height 26
click at [135, 141] on button "Confirmar" at bounding box center [130, 144] width 43 height 15
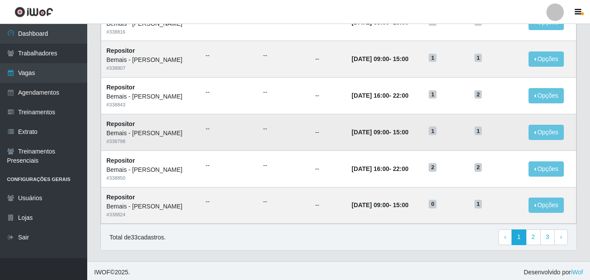
scroll to position [593, 0]
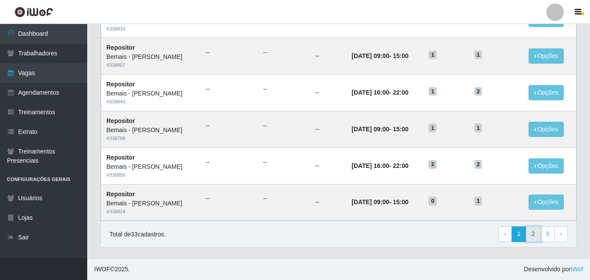
click at [531, 235] on link "2" at bounding box center [533, 234] width 15 height 16
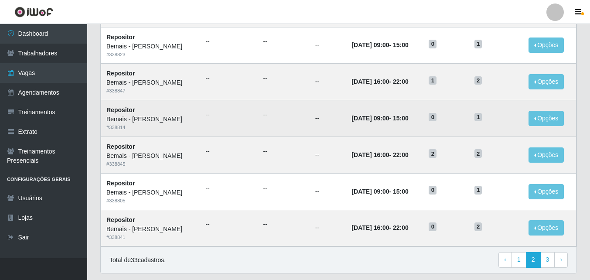
scroll to position [436, 0]
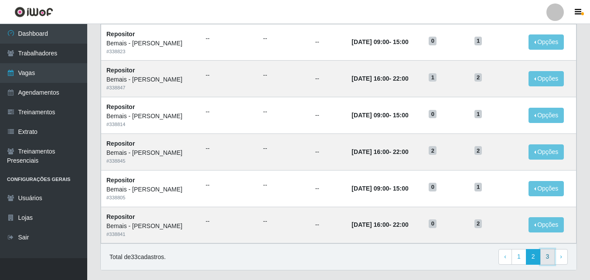
click at [550, 257] on link "3" at bounding box center [547, 257] width 15 height 16
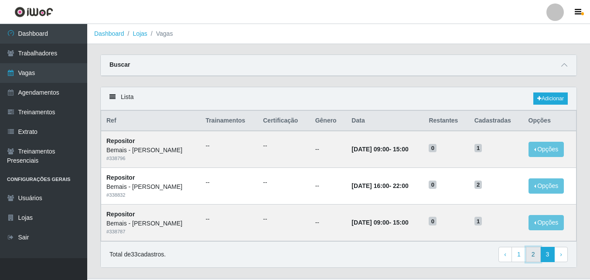
click at [530, 257] on link "2" at bounding box center [533, 255] width 15 height 16
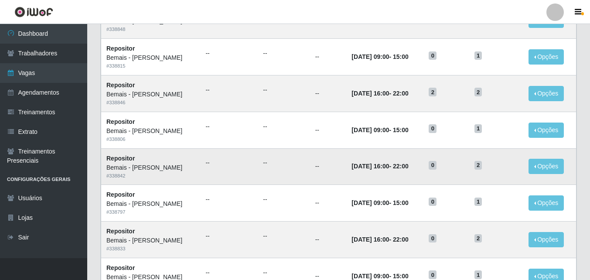
scroll to position [23, 0]
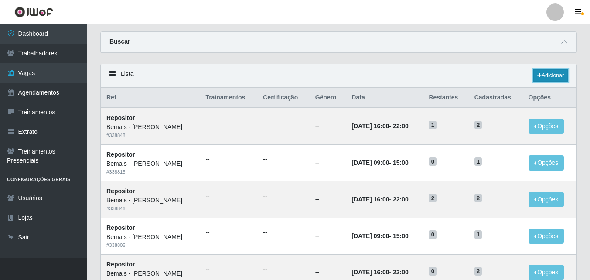
click at [546, 70] on link "Adicionar" at bounding box center [550, 75] width 34 height 12
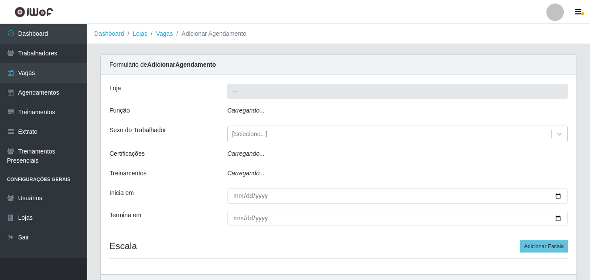
type input "Bemais - [PERSON_NAME]"
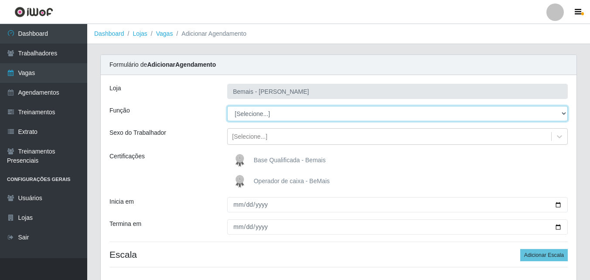
click at [562, 111] on select "[Selecione...] ASG ASG + ASG ++ Auxiliar de Depósito Auxiliar de Depósito + Aux…" at bounding box center [397, 113] width 340 height 15
select select "24"
click at [227, 106] on select "[Selecione...] ASG ASG + ASG ++ Auxiliar de Depósito Auxiliar de Depósito + Aux…" at bounding box center [397, 113] width 340 height 15
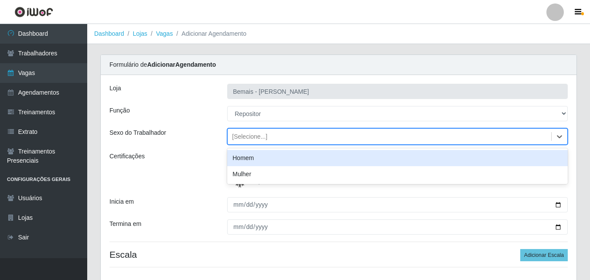
click at [277, 136] on div "[Selecione...]" at bounding box center [389, 136] width 323 height 14
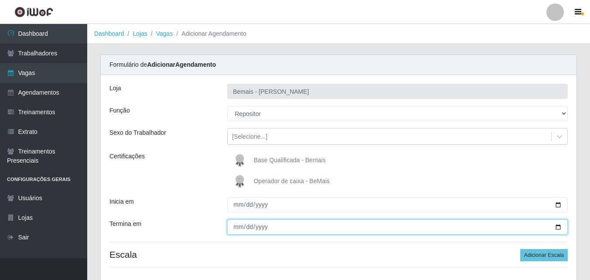
click at [285, 223] on input "Termina em" at bounding box center [397, 226] width 340 height 15
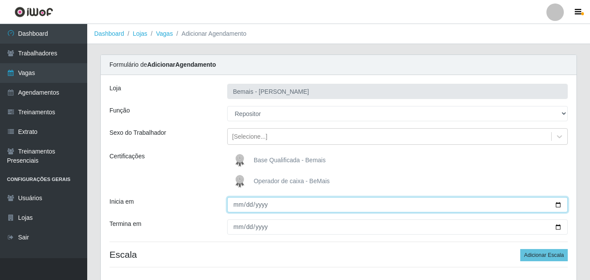
click at [559, 204] on input "Inicia em" at bounding box center [397, 204] width 340 height 15
click at [558, 205] on input "2025-08-16" at bounding box center [397, 204] width 340 height 15
type input "2025-08-18"
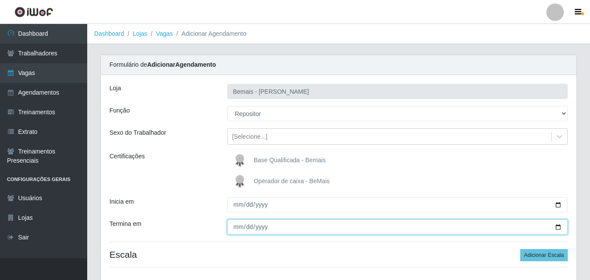
click at [558, 228] on input "Termina em" at bounding box center [397, 226] width 340 height 15
type input "[DATE]"
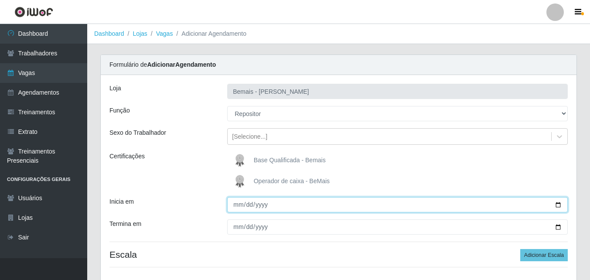
click at [554, 207] on input "2025-08-18" at bounding box center [397, 204] width 340 height 15
type input "2025-09-17"
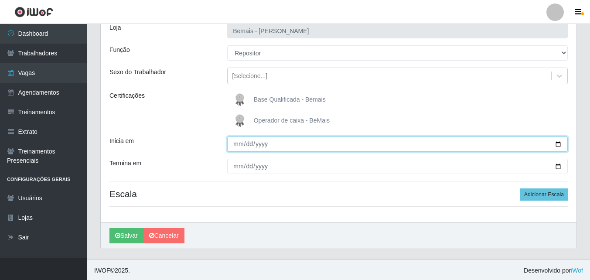
scroll to position [62, 0]
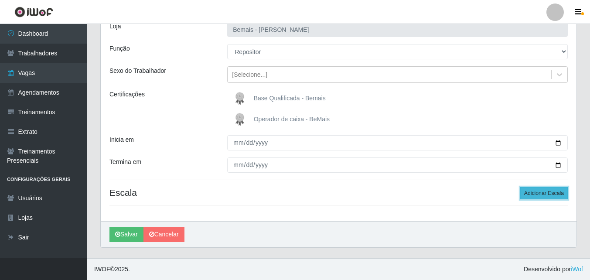
click at [551, 190] on button "Adicionar Escala" at bounding box center [544, 193] width 48 height 12
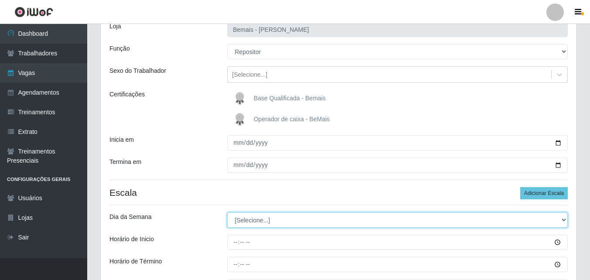
click at [293, 220] on select "[Selecione...] Segunda Terça Quarta Quinta Sexta Sábado Domingo" at bounding box center [397, 219] width 340 height 15
select select "1"
click at [227, 212] on select "[Selecione...] Segunda Terça Quarta Quinta Sexta Sábado Domingo" at bounding box center [397, 219] width 340 height 15
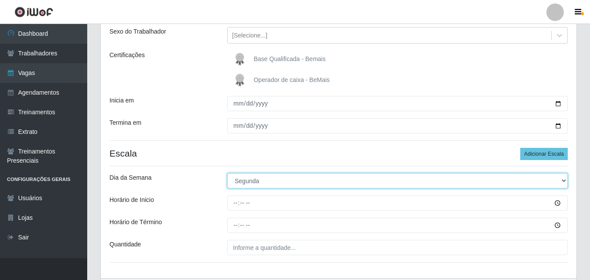
scroll to position [158, 0]
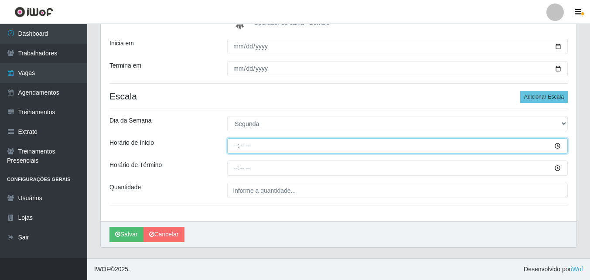
click at [234, 147] on input "Horário de Inicio" at bounding box center [397, 145] width 340 height 15
type input "16:00"
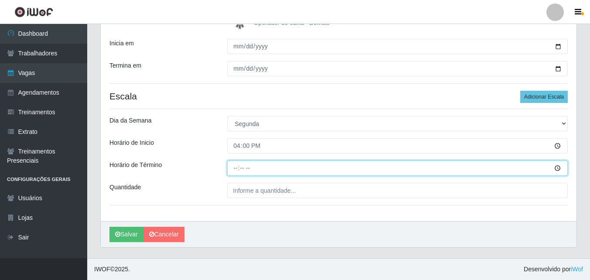
click at [235, 169] on input "Horário de Término" at bounding box center [397, 167] width 340 height 15
type input "22:00"
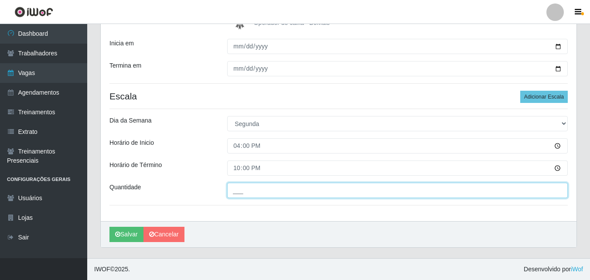
click at [259, 187] on input "___" at bounding box center [397, 190] width 340 height 15
type input "1__"
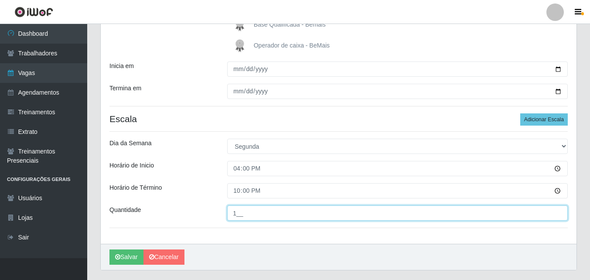
scroll to position [115, 0]
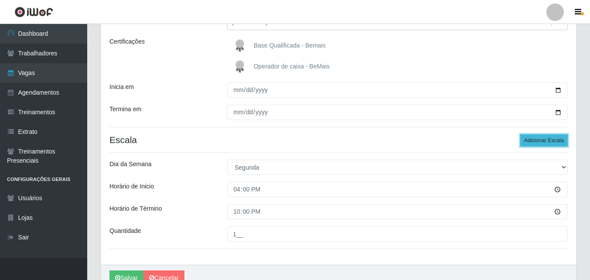
click at [548, 139] on button "Adicionar Escala" at bounding box center [544, 140] width 48 height 12
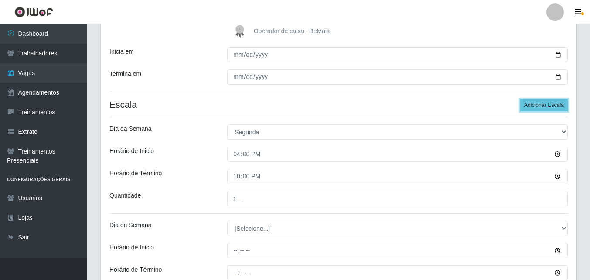
scroll to position [245, 0]
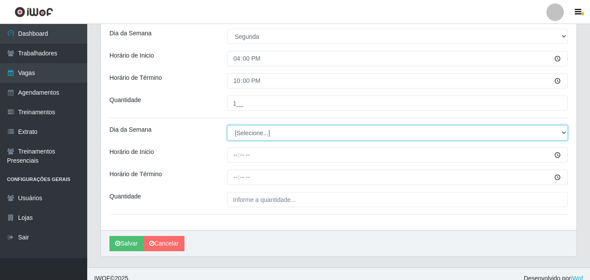
click at [237, 131] on select "[Selecione...] Segunda Terça Quarta Quinta Sexta Sábado Domingo" at bounding box center [397, 132] width 340 height 15
select select "3"
click at [227, 125] on select "[Selecione...] Segunda Terça Quarta Quinta Sexta Sábado Domingo" at bounding box center [397, 132] width 340 height 15
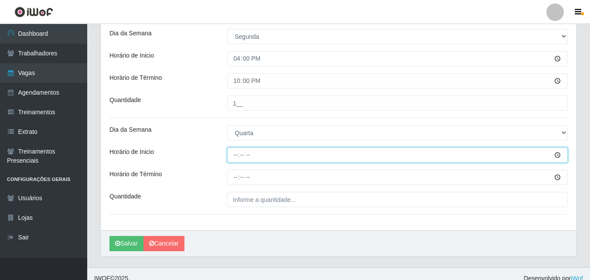
click at [232, 155] on input "Horário de Inicio" at bounding box center [397, 154] width 340 height 15
type input "16:00"
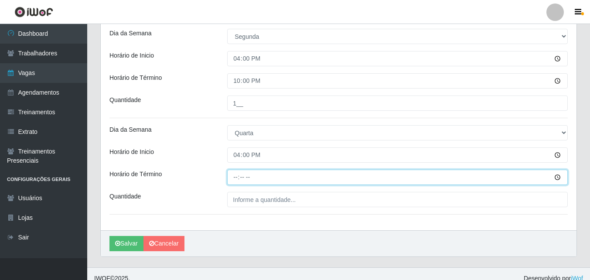
click at [234, 179] on input "Horário de Término" at bounding box center [397, 177] width 340 height 15
type input "22:00"
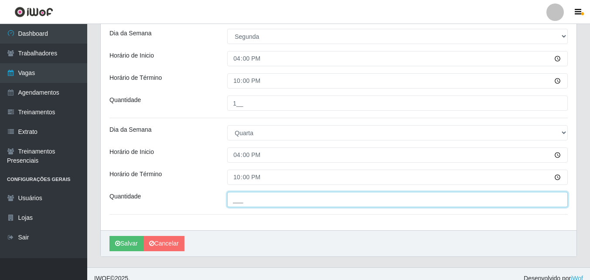
click at [238, 198] on input "___" at bounding box center [397, 199] width 340 height 15
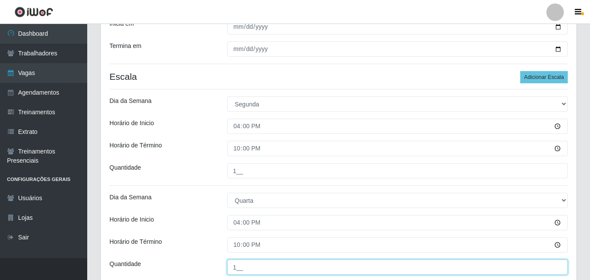
scroll to position [115, 0]
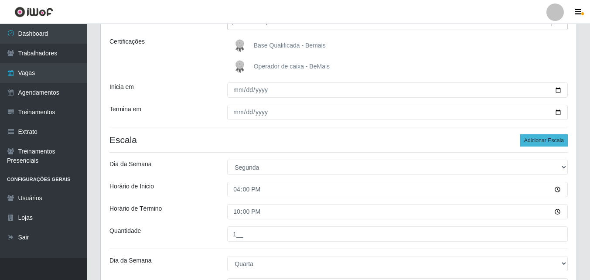
type input "1__"
click at [535, 144] on button "Adicionar Escala" at bounding box center [544, 140] width 48 height 12
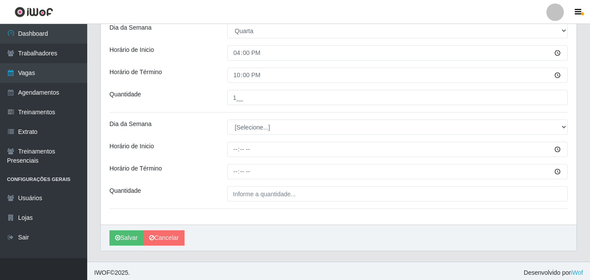
scroll to position [351, 0]
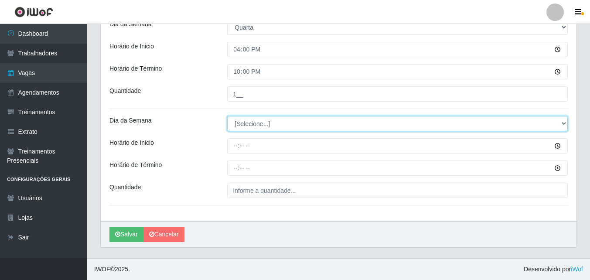
click at [249, 126] on select "[Selecione...] Segunda Terça Quarta Quinta Sexta Sábado Domingo" at bounding box center [397, 123] width 340 height 15
select select "4"
click at [227, 116] on select "[Selecione...] Segunda Terça Quarta Quinta Sexta Sábado Domingo" at bounding box center [397, 123] width 340 height 15
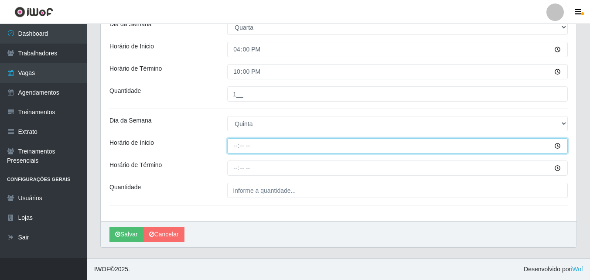
click at [237, 145] on input "Horário de Inicio" at bounding box center [397, 145] width 340 height 15
type input "16:00"
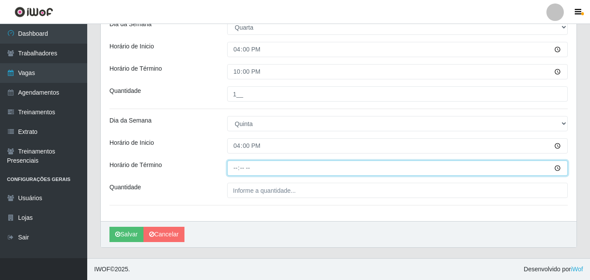
click at [235, 170] on input "Horário de Término" at bounding box center [397, 167] width 340 height 15
type input "22:00"
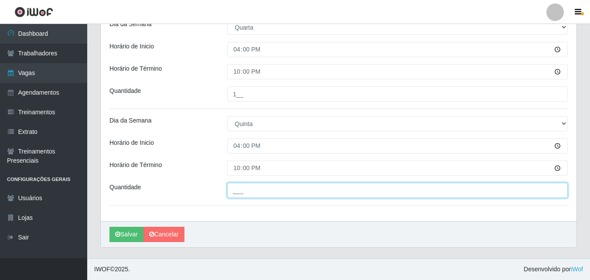
click at [237, 190] on input "___" at bounding box center [397, 190] width 340 height 15
type input "1__"
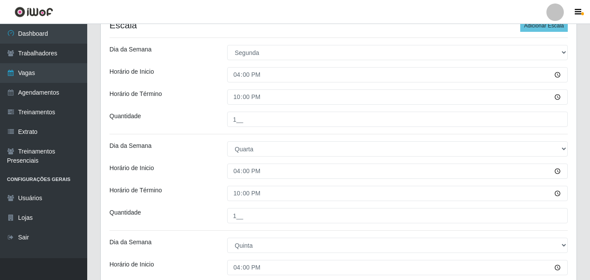
scroll to position [177, 0]
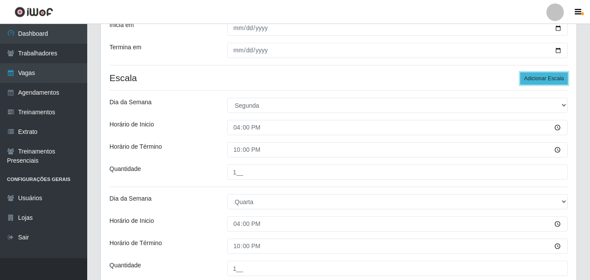
drag, startPoint x: 552, startPoint y: 81, endPoint x: 401, endPoint y: 81, distance: 151.3
click at [551, 81] on button "Adicionar Escala" at bounding box center [544, 78] width 48 height 12
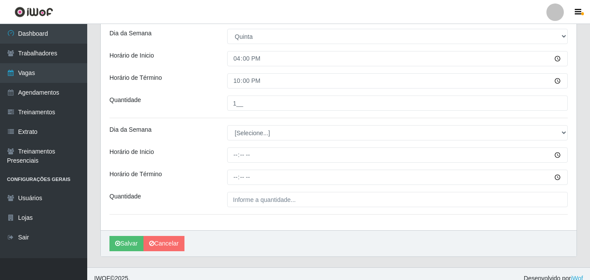
scroll to position [447, 0]
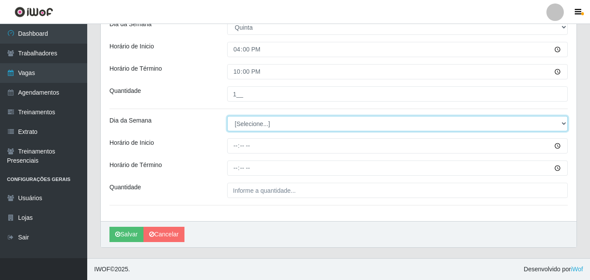
click at [253, 123] on select "[Selecione...] Segunda Terça Quarta Quinta Sexta Sábado Domingo" at bounding box center [397, 123] width 340 height 15
select select "5"
click at [227, 116] on select "[Selecione...] Segunda Terça Quarta Quinta Sexta Sábado Domingo" at bounding box center [397, 123] width 340 height 15
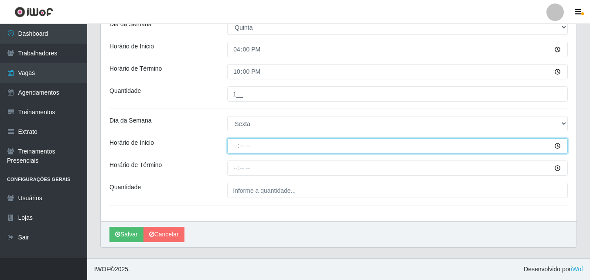
click at [233, 145] on input "Horário de Inicio" at bounding box center [397, 145] width 340 height 15
type input "16:00"
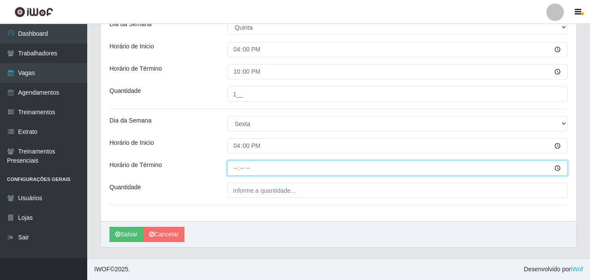
click at [236, 171] on input "Horário de Término" at bounding box center [397, 167] width 340 height 15
type input "22:00"
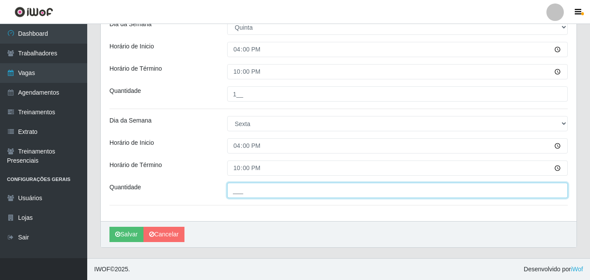
click at [242, 191] on input "___" at bounding box center [397, 190] width 340 height 15
type input "1__"
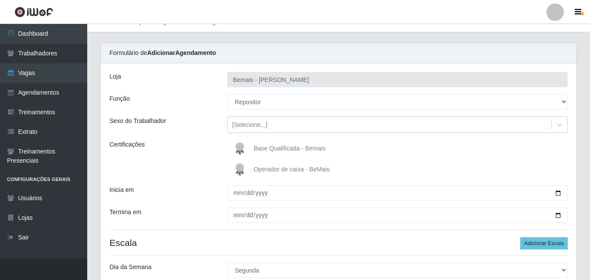
scroll to position [11, 0]
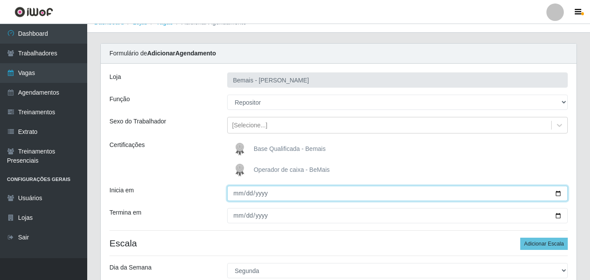
click at [560, 193] on input "2025-09-17" at bounding box center [397, 193] width 340 height 15
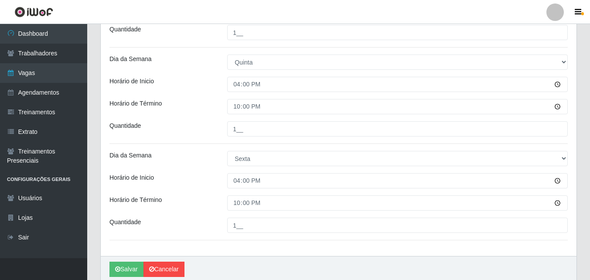
scroll to position [447, 0]
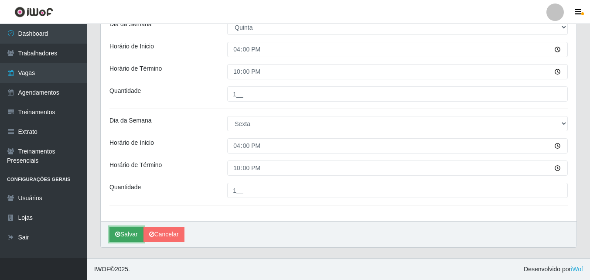
click at [130, 236] on button "Salvar" at bounding box center [126, 234] width 34 height 15
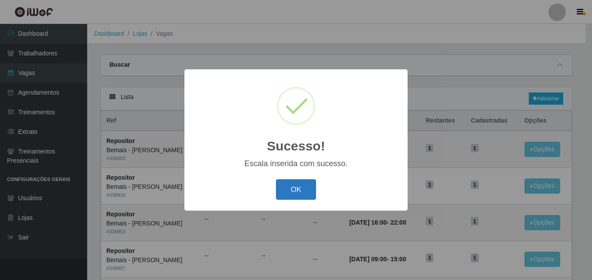
click at [286, 187] on button "OK" at bounding box center [296, 189] width 41 height 20
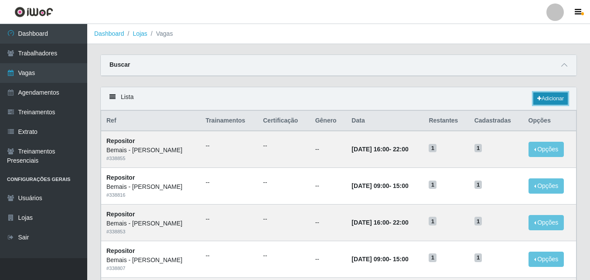
click at [552, 100] on link "Adicionar" at bounding box center [550, 98] width 34 height 12
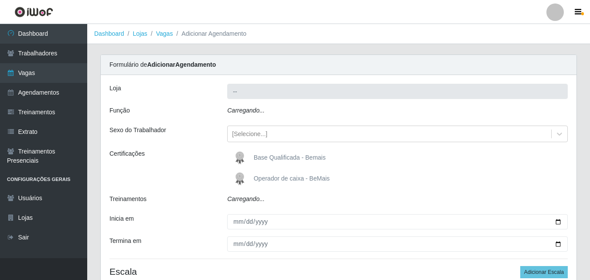
type input "Bemais - [PERSON_NAME]"
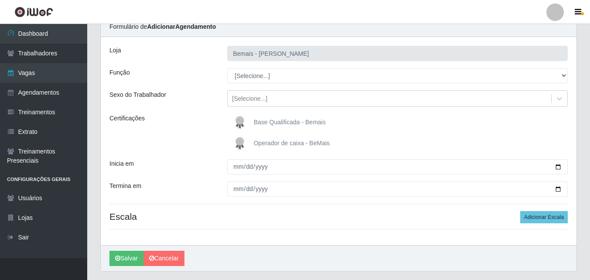
scroll to position [18, 0]
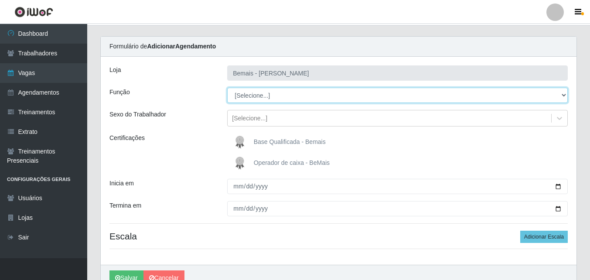
click at [385, 96] on select "[Selecione...] ASG ASG + ASG ++ Auxiliar de Depósito Auxiliar de Depósito + Aux…" at bounding box center [397, 95] width 340 height 15
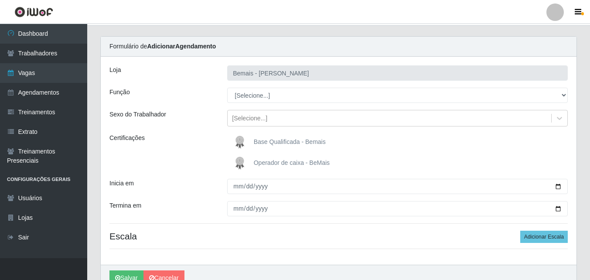
click at [168, 105] on div "Loja Bemais - Ruy Carneiro Função [Selecione...] ASG ASG + ASG ++ Auxiliar de D…" at bounding box center [339, 161] width 476 height 208
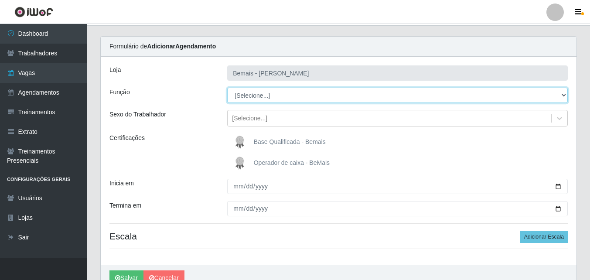
click at [567, 94] on select "[Selecione...] ASG ASG + ASG ++ Auxiliar de Depósito Auxiliar de Depósito + Aux…" at bounding box center [397, 95] width 340 height 15
select select "24"
click at [227, 88] on select "[Selecione...] ASG ASG + ASG ++ Auxiliar de Depósito Auxiliar de Depósito + Aux…" at bounding box center [397, 95] width 340 height 15
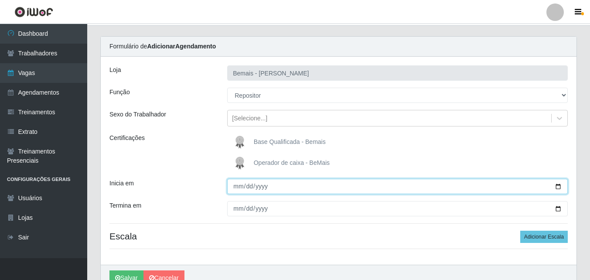
click at [559, 186] on input "Inicia em" at bounding box center [397, 186] width 340 height 15
type input "[DATE]"
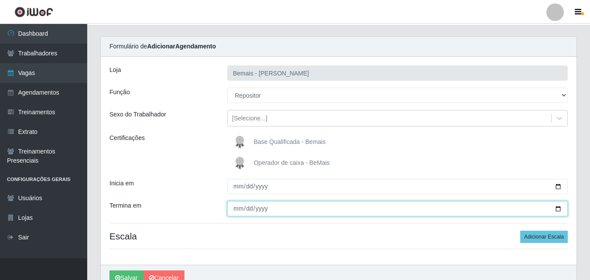
click at [557, 212] on input "Termina em" at bounding box center [397, 208] width 340 height 15
type input "[DATE]"
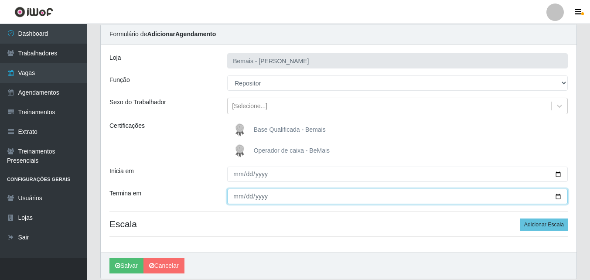
scroll to position [62, 0]
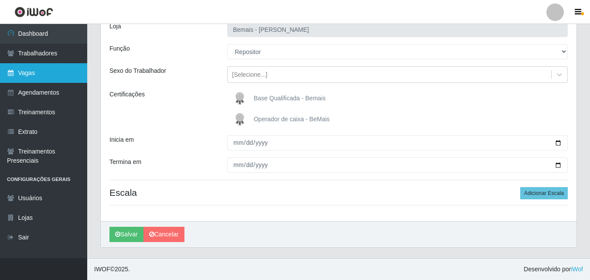
click at [46, 76] on link "Vagas" at bounding box center [43, 73] width 87 height 20
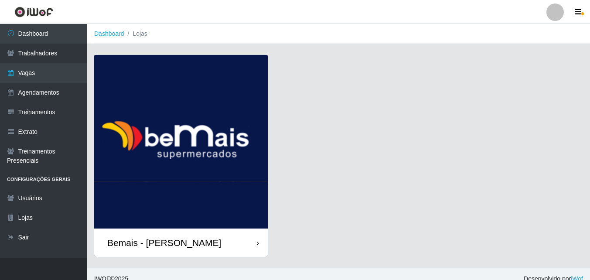
click at [150, 241] on div "Bemais - [PERSON_NAME]" at bounding box center [164, 242] width 114 height 11
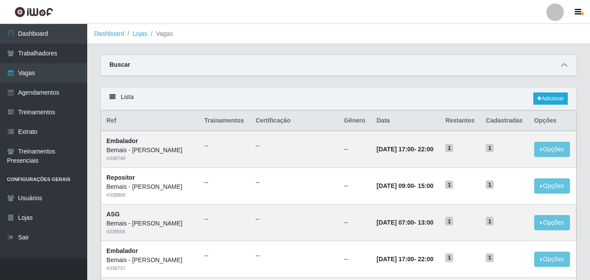
click at [566, 63] on icon at bounding box center [564, 65] width 6 height 6
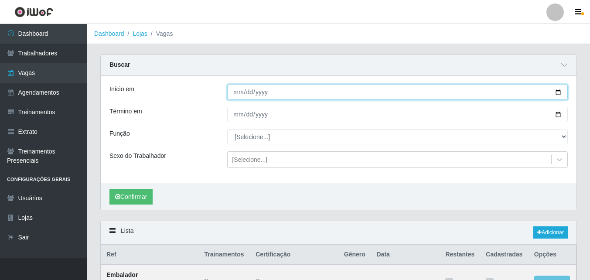
click at [561, 91] on input "Início em" at bounding box center [397, 92] width 340 height 15
type input "[DATE]"
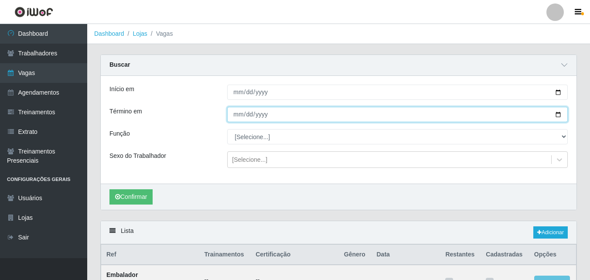
click at [556, 115] on input "Término em" at bounding box center [397, 114] width 340 height 15
type input "[DATE]"
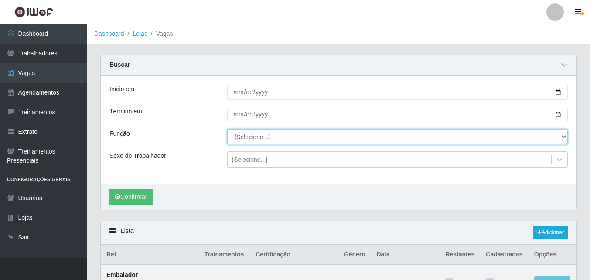
drag, startPoint x: 557, startPoint y: 135, endPoint x: 489, endPoint y: 143, distance: 68.9
click at [557, 135] on select "[Selecione...] ASG ASG + ASG ++ Auxiliar de Depósito Auxiliar de Depósito + Aux…" at bounding box center [397, 136] width 340 height 15
click at [329, 144] on select "[Selecione...] ASG ASG + ASG ++ Auxiliar de Depósito Auxiliar de Depósito + Aux…" at bounding box center [397, 136] width 340 height 15
select select "24"
click at [227, 129] on select "[Selecione...] ASG ASG + ASG ++ Auxiliar de Depósito Auxiliar de Depósito + Aux…" at bounding box center [397, 136] width 340 height 15
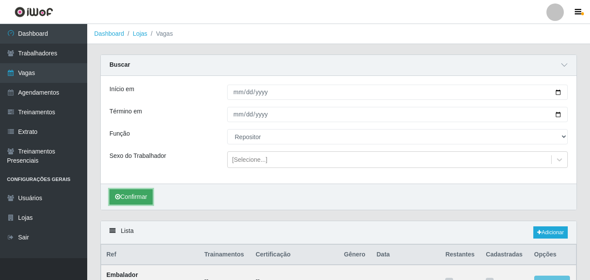
click at [126, 199] on button "Confirmar" at bounding box center [130, 196] width 43 height 15
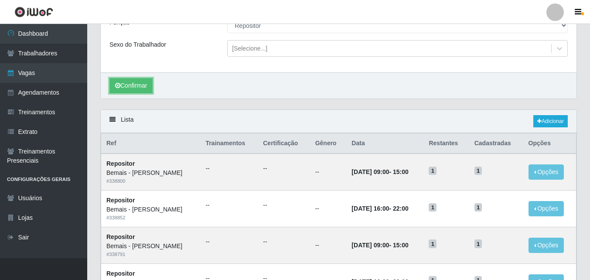
scroll to position [131, 0]
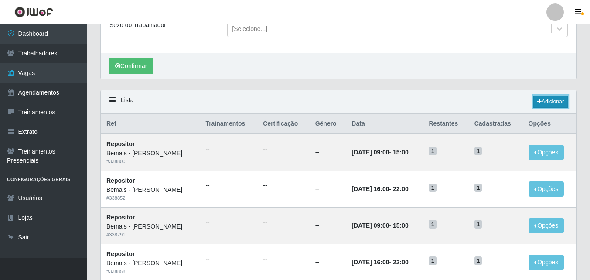
click at [551, 100] on link "Adicionar" at bounding box center [550, 101] width 34 height 12
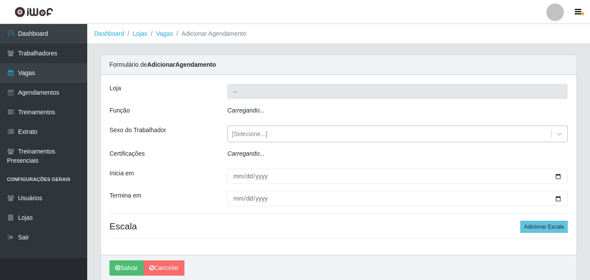
type input "Bemais - [PERSON_NAME]"
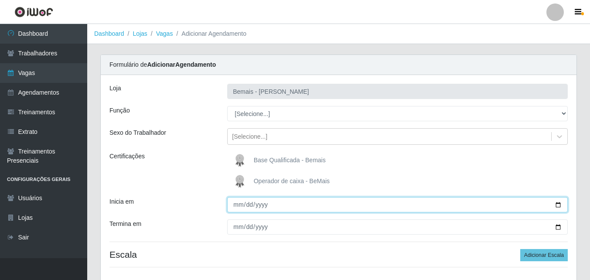
click at [559, 205] on input "Inicia em" at bounding box center [397, 204] width 340 height 15
type input "[DATE]"
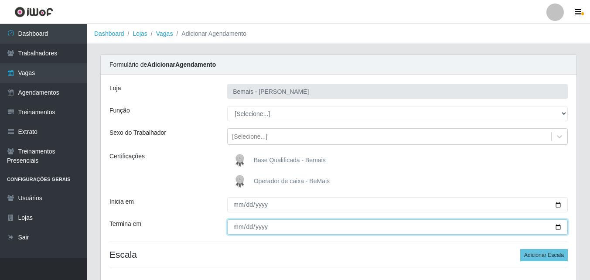
click at [557, 227] on input "Termina em" at bounding box center [397, 226] width 340 height 15
click at [558, 228] on input "2025-08-30" at bounding box center [397, 226] width 340 height 15
type input "[DATE]"
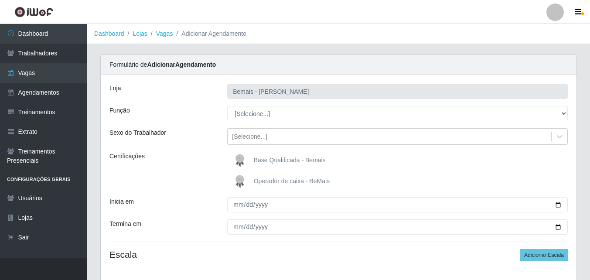
click at [407, 185] on div "Operador de caixa - BeMais" at bounding box center [397, 181] width 340 height 17
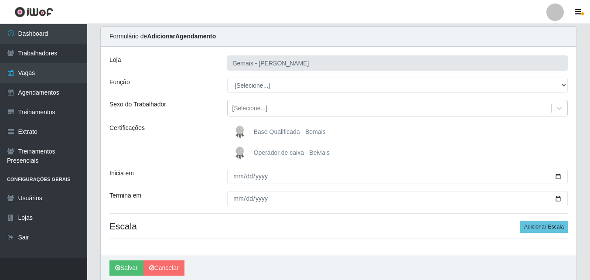
scroll to position [44, 0]
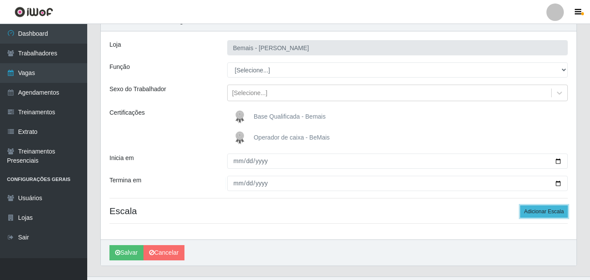
click at [539, 213] on button "Adicionar Escala" at bounding box center [544, 211] width 48 height 12
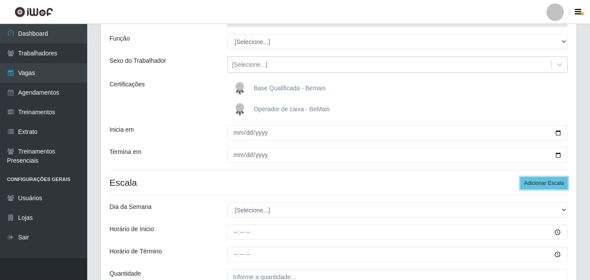
scroll to position [87, 0]
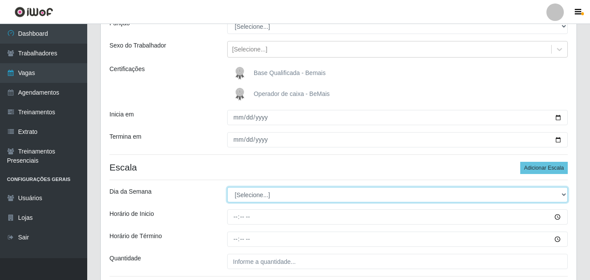
click at [266, 197] on select "[Selecione...] Segunda Terça Quarta Quinta Sexta Sábado Domingo" at bounding box center [397, 194] width 340 height 15
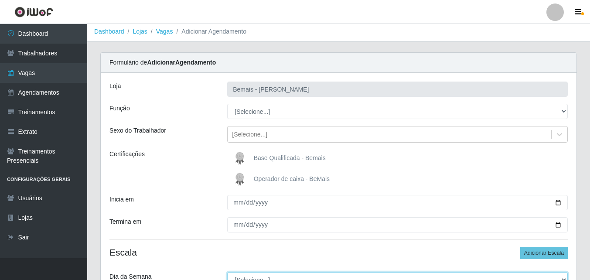
scroll to position [0, 0]
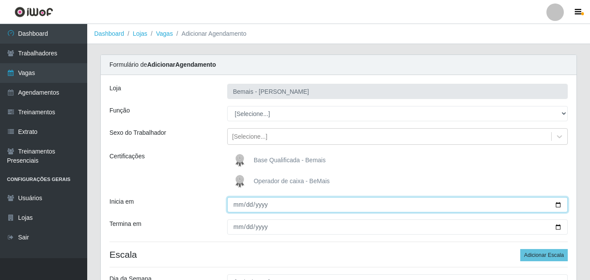
click at [557, 204] on input "[DATE]" at bounding box center [397, 204] width 340 height 15
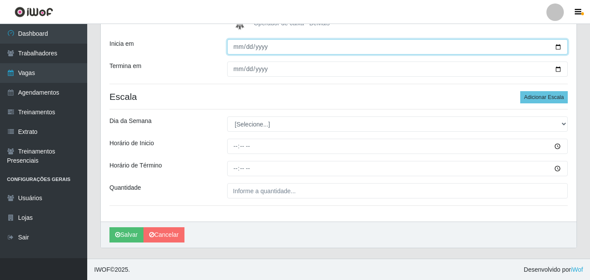
scroll to position [158, 0]
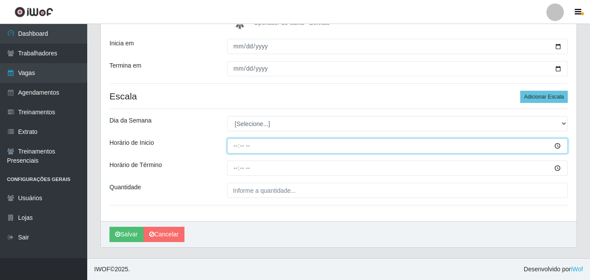
click at [238, 147] on input "Horário de Inicio" at bounding box center [397, 145] width 340 height 15
type input "16:00"
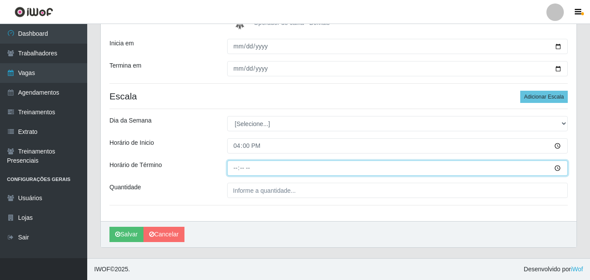
click at [235, 171] on input "Horário de Término" at bounding box center [397, 167] width 340 height 15
type input "22:00"
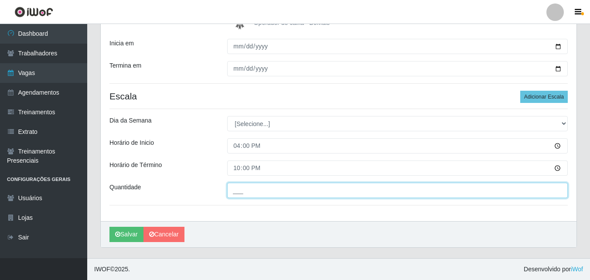
click at [243, 187] on input "___" at bounding box center [397, 190] width 340 height 15
type input "1__"
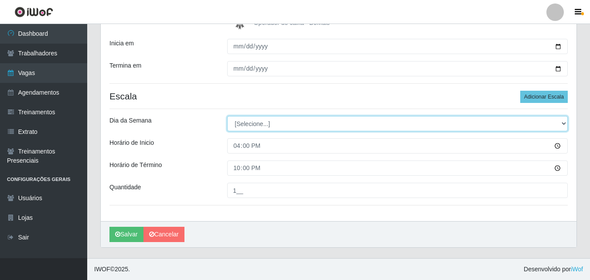
click at [241, 118] on select "[Selecione...] Segunda Terça Quarta Quinta Sexta Sábado Domingo" at bounding box center [397, 123] width 340 height 15
select select "2"
click at [227, 116] on select "[Selecione...] Segunda Terça Quarta Quinta Sexta Sábado Domingo" at bounding box center [397, 123] width 340 height 15
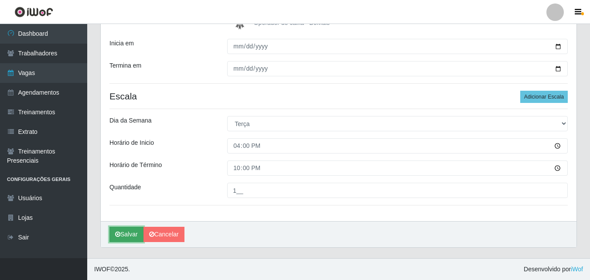
click at [133, 233] on button "Salvar" at bounding box center [126, 234] width 34 height 15
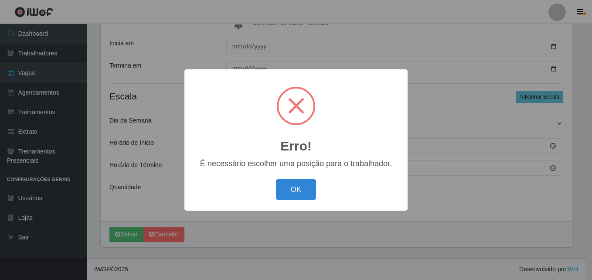
click at [293, 191] on button "OK" at bounding box center [296, 189] width 41 height 20
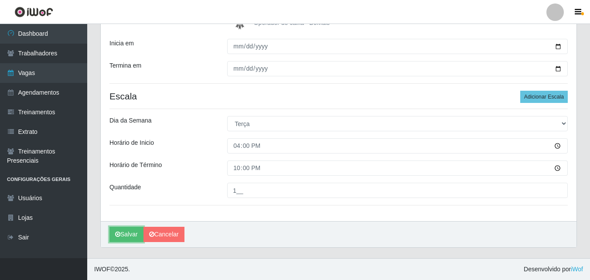
scroll to position [71, 0]
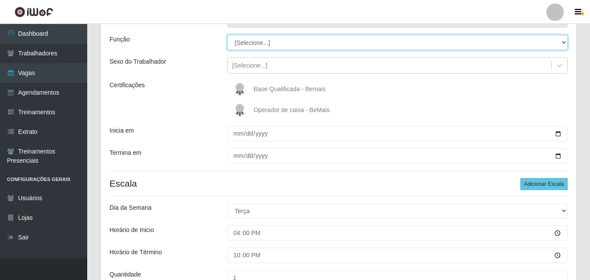
click at [248, 44] on select "[Selecione...] ASG ASG + ASG ++ Auxiliar de Depósito Auxiliar de Depósito + Aux…" at bounding box center [397, 42] width 340 height 15
select select "24"
click at [227, 35] on select "[Selecione...] ASG ASG + ASG ++ Auxiliar de Depósito Auxiliar de Depósito + Aux…" at bounding box center [397, 42] width 340 height 15
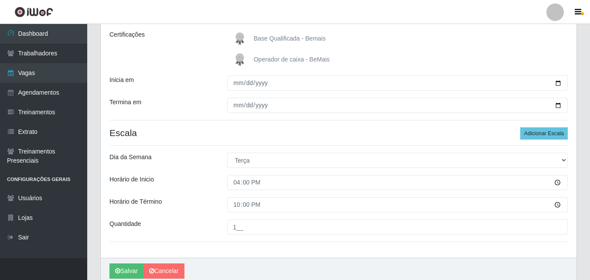
scroll to position [158, 0]
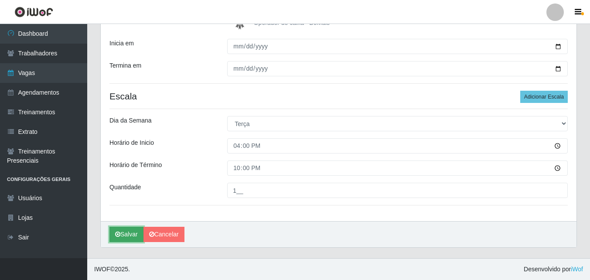
click at [135, 234] on button "Salvar" at bounding box center [126, 234] width 34 height 15
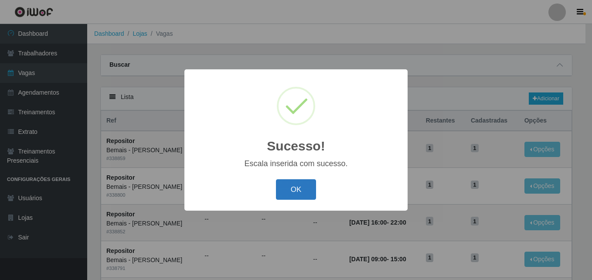
click at [298, 193] on button "OK" at bounding box center [296, 189] width 41 height 20
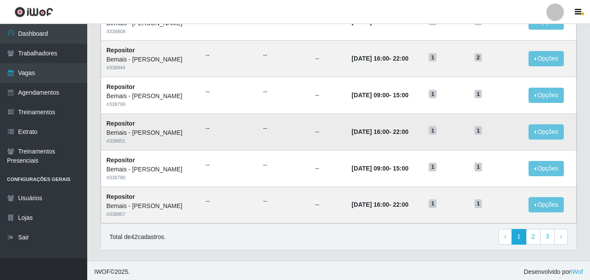
scroll to position [459, 0]
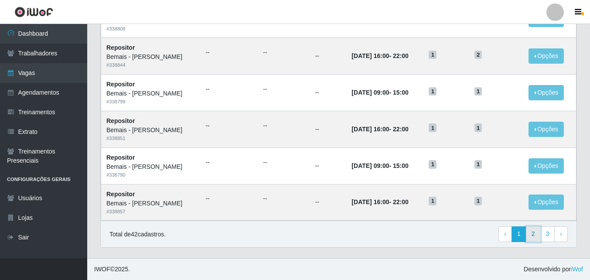
click at [534, 238] on link "2" at bounding box center [533, 234] width 15 height 16
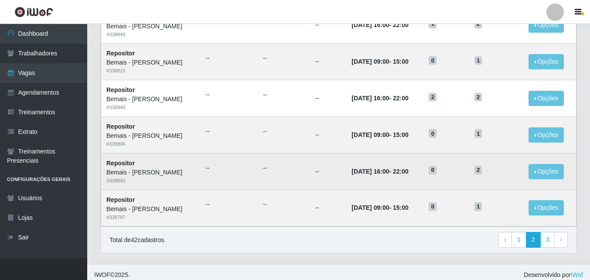
scroll to position [459, 0]
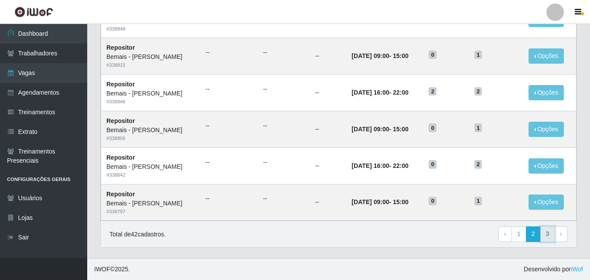
click at [544, 235] on link "3" at bounding box center [547, 234] width 15 height 16
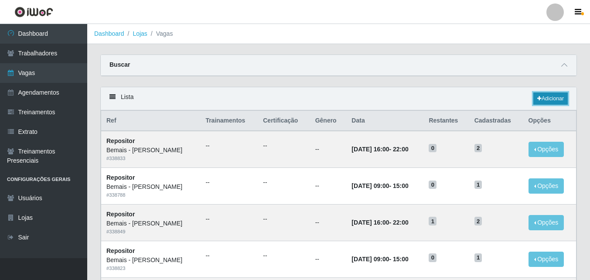
click at [546, 102] on link "Adicionar" at bounding box center [550, 98] width 34 height 12
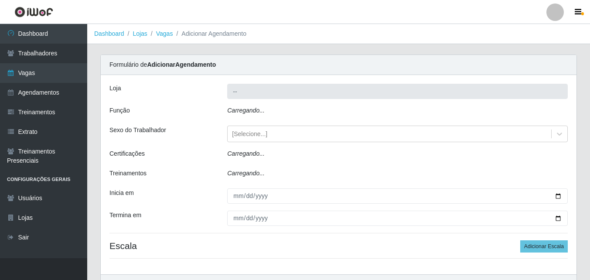
type input "Bemais - [PERSON_NAME]"
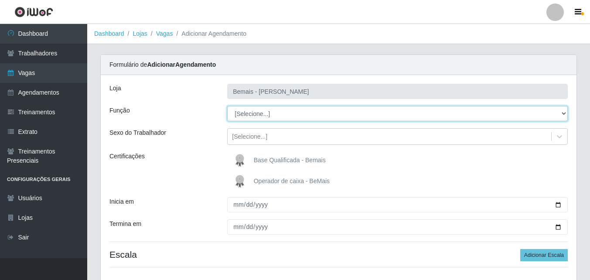
click at [316, 108] on select "[Selecione...] ASG ASG + ASG ++ Auxiliar de Depósito Auxiliar de Depósito + Aux…" at bounding box center [397, 113] width 340 height 15
select select "82"
click at [227, 106] on select "[Selecione...] ASG ASG + ASG ++ Auxiliar de Depósito Auxiliar de Depósito + Aux…" at bounding box center [397, 113] width 340 height 15
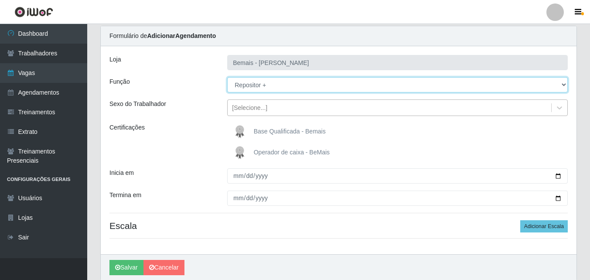
scroll to position [62, 0]
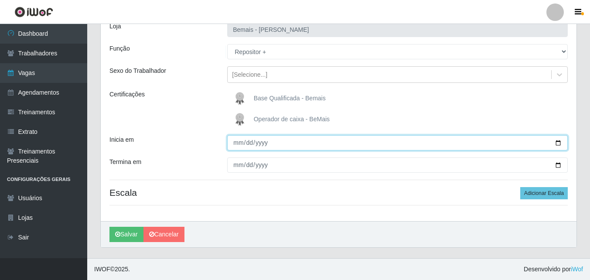
click at [558, 143] on input "Inicia em" at bounding box center [397, 142] width 340 height 15
type input "[DATE]"
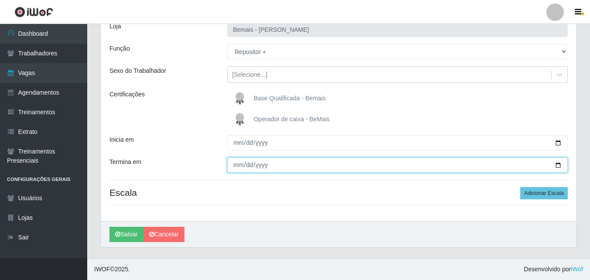
click at [559, 167] on input "Termina em" at bounding box center [397, 164] width 340 height 15
type input "[DATE]"
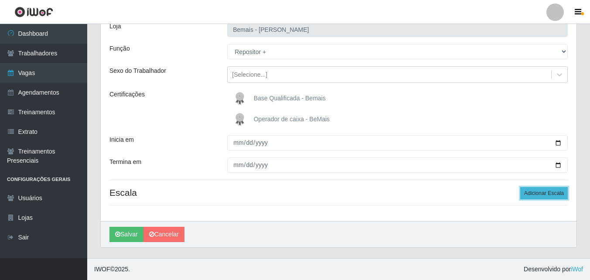
click at [536, 190] on button "Adicionar Escala" at bounding box center [544, 193] width 48 height 12
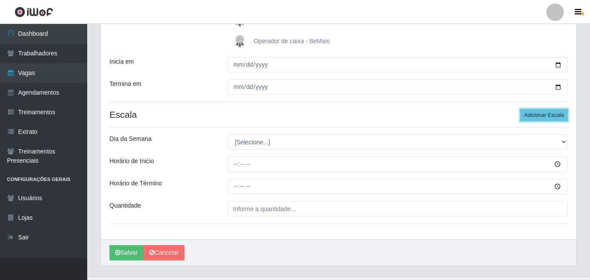
scroll to position [149, 0]
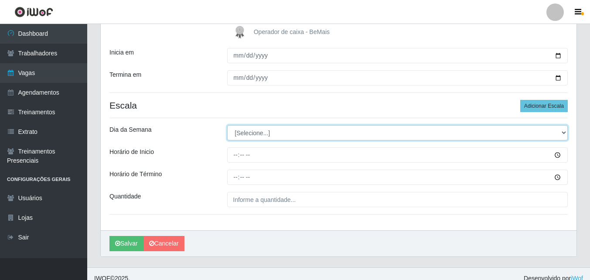
click at [258, 136] on select "[Selecione...] Segunda Terça Quarta Quinta Sexta Sábado Domingo" at bounding box center [397, 132] width 340 height 15
select select "6"
click at [227, 125] on select "[Selecione...] Segunda Terça Quarta Quinta Sexta Sábado Domingo" at bounding box center [397, 132] width 340 height 15
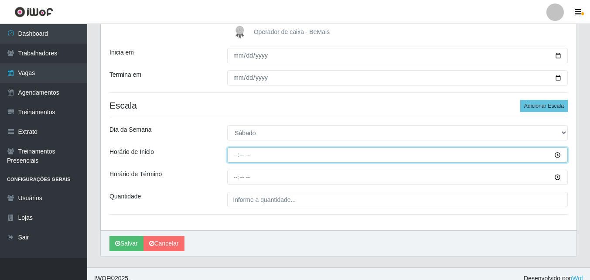
click at [235, 158] on input "Horário de Inicio" at bounding box center [397, 154] width 340 height 15
type input "09:00"
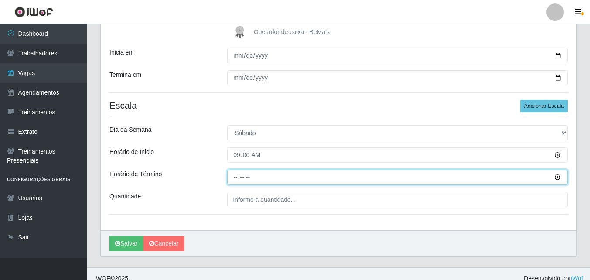
click at [236, 180] on input "Horário de Término" at bounding box center [397, 177] width 340 height 15
type input "15:00"
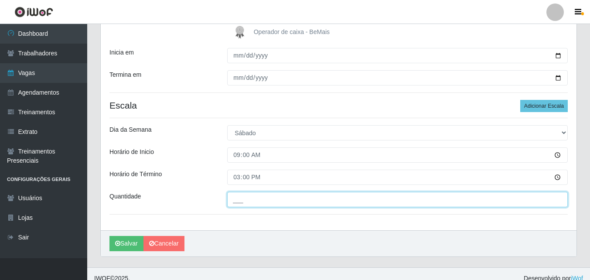
click at [246, 202] on input "___" at bounding box center [397, 199] width 340 height 15
type input "1__"
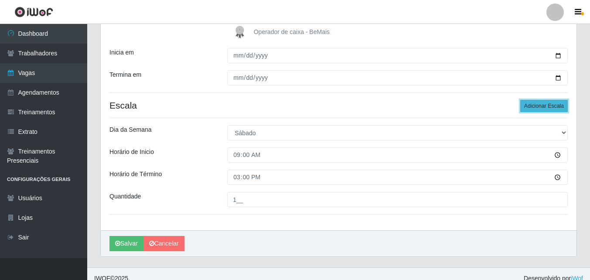
click at [538, 103] on button "Adicionar Escala" at bounding box center [544, 106] width 48 height 12
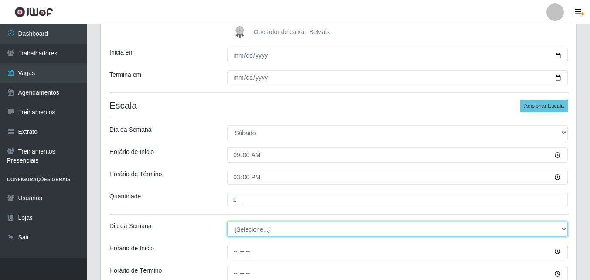
click at [237, 233] on select "[Selecione...] Segunda Terça Quarta Quinta Sexta Sábado Domingo" at bounding box center [397, 228] width 340 height 15
select select "6"
click at [227, 221] on select "[Selecione...] Segunda Terça Quarta Quinta Sexta Sábado Domingo" at bounding box center [397, 228] width 340 height 15
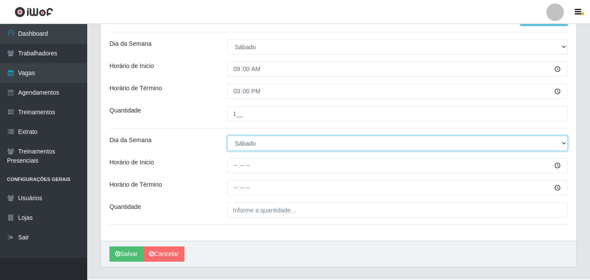
scroll to position [255, 0]
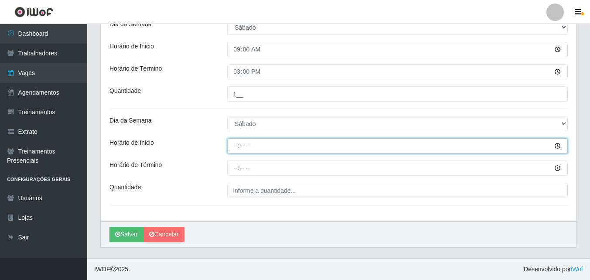
click at [233, 149] on input "Horário de Inicio" at bounding box center [397, 145] width 340 height 15
type input "16:00"
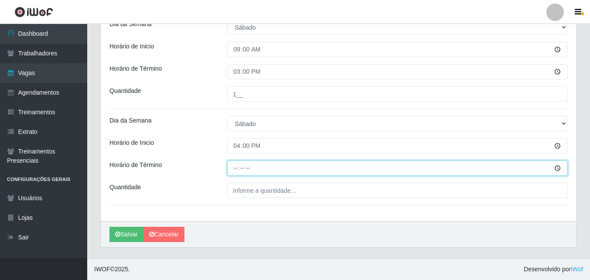
click at [237, 170] on input "Horário de Término" at bounding box center [397, 167] width 340 height 15
type input "22:00"
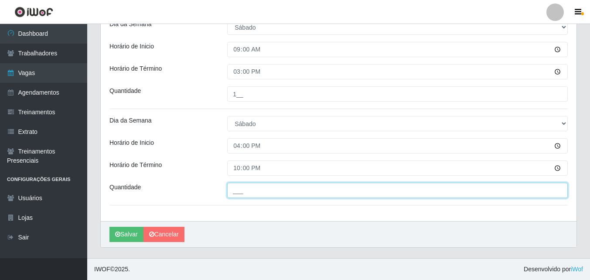
click at [252, 190] on input "___" at bounding box center [397, 190] width 340 height 15
type input "1__"
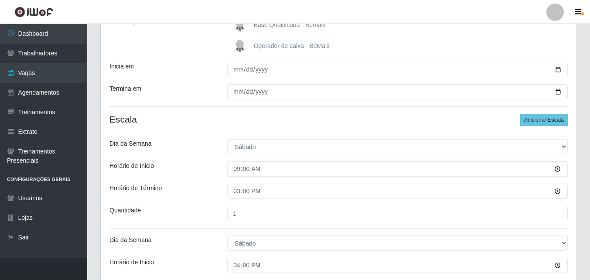
scroll to position [124, 0]
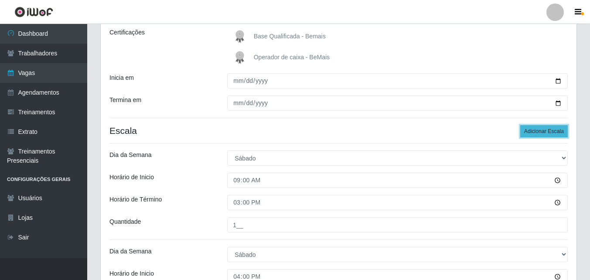
click at [539, 133] on button "Adicionar Escala" at bounding box center [544, 131] width 48 height 12
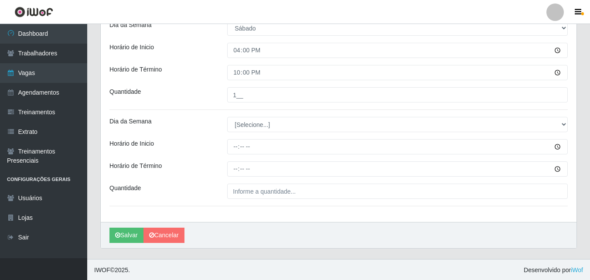
scroll to position [351, 0]
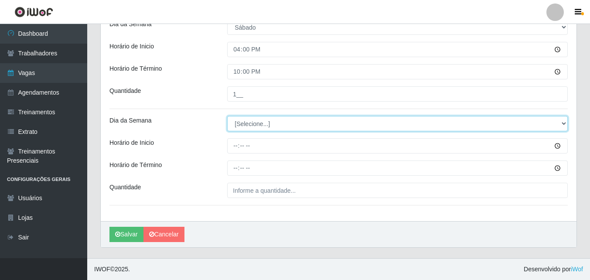
click at [259, 124] on select "[Selecione...] Segunda Terça Quarta Quinta Sexta Sábado Domingo" at bounding box center [397, 123] width 340 height 15
select select "0"
click at [227, 116] on select "[Selecione...] Segunda Terça Quarta Quinta Sexta Sábado Domingo" at bounding box center [397, 123] width 340 height 15
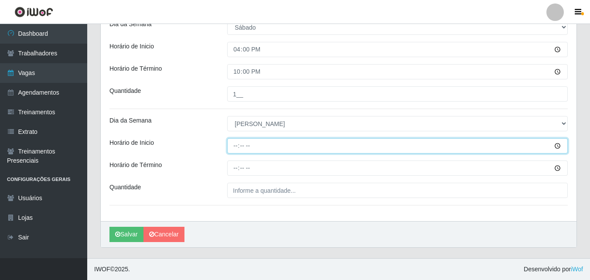
click at [238, 147] on input "Horário de Inicio" at bounding box center [397, 145] width 340 height 15
type input "09:00"
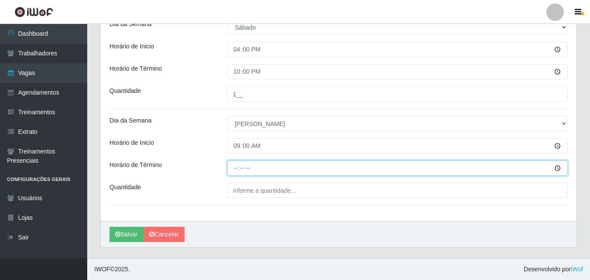
click at [231, 170] on input "Horário de Término" at bounding box center [397, 167] width 340 height 15
type input "15:00"
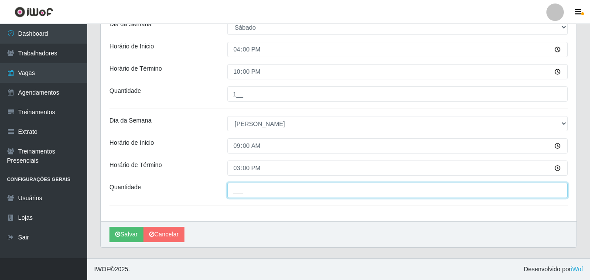
click at [240, 189] on input "___" at bounding box center [397, 190] width 340 height 15
type input "1__"
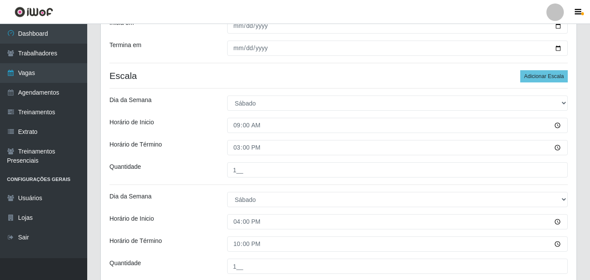
scroll to position [133, 0]
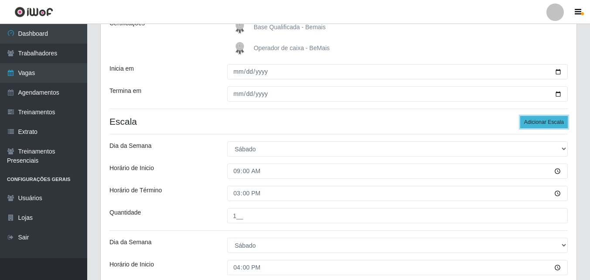
drag, startPoint x: 543, startPoint y: 123, endPoint x: 536, endPoint y: 125, distance: 7.7
click at [543, 122] on button "Adicionar Escala" at bounding box center [544, 122] width 48 height 12
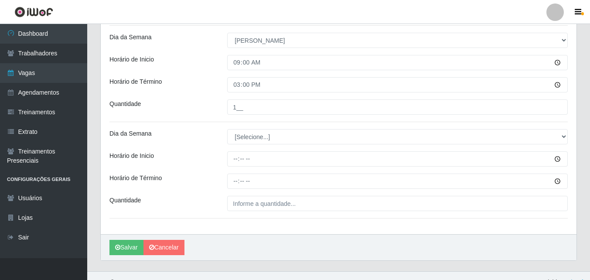
scroll to position [447, 0]
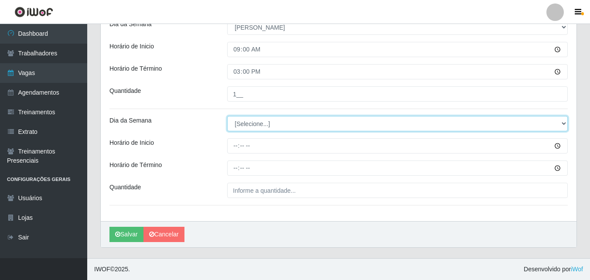
click at [241, 129] on select "[Selecione...] Segunda Terça Quarta Quinta Sexta Sábado Domingo" at bounding box center [397, 123] width 340 height 15
select select "0"
click at [227, 116] on select "[Selecione...] Segunda Terça Quarta Quinta Sexta Sábado Domingo" at bounding box center [397, 123] width 340 height 15
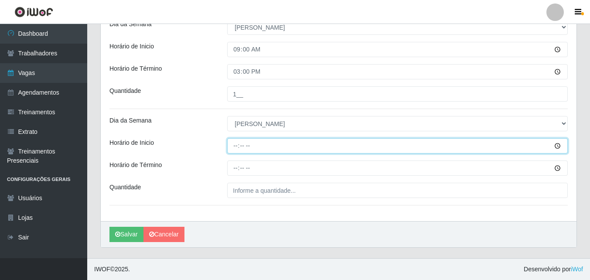
click at [238, 144] on input "Horário de Inicio" at bounding box center [397, 145] width 340 height 15
type input "13:00"
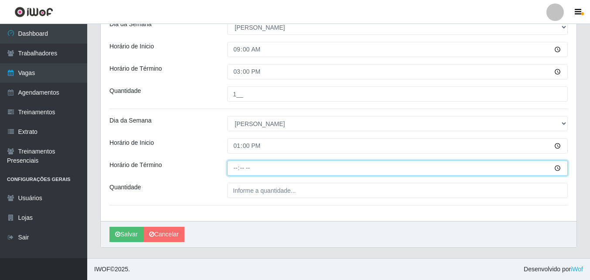
click at [236, 166] on input "Horário de Término" at bounding box center [397, 167] width 340 height 15
click at [236, 172] on input "11:09" at bounding box center [397, 167] width 340 height 15
type input "19:00"
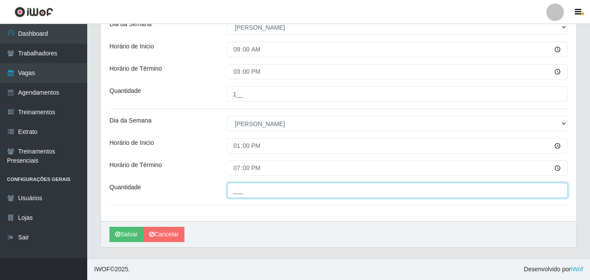
click at [238, 188] on input "___" at bounding box center [397, 190] width 340 height 15
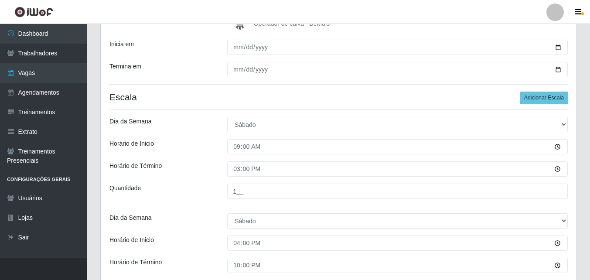
scroll to position [142, 0]
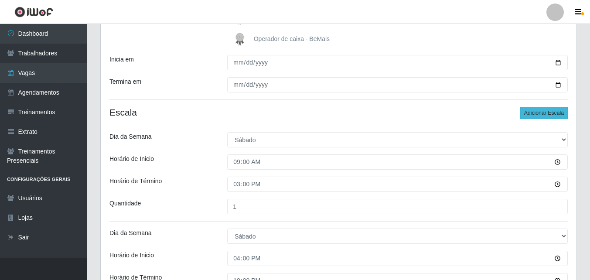
type input "2__"
click at [547, 114] on button "Adicionar Escala" at bounding box center [544, 113] width 48 height 12
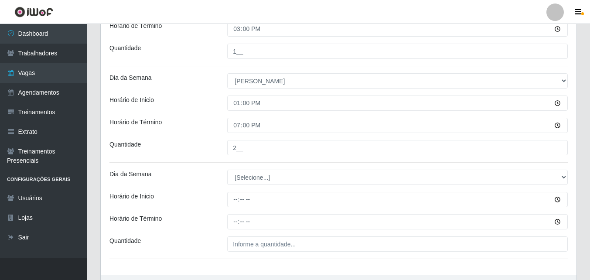
scroll to position [544, 0]
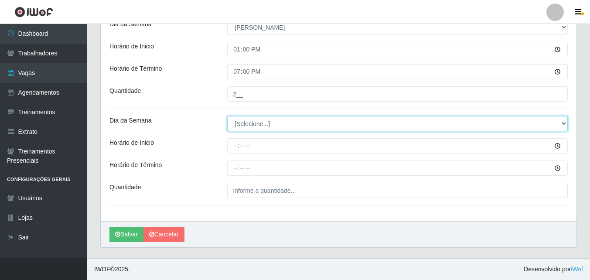
click at [249, 120] on select "[Selecione...] Segunda Terça Quarta Quinta Sexta Sábado Domingo" at bounding box center [397, 123] width 340 height 15
select select "0"
click at [227, 116] on select "[Selecione...] Segunda Terça Quarta Quinta Sexta Sábado Domingo" at bounding box center [397, 123] width 340 height 15
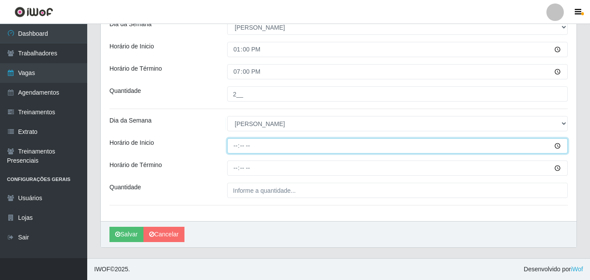
click at [237, 149] on input "Horário de Inicio" at bounding box center [397, 145] width 340 height 15
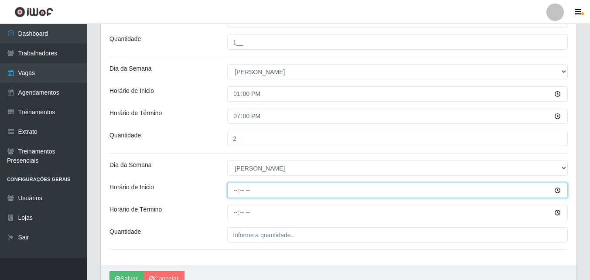
scroll to position [500, 0]
type input "15:15"
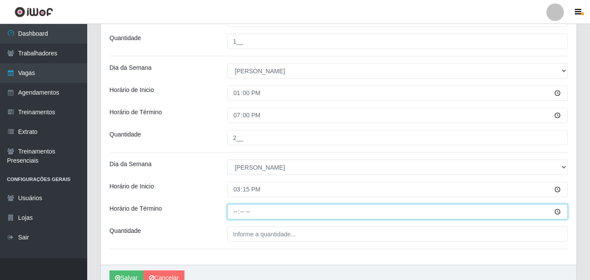
click at [236, 214] on input "Horário de Término" at bounding box center [397, 211] width 340 height 15
type input "21:15"
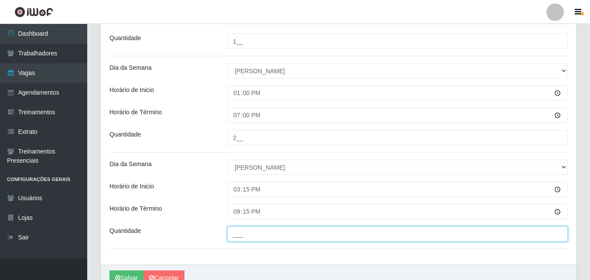
click at [256, 234] on input "___" at bounding box center [397, 233] width 340 height 15
type input "2__"
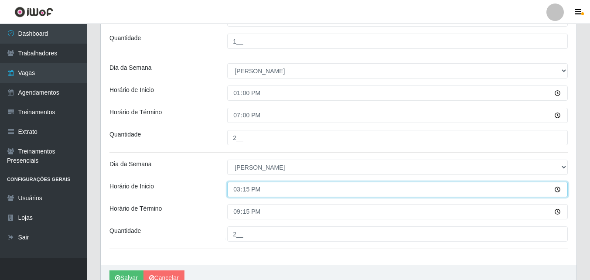
click at [330, 194] on input "15:15" at bounding box center [397, 189] width 340 height 15
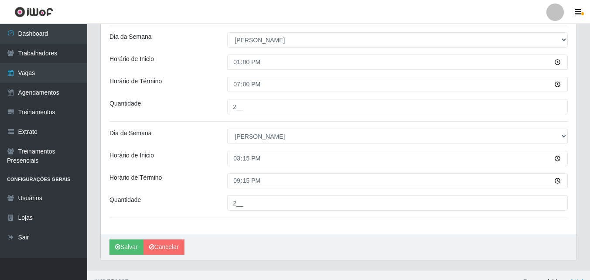
scroll to position [544, 0]
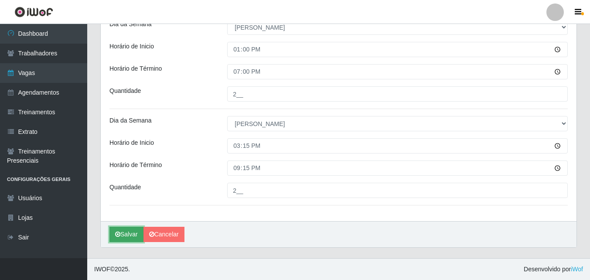
click at [136, 229] on button "Salvar" at bounding box center [126, 234] width 34 height 15
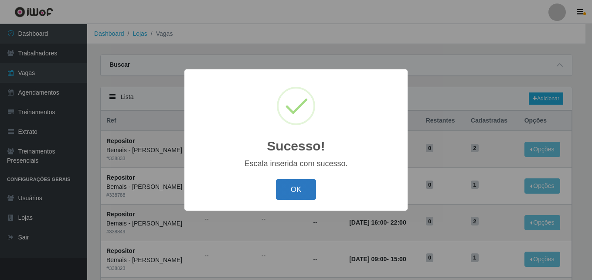
click at [289, 191] on button "OK" at bounding box center [296, 189] width 41 height 20
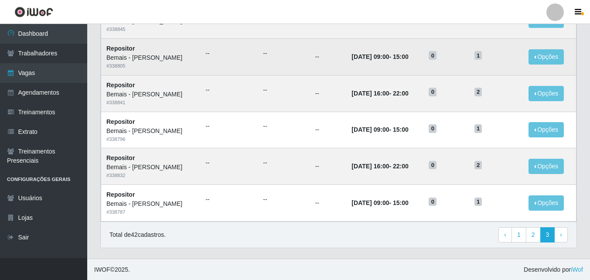
scroll to position [349, 0]
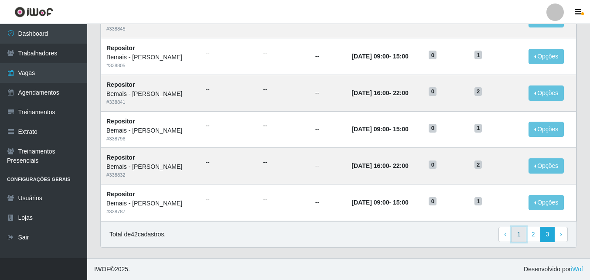
click at [518, 235] on link "1" at bounding box center [518, 235] width 15 height 16
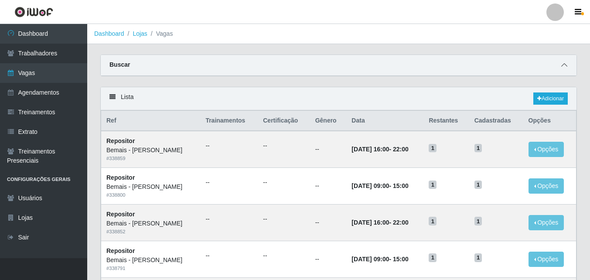
click at [562, 66] on icon at bounding box center [564, 65] width 6 height 6
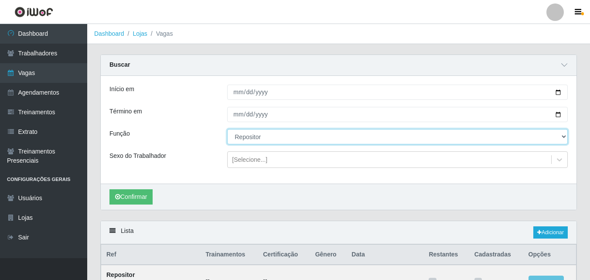
click at [565, 135] on select "[Selecione...] ASG ASG + ASG ++ Auxiliar de Depósito Auxiliar de Depósito + Aux…" at bounding box center [397, 136] width 340 height 15
select select "82"
click at [227, 129] on select "[Selecione...] ASG ASG + ASG ++ Auxiliar de Depósito Auxiliar de Depósito + Aux…" at bounding box center [397, 136] width 340 height 15
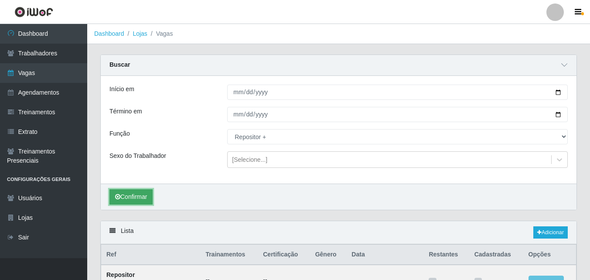
click at [136, 194] on button "Confirmar" at bounding box center [130, 196] width 43 height 15
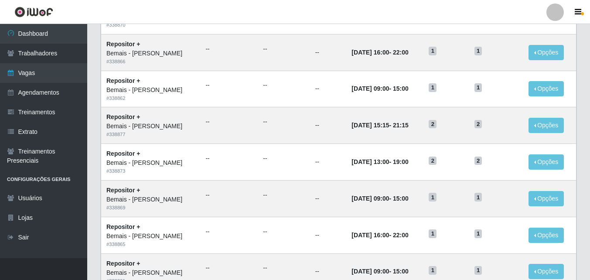
scroll to position [593, 0]
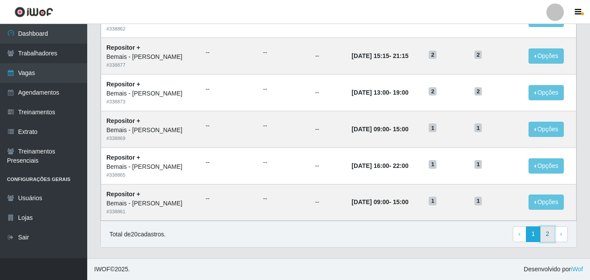
click at [545, 236] on link "2" at bounding box center [547, 234] width 15 height 16
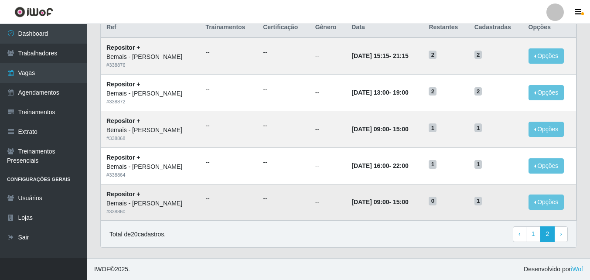
scroll to position [94, 0]
click at [528, 236] on link "1" at bounding box center [533, 234] width 15 height 16
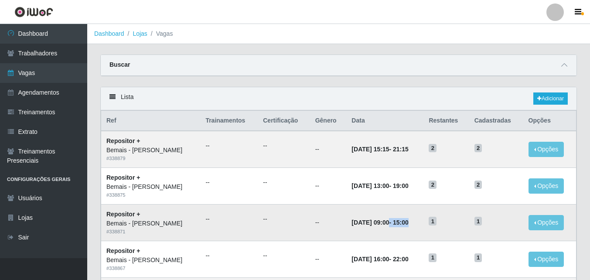
drag, startPoint x: 378, startPoint y: 222, endPoint x: 415, endPoint y: 217, distance: 37.0
click at [415, 217] on td "[DATE] 09:00 - 15:00" at bounding box center [384, 222] width 77 height 37
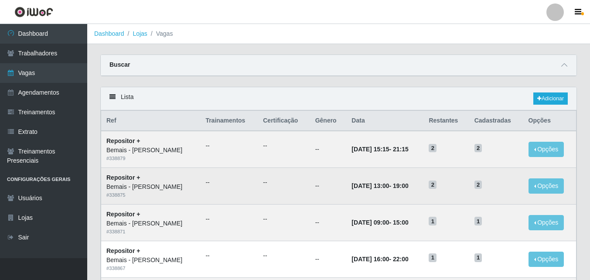
drag, startPoint x: 415, startPoint y: 217, endPoint x: 370, endPoint y: 186, distance: 54.5
click at [370, 186] on time "[DATE] 13:00" at bounding box center [369, 185] width 37 height 7
drag, startPoint x: 370, startPoint y: 185, endPoint x: 410, endPoint y: 186, distance: 40.5
click at [410, 186] on td "[DATE] 13:00 - 19:00" at bounding box center [384, 186] width 77 height 37
drag, startPoint x: 410, startPoint y: 186, endPoint x: 390, endPoint y: 181, distance: 21.1
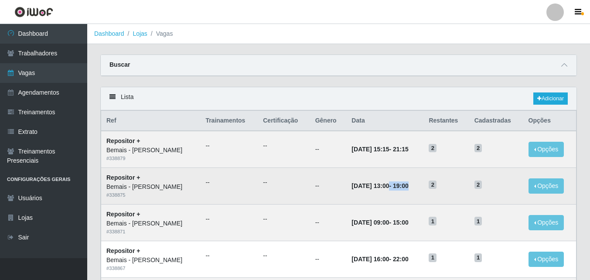
click at [390, 181] on td "[DATE] 13:00 - 19:00" at bounding box center [384, 186] width 77 height 37
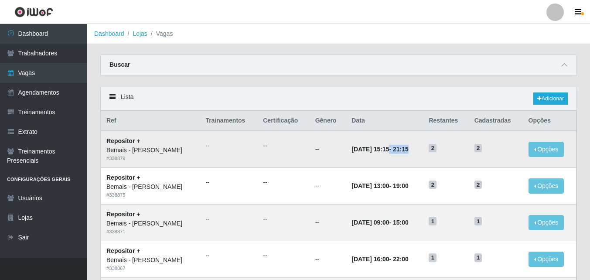
drag, startPoint x: 370, startPoint y: 148, endPoint x: 411, endPoint y: 148, distance: 41.4
click at [411, 148] on td "[DATE] 15:15 - 21:15" at bounding box center [384, 149] width 77 height 37
drag, startPoint x: 411, startPoint y: 148, endPoint x: 360, endPoint y: 70, distance: 93.2
click at [360, 70] on div "Buscar" at bounding box center [339, 65] width 476 height 21
click at [322, 66] on div "Buscar" at bounding box center [339, 65] width 476 height 21
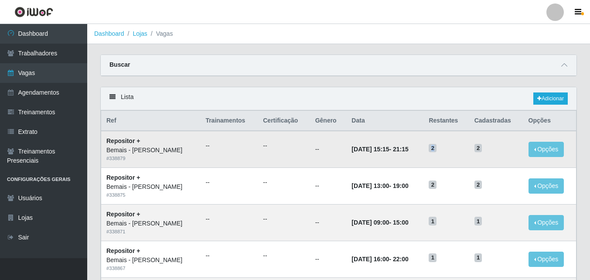
drag, startPoint x: 435, startPoint y: 149, endPoint x: 424, endPoint y: 152, distance: 12.2
click at [424, 152] on tr "Repositor + Bemais - [PERSON_NAME] # 338879 -- -- -- [DATE] 15:15 - 21:15 2 2 O…" at bounding box center [338, 149] width 475 height 37
drag, startPoint x: 424, startPoint y: 152, endPoint x: 481, endPoint y: 149, distance: 57.2
click at [481, 149] on span "2" at bounding box center [478, 148] width 8 height 9
drag, startPoint x: 481, startPoint y: 149, endPoint x: 476, endPoint y: 149, distance: 5.2
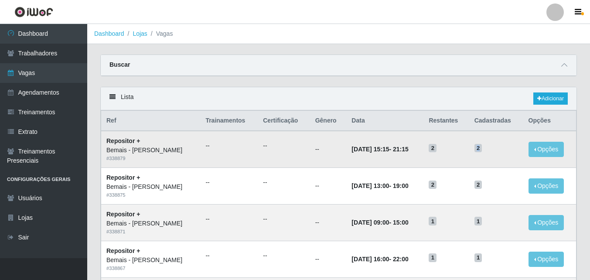
click at [476, 149] on span "2" at bounding box center [478, 148] width 8 height 9
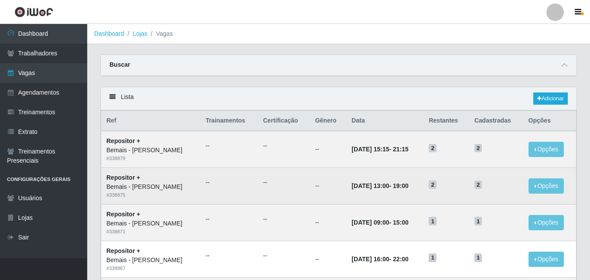
drag, startPoint x: 476, startPoint y: 149, endPoint x: 479, endPoint y: 184, distance: 35.1
click at [479, 184] on span "2" at bounding box center [478, 184] width 8 height 9
click at [478, 186] on span "2" at bounding box center [478, 184] width 8 height 9
drag, startPoint x: 478, startPoint y: 186, endPoint x: 436, endPoint y: 186, distance: 41.4
click at [436, 186] on span "2" at bounding box center [432, 184] width 8 height 9
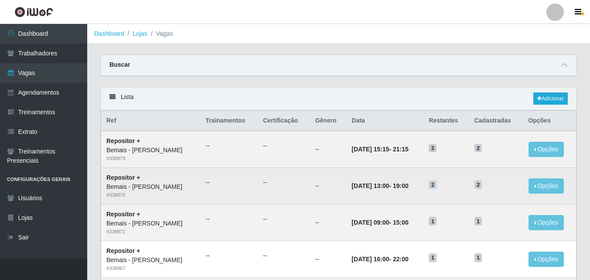
click at [433, 186] on span "2" at bounding box center [432, 184] width 8 height 9
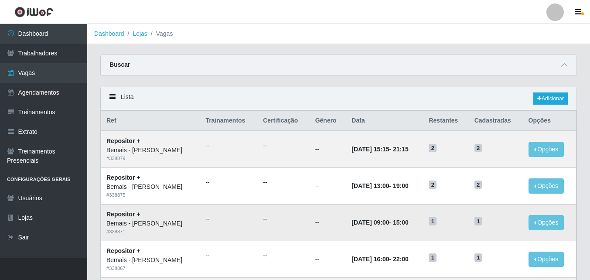
drag, startPoint x: 433, startPoint y: 186, endPoint x: 478, endPoint y: 223, distance: 57.9
click at [478, 223] on span "1" at bounding box center [478, 221] width 8 height 9
drag, startPoint x: 481, startPoint y: 221, endPoint x: 475, endPoint y: 222, distance: 5.7
click at [475, 222] on td "1" at bounding box center [496, 222] width 54 height 37
drag, startPoint x: 475, startPoint y: 222, endPoint x: 436, endPoint y: 223, distance: 39.2
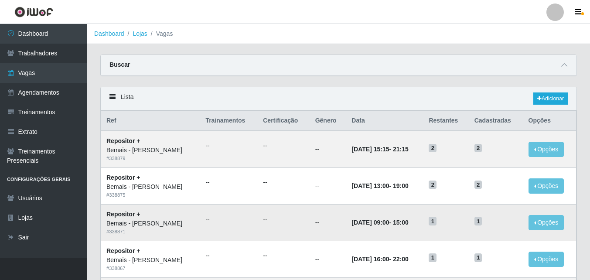
click at [436, 223] on span "1" at bounding box center [432, 221] width 8 height 9
drag, startPoint x: 437, startPoint y: 223, endPoint x: 431, endPoint y: 224, distance: 6.2
click at [431, 224] on td "1" at bounding box center [445, 222] width 45 height 37
click at [466, 227] on td "1" at bounding box center [445, 222] width 45 height 37
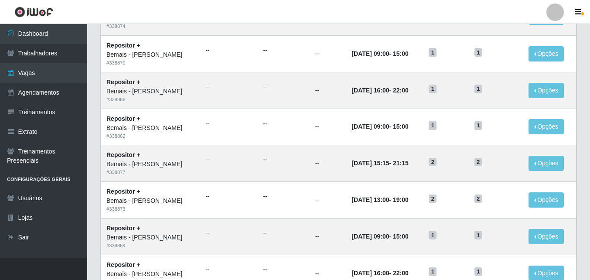
scroll to position [459, 0]
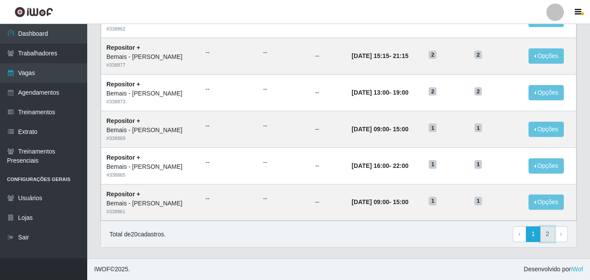
click at [550, 235] on link "2" at bounding box center [547, 234] width 15 height 16
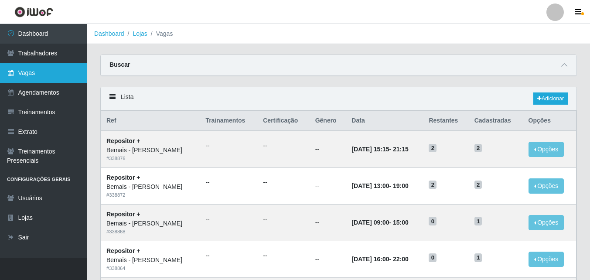
click at [48, 68] on link "Vagas" at bounding box center [43, 73] width 87 height 20
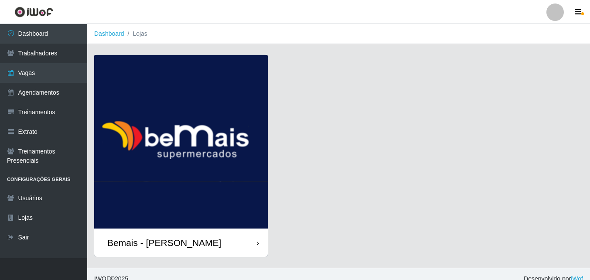
click at [237, 243] on div "Bemais - [PERSON_NAME]" at bounding box center [180, 242] width 173 height 28
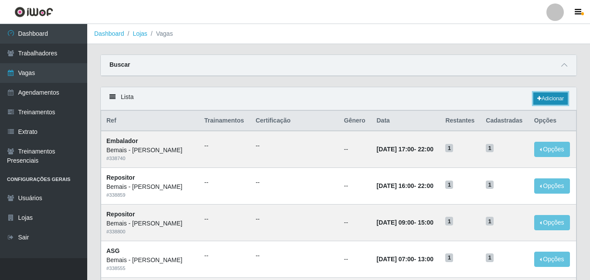
click at [547, 99] on link "Adicionar" at bounding box center [550, 98] width 34 height 12
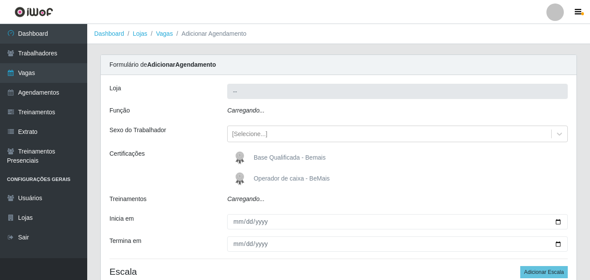
type input "Bemais - [PERSON_NAME]"
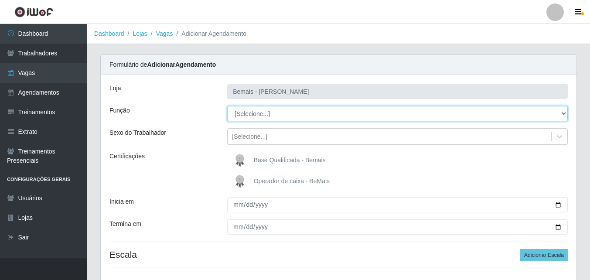
click at [244, 119] on select "[Selecione...] ASG ASG + ASG ++ Auxiliar de Depósito Auxiliar de Depósito + Aux…" at bounding box center [397, 113] width 340 height 15
click at [304, 106] on select "[Selecione...] ASG ASG + ASG ++ Auxiliar de Depósito Auxiliar de Depósito + Aux…" at bounding box center [397, 113] width 340 height 15
click at [298, 111] on select "[Selecione...] ASG ASG + ASG ++ Auxiliar de Depósito Auxiliar de Depósito + Aux…" at bounding box center [397, 113] width 340 height 15
select select "107"
click at [227, 106] on select "[Selecione...] ASG ASG + ASG ++ Auxiliar de Depósito Auxiliar de Depósito + Aux…" at bounding box center [397, 113] width 340 height 15
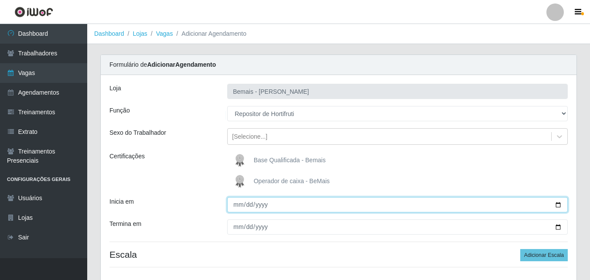
click at [557, 207] on input "Inicia em" at bounding box center [397, 204] width 340 height 15
type input "[DATE]"
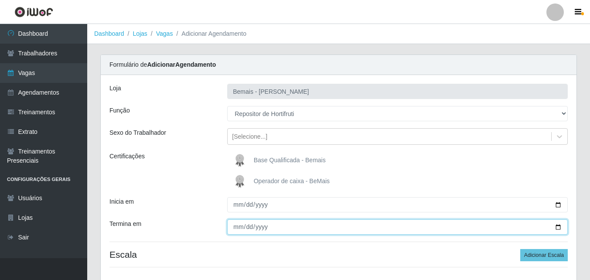
click at [558, 228] on input "Termina em" at bounding box center [397, 226] width 340 height 15
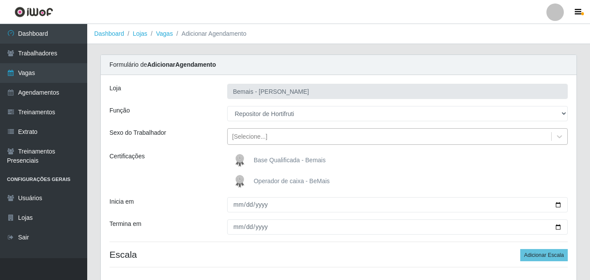
click at [286, 136] on div "[Selecione...]" at bounding box center [389, 136] width 323 height 14
click at [193, 113] on div "Função" at bounding box center [162, 113] width 118 height 15
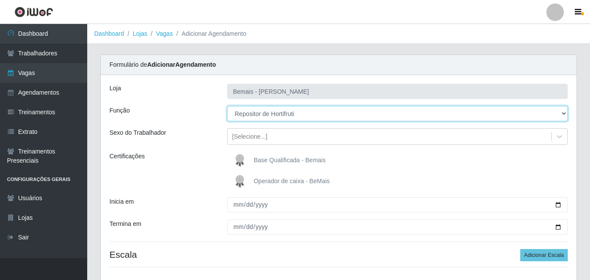
click at [297, 113] on select "[Selecione...] ASG ASG + ASG ++ Auxiliar de Depósito Auxiliar de Depósito + Aux…" at bounding box center [397, 113] width 340 height 15
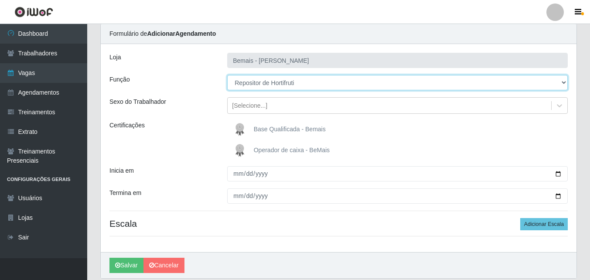
scroll to position [62, 0]
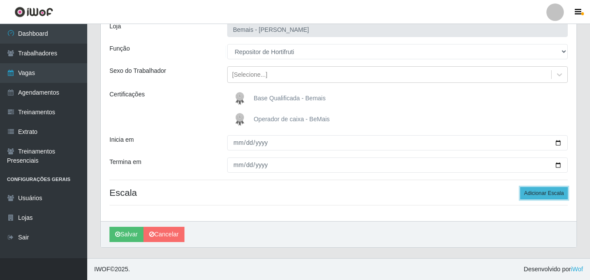
click at [545, 188] on button "Adicionar Escala" at bounding box center [544, 193] width 48 height 12
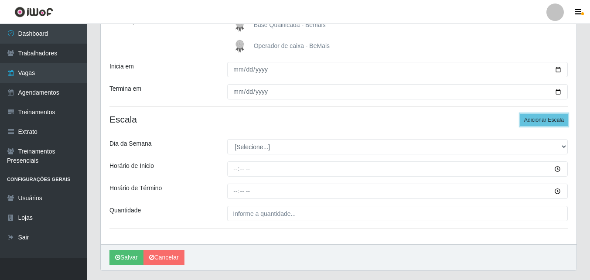
scroll to position [149, 0]
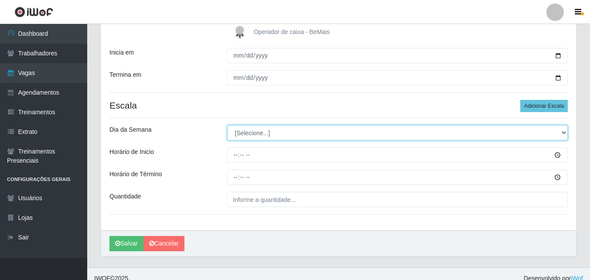
click at [265, 130] on select "[Selecione...] Segunda Terça Quarta Quinta Sexta Sábado Domingo" at bounding box center [397, 132] width 340 height 15
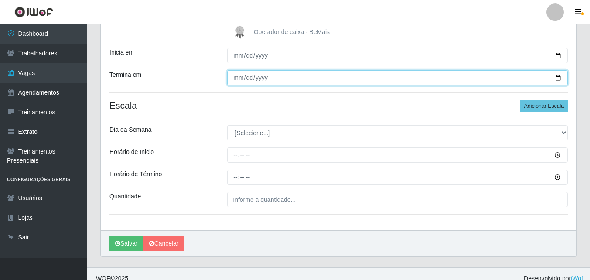
click at [558, 75] on input "[DATE]" at bounding box center [397, 77] width 340 height 15
type input "2025-09-14"
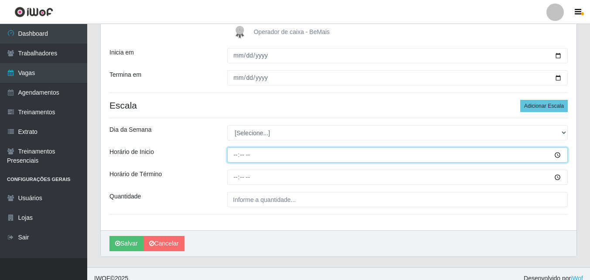
click at [232, 159] on input "Horário de Inicio" at bounding box center [397, 154] width 340 height 15
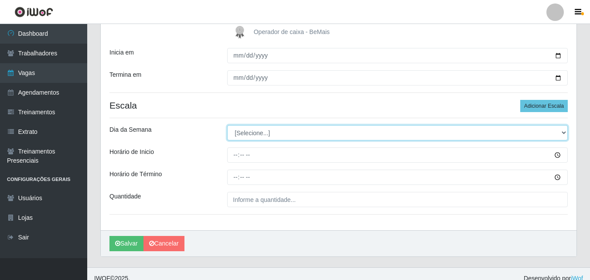
click at [246, 132] on select "[Selecione...] Segunda Terça Quarta Quinta Sexta Sábado Domingo" at bounding box center [397, 132] width 340 height 15
select select "1"
click at [227, 125] on select "[Selecione...] Segunda Terça Quarta Quinta Sexta Sábado Domingo" at bounding box center [397, 132] width 340 height 15
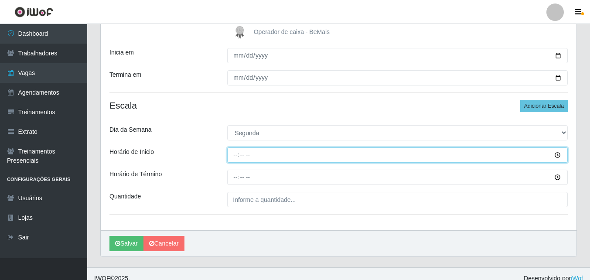
click at [235, 155] on input "Horário de Inicio" at bounding box center [397, 154] width 340 height 15
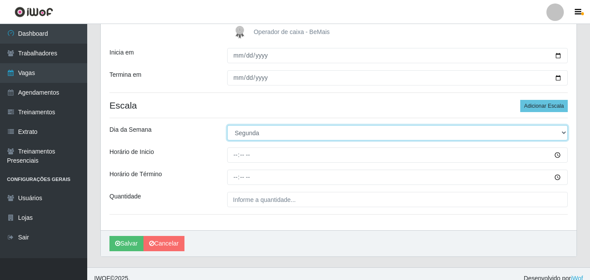
click at [262, 133] on select "[Selecione...] Segunda Terça Quarta Quinta Sexta Sábado Domingo" at bounding box center [397, 132] width 340 height 15
click at [227, 125] on select "[Selecione...] Segunda Terça Quarta Quinta Sexta Sábado Domingo" at bounding box center [397, 132] width 340 height 15
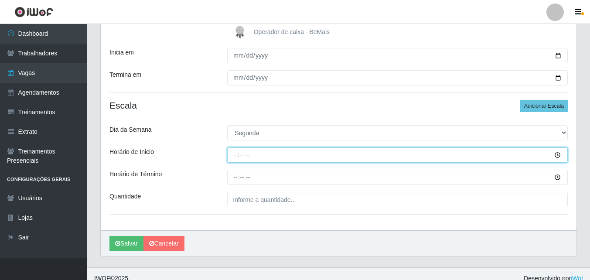
click at [237, 158] on input "Horário de Inicio" at bounding box center [397, 154] width 340 height 15
type input "09:00"
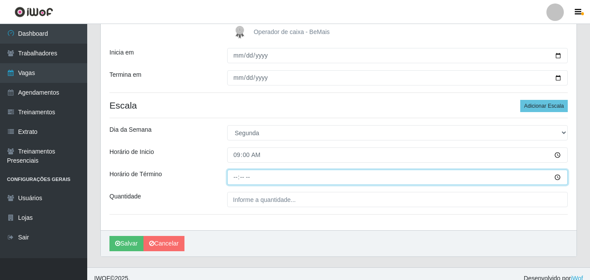
click at [239, 178] on input "Horário de Término" at bounding box center [397, 177] width 340 height 15
type input "15:00"
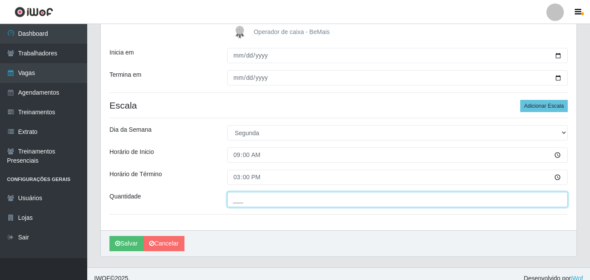
click at [243, 197] on input "___" at bounding box center [397, 199] width 340 height 15
type input "1__"
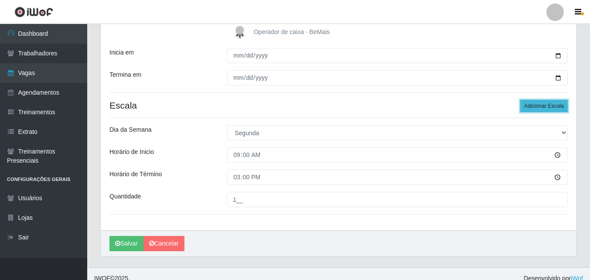
click at [548, 106] on button "Adicionar Escala" at bounding box center [544, 106] width 48 height 12
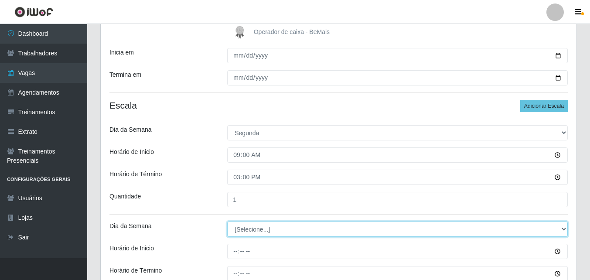
click at [255, 229] on select "[Selecione...] Segunda Terça Quarta Quinta Sexta Sábado Domingo" at bounding box center [397, 228] width 340 height 15
select select "2"
click at [227, 221] on select "[Selecione...] Segunda Terça Quarta Quinta Sexta Sábado Domingo" at bounding box center [397, 228] width 340 height 15
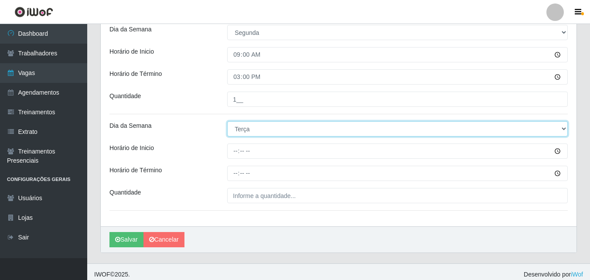
scroll to position [255, 0]
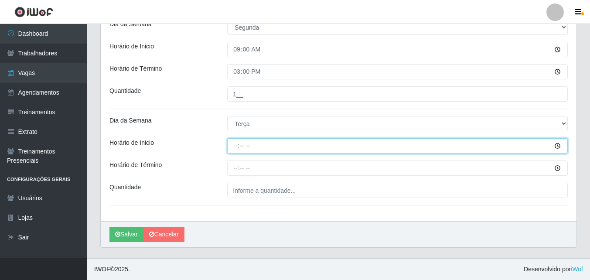
click at [237, 143] on input "Horário de Inicio" at bounding box center [397, 145] width 340 height 15
type input "09:00"
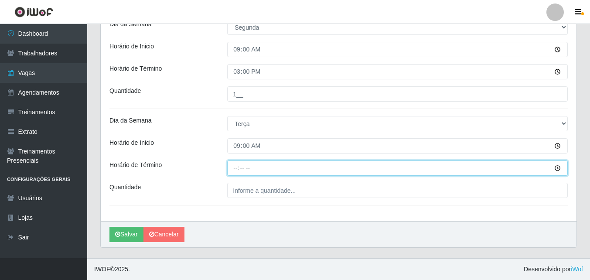
click at [233, 173] on input "Horário de Término" at bounding box center [397, 167] width 340 height 15
type input "15:00"
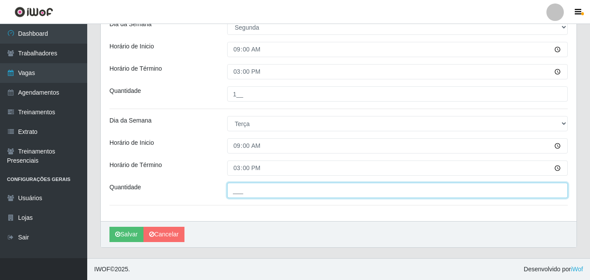
click at [256, 191] on input "___" at bounding box center [397, 190] width 340 height 15
type input "1__"
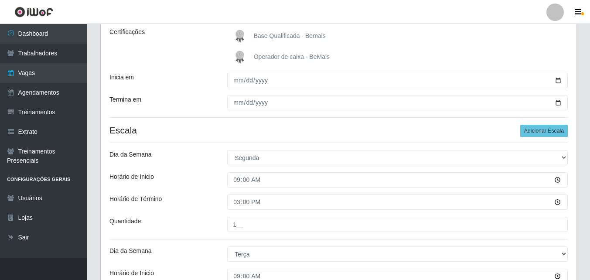
scroll to position [124, 0]
click at [538, 133] on button "Adicionar Escala" at bounding box center [544, 131] width 48 height 12
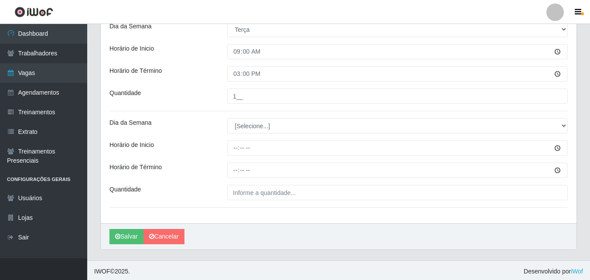
scroll to position [351, 0]
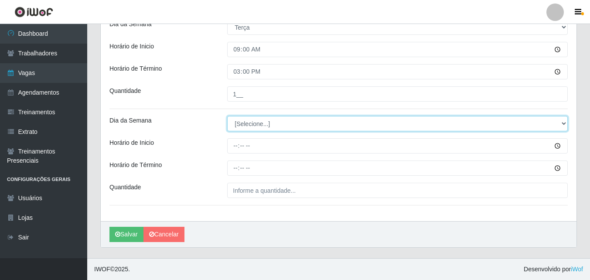
click at [255, 125] on select "[Selecione...] Segunda Terça Quarta Quinta Sexta Sábado Domingo" at bounding box center [397, 123] width 340 height 15
select select "3"
click at [227, 116] on select "[Selecione...] Segunda Terça Quarta Quinta Sexta Sábado Domingo" at bounding box center [397, 123] width 340 height 15
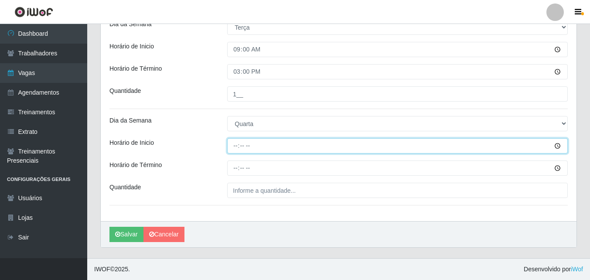
click at [235, 148] on input "Horário de Inicio" at bounding box center [397, 145] width 340 height 15
type input "09:00"
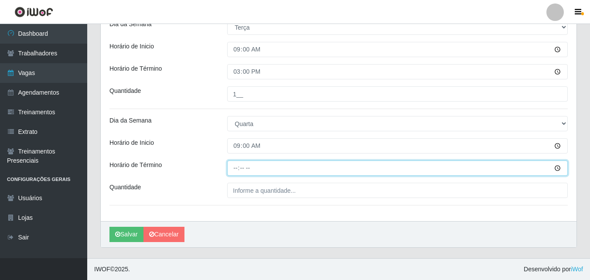
click at [238, 170] on input "Horário de Término" at bounding box center [397, 167] width 340 height 15
type input "15:00"
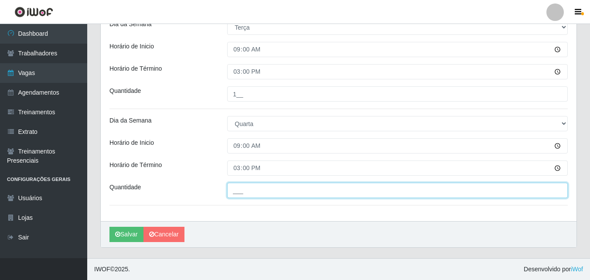
click at [237, 189] on input "___" at bounding box center [397, 190] width 340 height 15
type input "1__"
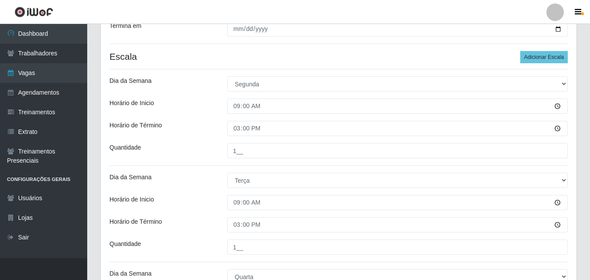
scroll to position [177, 0]
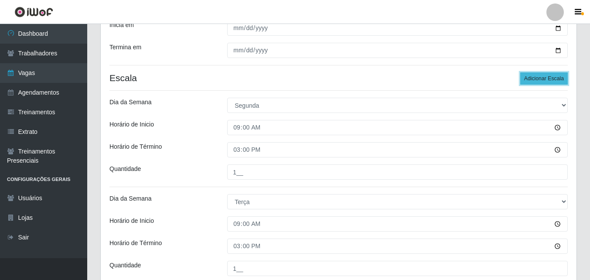
click at [550, 74] on button "Adicionar Escala" at bounding box center [544, 78] width 48 height 12
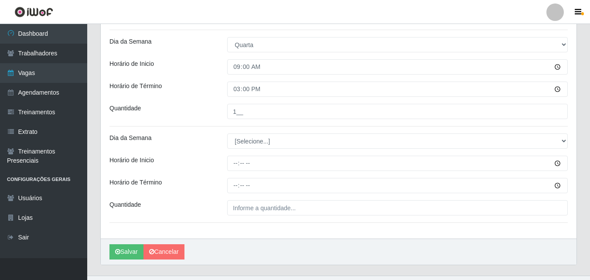
scroll to position [447, 0]
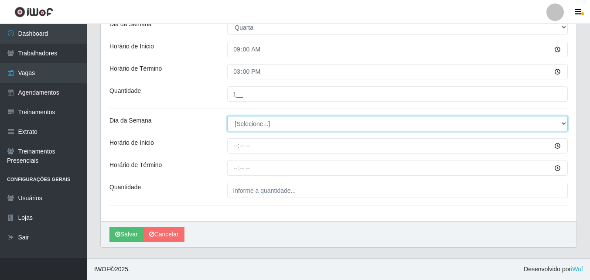
click at [270, 126] on select "[Selecione...] Segunda Terça Quarta Quinta Sexta Sábado Domingo" at bounding box center [397, 123] width 340 height 15
select select "4"
click at [227, 116] on select "[Selecione...] Segunda Terça Quarta Quinta Sexta Sábado Domingo" at bounding box center [397, 123] width 340 height 15
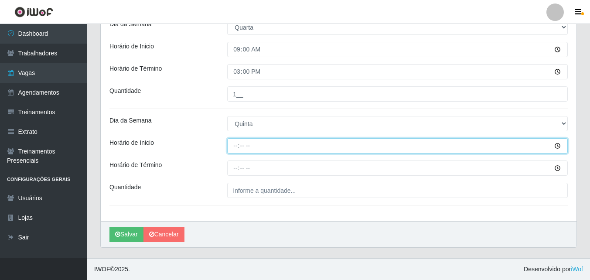
click at [238, 143] on input "Horário de Inicio" at bounding box center [397, 145] width 340 height 15
type input "09:00"
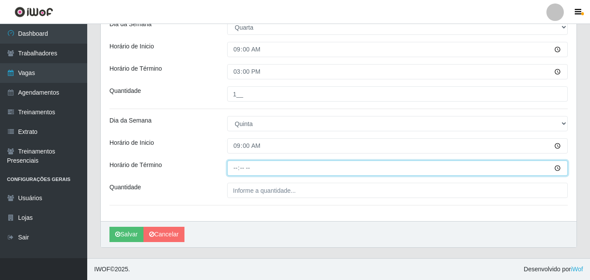
click at [238, 172] on input "Horário de Término" at bounding box center [397, 167] width 340 height 15
type input "15:00"
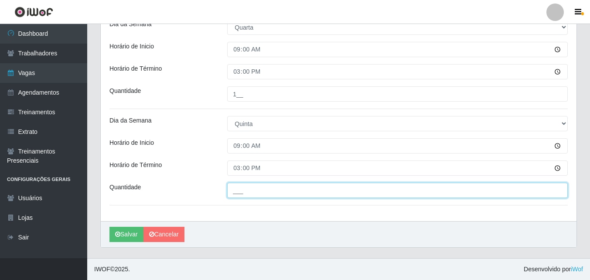
click at [242, 190] on input "___" at bounding box center [397, 190] width 340 height 15
type input "1__"
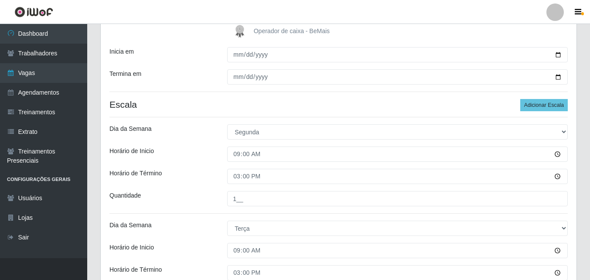
scroll to position [142, 0]
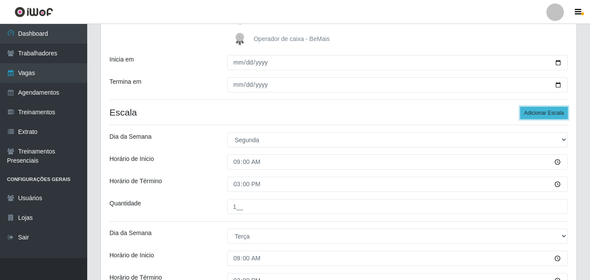
click at [532, 111] on button "Adicionar Escala" at bounding box center [544, 113] width 48 height 12
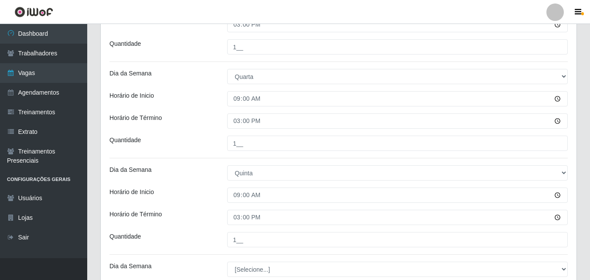
scroll to position [491, 0]
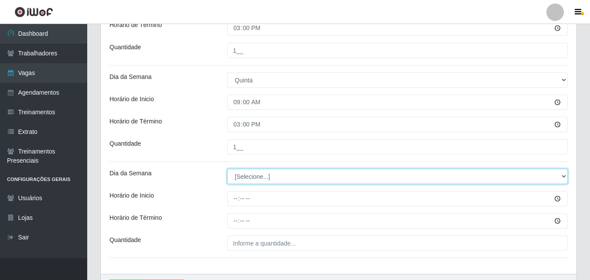
click at [250, 176] on select "[Selecione...] Segunda Terça Quarta Quinta Sexta Sábado Domingo" at bounding box center [397, 176] width 340 height 15
select select "5"
click at [227, 169] on select "[Selecione...] Segunda Terça Quarta Quinta Sexta Sábado Domingo" at bounding box center [397, 176] width 340 height 15
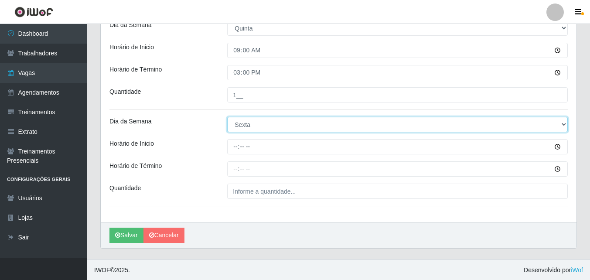
scroll to position [544, 0]
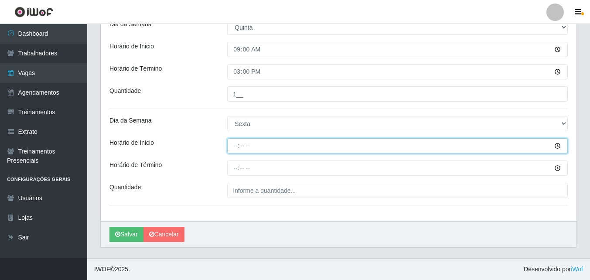
click at [239, 146] on input "Horário de Inicio" at bounding box center [397, 145] width 340 height 15
type input "09:00"
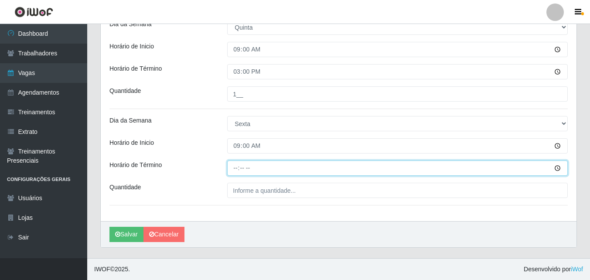
click at [235, 170] on input "Horário de Término" at bounding box center [397, 167] width 340 height 15
type input "15:00"
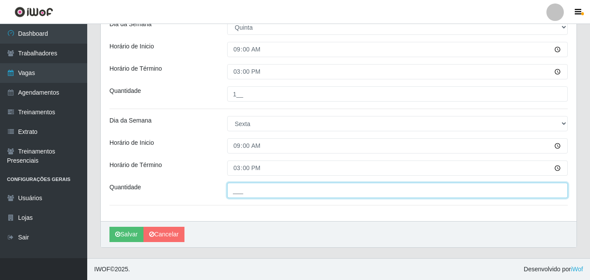
click at [243, 191] on input "___" at bounding box center [397, 190] width 340 height 15
type input "1__"
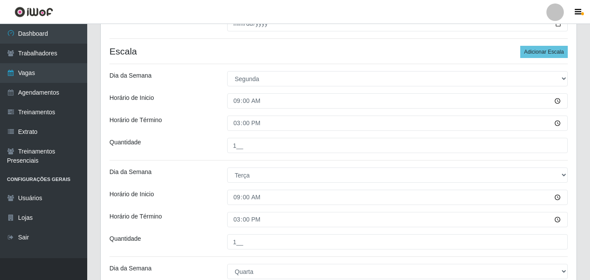
scroll to position [195, 0]
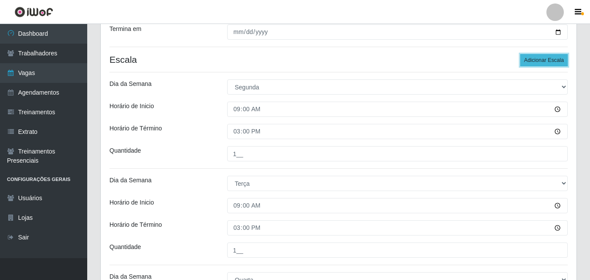
click at [531, 58] on button "Adicionar Escala" at bounding box center [544, 60] width 48 height 12
click at [530, 58] on button "Adicionar Escala" at bounding box center [544, 60] width 48 height 12
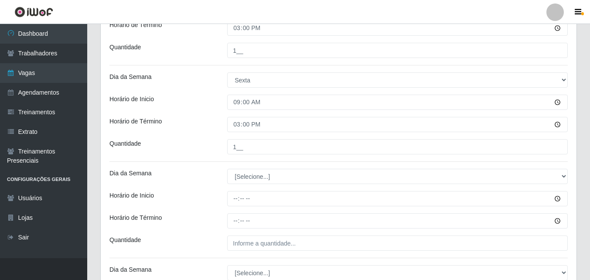
scroll to position [631, 0]
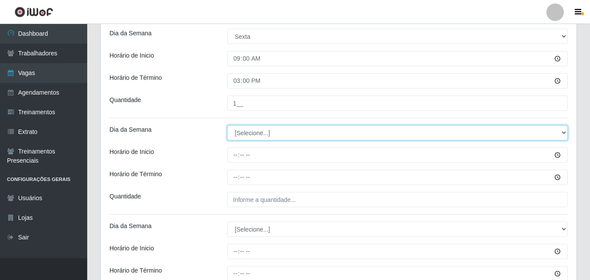
click at [246, 134] on select "[Selecione...] Segunda Terça Quarta Quinta Sexta Sábado Domingo" at bounding box center [397, 132] width 340 height 15
select select "1"
click at [227, 125] on select "[Selecione...] Segunda Terça Quarta Quinta Sexta Sábado Domingo" at bounding box center [397, 132] width 340 height 15
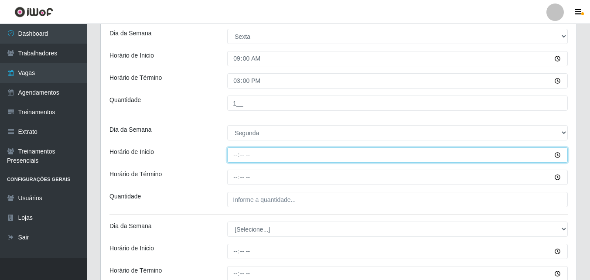
click at [237, 157] on input "Horário de Inicio" at bounding box center [397, 154] width 340 height 15
type input "16:00"
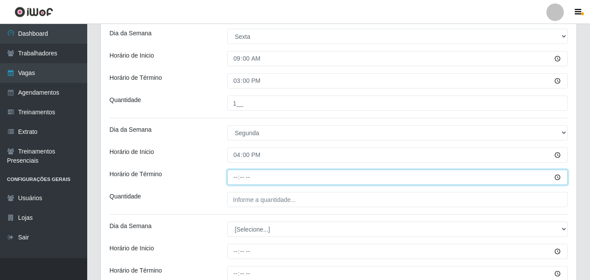
click at [238, 175] on input "Horário de Término" at bounding box center [397, 177] width 340 height 15
type input "22:00"
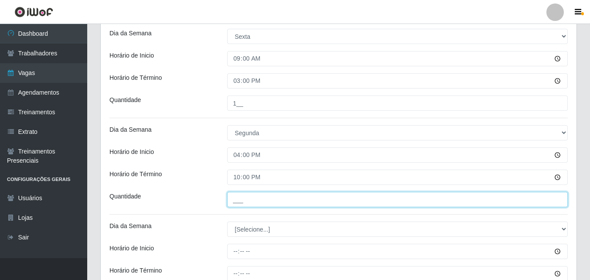
click at [247, 199] on input "___" at bounding box center [397, 199] width 340 height 15
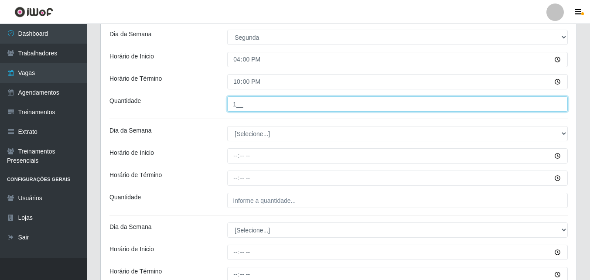
scroll to position [718, 0]
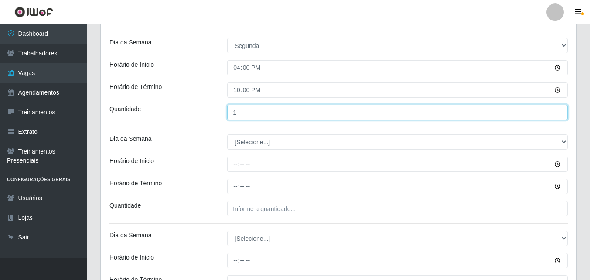
type input "1__"
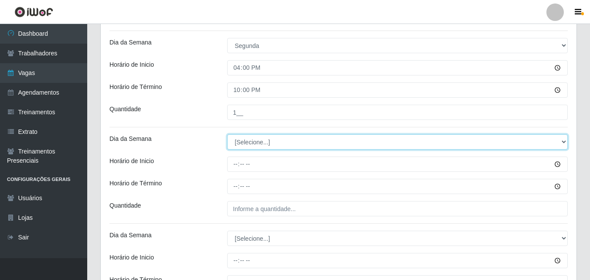
click at [255, 139] on select "[Selecione...] Segunda Terça Quarta Quinta Sexta Sábado Domingo" at bounding box center [397, 141] width 340 height 15
select select "2"
click at [227, 134] on select "[Selecione...] Segunda Terça Quarta Quinta Sexta Sábado Domingo" at bounding box center [397, 141] width 340 height 15
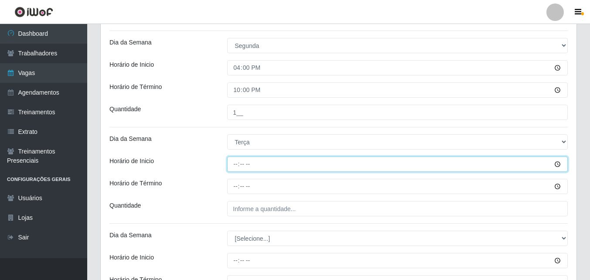
click at [239, 164] on input "Horário de Inicio" at bounding box center [397, 163] width 340 height 15
type input "16:00"
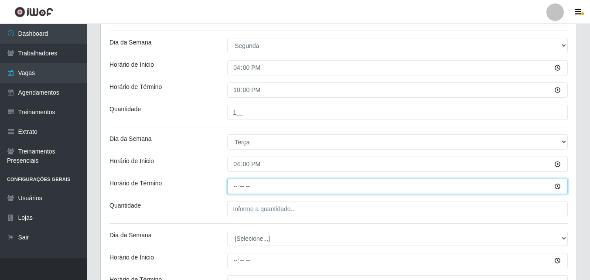
click at [241, 189] on input "Horário de Término" at bounding box center [397, 186] width 340 height 15
click at [235, 186] on input "Horário de Término" at bounding box center [397, 186] width 340 height 15
type input "22:00"
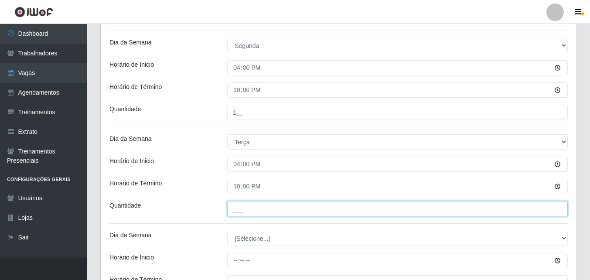
click at [238, 215] on input "___" at bounding box center [397, 208] width 340 height 15
type input "1__"
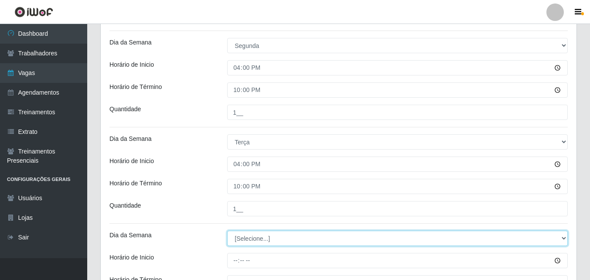
click at [250, 242] on select "[Selecione...] Segunda Terça Quarta Quinta Sexta Sábado Domingo" at bounding box center [397, 238] width 340 height 15
click at [227, 231] on select "[Selecione...] Segunda Terça Quarta Quinta Sexta Sábado Domingo" at bounding box center [397, 238] width 340 height 15
click at [262, 240] on select "[Selecione...] Segunda Terça Quarta Quinta Sexta Sábado Domingo" at bounding box center [397, 238] width 340 height 15
select select "3"
click at [227, 231] on select "[Selecione...] Segunda Terça Quarta Quinta Sexta Sábado Domingo" at bounding box center [397, 238] width 340 height 15
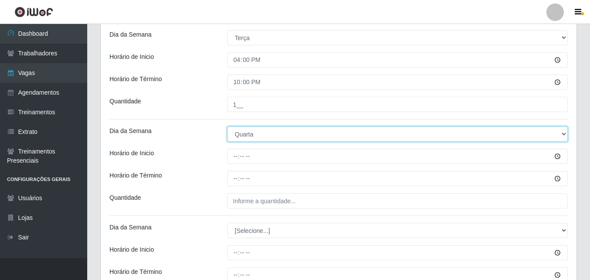
scroll to position [849, 0]
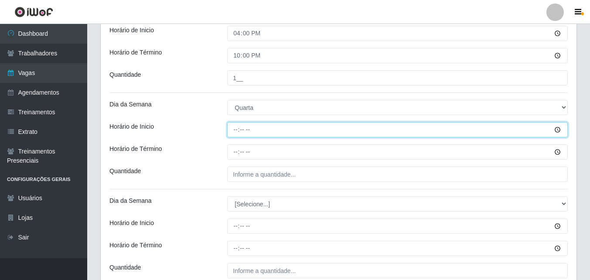
click at [240, 131] on input "Horário de Inicio" at bounding box center [397, 129] width 340 height 15
type input "16:00"
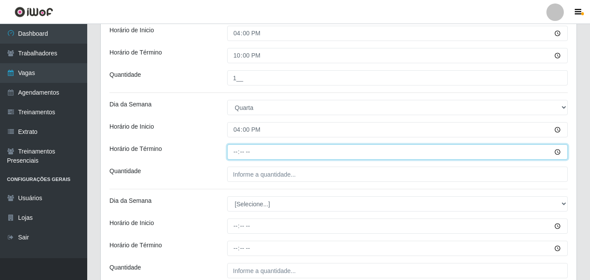
click at [231, 154] on input "Horário de Término" at bounding box center [397, 151] width 340 height 15
type input "22:00"
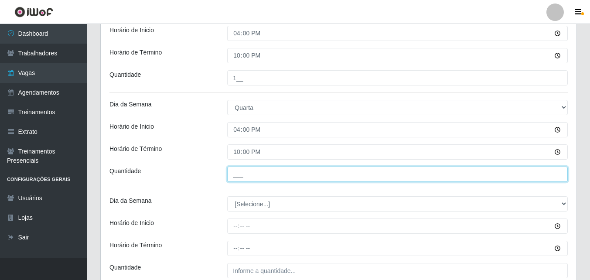
click at [235, 168] on input "___" at bounding box center [397, 174] width 340 height 15
type input "1__"
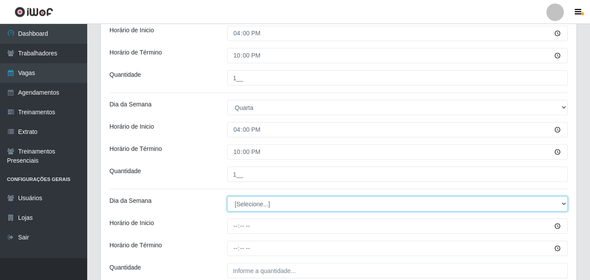
click at [259, 202] on select "[Selecione...] Segunda Terça Quarta Quinta Sexta Sábado Domingo" at bounding box center [397, 203] width 340 height 15
select select "4"
click at [227, 196] on select "[Selecione...] Segunda Terça Quarta Quinta Sexta Sábado Domingo" at bounding box center [397, 203] width 340 height 15
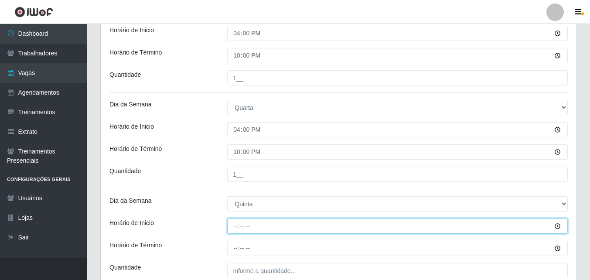
drag, startPoint x: 235, startPoint y: 226, endPoint x: 241, endPoint y: 229, distance: 6.8
click at [240, 229] on input "Horário de Inicio" at bounding box center [397, 225] width 340 height 15
type input "16:00"
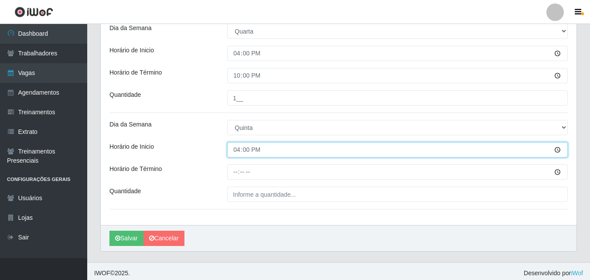
scroll to position [929, 0]
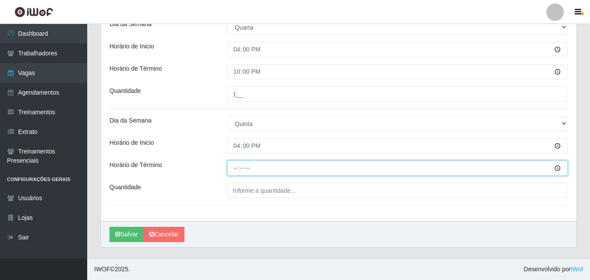
click at [238, 168] on input "Horário de Término" at bounding box center [397, 167] width 340 height 15
type input "22:00"
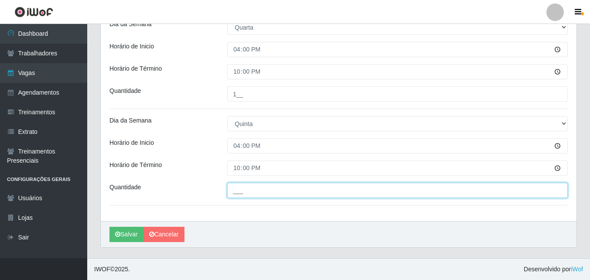
click at [236, 191] on input "___" at bounding box center [397, 190] width 340 height 15
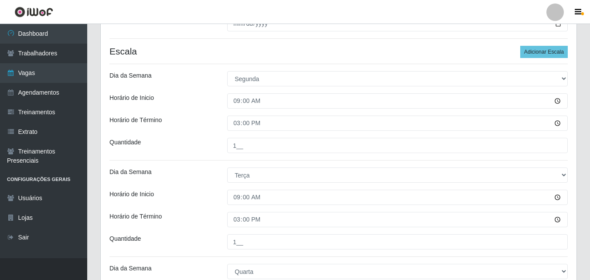
scroll to position [188, 0]
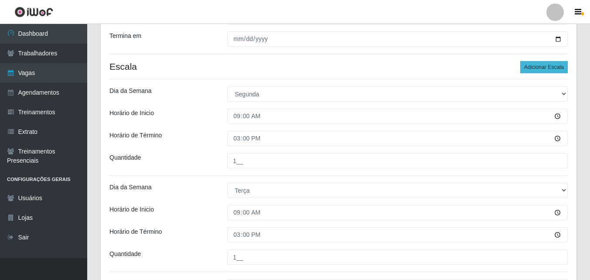
type input "1__"
click at [545, 65] on button "Adicionar Escala" at bounding box center [544, 67] width 48 height 12
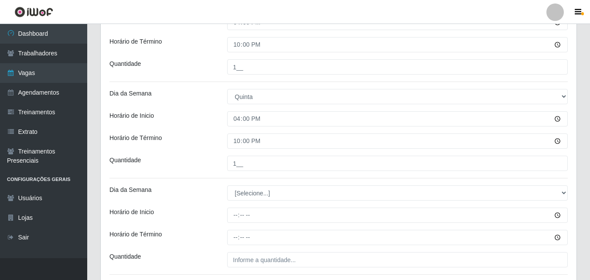
scroll to position [938, 0]
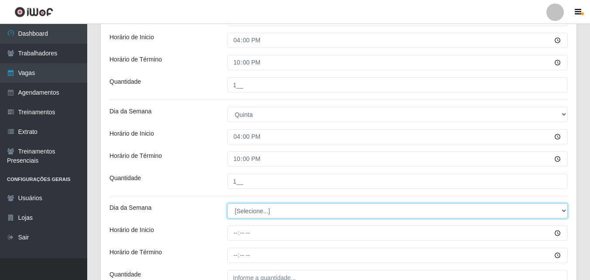
click at [242, 209] on select "[Selecione...] Segunda Terça Quarta Quinta Sexta Sábado Domingo" at bounding box center [397, 210] width 340 height 15
select select "5"
click at [227, 203] on select "[Selecione...] Segunda Terça Quarta Quinta Sexta Sábado Domingo" at bounding box center [397, 210] width 340 height 15
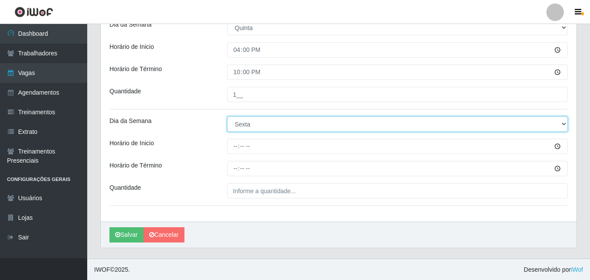
scroll to position [1025, 0]
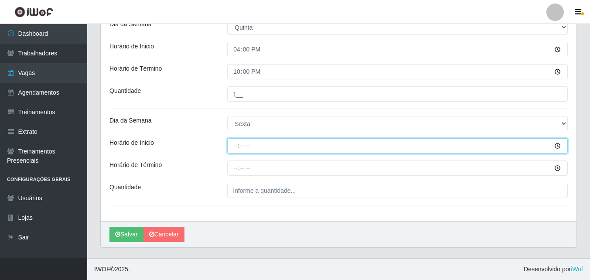
click at [235, 145] on input "Horário de Inicio" at bounding box center [397, 145] width 340 height 15
type input "16:00"
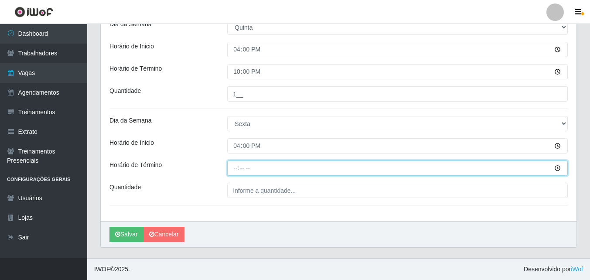
click at [237, 170] on input "Horário de Término" at bounding box center [397, 167] width 340 height 15
type input "22:00"
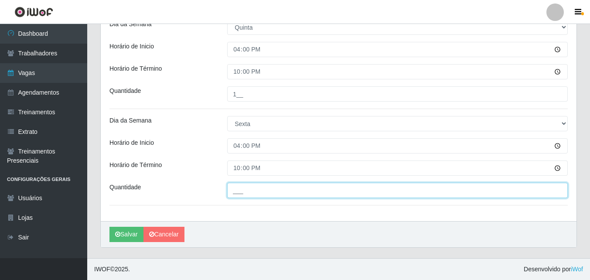
click at [239, 187] on input "___" at bounding box center [397, 190] width 340 height 15
type input "1__"
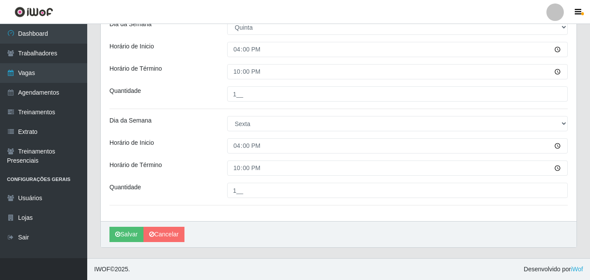
click at [127, 237] on button "Salvar" at bounding box center [126, 234] width 34 height 15
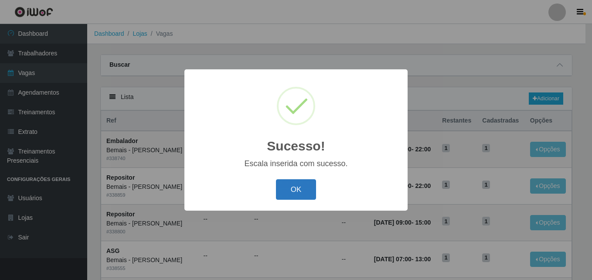
click at [286, 189] on button "OK" at bounding box center [296, 189] width 41 height 20
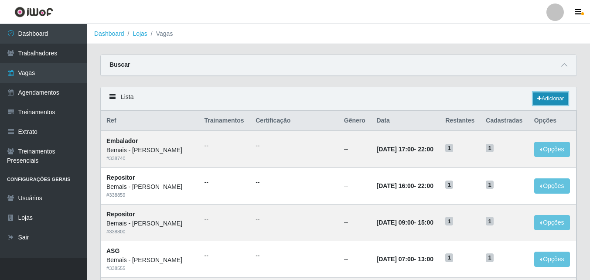
click at [564, 93] on link "Adicionar" at bounding box center [550, 98] width 34 height 12
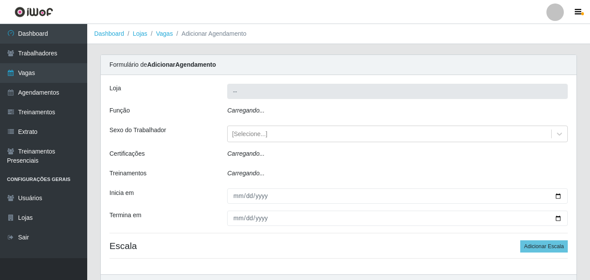
type input "Bemais - [PERSON_NAME]"
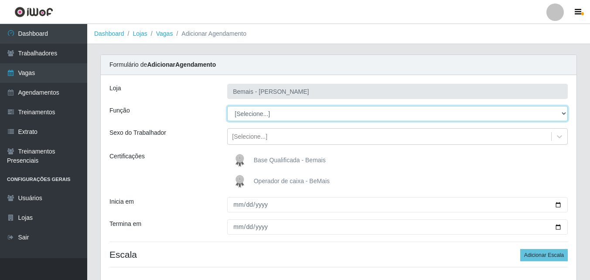
click at [565, 112] on select "[Selecione...] ASG ASG + ASG ++ Auxiliar de Depósito Auxiliar de Depósito + Aux…" at bounding box center [397, 113] width 340 height 15
click at [227, 106] on select "[Selecione...] ASG ASG + ASG ++ Auxiliar de Depósito Auxiliar de Depósito + Aux…" at bounding box center [397, 113] width 340 height 15
click at [571, 115] on div "[Selecione...] ASG ASG + ASG ++ Auxiliar de Depósito Auxiliar de Depósito + Aux…" at bounding box center [398, 113] width 354 height 15
select select "107"
click at [227, 106] on select "[Selecione...] ASG ASG + ASG ++ Auxiliar de Depósito Auxiliar de Depósito + Aux…" at bounding box center [397, 113] width 340 height 15
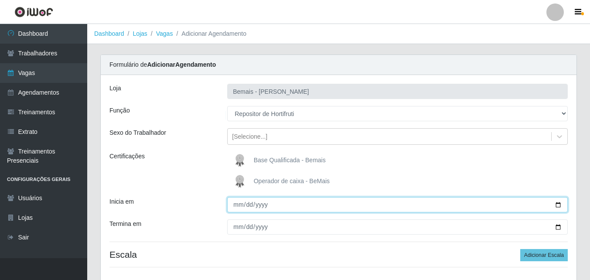
click at [558, 207] on input "Inicia em" at bounding box center [397, 204] width 340 height 15
type input "2025-09-16"
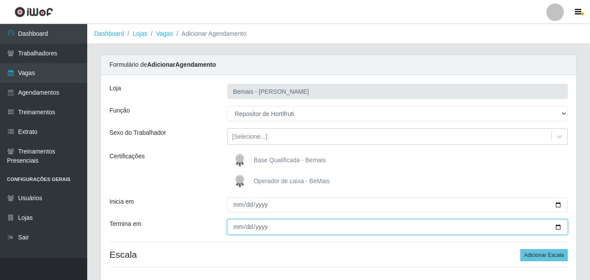
click at [559, 226] on input "Termina em" at bounding box center [397, 226] width 340 height 15
type input "[DATE]"
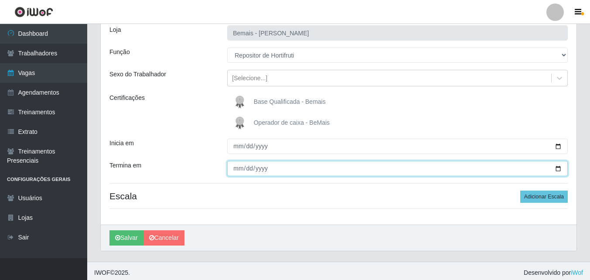
scroll to position [62, 0]
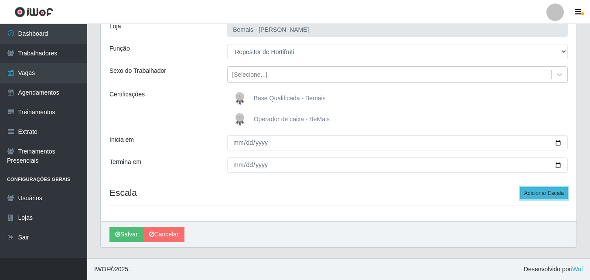
click at [538, 190] on button "Adicionar Escala" at bounding box center [544, 193] width 48 height 12
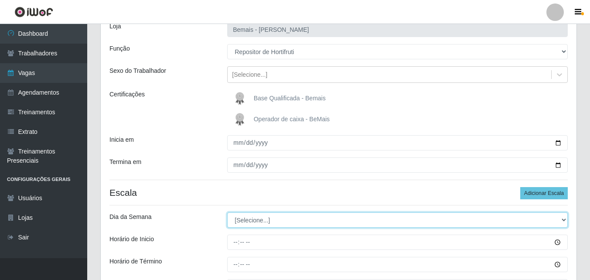
click at [294, 222] on select "[Selecione...] Segunda Terça Quarta Quinta Sexta Sábado Domingo" at bounding box center [397, 219] width 340 height 15
select select "1"
click at [227, 212] on select "[Selecione...] Segunda Terça Quarta Quinta Sexta Sábado Domingo" at bounding box center [397, 219] width 340 height 15
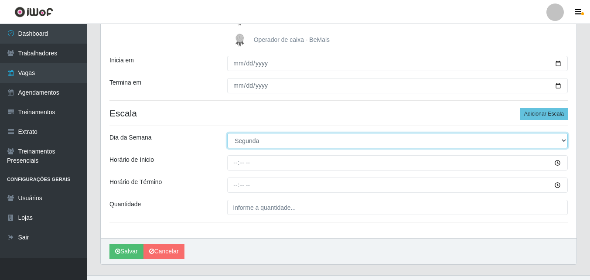
scroll to position [149, 0]
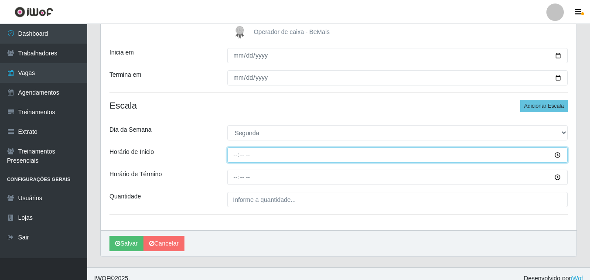
click at [235, 156] on input "Horário de Inicio" at bounding box center [397, 154] width 340 height 15
type input "09:00"
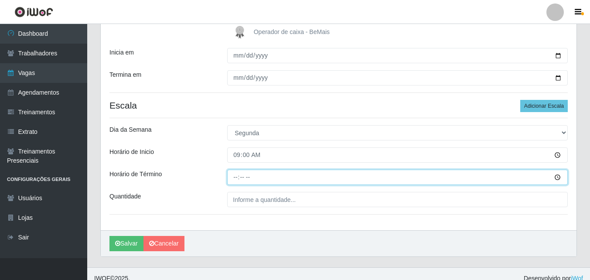
click at [237, 177] on input "Horário de Término" at bounding box center [397, 177] width 340 height 15
type input "15:00"
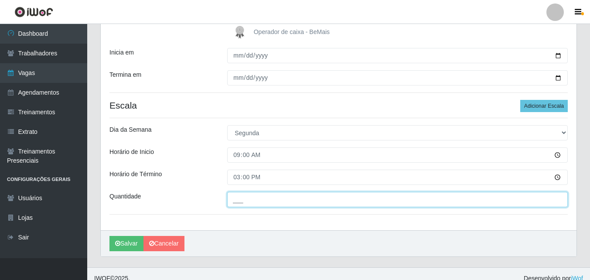
click at [256, 198] on input "___" at bounding box center [397, 199] width 340 height 15
type input "1__"
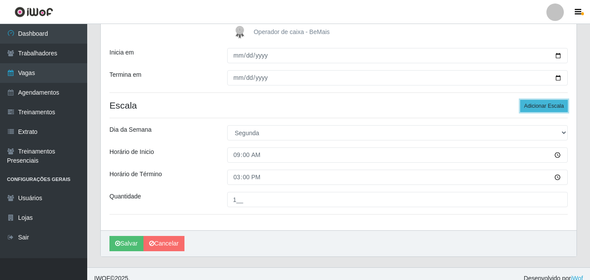
click at [551, 102] on button "Adicionar Escala" at bounding box center [544, 106] width 48 height 12
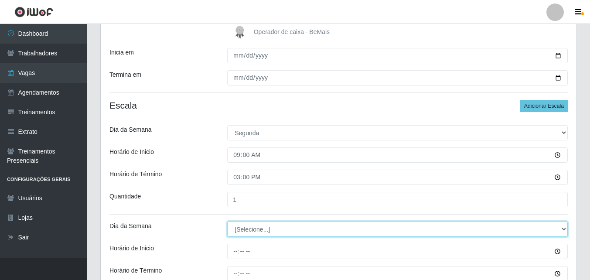
click at [265, 226] on select "[Selecione...] Segunda Terça Quarta Quinta Sexta Sábado Domingo" at bounding box center [397, 228] width 340 height 15
select select "2"
click at [227, 221] on select "[Selecione...] Segunda Terça Quarta Quinta Sexta Sábado Domingo" at bounding box center [397, 228] width 340 height 15
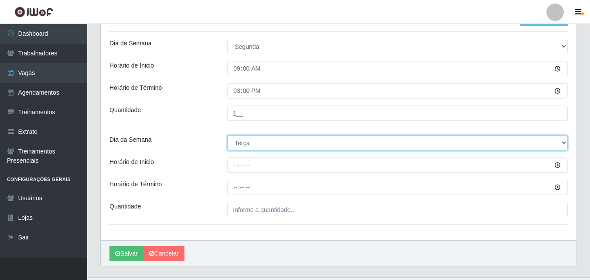
scroll to position [236, 0]
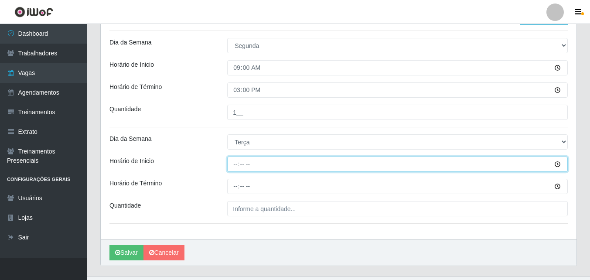
click at [235, 167] on input "Horário de Inicio" at bounding box center [397, 163] width 340 height 15
type input "09:00"
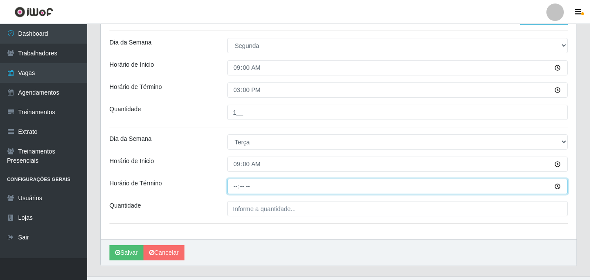
click at [235, 186] on input "Horário de Término" at bounding box center [397, 186] width 340 height 15
type input "15:00"
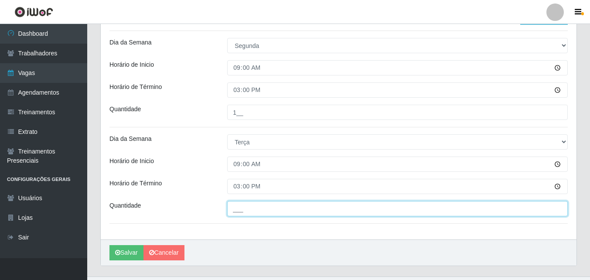
click at [244, 210] on input "___" at bounding box center [397, 208] width 340 height 15
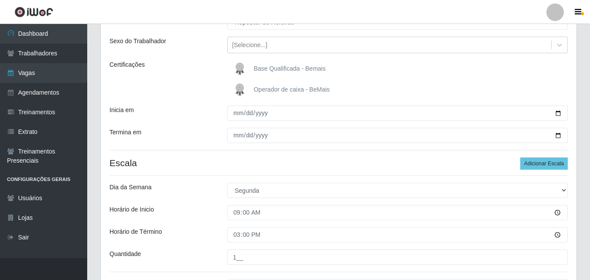
scroll to position [62, 0]
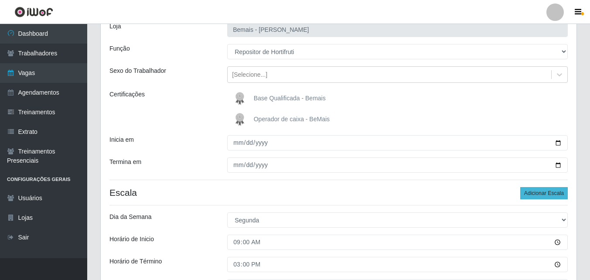
type input "1__"
click at [548, 193] on button "Adicionar Escala" at bounding box center [544, 193] width 48 height 12
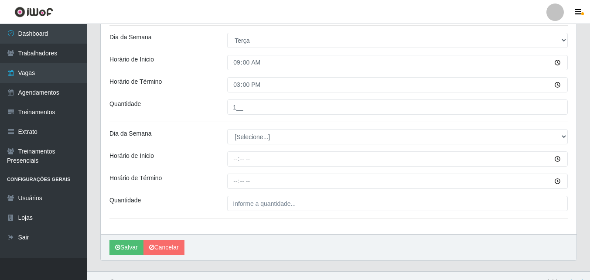
scroll to position [307, 0]
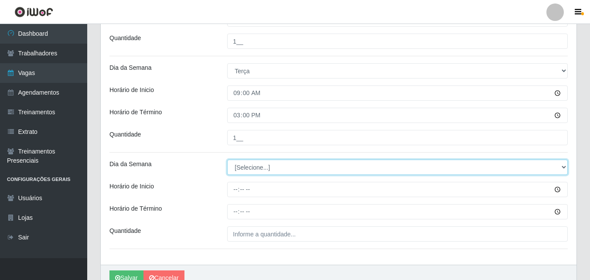
click at [253, 172] on select "[Selecione...] Segunda Terça Quarta Quinta Sexta Sábado Domingo" at bounding box center [397, 167] width 340 height 15
select select "3"
click at [227, 160] on select "[Selecione...] Segunda Terça Quarta Quinta Sexta Sábado Domingo" at bounding box center [397, 167] width 340 height 15
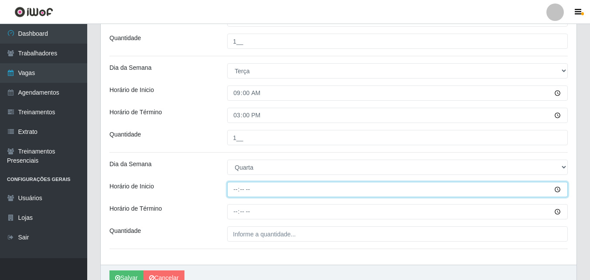
click at [254, 193] on input "Horário de Inicio" at bounding box center [397, 189] width 340 height 15
click at [238, 194] on input "Horário de Inicio" at bounding box center [397, 189] width 340 height 15
type input "09:00"
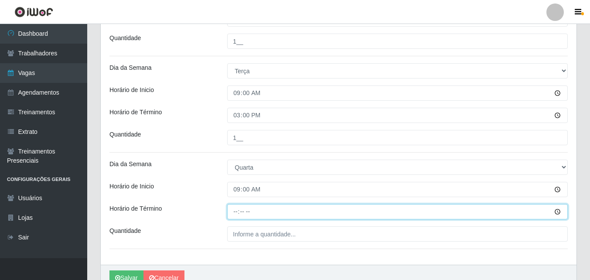
click at [237, 210] on input "Horário de Término" at bounding box center [397, 211] width 340 height 15
type input "15:00"
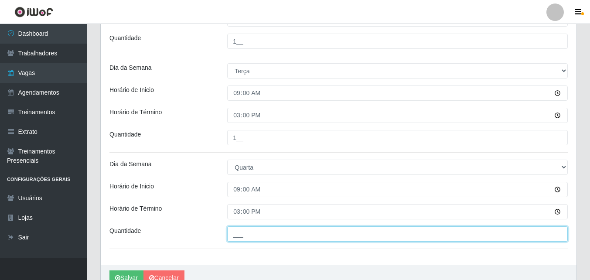
click at [247, 232] on input "___" at bounding box center [397, 233] width 340 height 15
type input "1__"
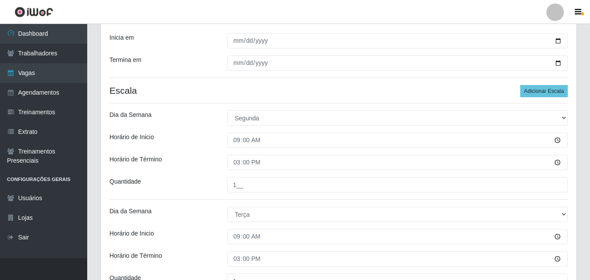
scroll to position [89, 0]
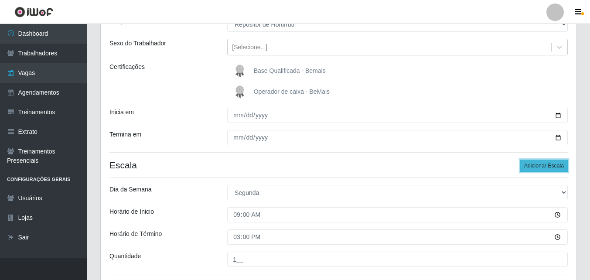
click at [536, 163] on button "Adicionar Escala" at bounding box center [544, 166] width 48 height 12
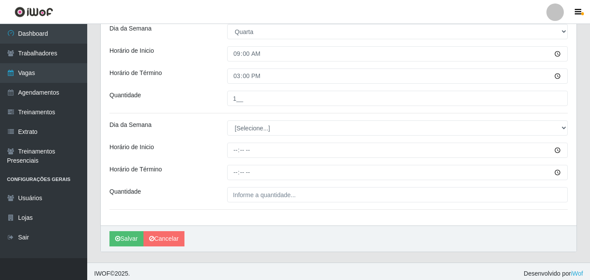
scroll to position [447, 0]
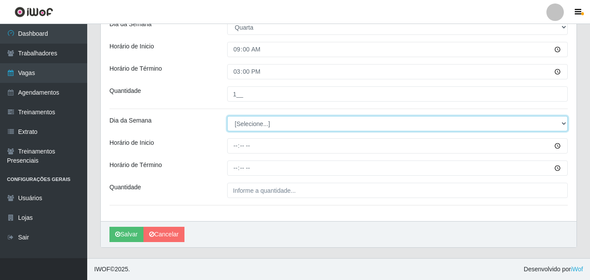
click at [258, 129] on select "[Selecione...] Segunda Terça Quarta Quinta Sexta Sábado Domingo" at bounding box center [397, 123] width 340 height 15
select select "4"
click at [227, 116] on select "[Selecione...] Segunda Terça Quarta Quinta Sexta Sábado Domingo" at bounding box center [397, 123] width 340 height 15
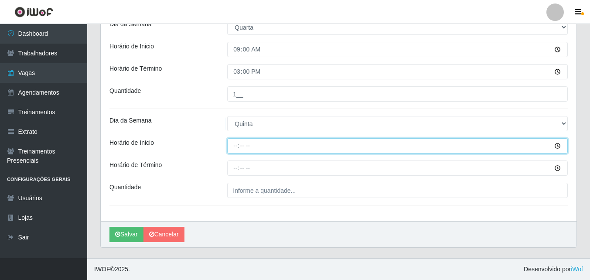
click at [241, 147] on input "Horário de Inicio" at bounding box center [397, 145] width 340 height 15
type input "09:00"
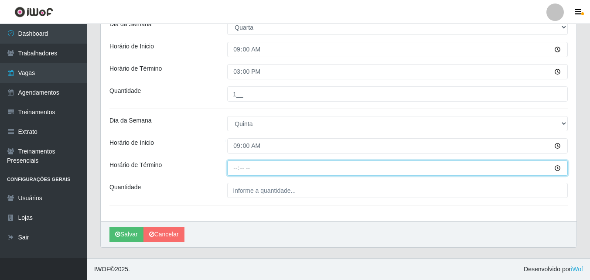
click at [235, 170] on input "Horário de Término" at bounding box center [397, 167] width 340 height 15
type input "15:00"
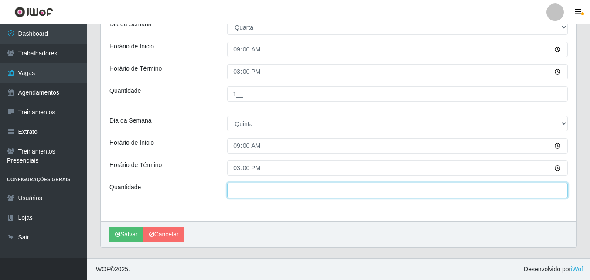
click at [244, 190] on input "___" at bounding box center [397, 190] width 340 height 15
type input "1__"
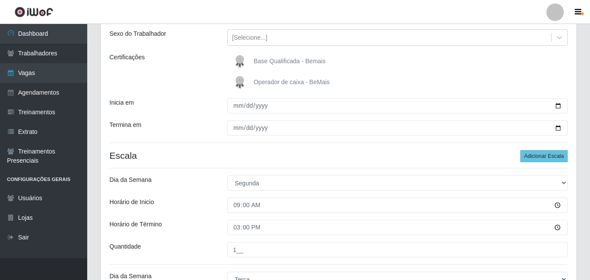
scroll to position [99, 0]
drag, startPoint x: 545, startPoint y: 153, endPoint x: 491, endPoint y: 139, distance: 55.2
click at [546, 153] on button "Adicionar Escala" at bounding box center [544, 156] width 48 height 12
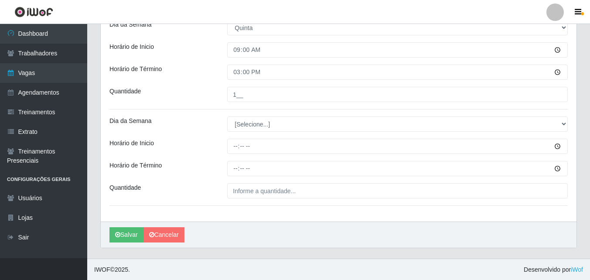
scroll to position [544, 0]
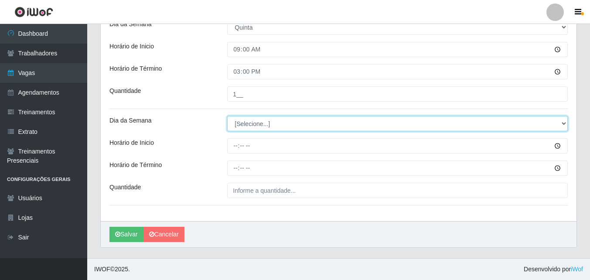
click at [261, 124] on select "[Selecione...] Segunda Terça Quarta Quinta Sexta Sábado Domingo" at bounding box center [397, 123] width 340 height 15
select select "5"
click at [227, 116] on select "[Selecione...] Segunda Terça Quarta Quinta Sexta Sábado Domingo" at bounding box center [397, 123] width 340 height 15
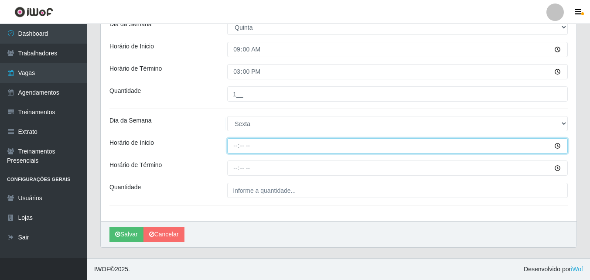
click at [236, 146] on input "Horário de Inicio" at bounding box center [397, 145] width 340 height 15
type input "09:00"
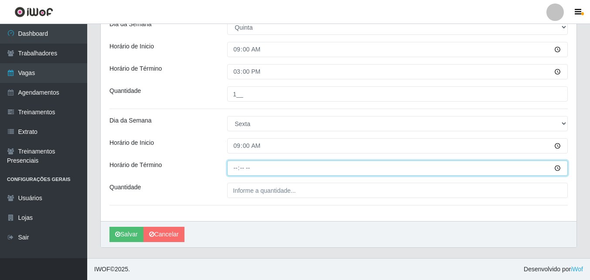
click at [241, 167] on input "Horário de Término" at bounding box center [397, 167] width 340 height 15
click at [238, 169] on input "Horário de Término" at bounding box center [397, 167] width 340 height 15
type input "15:00"
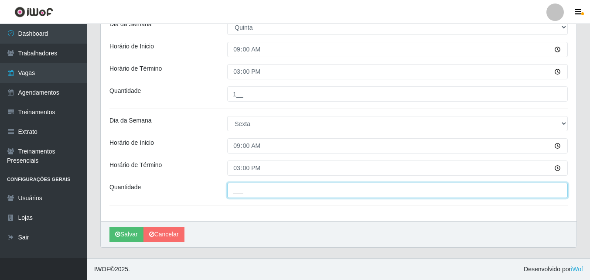
click at [251, 192] on input "___" at bounding box center [397, 190] width 340 height 15
type input "1__"
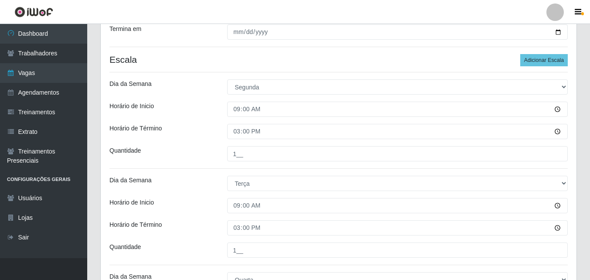
scroll to position [151, 0]
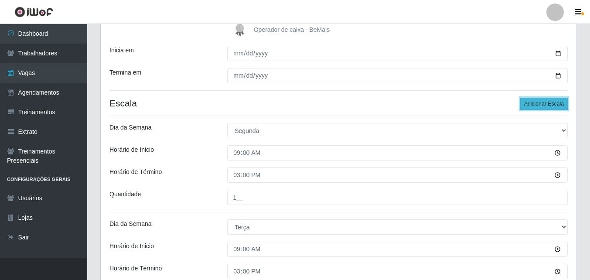
click at [545, 99] on button "Adicionar Escala" at bounding box center [544, 104] width 48 height 12
click at [546, 99] on button "Adicionar Escala" at bounding box center [544, 104] width 48 height 12
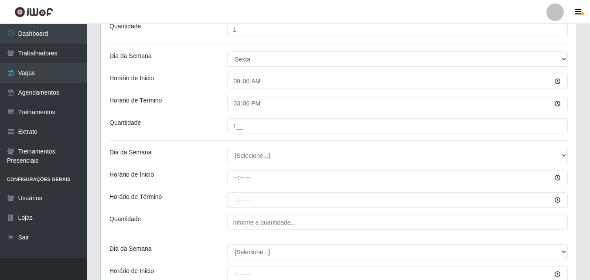
scroll to position [587, 0]
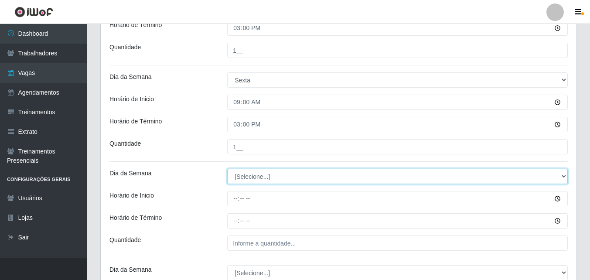
click at [258, 179] on select "[Selecione...] Segunda Terça Quarta Quinta Sexta Sábado Domingo" at bounding box center [397, 176] width 340 height 15
select select "1"
click at [227, 169] on select "[Selecione...] Segunda Terça Quarta Quinta Sexta Sábado Domingo" at bounding box center [397, 176] width 340 height 15
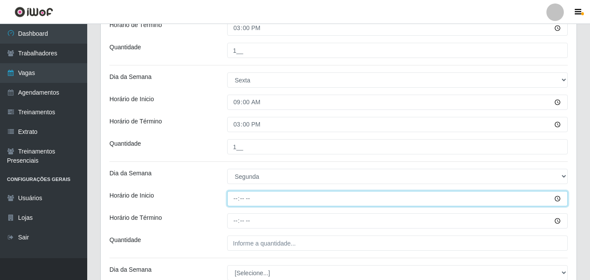
click at [243, 200] on input "Horário de Inicio" at bounding box center [397, 198] width 340 height 15
type input "16:00"
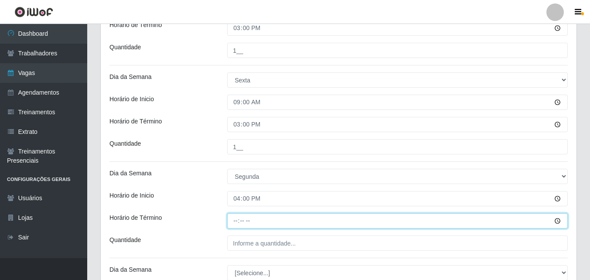
click at [243, 220] on input "Horário de Término" at bounding box center [397, 220] width 340 height 15
drag, startPoint x: 235, startPoint y: 221, endPoint x: 249, endPoint y: 217, distance: 14.9
click at [235, 221] on input "Horário de Término" at bounding box center [397, 220] width 340 height 15
type input "22:00"
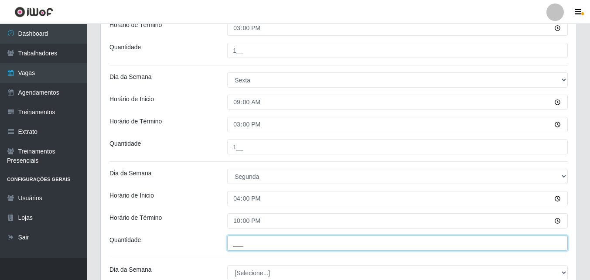
click at [255, 246] on input "___" at bounding box center [397, 242] width 340 height 15
type input "1__"
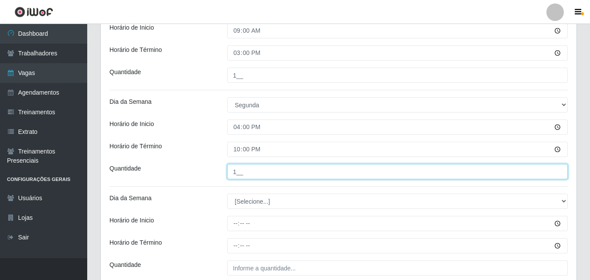
scroll to position [674, 0]
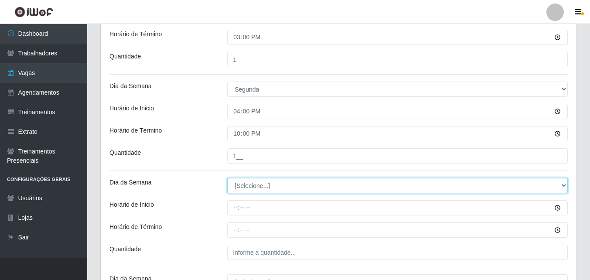
click at [253, 185] on select "[Selecione...] Segunda Terça Quarta Quinta Sexta Sábado Domingo" at bounding box center [397, 185] width 340 height 15
select select "2"
click at [227, 178] on select "[Selecione...] Segunda Terça Quarta Quinta Sexta Sábado Domingo" at bounding box center [397, 185] width 340 height 15
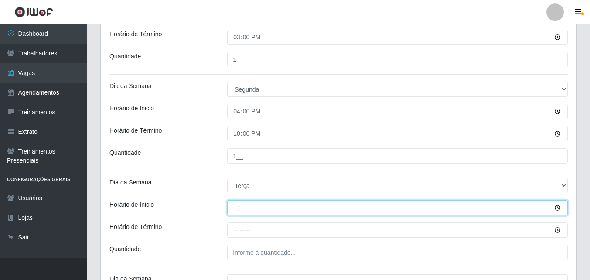
click at [236, 206] on input "Horário de Inicio" at bounding box center [397, 207] width 340 height 15
type input "16:00"
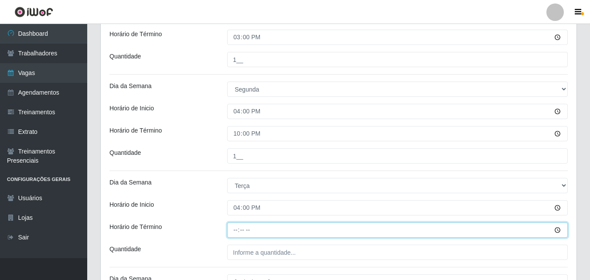
click at [235, 228] on input "Horário de Término" at bounding box center [397, 229] width 340 height 15
type input "22:00"
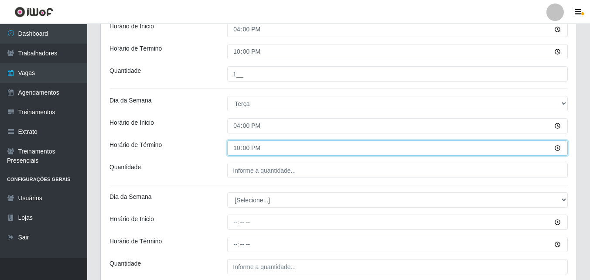
scroll to position [762, 0]
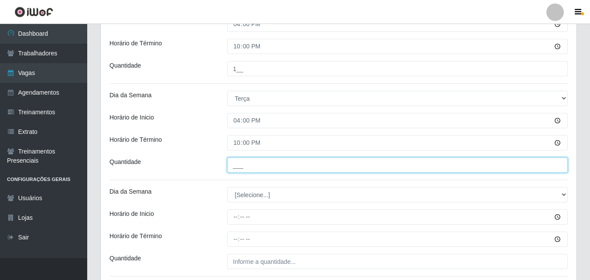
click at [243, 164] on input "___" at bounding box center [397, 164] width 340 height 15
type input "1__"
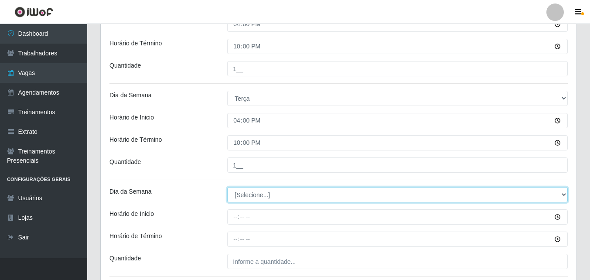
click at [251, 193] on select "[Selecione...] Segunda Terça Quarta Quinta Sexta Sábado Domingo" at bounding box center [397, 194] width 340 height 15
select select "3"
click at [227, 187] on select "[Selecione...] Segunda Terça Quarta Quinta Sexta Sábado Domingo" at bounding box center [397, 194] width 340 height 15
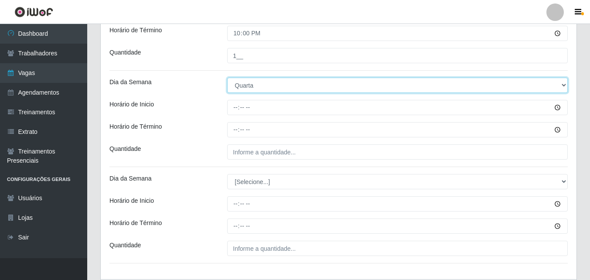
scroll to position [892, 0]
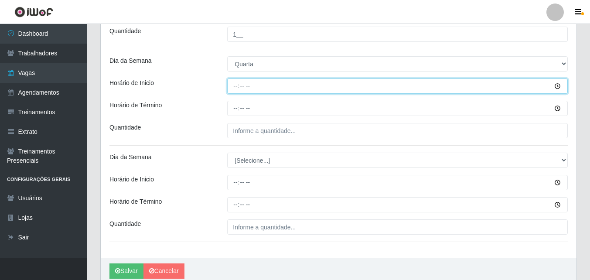
click at [235, 84] on input "Horário de Inicio" at bounding box center [397, 85] width 340 height 15
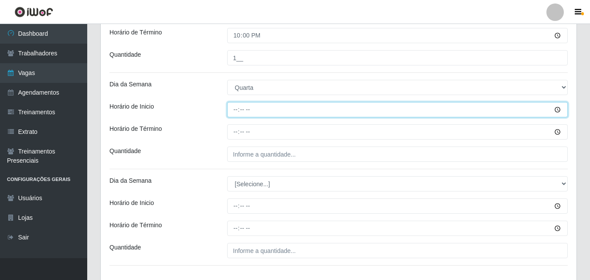
scroll to position [849, 0]
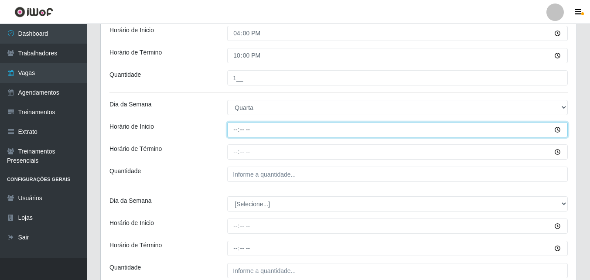
type input "16:00"
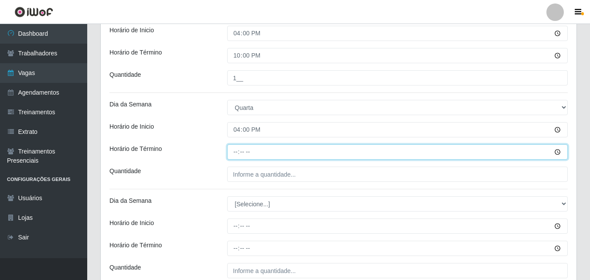
click at [238, 153] on input "Horário de Término" at bounding box center [397, 151] width 340 height 15
type input "22:00"
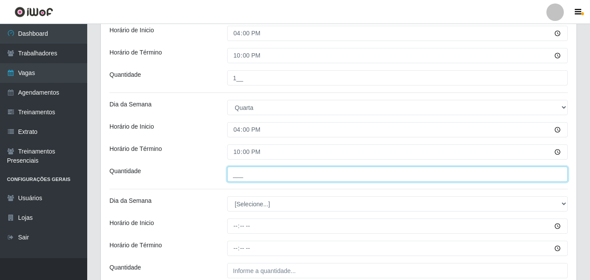
click at [237, 176] on input "___" at bounding box center [397, 174] width 340 height 15
type input "1__"
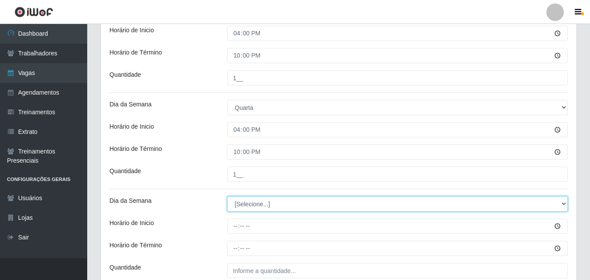
click at [259, 203] on select "[Selecione...] Segunda Terça Quarta Quinta Sexta Sábado Domingo" at bounding box center [397, 203] width 340 height 15
select select "4"
click at [227, 196] on select "[Selecione...] Segunda Terça Quarta Quinta Sexta Sábado Domingo" at bounding box center [397, 203] width 340 height 15
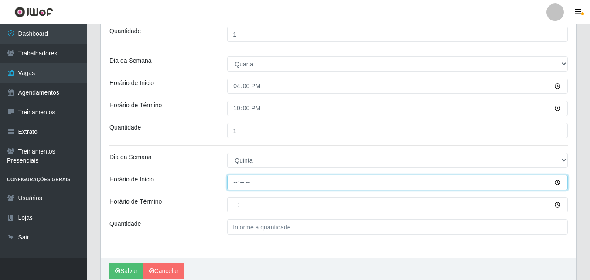
click at [237, 184] on input "Horário de Inicio" at bounding box center [397, 182] width 340 height 15
type input "16:00"
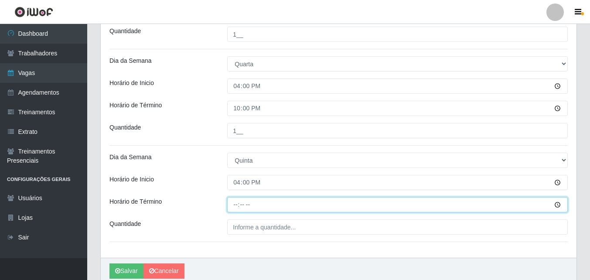
click at [241, 207] on input "Horário de Término" at bounding box center [397, 204] width 340 height 15
type input "22:00"
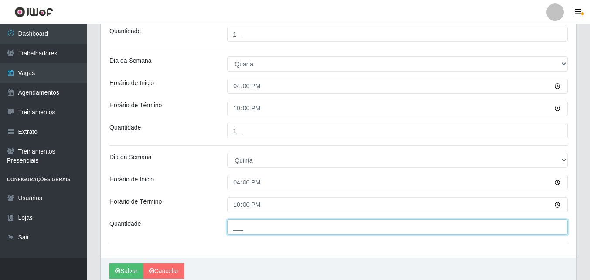
click at [252, 226] on input "___" at bounding box center [397, 226] width 340 height 15
type input "1__"
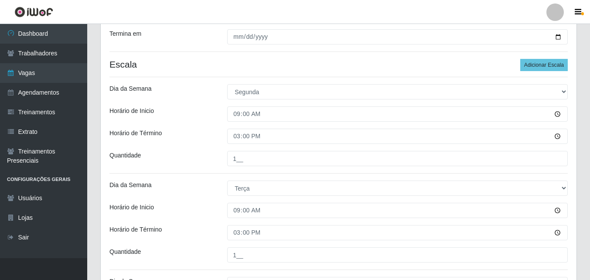
scroll to position [108, 0]
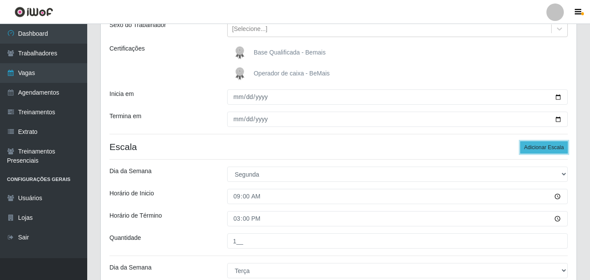
click at [549, 147] on button "Adicionar Escala" at bounding box center [544, 147] width 48 height 12
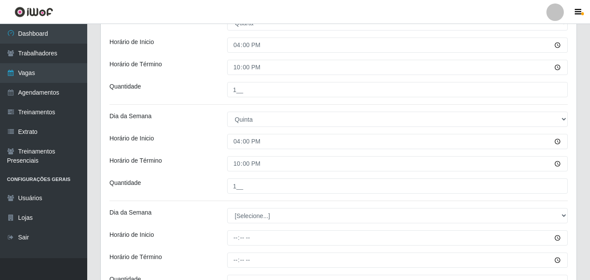
scroll to position [936, 0]
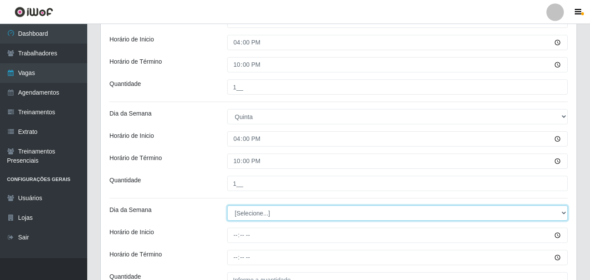
drag, startPoint x: 253, startPoint y: 213, endPoint x: 258, endPoint y: 213, distance: 5.7
click at [258, 213] on select "[Selecione...] Segunda Terça Quarta Quinta Sexta Sábado Domingo" at bounding box center [397, 212] width 340 height 15
select select "5"
click at [227, 205] on select "[Selecione...] Segunda Terça Quarta Quinta Sexta Sábado Domingo" at bounding box center [397, 212] width 340 height 15
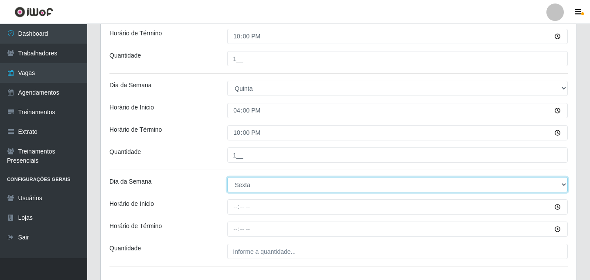
scroll to position [979, 0]
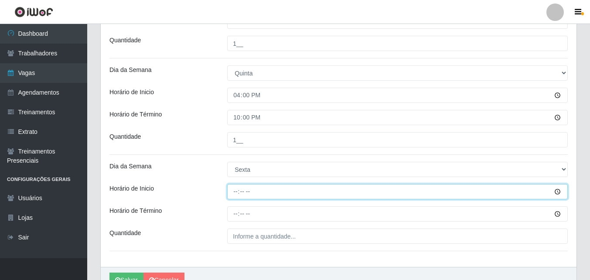
click at [239, 195] on input "Horário de Inicio" at bounding box center [397, 191] width 340 height 15
type input "16:00"
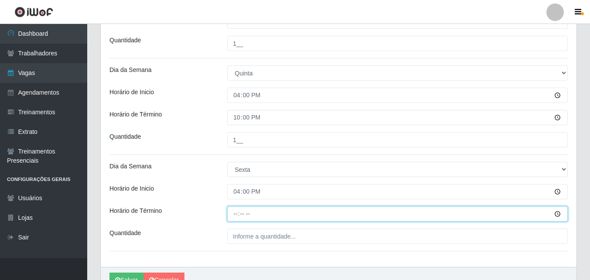
click at [242, 212] on input "Horário de Término" at bounding box center [397, 213] width 340 height 15
click at [231, 217] on input "Horário de Término" at bounding box center [397, 213] width 340 height 15
click at [238, 215] on input "Horário de Término" at bounding box center [397, 213] width 340 height 15
type input "22:00"
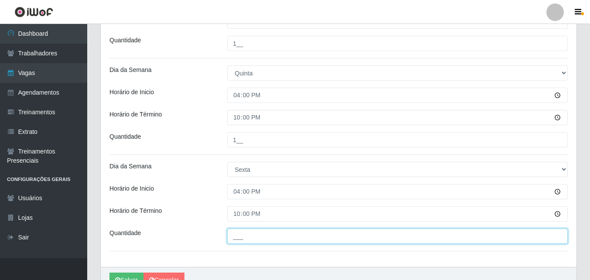
click at [237, 234] on input "___" at bounding box center [397, 235] width 340 height 15
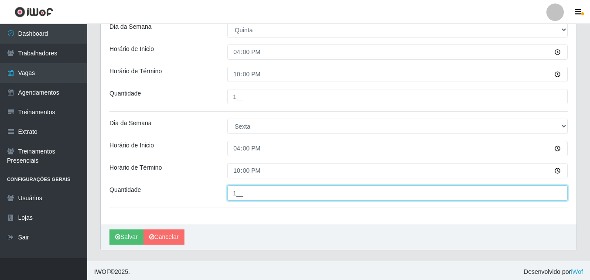
scroll to position [1025, 0]
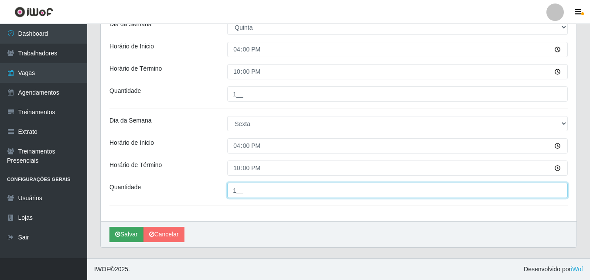
type input "1__"
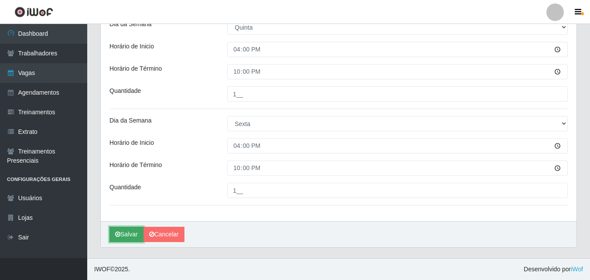
click at [128, 237] on button "Salvar" at bounding box center [126, 234] width 34 height 15
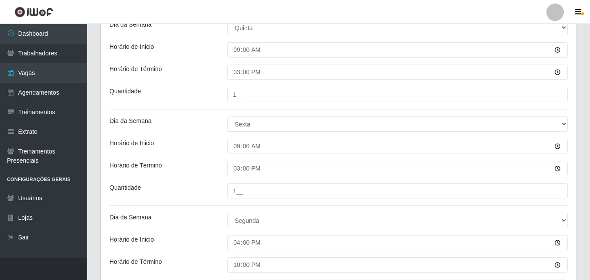
scroll to position [371, 0]
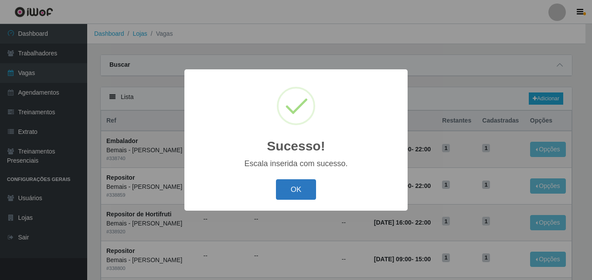
click at [279, 186] on button "OK" at bounding box center [296, 189] width 41 height 20
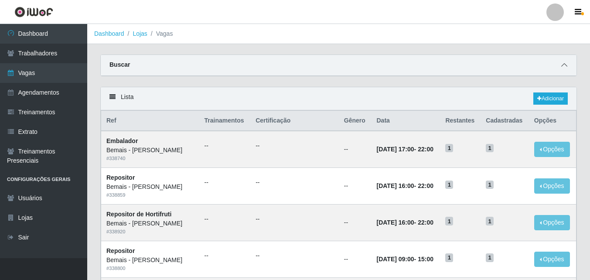
click at [560, 66] on div "Buscar" at bounding box center [339, 65] width 476 height 21
click at [564, 65] on icon at bounding box center [564, 65] width 6 height 6
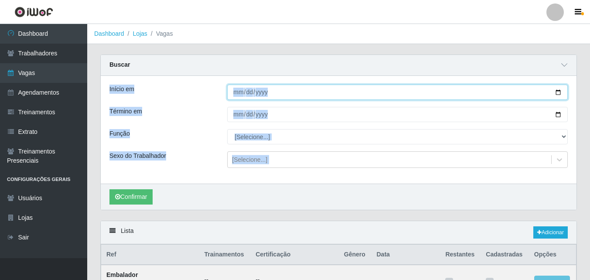
click at [560, 95] on input "Início em" at bounding box center [397, 92] width 340 height 15
click at [559, 95] on input "Início em" at bounding box center [397, 92] width 340 height 15
type input "[DATE]"
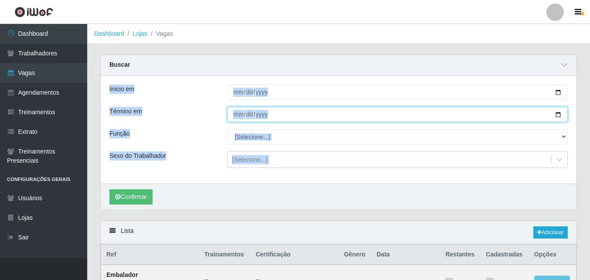
click at [558, 111] on input "Término em" at bounding box center [397, 114] width 340 height 15
type input "[DATE]"
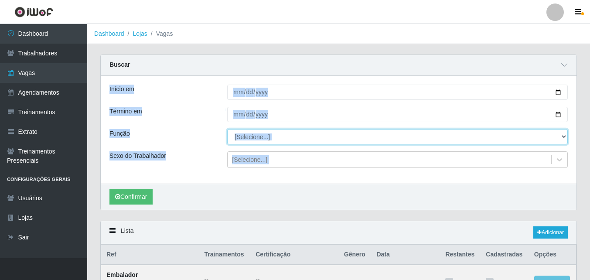
click at [274, 140] on select "[Selecione...] ASG ASG + ASG ++ Auxiliar de Depósito Auxiliar de Depósito + Aux…" at bounding box center [397, 136] width 340 height 15
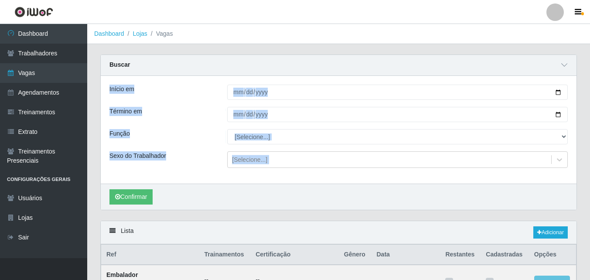
click at [207, 108] on div "Término em" at bounding box center [162, 114] width 118 height 15
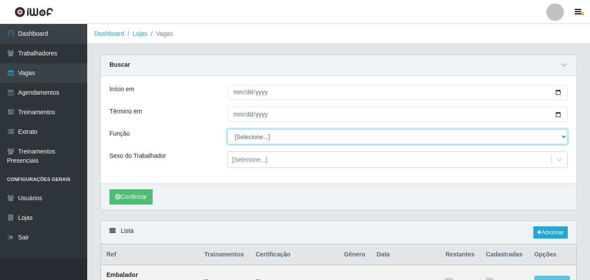
click at [265, 141] on select "[Selecione...] ASG ASG + ASG ++ Auxiliar de Depósito Auxiliar de Depósito + Aux…" at bounding box center [397, 136] width 340 height 15
click at [227, 129] on select "[Selecione...] ASG ASG + ASG ++ Auxiliar de Depósito Auxiliar de Depósito + Aux…" at bounding box center [397, 136] width 340 height 15
click at [286, 140] on select "[Selecione...] ASG ASG + ASG ++ Auxiliar de Depósito Auxiliar de Depósito + Aux…" at bounding box center [397, 136] width 340 height 15
select select "107"
click at [227, 129] on select "[Selecione...] ASG ASG + ASG ++ Auxiliar de Depósito Auxiliar de Depósito + Aux…" at bounding box center [397, 136] width 340 height 15
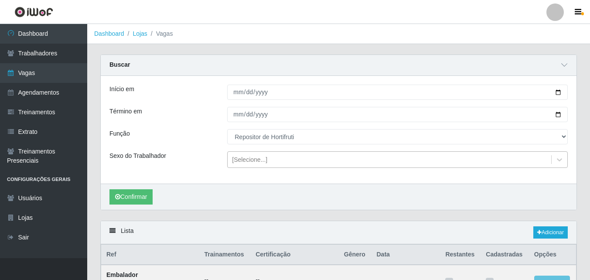
click at [256, 163] on div "[Selecione...]" at bounding box center [249, 159] width 35 height 9
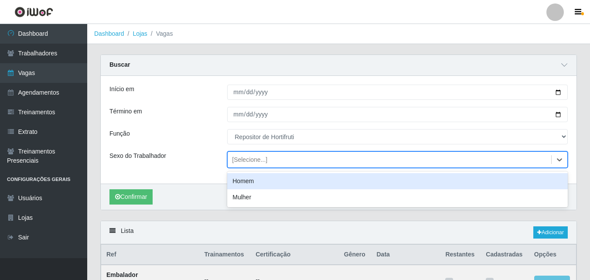
click at [256, 164] on div "[Selecione...]" at bounding box center [249, 159] width 35 height 9
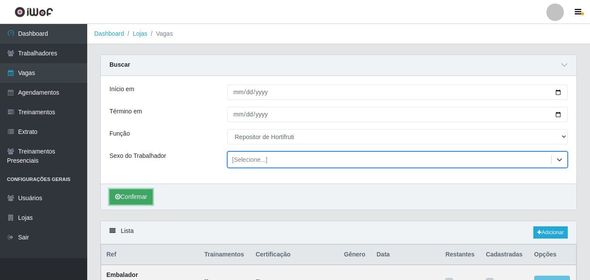
drag, startPoint x: 141, startPoint y: 198, endPoint x: 152, endPoint y: 190, distance: 13.7
click at [141, 198] on button "Confirmar" at bounding box center [130, 196] width 43 height 15
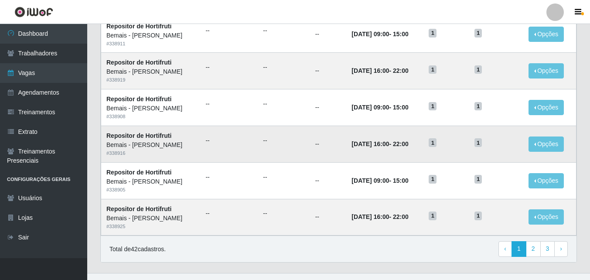
scroll to position [593, 0]
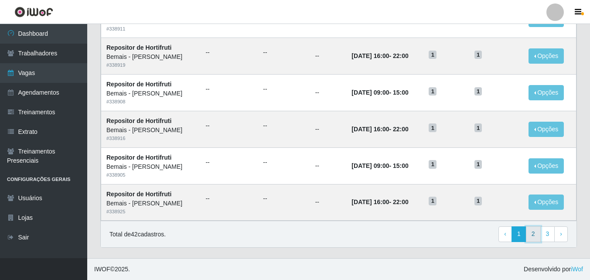
click at [531, 232] on link "2" at bounding box center [533, 234] width 15 height 16
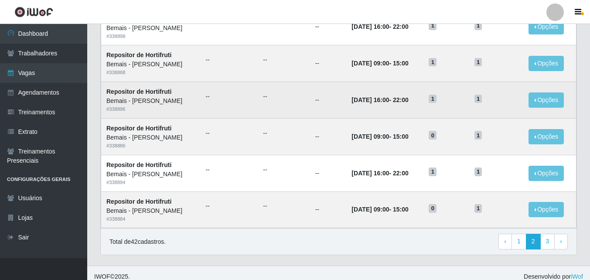
scroll to position [459, 0]
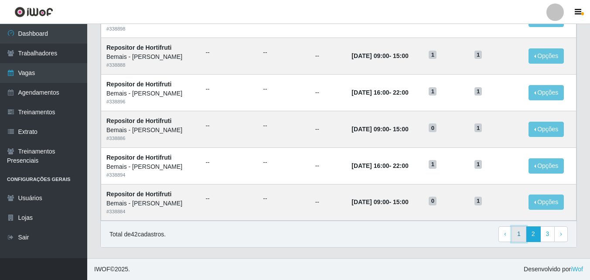
click at [518, 231] on link "1" at bounding box center [518, 234] width 15 height 16
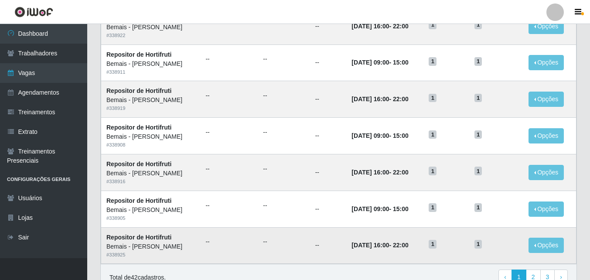
scroll to position [436, 0]
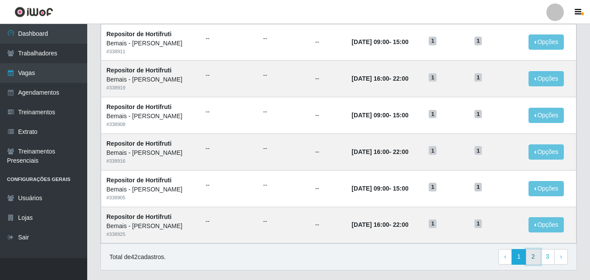
click at [531, 257] on link "2" at bounding box center [533, 257] width 15 height 16
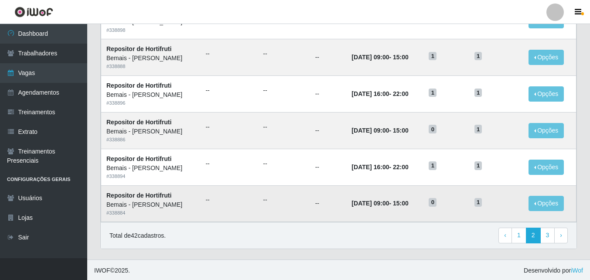
scroll to position [459, 0]
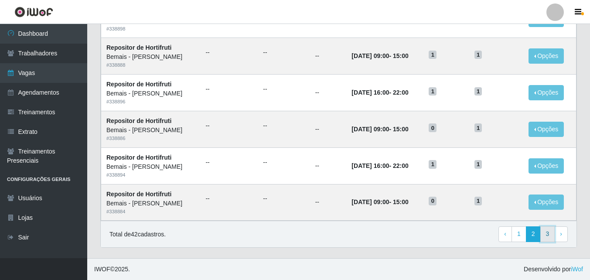
click at [552, 235] on link "3" at bounding box center [547, 234] width 15 height 16
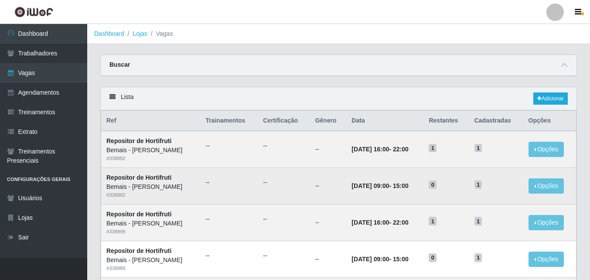
drag, startPoint x: 540, startPoint y: 207, endPoint x: 532, endPoint y: 204, distance: 8.3
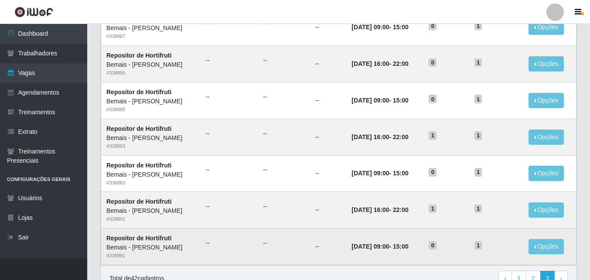
scroll to position [349, 0]
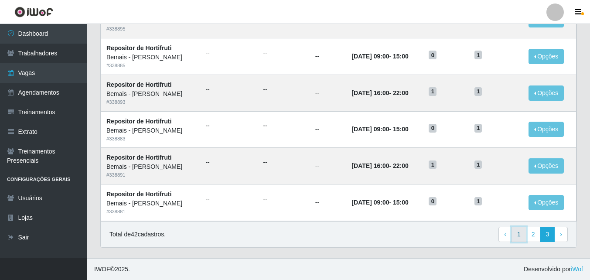
click at [519, 232] on link "1" at bounding box center [518, 235] width 15 height 16
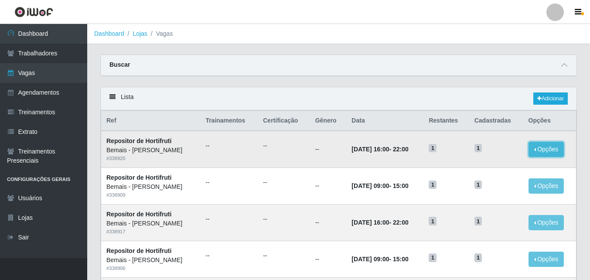
click at [549, 149] on button "Opções" at bounding box center [546, 149] width 36 height 15
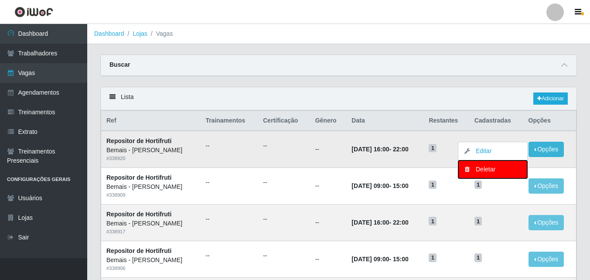
click at [495, 170] on div "Deletar" at bounding box center [492, 169] width 51 height 9
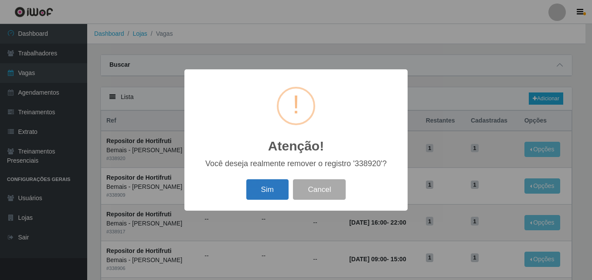
click at [265, 192] on button "Sim" at bounding box center [267, 189] width 42 height 20
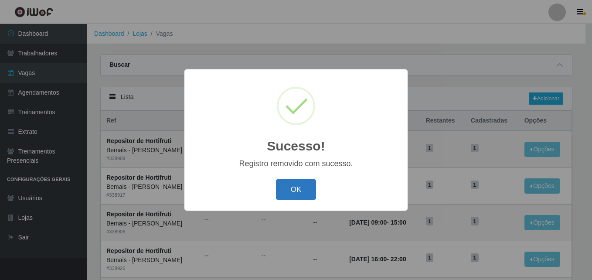
click at [303, 184] on button "OK" at bounding box center [296, 189] width 41 height 20
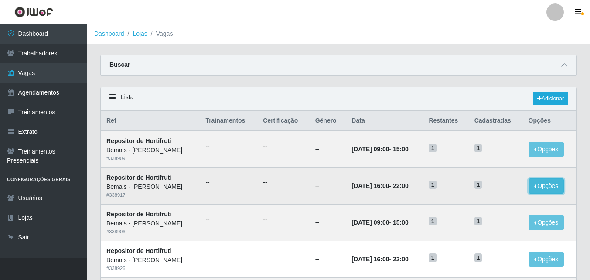
click at [547, 182] on button "Opções" at bounding box center [546, 185] width 36 height 15
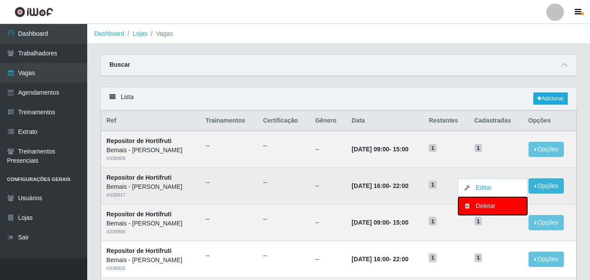
click at [496, 204] on div "Deletar" at bounding box center [492, 205] width 51 height 9
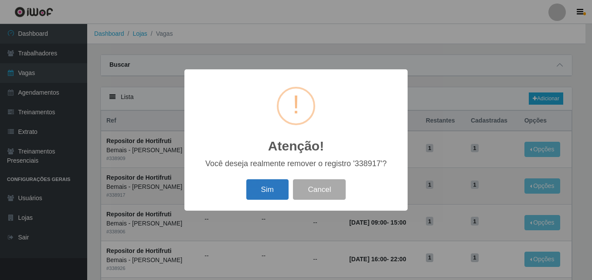
click at [265, 188] on button "Sim" at bounding box center [267, 189] width 42 height 20
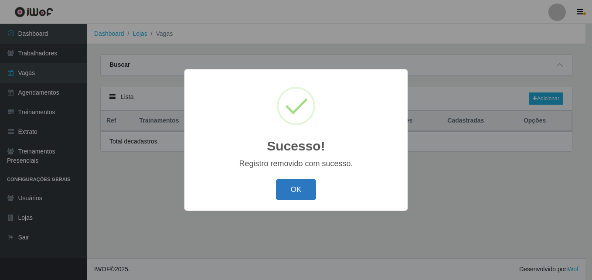
click at [295, 184] on button "OK" at bounding box center [296, 189] width 41 height 20
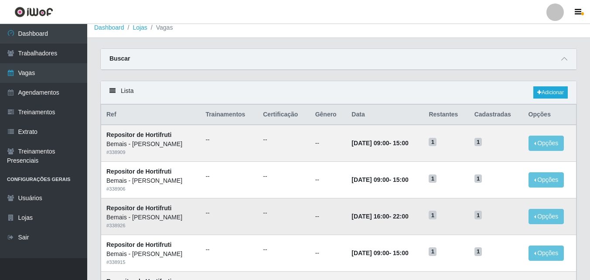
scroll to position [44, 0]
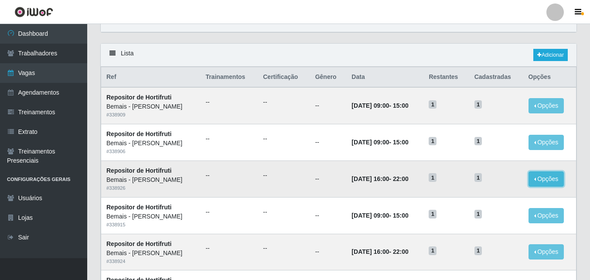
click at [543, 175] on button "Opções" at bounding box center [546, 178] width 36 height 15
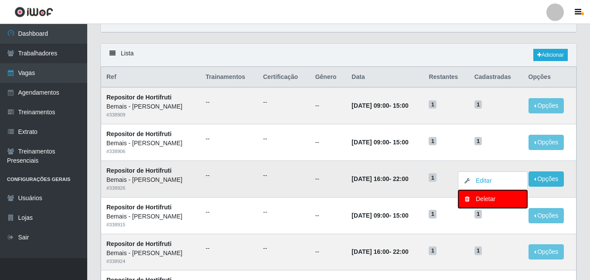
click at [500, 194] on button "Deletar" at bounding box center [492, 199] width 69 height 18
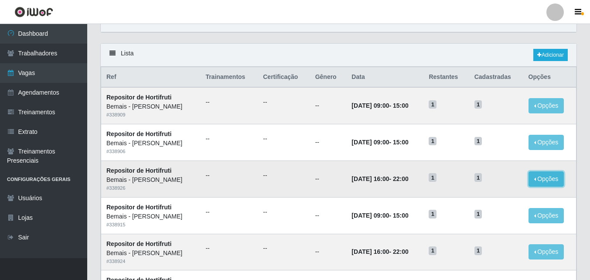
click at [544, 177] on button "Opções" at bounding box center [546, 178] width 36 height 15
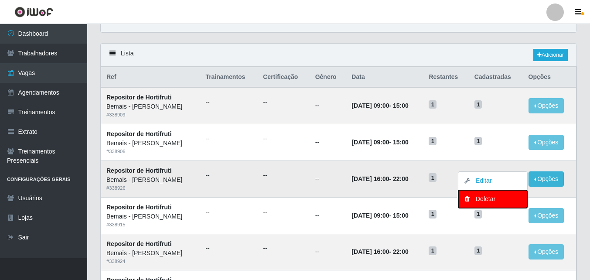
click at [486, 198] on div "Deletar" at bounding box center [492, 198] width 51 height 9
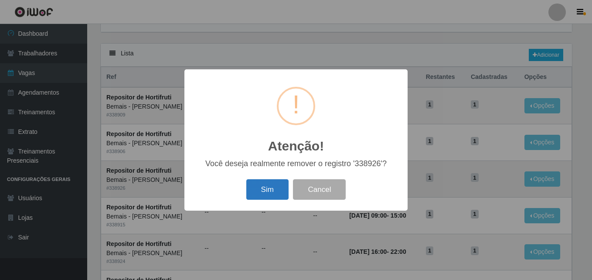
click at [268, 187] on button "Sim" at bounding box center [267, 189] width 42 height 20
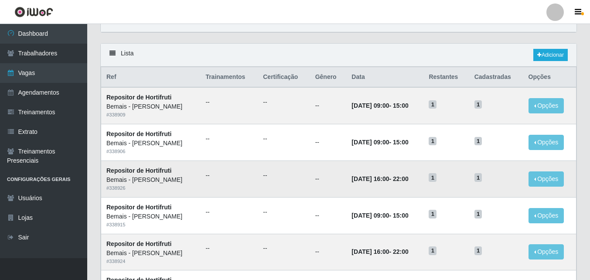
scroll to position [0, 0]
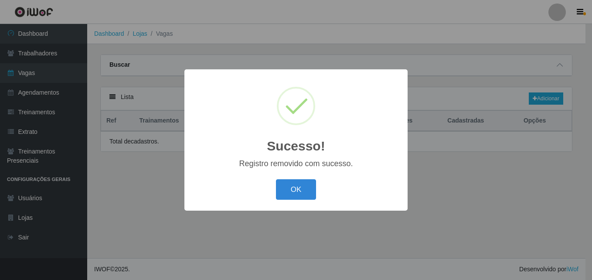
click at [276, 179] on button "OK" at bounding box center [296, 189] width 41 height 20
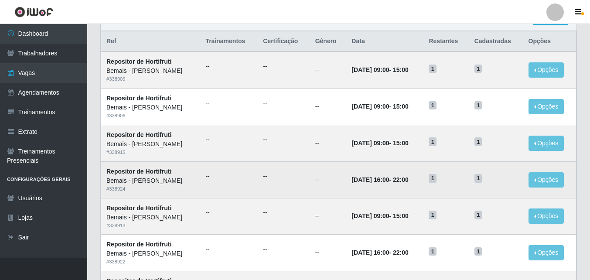
scroll to position [87, 0]
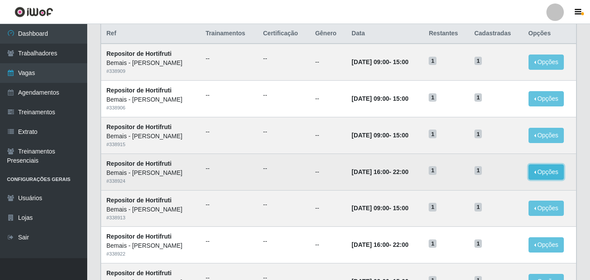
click at [550, 173] on button "Opções" at bounding box center [546, 171] width 36 height 15
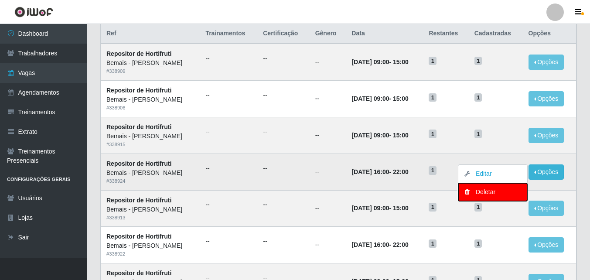
click at [493, 198] on button "Deletar" at bounding box center [492, 192] width 69 height 18
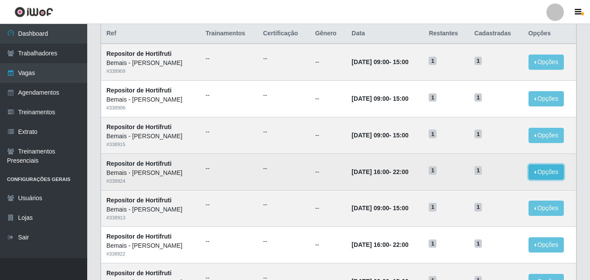
click at [547, 173] on button "Opções" at bounding box center [546, 171] width 36 height 15
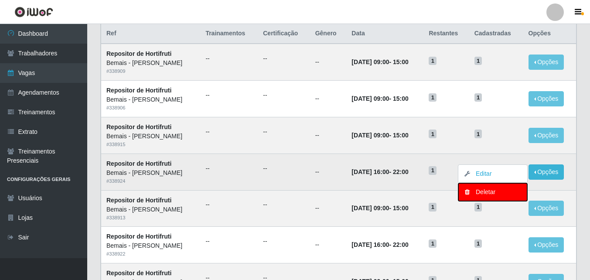
click at [505, 192] on div "Deletar" at bounding box center [492, 191] width 51 height 9
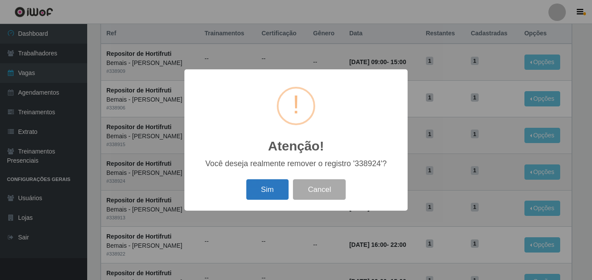
click at [279, 188] on button "Sim" at bounding box center [267, 189] width 42 height 20
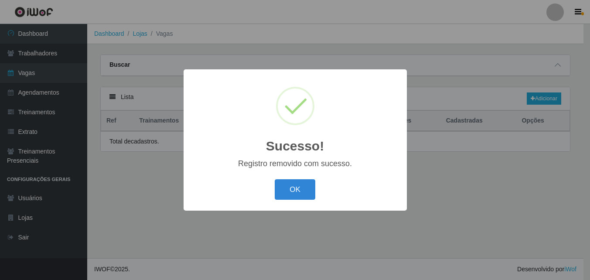
scroll to position [0, 0]
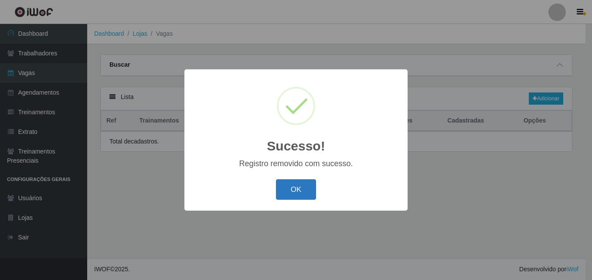
click at [306, 186] on button "OK" at bounding box center [296, 189] width 41 height 20
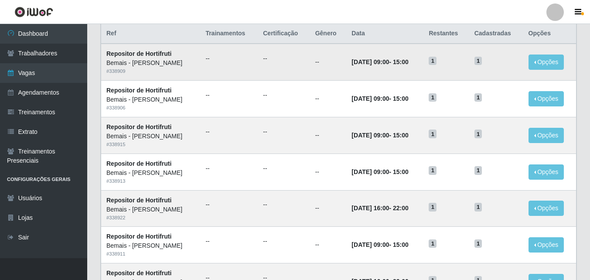
scroll to position [131, 0]
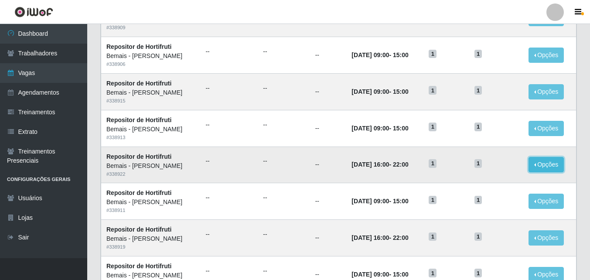
click at [542, 161] on button "Opções" at bounding box center [546, 164] width 36 height 15
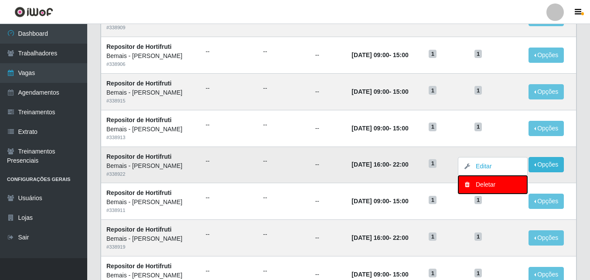
click at [496, 187] on div "Deletar" at bounding box center [492, 184] width 51 height 9
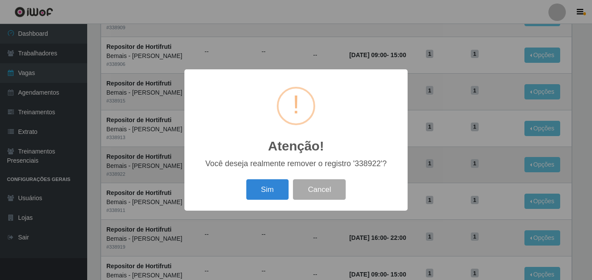
click at [267, 194] on button "Sim" at bounding box center [267, 189] width 42 height 20
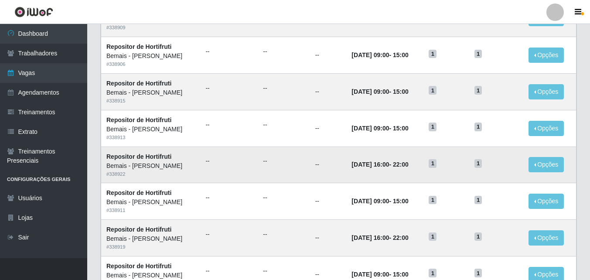
scroll to position [0, 0]
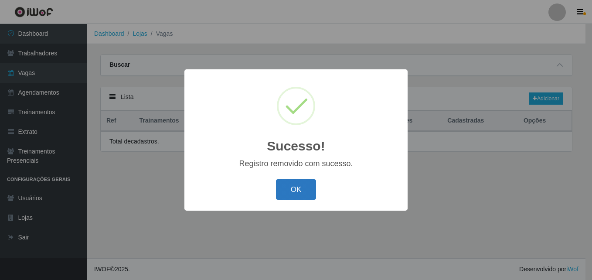
click at [299, 189] on button "OK" at bounding box center [296, 189] width 41 height 20
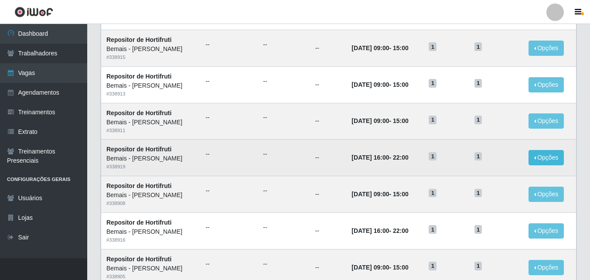
scroll to position [171, 0]
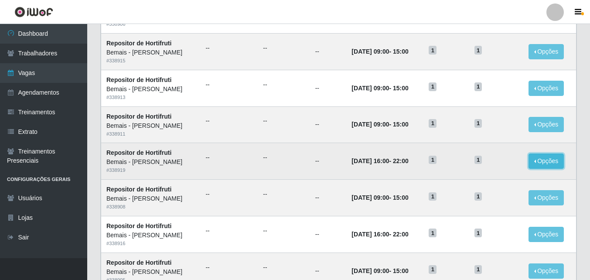
click at [542, 156] on button "Opções" at bounding box center [546, 160] width 36 height 15
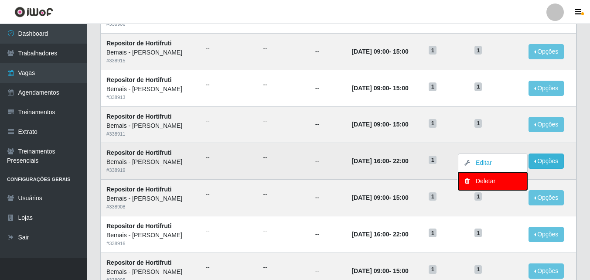
click at [499, 182] on div "Deletar" at bounding box center [492, 181] width 51 height 9
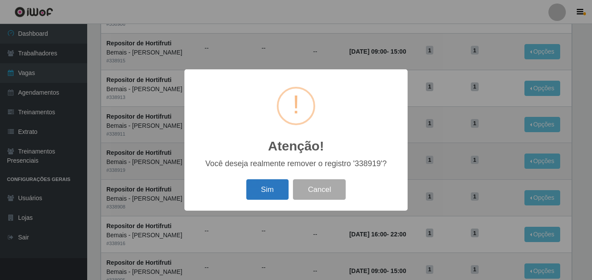
click at [268, 190] on button "Sim" at bounding box center [267, 189] width 42 height 20
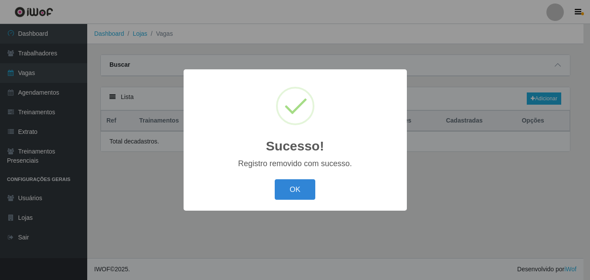
scroll to position [0, 0]
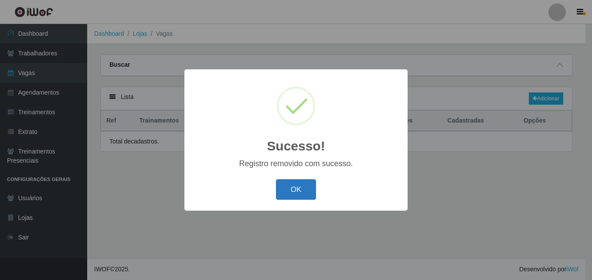
click at [301, 188] on button "OK" at bounding box center [296, 189] width 41 height 20
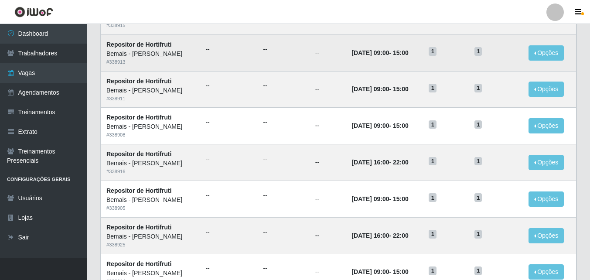
scroll to position [218, 0]
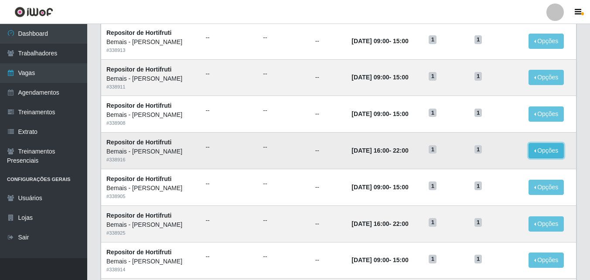
click at [555, 148] on button "Opções" at bounding box center [546, 150] width 36 height 15
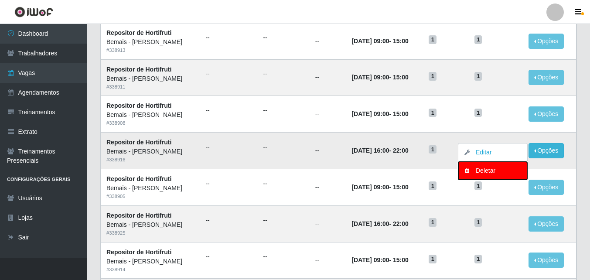
click at [496, 173] on div "Deletar" at bounding box center [492, 170] width 51 height 9
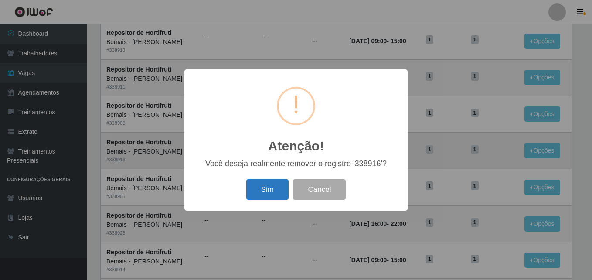
click at [270, 188] on button "Sim" at bounding box center [267, 189] width 42 height 20
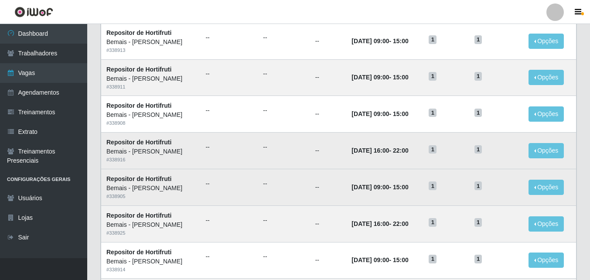
scroll to position [0, 0]
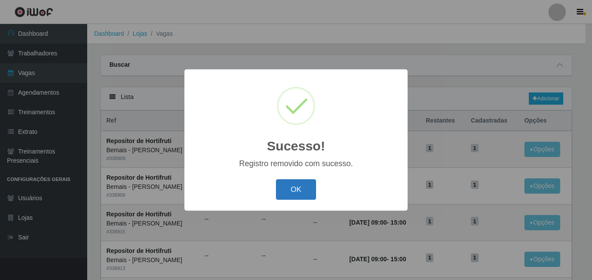
click at [295, 188] on button "OK" at bounding box center [296, 189] width 41 height 20
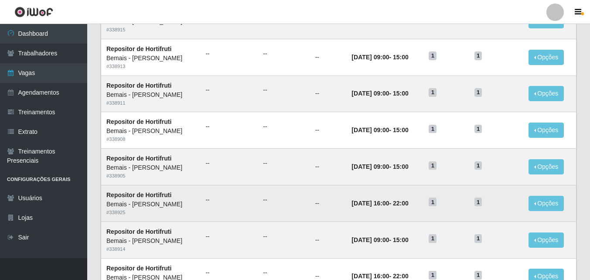
scroll to position [210, 0]
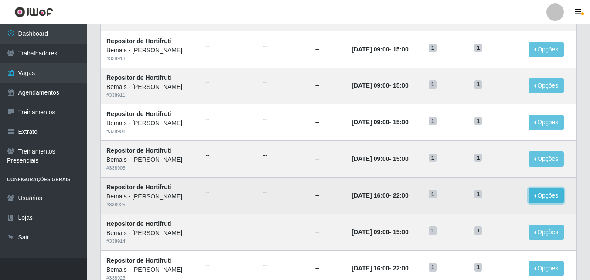
click at [542, 191] on button "Opções" at bounding box center [546, 195] width 36 height 15
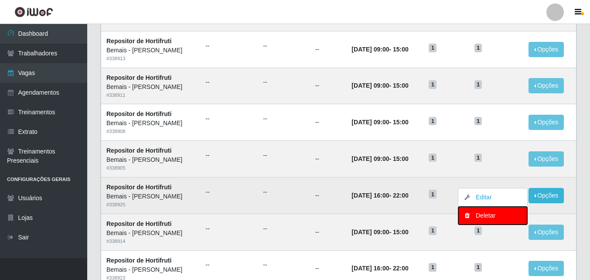
click at [484, 215] on div "Deletar" at bounding box center [492, 215] width 51 height 9
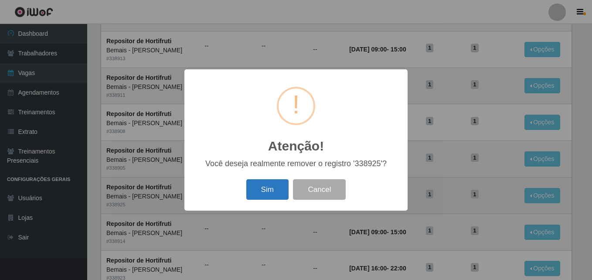
click at [266, 183] on button "Sim" at bounding box center [267, 189] width 42 height 20
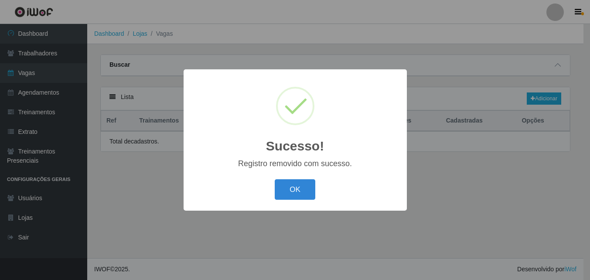
scroll to position [0, 0]
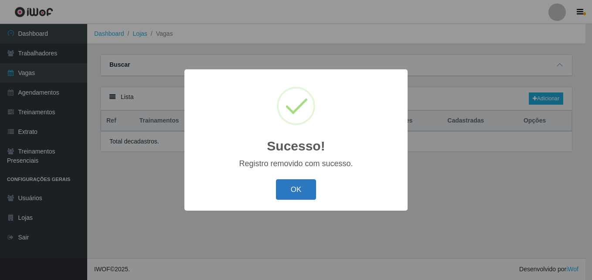
click at [296, 192] on button "OK" at bounding box center [296, 189] width 41 height 20
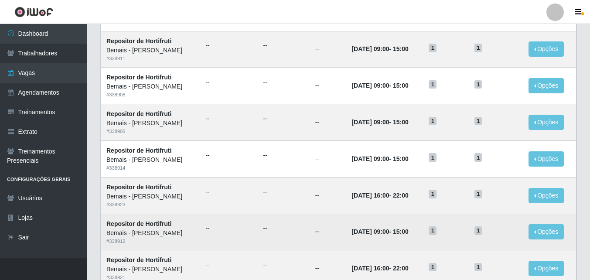
scroll to position [262, 0]
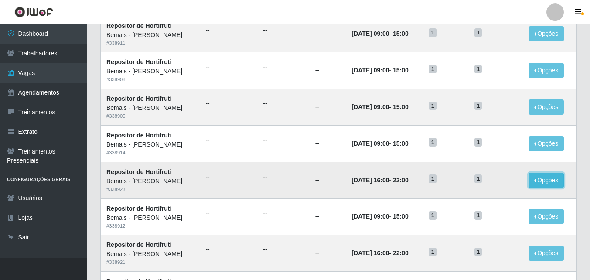
click at [553, 181] on button "Opções" at bounding box center [546, 180] width 36 height 15
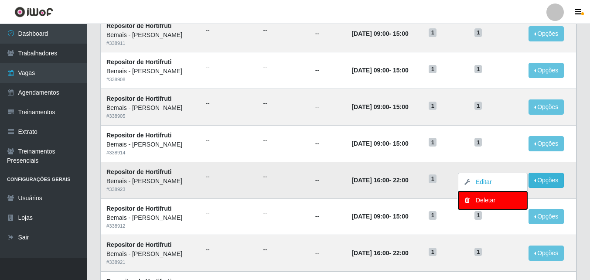
click at [501, 208] on button "Deletar" at bounding box center [492, 200] width 69 height 18
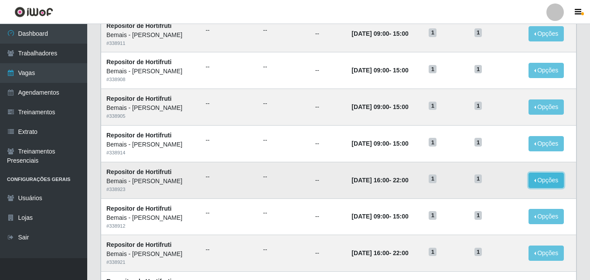
click at [537, 180] on button "Opções" at bounding box center [546, 180] width 36 height 15
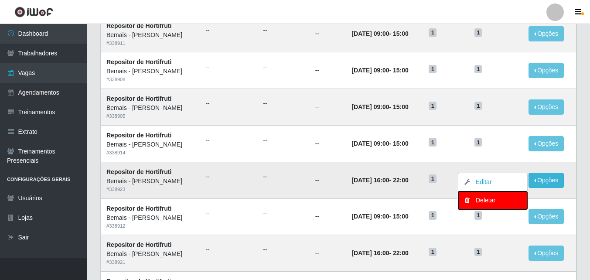
click at [490, 200] on div "Deletar" at bounding box center [492, 200] width 51 height 9
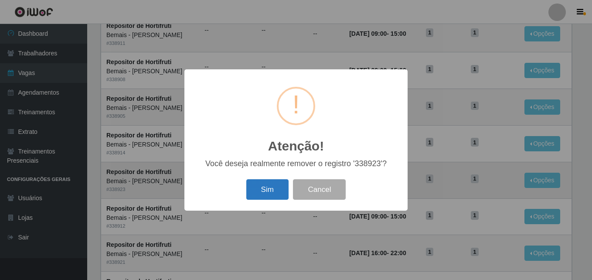
click at [265, 194] on button "Sim" at bounding box center [267, 189] width 42 height 20
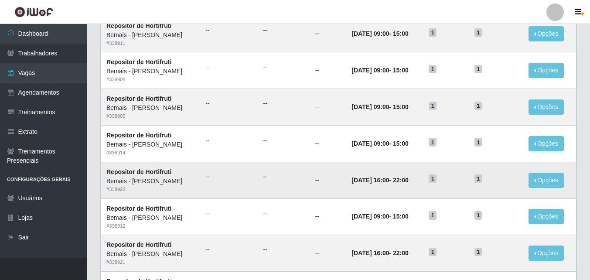
scroll to position [0, 0]
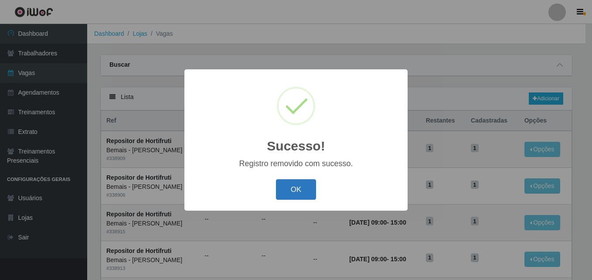
click at [296, 188] on button "OK" at bounding box center [296, 189] width 41 height 20
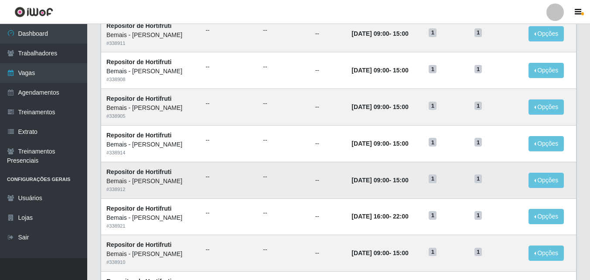
scroll to position [305, 0]
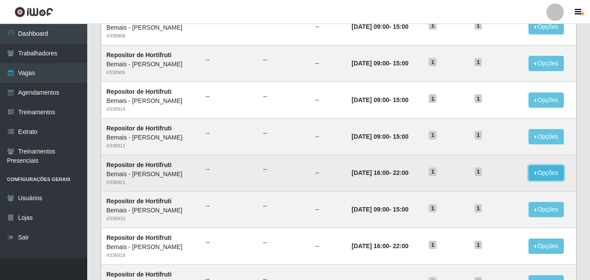
click at [552, 175] on button "Opções" at bounding box center [546, 172] width 36 height 15
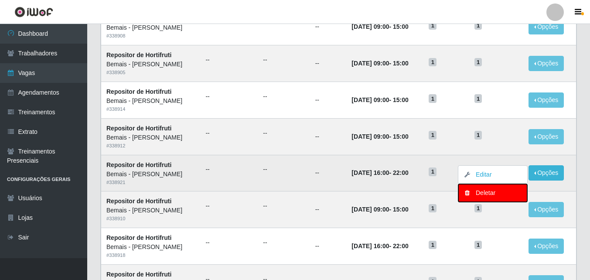
click at [506, 192] on div "Deletar" at bounding box center [492, 192] width 51 height 9
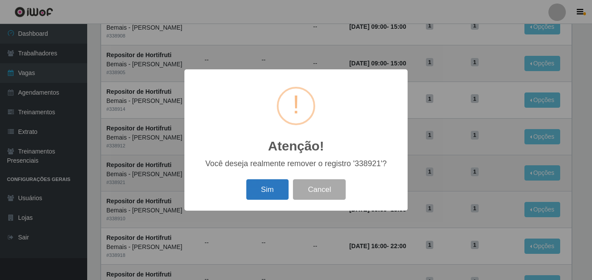
click at [261, 185] on button "Sim" at bounding box center [267, 189] width 42 height 20
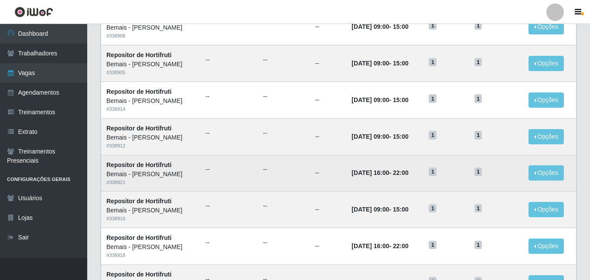
scroll to position [0, 0]
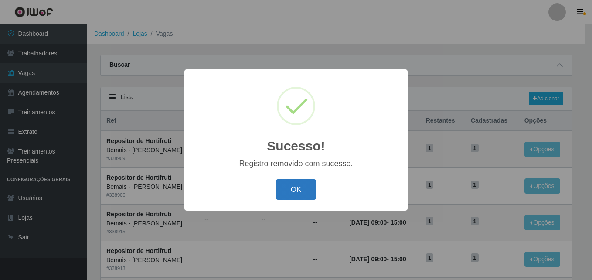
click at [297, 190] on button "OK" at bounding box center [296, 189] width 41 height 20
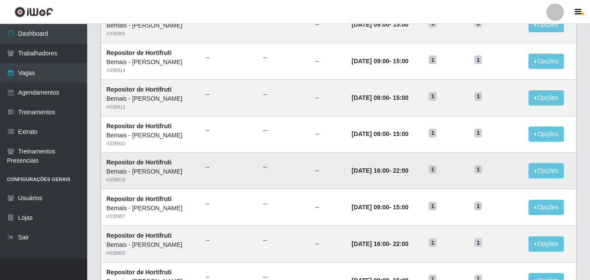
scroll to position [349, 0]
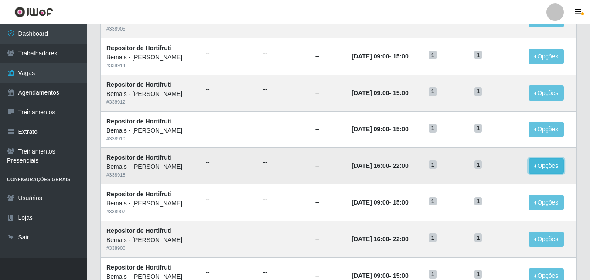
click at [550, 167] on button "Opções" at bounding box center [546, 165] width 36 height 15
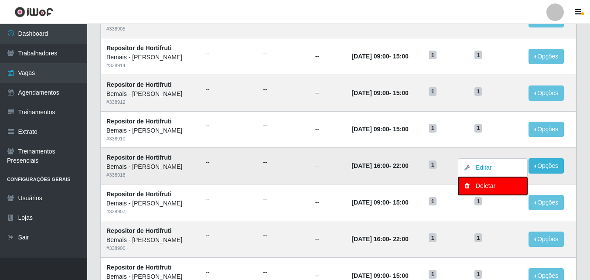
click at [504, 184] on div "Deletar" at bounding box center [492, 185] width 51 height 9
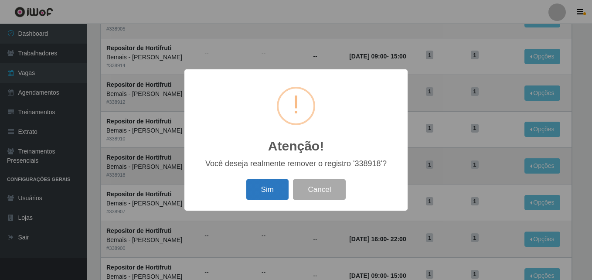
click at [279, 184] on button "Sim" at bounding box center [267, 189] width 42 height 20
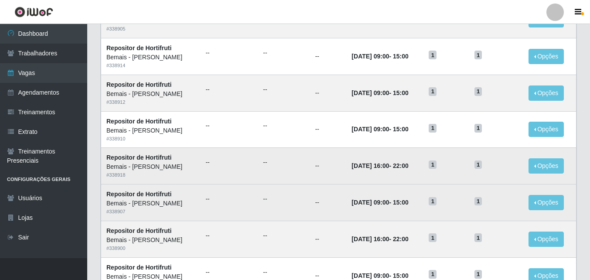
scroll to position [0, 0]
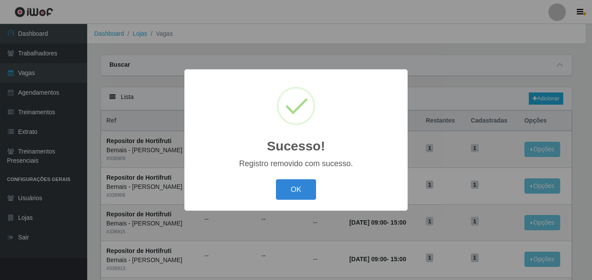
drag, startPoint x: 306, startPoint y: 194, endPoint x: 310, endPoint y: 193, distance: 4.4
click at [306, 194] on button "OK" at bounding box center [296, 189] width 41 height 20
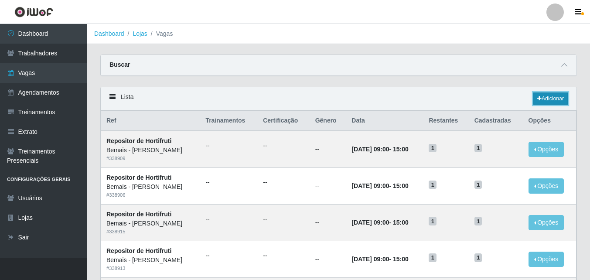
click at [545, 96] on link "Adicionar" at bounding box center [550, 98] width 34 height 12
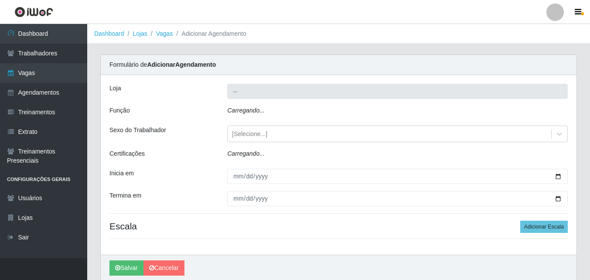
type input "Bemais - [PERSON_NAME]"
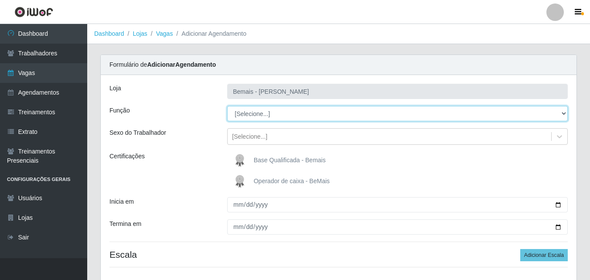
click at [290, 113] on select "[Selecione...] ASG ASG + ASG ++ Auxiliar de Depósito Auxiliar de Depósito + Aux…" at bounding box center [397, 113] width 340 height 15
click at [227, 106] on select "[Selecione...] ASG ASG + ASG ++ Auxiliar de Depósito Auxiliar de Depósito + Aux…" at bounding box center [397, 113] width 340 height 15
click at [289, 113] on select "[Selecione...] ASG ASG + ASG ++ Auxiliar de Depósito Auxiliar de Depósito + Aux…" at bounding box center [397, 113] width 340 height 15
click at [227, 106] on select "[Selecione...] ASG ASG + ASG ++ Auxiliar de Depósito Auxiliar de Depósito + Aux…" at bounding box center [397, 113] width 340 height 15
click at [306, 112] on select "[Selecione...] ASG ASG + ASG ++ Auxiliar de Depósito Auxiliar de Depósito + Aux…" at bounding box center [397, 113] width 340 height 15
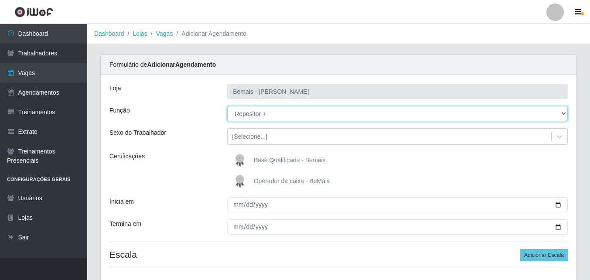
click at [227, 106] on select "[Selecione...] ASG ASG + ASG ++ Auxiliar de Depósito Auxiliar de Depósito + Aux…" at bounding box center [397, 113] width 340 height 15
click at [306, 118] on select "[Selecione...] ASG ASG + ASG ++ Auxiliar de Depósito Auxiliar de Depósito + Aux…" at bounding box center [397, 113] width 340 height 15
select select "108"
click at [227, 106] on select "[Selecione...] ASG ASG + ASG ++ Auxiliar de Depósito Auxiliar de Depósito + Aux…" at bounding box center [397, 113] width 340 height 15
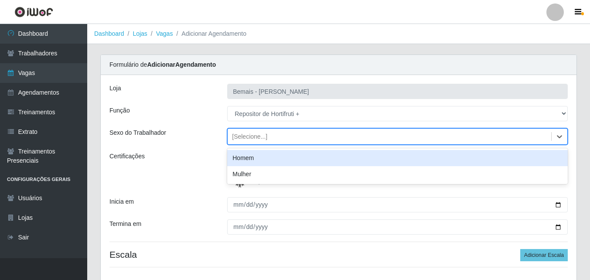
click at [300, 143] on div "[Selecione...]" at bounding box center [389, 136] width 323 height 14
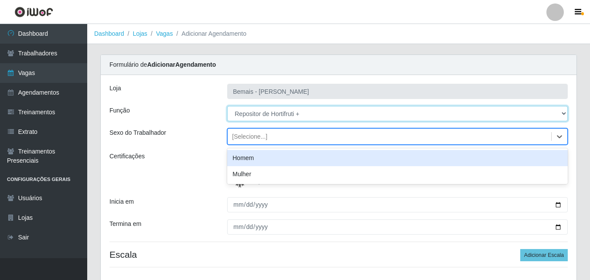
click at [438, 121] on select "[Selecione...] ASG ASG + ASG ++ Auxiliar de Depósito Auxiliar de Depósito + Aux…" at bounding box center [397, 113] width 340 height 15
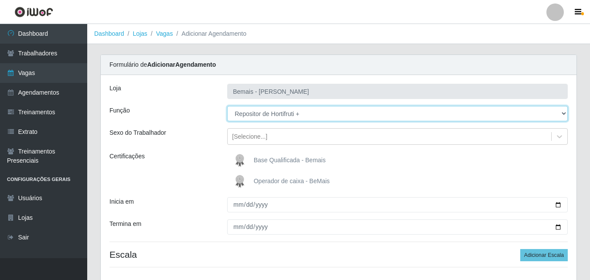
click at [344, 111] on select "[Selecione...] ASG ASG + ASG ++ Auxiliar de Depósito Auxiliar de Depósito + Aux…" at bounding box center [397, 113] width 340 height 15
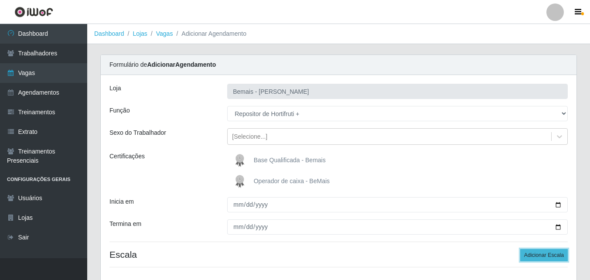
click at [544, 257] on button "Adicionar Escala" at bounding box center [544, 255] width 48 height 12
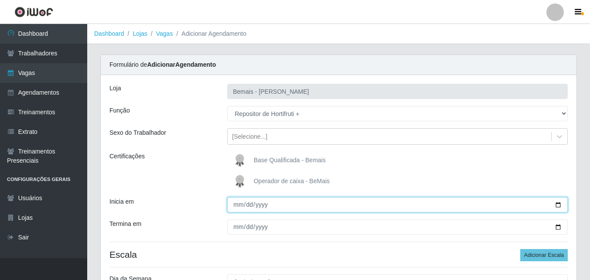
click at [561, 204] on input "Inicia em" at bounding box center [397, 204] width 340 height 15
type input "[DATE]"
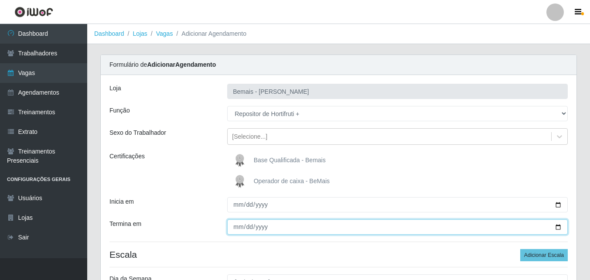
click at [557, 224] on input "Termina em" at bounding box center [397, 226] width 340 height 15
type input "[DATE]"
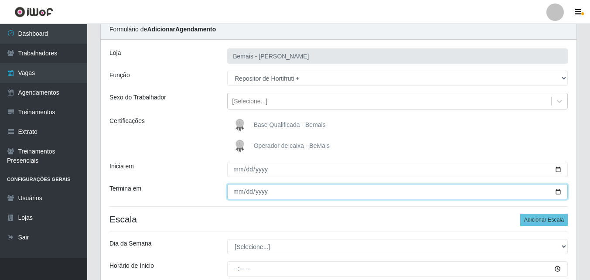
scroll to position [87, 0]
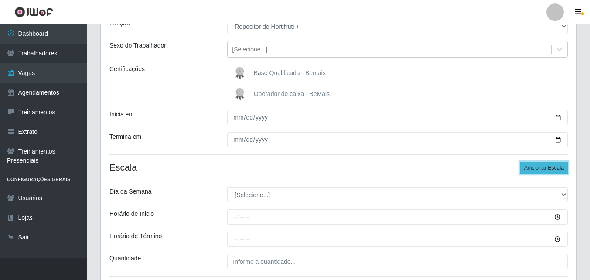
click at [541, 167] on button "Adicionar Escala" at bounding box center [544, 168] width 48 height 12
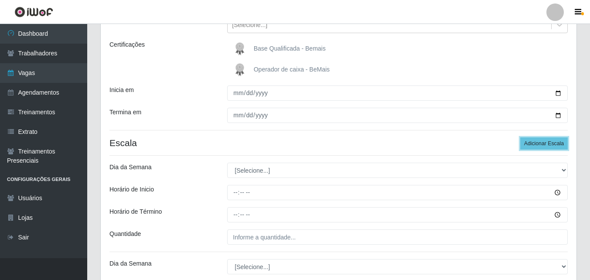
scroll to position [131, 0]
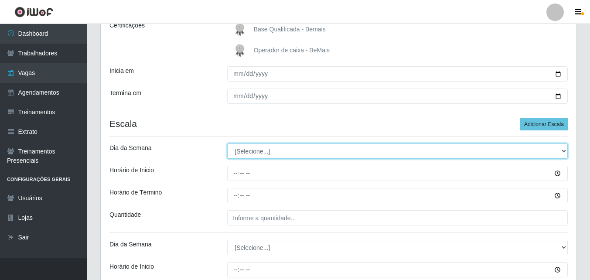
click at [255, 154] on select "[Selecione...] Segunda Terça Quarta Quinta Sexta Sábado Domingo" at bounding box center [397, 150] width 340 height 15
select select "6"
click at [227, 143] on select "[Selecione...] Segunda Terça Quarta Quinta Sexta Sábado Domingo" at bounding box center [397, 150] width 340 height 15
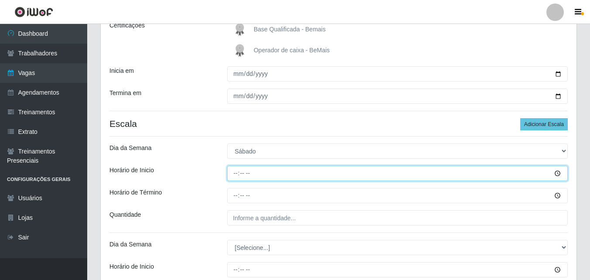
click at [238, 176] on input "Horário de Inicio" at bounding box center [397, 173] width 340 height 15
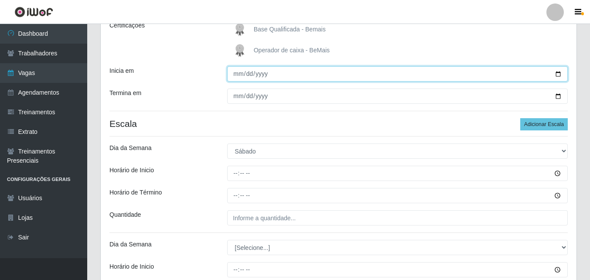
click at [556, 75] on input "[DATE]" at bounding box center [397, 73] width 340 height 15
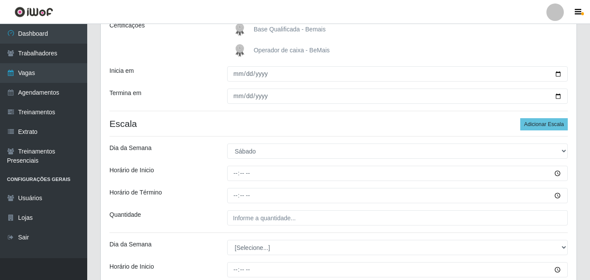
click at [374, 116] on div "[PERSON_NAME] Função [Selecione...] ASG ASG + ASG ++ Auxiliar de Depósito Auxil…" at bounding box center [339, 144] width 476 height 401
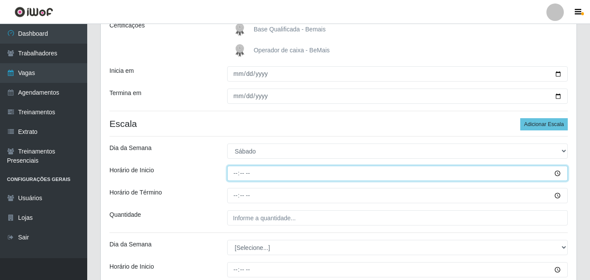
click at [241, 172] on input "Horário de Inicio" at bounding box center [397, 173] width 340 height 15
click at [232, 175] on input "Horário de Inicio" at bounding box center [397, 173] width 340 height 15
click at [236, 174] on input "Horário de Inicio" at bounding box center [397, 173] width 340 height 15
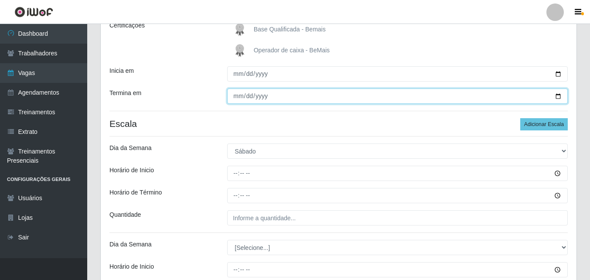
click at [557, 96] on input "[DATE]" at bounding box center [397, 95] width 340 height 15
click at [556, 96] on input "[DATE]" at bounding box center [397, 95] width 340 height 15
click at [558, 96] on input "[DATE]" at bounding box center [397, 95] width 340 height 15
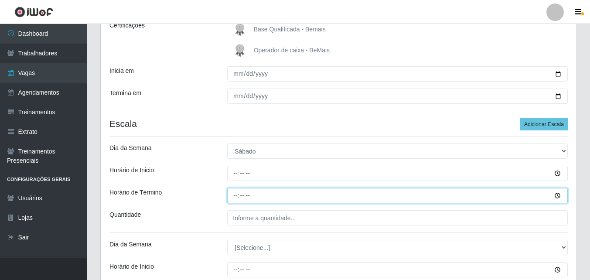
click at [340, 195] on input "Horário de Término" at bounding box center [397, 195] width 340 height 15
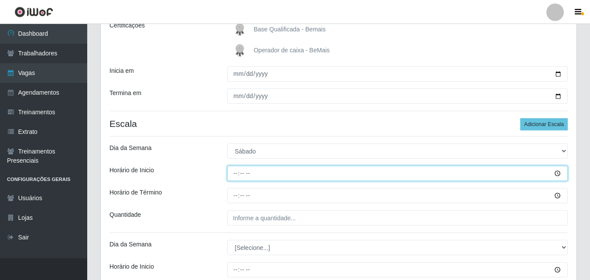
click at [239, 173] on input "Horário de Inicio" at bounding box center [397, 173] width 340 height 15
type input "09:00"
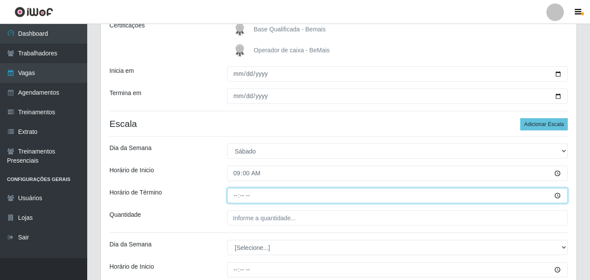
click at [232, 197] on input "Horário de Término" at bounding box center [397, 195] width 340 height 15
type input "15:00"
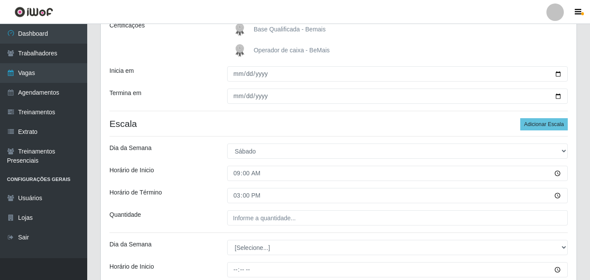
click at [350, 161] on div "[PERSON_NAME] Função [Selecione...] ASG ASG + ASG ++ Auxiliar de Depósito Auxil…" at bounding box center [339, 144] width 476 height 401
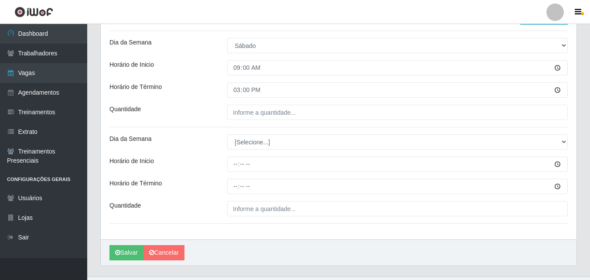
scroll to position [255, 0]
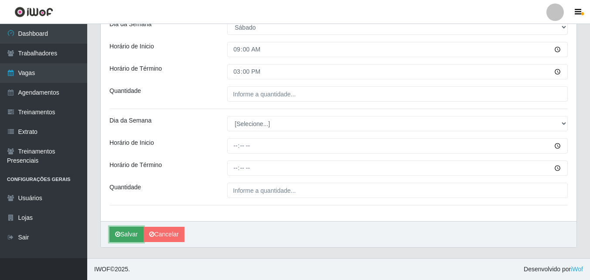
click at [129, 232] on button "Salvar" at bounding box center [126, 234] width 34 height 15
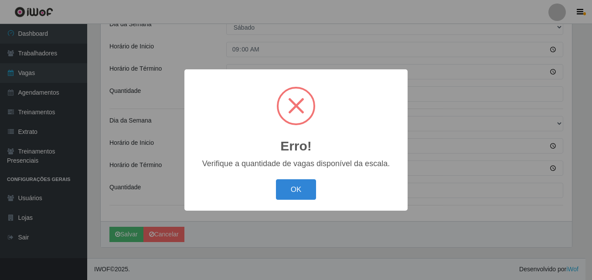
click at [288, 190] on button "OK" at bounding box center [296, 189] width 41 height 20
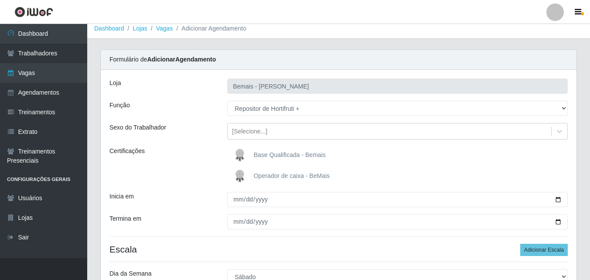
scroll to position [0, 0]
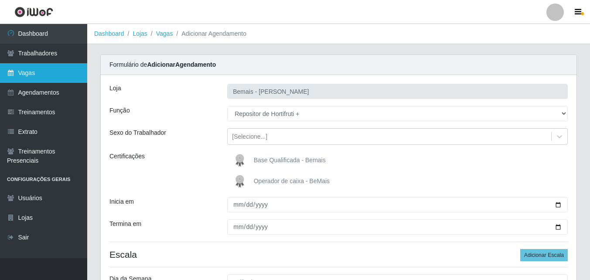
click at [75, 72] on link "Vagas" at bounding box center [43, 73] width 87 height 20
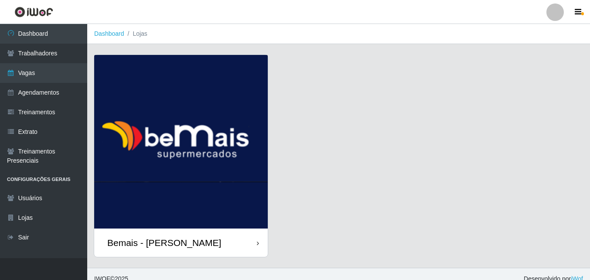
click at [250, 240] on div "Bemais - [PERSON_NAME]" at bounding box center [180, 242] width 173 height 28
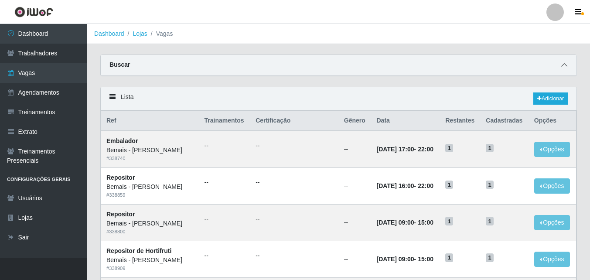
click at [564, 65] on icon at bounding box center [564, 65] width 6 height 6
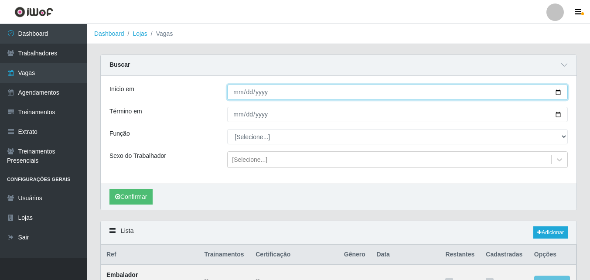
click at [558, 94] on input "Início em" at bounding box center [397, 92] width 340 height 15
type input "[DATE]"
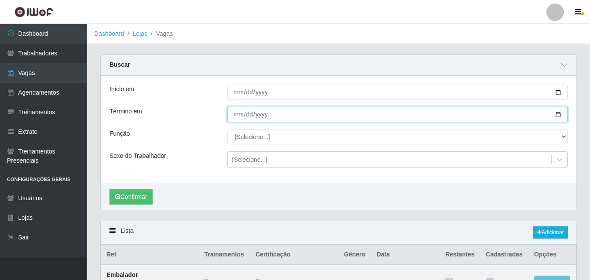
click at [551, 116] on input "Término em" at bounding box center [397, 114] width 340 height 15
click at [556, 115] on input "Término em" at bounding box center [397, 114] width 340 height 15
type input "[DATE]"
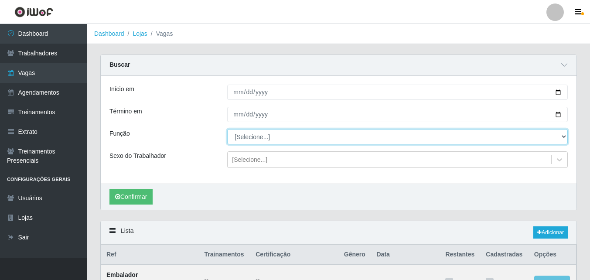
click at [561, 137] on select "[Selecione...] ASG ASG + ASG ++ Auxiliar de Depósito Auxiliar de Depósito + Aux…" at bounding box center [397, 136] width 340 height 15
click at [227, 129] on select "[Selecione...] ASG ASG + ASG ++ Auxiliar de Depósito Auxiliar de Depósito + Aux…" at bounding box center [397, 136] width 340 height 15
drag, startPoint x: 362, startPoint y: 136, endPoint x: 367, endPoint y: 136, distance: 5.3
click at [367, 136] on select "[Selecione...] ASG ASG + ASG ++ Auxiliar de Depósito Auxiliar de Depósito + Aux…" at bounding box center [397, 136] width 340 height 15
select select "108"
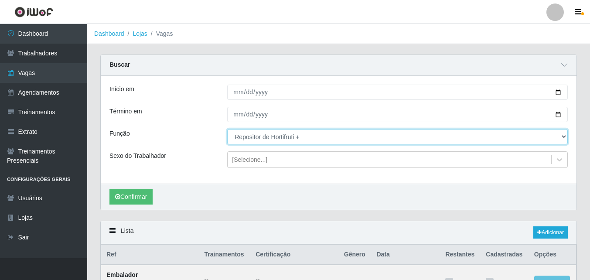
click at [227, 129] on select "[Selecione...] ASG ASG + ASG ++ Auxiliar de Depósito Auxiliar de Depósito + Aux…" at bounding box center [397, 136] width 340 height 15
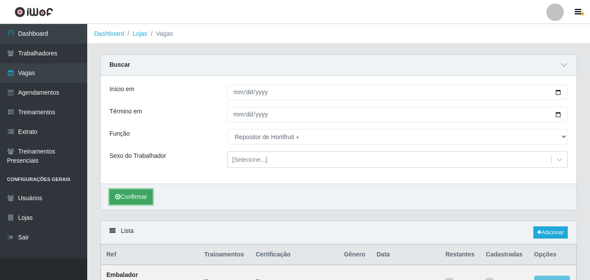
click at [121, 201] on button "Confirmar" at bounding box center [130, 196] width 43 height 15
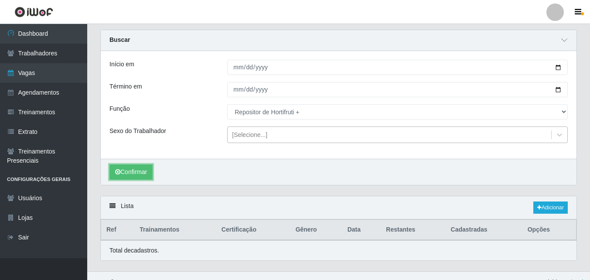
scroll to position [38, 0]
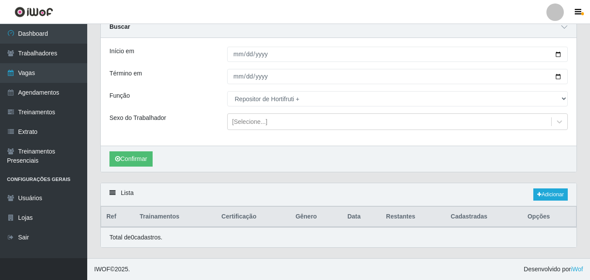
click at [551, 187] on div "Lista Adicionar" at bounding box center [339, 194] width 476 height 23
click at [544, 190] on link "Adicionar" at bounding box center [550, 194] width 34 height 12
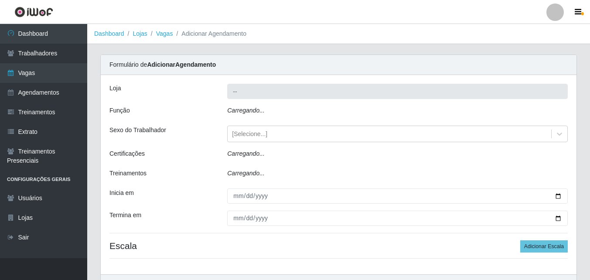
type input "Bemais - [PERSON_NAME]"
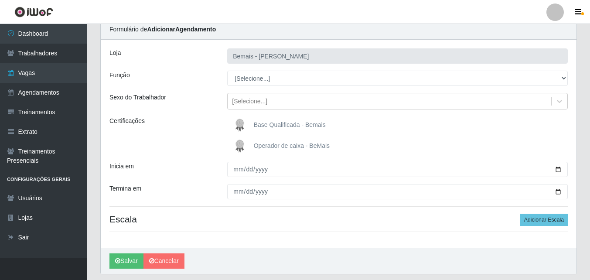
scroll to position [62, 0]
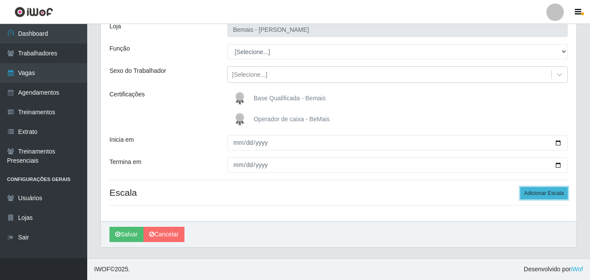
click at [534, 191] on button "Adicionar Escala" at bounding box center [544, 193] width 48 height 12
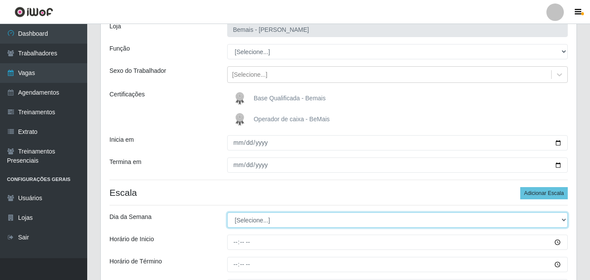
click at [279, 217] on select "[Selecione...] Segunda Terça Quarta Quinta Sexta Sábado Domingo" at bounding box center [397, 219] width 340 height 15
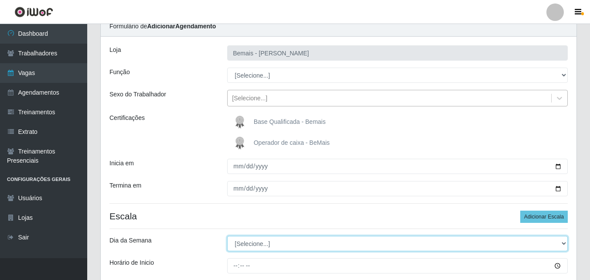
scroll to position [18, 0]
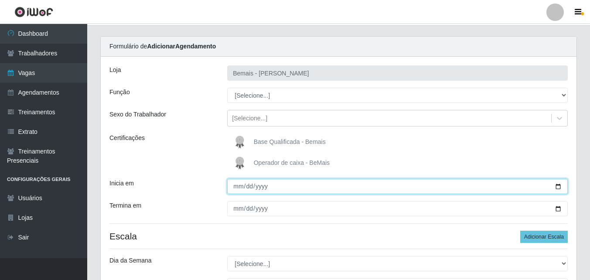
click at [556, 187] on input "Inicia em" at bounding box center [397, 186] width 340 height 15
type input "[DATE]"
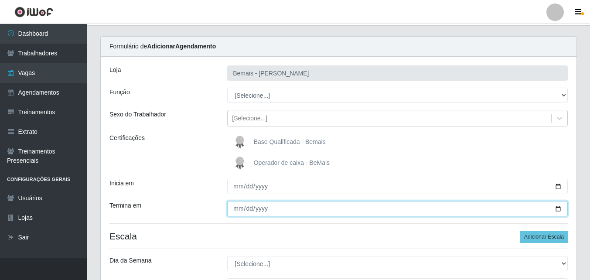
click at [558, 210] on input "Termina em" at bounding box center [397, 208] width 340 height 15
type input "[DATE]"
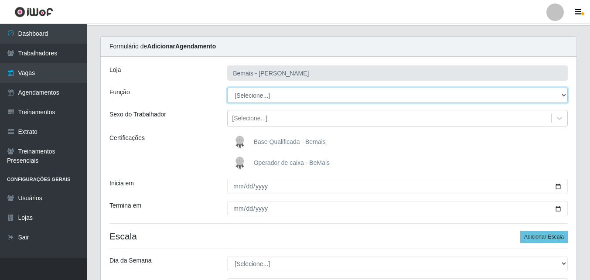
click at [299, 96] on select "[Selecione...] ASG ASG + ASG ++ Auxiliar de Depósito Auxiliar de Depósito + Aux…" at bounding box center [397, 95] width 340 height 15
select select "108"
click at [227, 88] on select "[Selecione...] ASG ASG + ASG ++ Auxiliar de Depósito Auxiliar de Depósito + Aux…" at bounding box center [397, 95] width 340 height 15
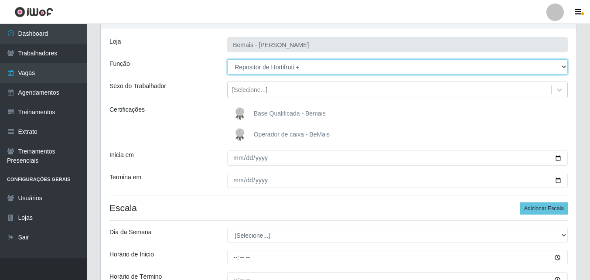
scroll to position [62, 0]
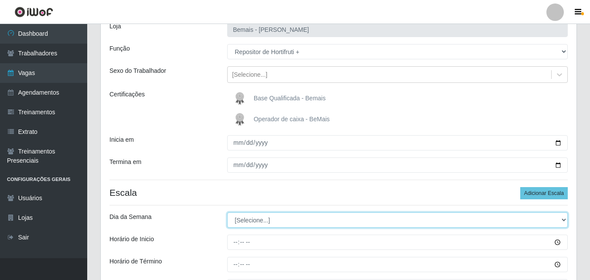
click at [563, 221] on select "[Selecione...] Segunda Terça Quarta Quinta Sexta Sábado Domingo" at bounding box center [397, 219] width 340 height 15
select select "6"
click at [227, 212] on select "[Selecione...] Segunda Terça Quarta Quinta Sexta Sábado Domingo" at bounding box center [397, 219] width 340 height 15
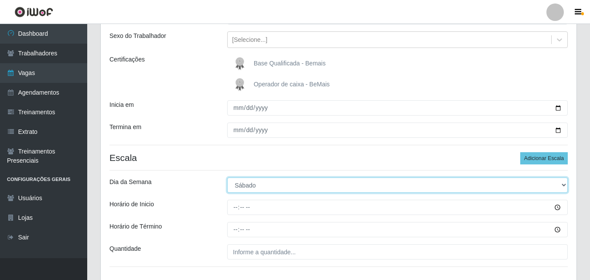
scroll to position [149, 0]
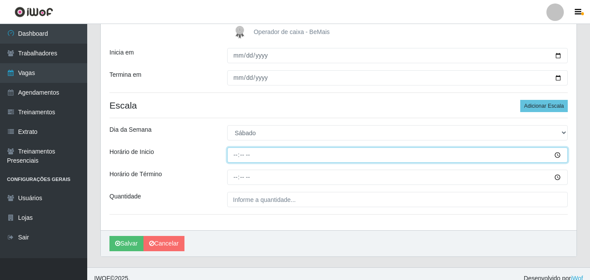
click at [238, 157] on input "Horário de Inicio" at bounding box center [397, 154] width 340 height 15
type input "09:00"
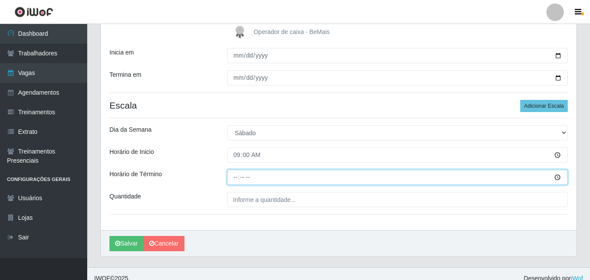
click at [236, 180] on input "Horário de Término" at bounding box center [397, 177] width 340 height 15
type input "15:00"
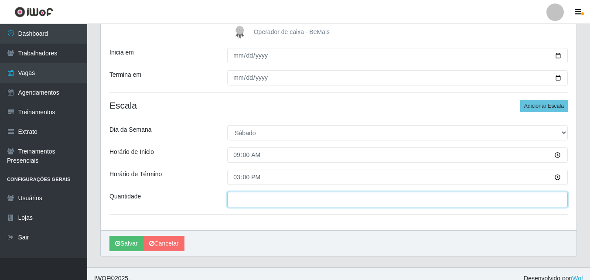
click at [256, 198] on input "___" at bounding box center [397, 199] width 340 height 15
type input "1__"
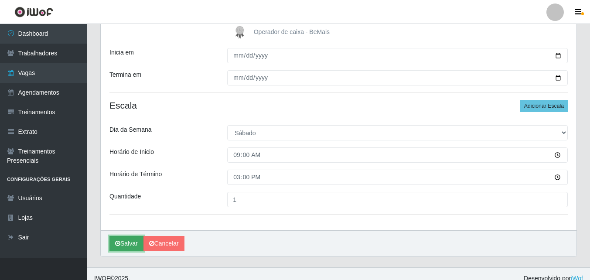
click at [124, 245] on button "Salvar" at bounding box center [126, 243] width 34 height 15
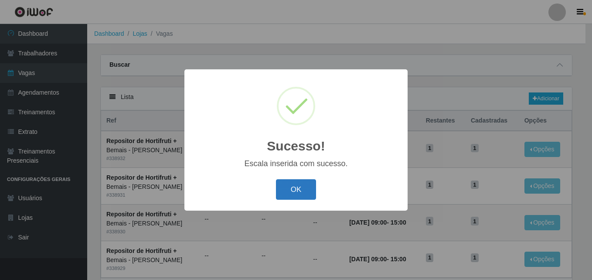
click at [294, 190] on button "OK" at bounding box center [296, 189] width 41 height 20
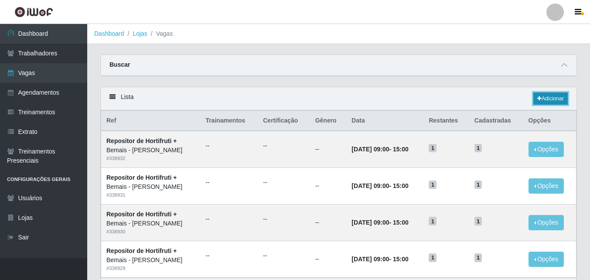
click at [552, 99] on link "Adicionar" at bounding box center [550, 98] width 34 height 12
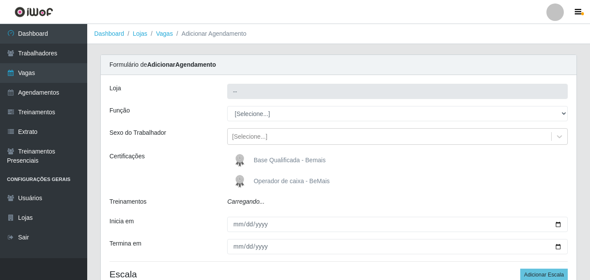
type input "Bemais - [PERSON_NAME]"
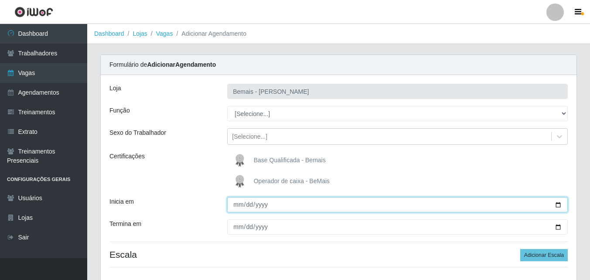
click at [555, 204] on input "Inicia em" at bounding box center [397, 204] width 340 height 15
type input "[DATE]"
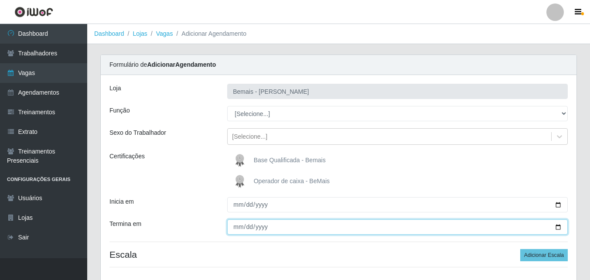
click at [559, 224] on input "Termina em" at bounding box center [397, 226] width 340 height 15
type input "[DATE]"
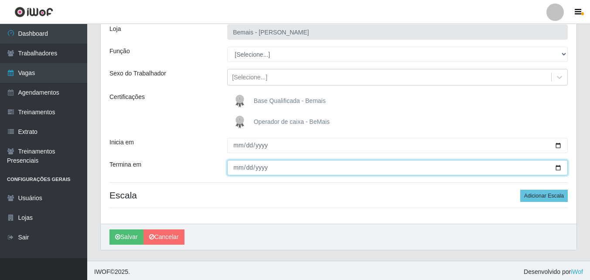
scroll to position [62, 0]
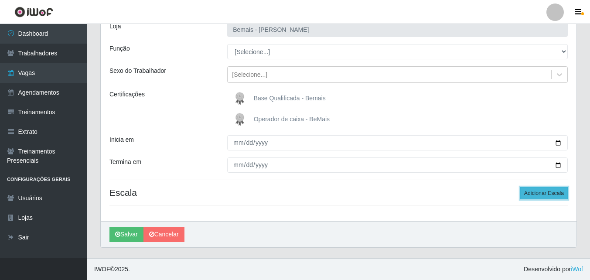
click at [541, 190] on button "Adicionar Escala" at bounding box center [544, 193] width 48 height 12
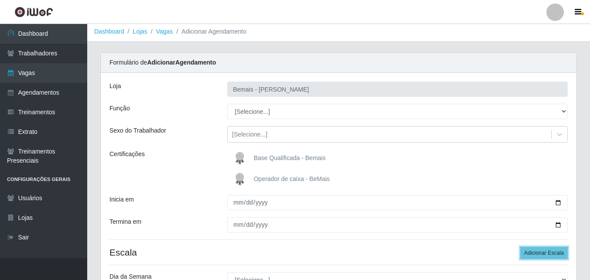
scroll to position [0, 0]
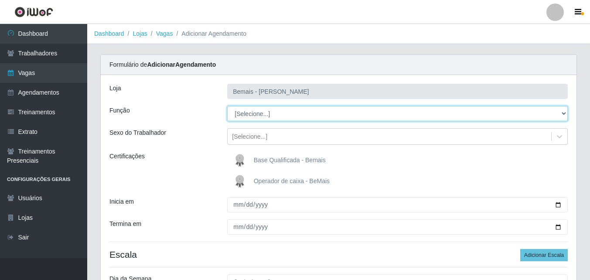
click at [263, 112] on select "[Selecione...] ASG ASG + ASG ++ Auxiliar de Depósito Auxiliar de Depósito + Aux…" at bounding box center [397, 113] width 340 height 15
select select "108"
click at [227, 106] on select "[Selecione...] ASG ASG + ASG ++ Auxiliar de Depósito Auxiliar de Depósito + Aux…" at bounding box center [397, 113] width 340 height 15
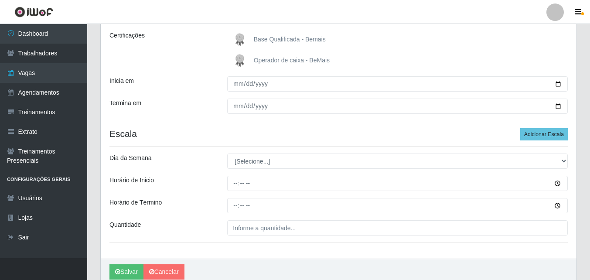
scroll to position [158, 0]
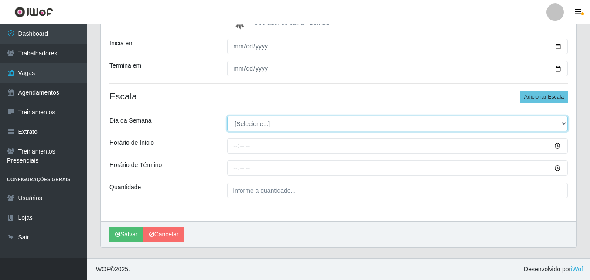
click at [250, 122] on select "[Selecione...] Segunda Terça Quarta Quinta Sexta Sábado Domingo" at bounding box center [397, 123] width 340 height 15
select select "6"
click at [227, 116] on select "[Selecione...] Segunda Terça Quarta Quinta Sexta Sábado Domingo" at bounding box center [397, 123] width 340 height 15
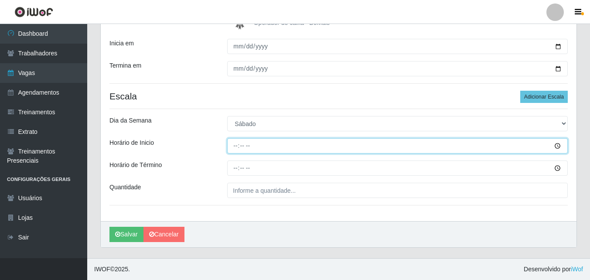
click at [235, 147] on input "Horário de Inicio" at bounding box center [397, 145] width 340 height 15
type input "16:00"
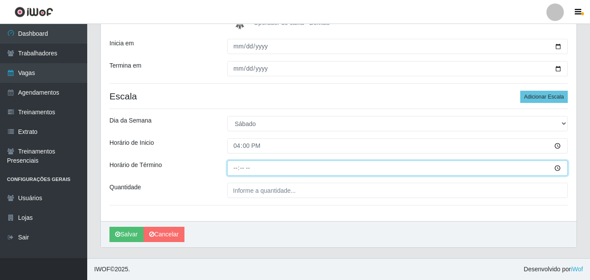
click at [237, 169] on input "Horário de Término" at bounding box center [397, 167] width 340 height 15
type input "22:00"
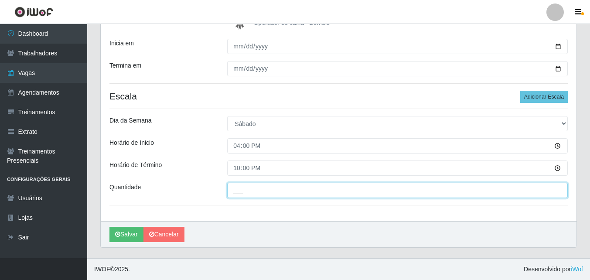
click at [255, 192] on input "___" at bounding box center [397, 190] width 340 height 15
type input "1__"
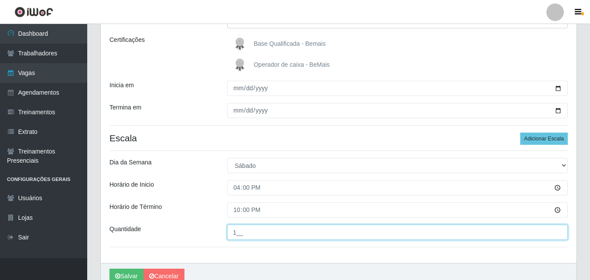
scroll to position [0, 0]
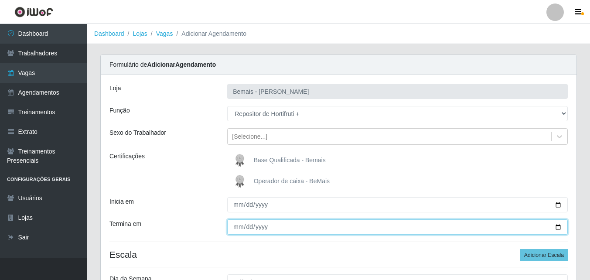
click at [558, 224] on input "[DATE]" at bounding box center [397, 226] width 340 height 15
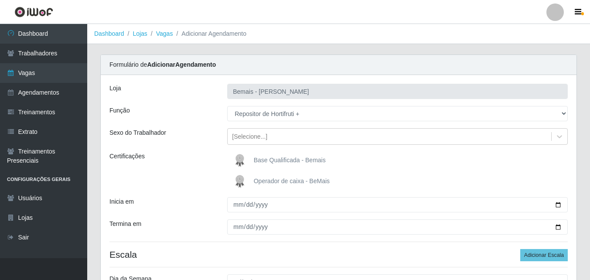
click at [514, 177] on div "Operador de caixa - BeMais" at bounding box center [397, 181] width 340 height 17
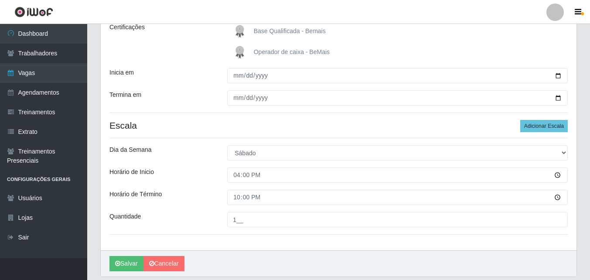
scroll to position [131, 0]
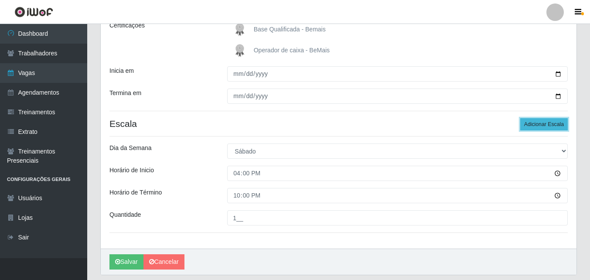
click at [528, 122] on button "Adicionar Escala" at bounding box center [544, 124] width 48 height 12
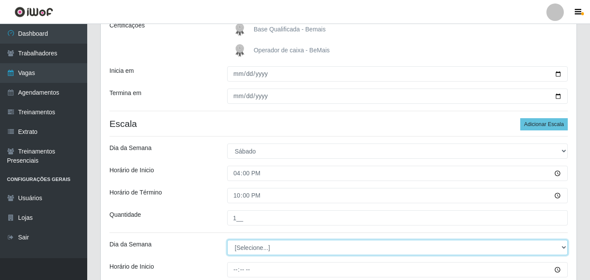
click at [259, 248] on select "[Selecione...] Segunda Terça Quarta Quinta Sexta Sábado Domingo" at bounding box center [397, 247] width 340 height 15
select select "0"
click at [227, 240] on select "[Selecione...] Segunda Terça Quarta Quinta Sexta Sábado Domingo" at bounding box center [397, 247] width 340 height 15
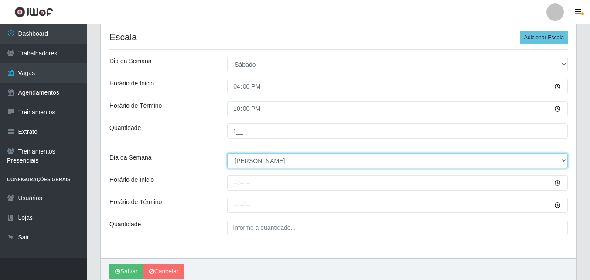
scroll to position [218, 0]
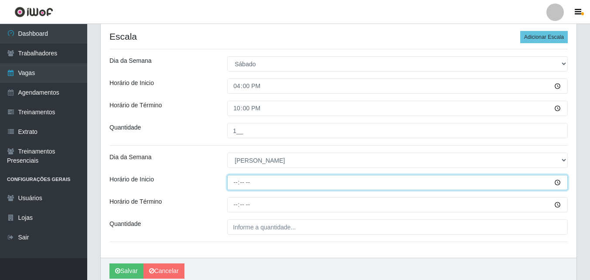
click at [233, 182] on input "Horário de Inicio" at bounding box center [397, 182] width 340 height 15
type input "09:00"
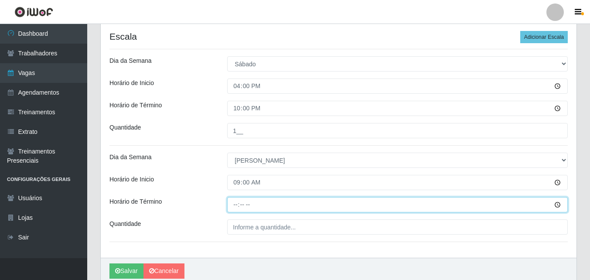
click at [237, 205] on input "Horário de Término" at bounding box center [397, 204] width 340 height 15
click at [234, 205] on input "Horário de Término" at bounding box center [397, 204] width 340 height 15
type input "15:00"
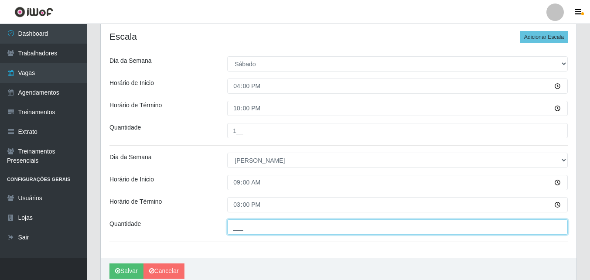
click at [242, 231] on input "___" at bounding box center [397, 226] width 340 height 15
type input "1__"
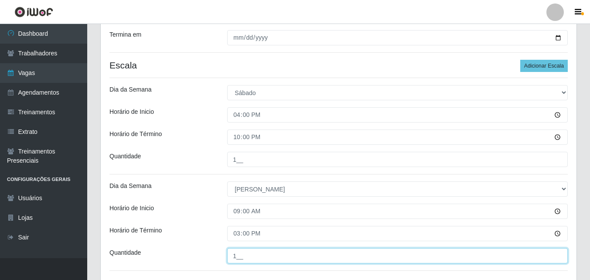
scroll to position [255, 0]
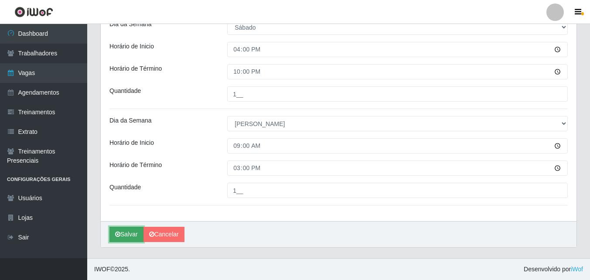
click at [130, 230] on button "Salvar" at bounding box center [126, 234] width 34 height 15
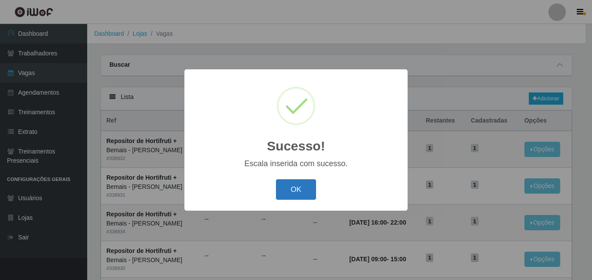
click at [299, 192] on button "OK" at bounding box center [296, 189] width 41 height 20
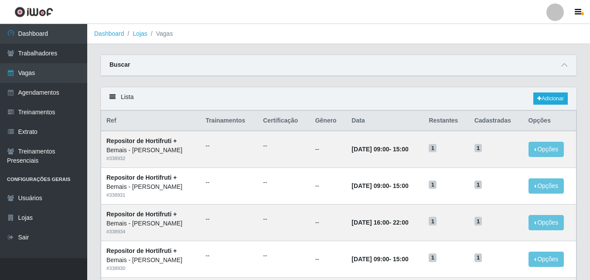
click at [556, 9] on div at bounding box center [554, 11] width 17 height 17
click at [521, 69] on button "Sair" at bounding box center [538, 68] width 78 height 18
